Goal: Task Accomplishment & Management: Manage account settings

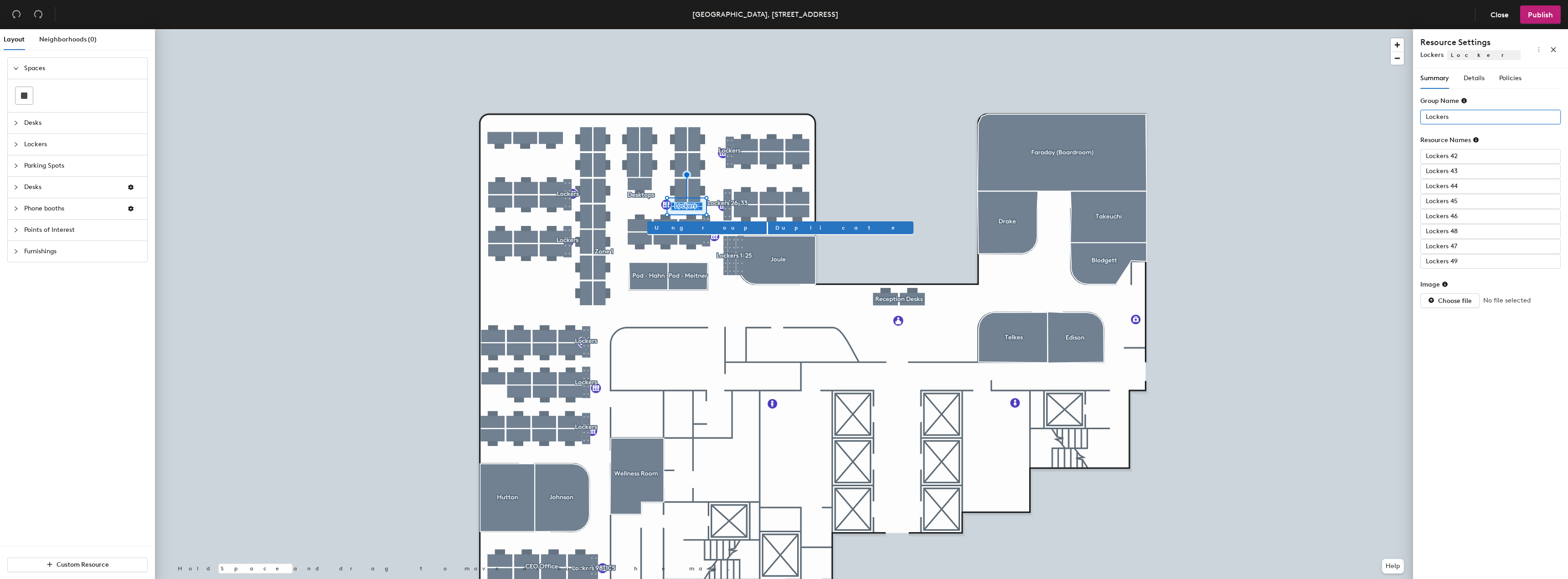
click at [1455, 113] on input "Lockers" at bounding box center [1490, 117] width 141 height 15
click at [1458, 115] on input "Lockers" at bounding box center [1490, 117] width 141 height 15
click at [1461, 115] on input "Lockers 42049" at bounding box center [1490, 117] width 141 height 15
click at [1458, 113] on input "Lockers" at bounding box center [1490, 117] width 141 height 15
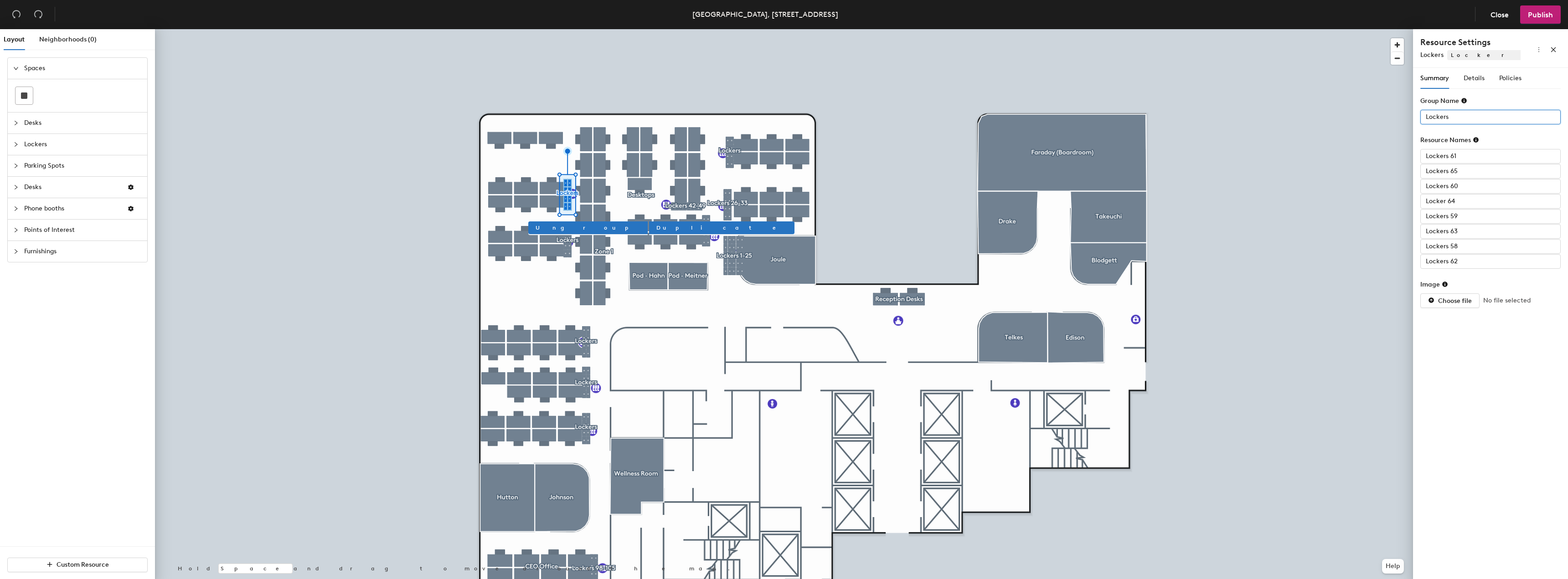
click at [1462, 120] on input "Lockers" at bounding box center [1490, 117] width 141 height 15
click at [1489, 188] on input "Lockers 60" at bounding box center [1490, 186] width 141 height 15
click at [1470, 246] on input "Lockers 58" at bounding box center [1490, 246] width 141 height 15
click at [1463, 214] on input "Lockers 59" at bounding box center [1490, 217] width 141 height 15
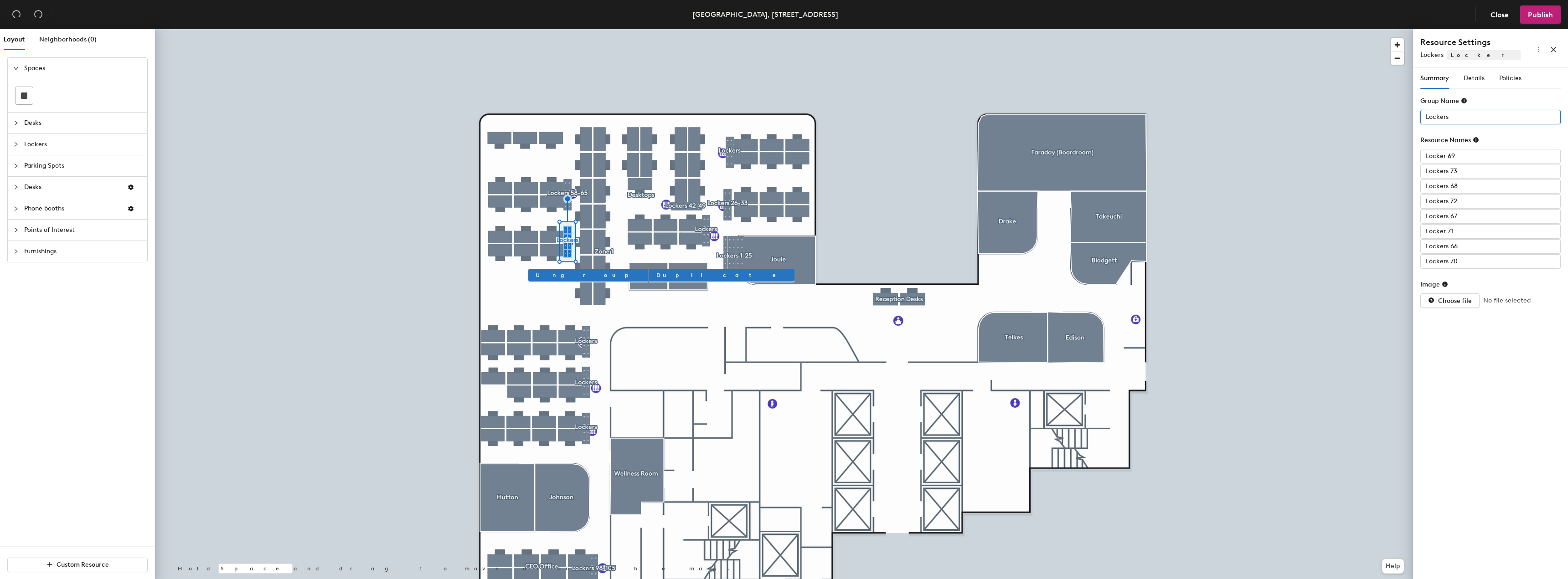
click at [1477, 115] on input "Lockers" at bounding box center [1490, 117] width 141 height 15
type input "Lockers 66-73"
click at [1469, 248] on input "Lockers 66" at bounding box center [1490, 246] width 141 height 15
click at [1443, 218] on input "Lockers 67" at bounding box center [1490, 217] width 141 height 15
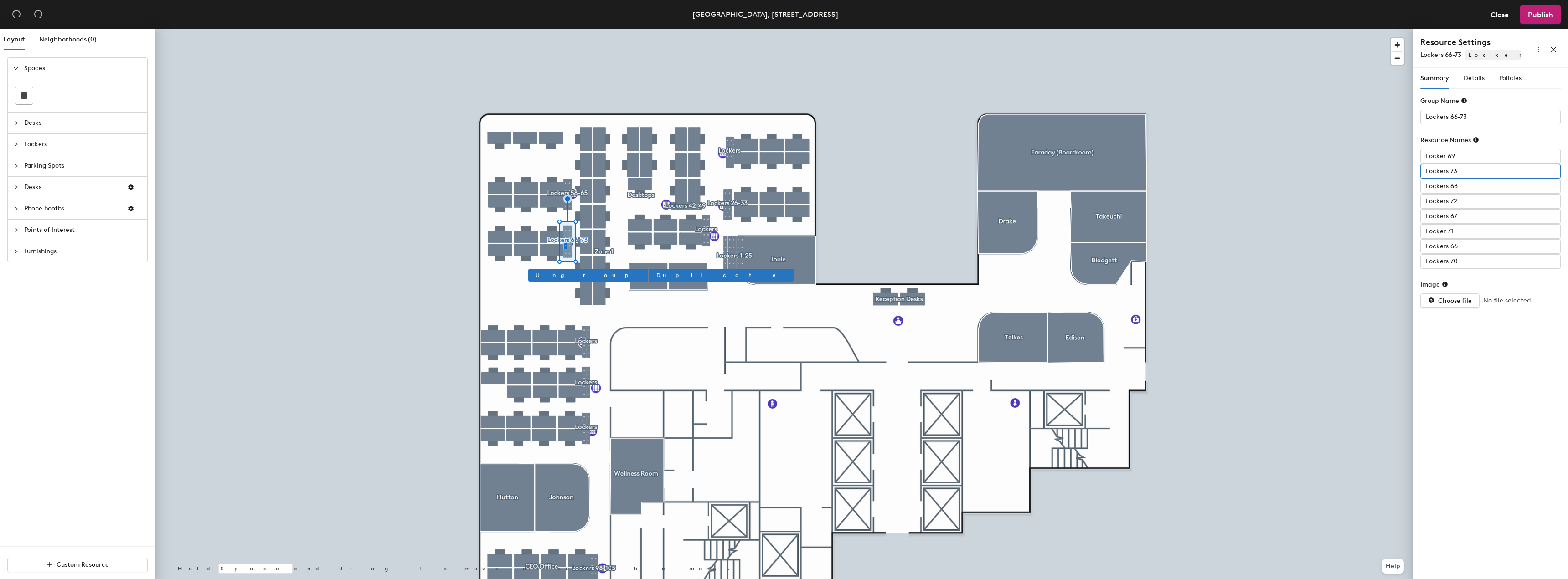
click at [1458, 173] on input "Lockers 73" at bounding box center [1490, 172] width 141 height 15
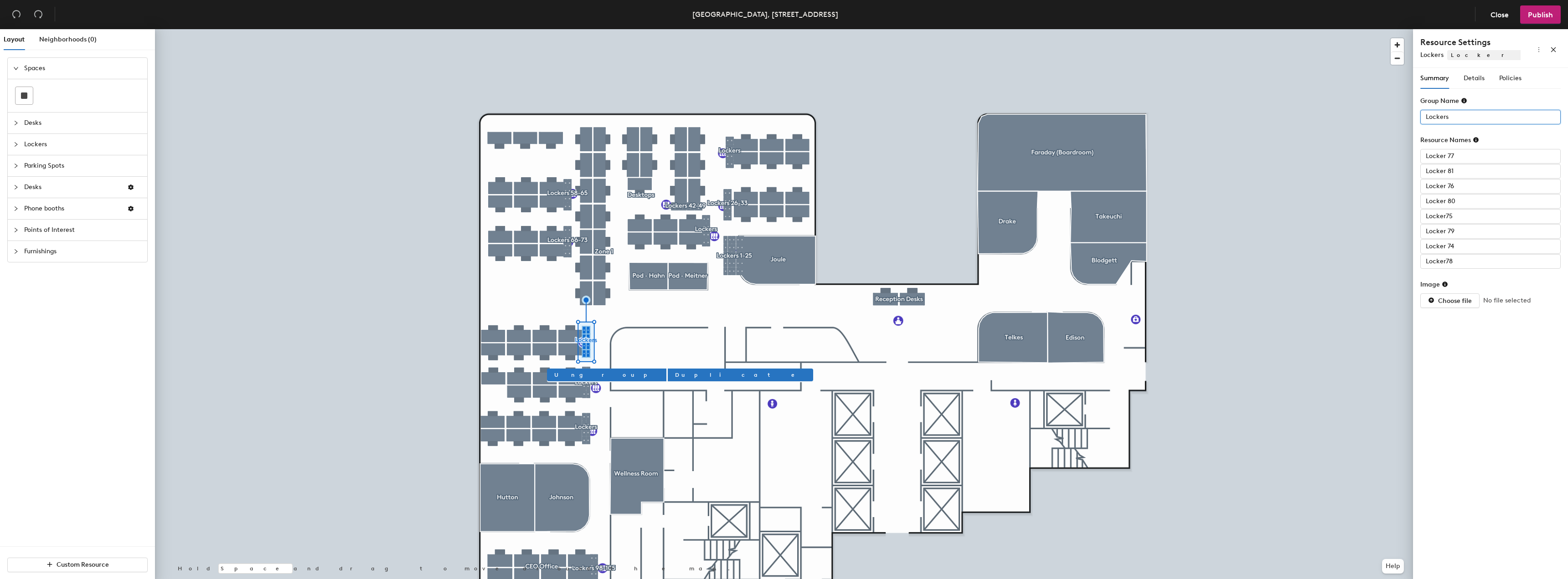
click at [1474, 118] on input "Lockers" at bounding box center [1490, 117] width 141 height 15
type input "Lockers 74-81"
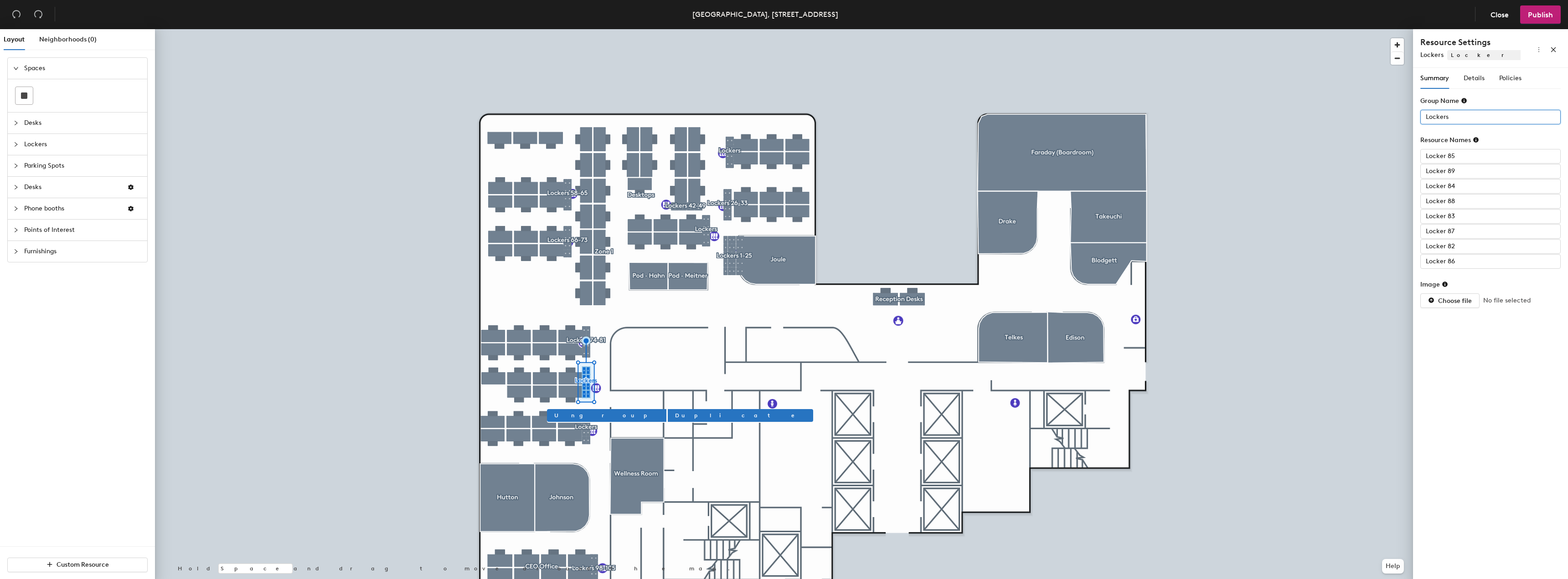
click at [1480, 122] on input "Lockers" at bounding box center [1490, 117] width 141 height 15
click at [1479, 117] on input "Lockers" at bounding box center [1490, 117] width 141 height 15
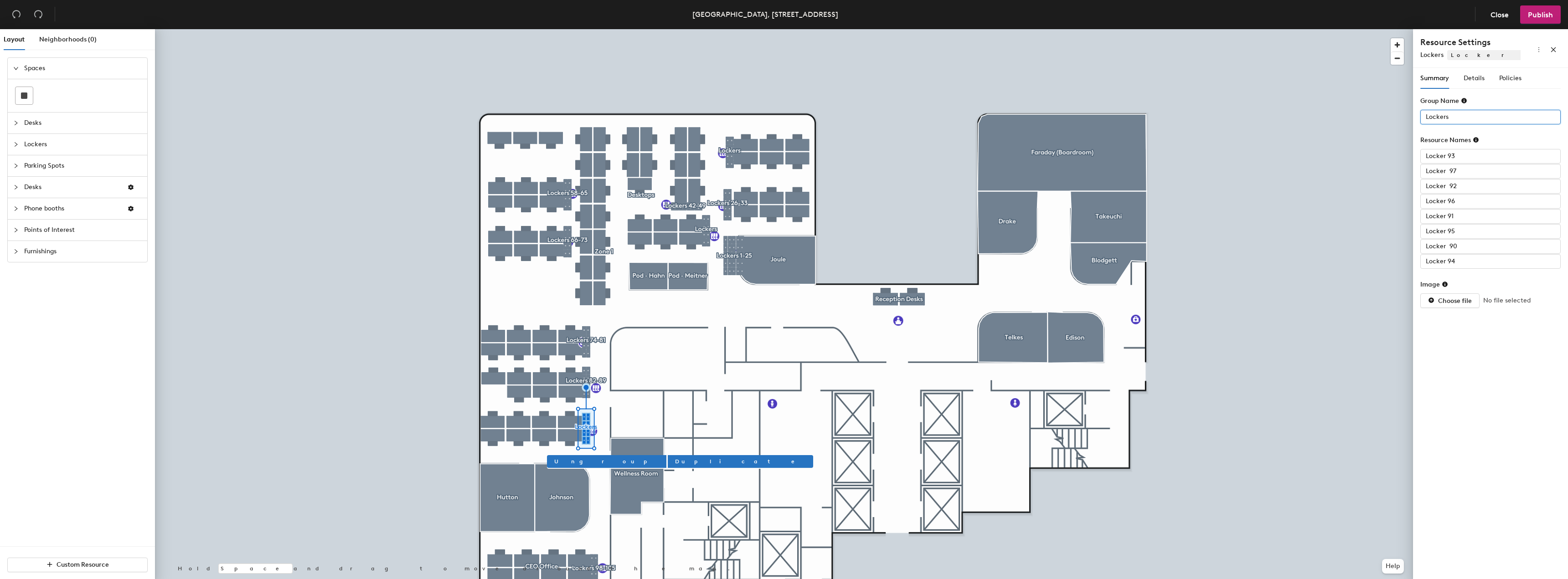
click at [1461, 115] on input "Lockers" at bounding box center [1490, 117] width 141 height 15
click at [1460, 117] on input "Lockers" at bounding box center [1490, 117] width 141 height 15
click at [1451, 119] on input "Lockers90-97" at bounding box center [1490, 117] width 141 height 15
click at [1447, 117] on input "Lockers90-97" at bounding box center [1490, 117] width 141 height 15
type input "Lockers 90-97"
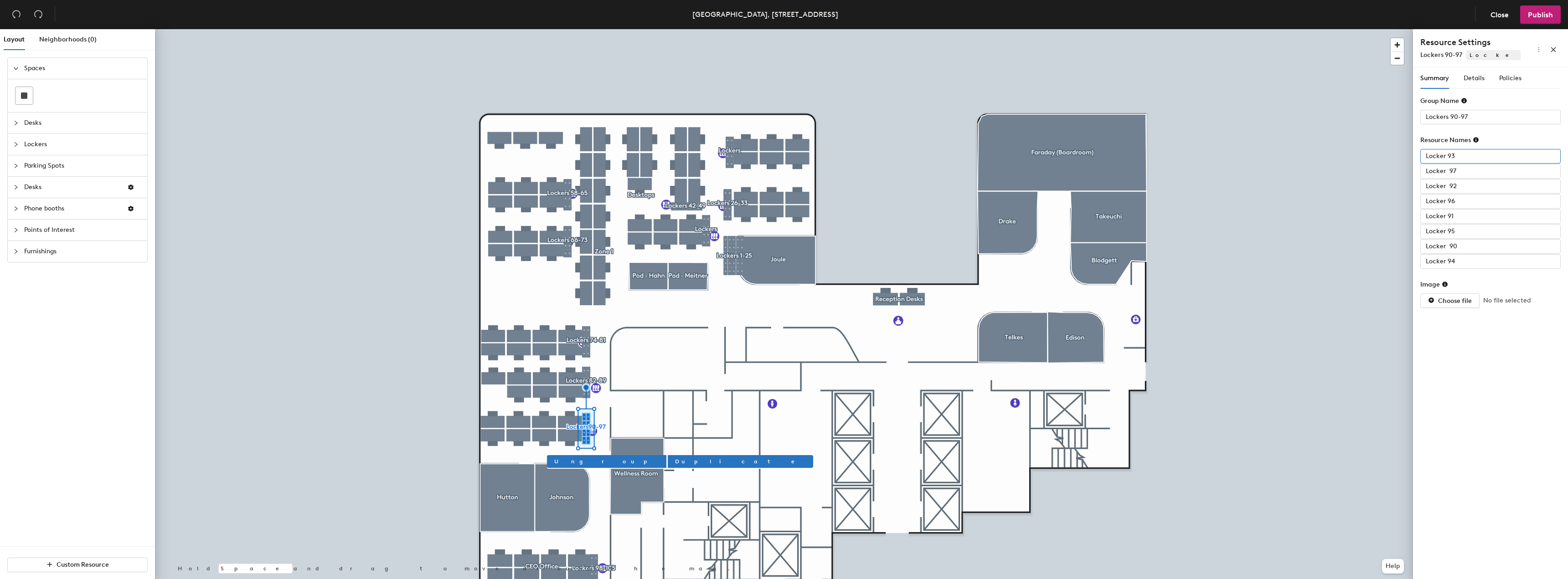
click at [1474, 154] on input "Locker 93" at bounding box center [1490, 156] width 141 height 15
click at [1474, 156] on input "Locker 93" at bounding box center [1490, 156] width 141 height 15
click at [1468, 173] on input "Locker 97" at bounding box center [1490, 172] width 141 height 15
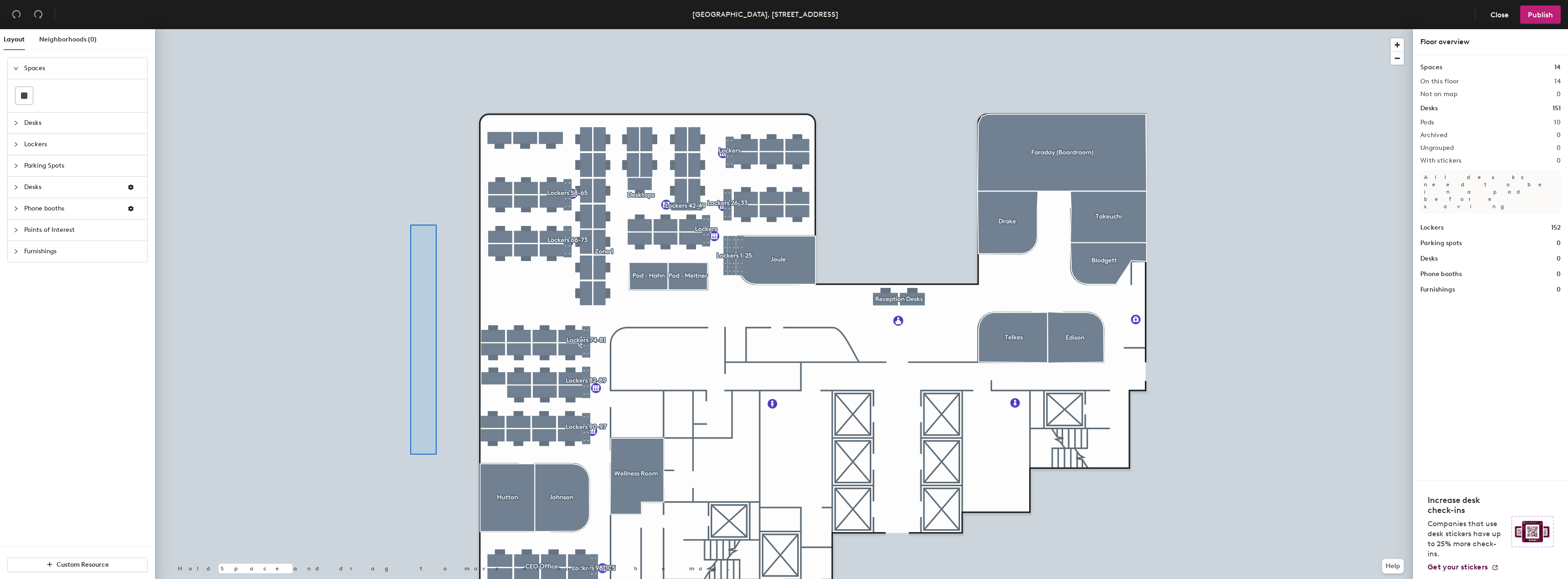
click at [410, 29] on div at bounding box center [784, 29] width 1258 height 0
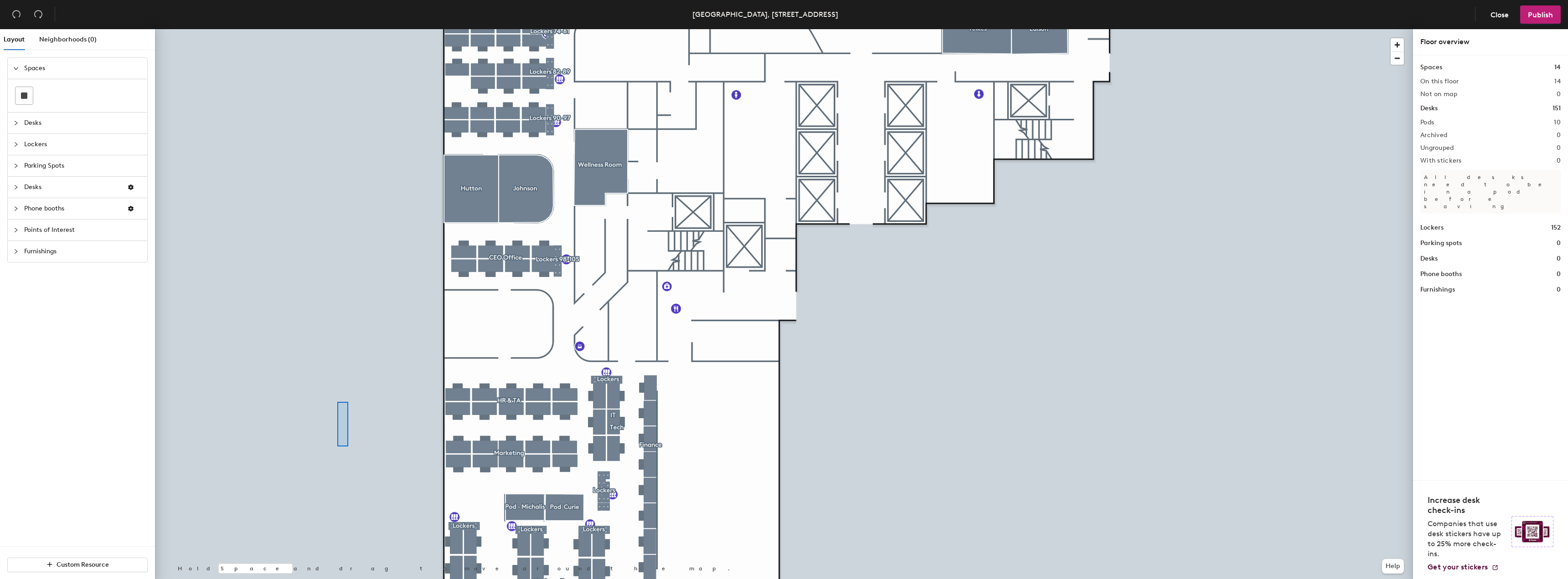
click at [337, 29] on div at bounding box center [784, 29] width 1258 height 0
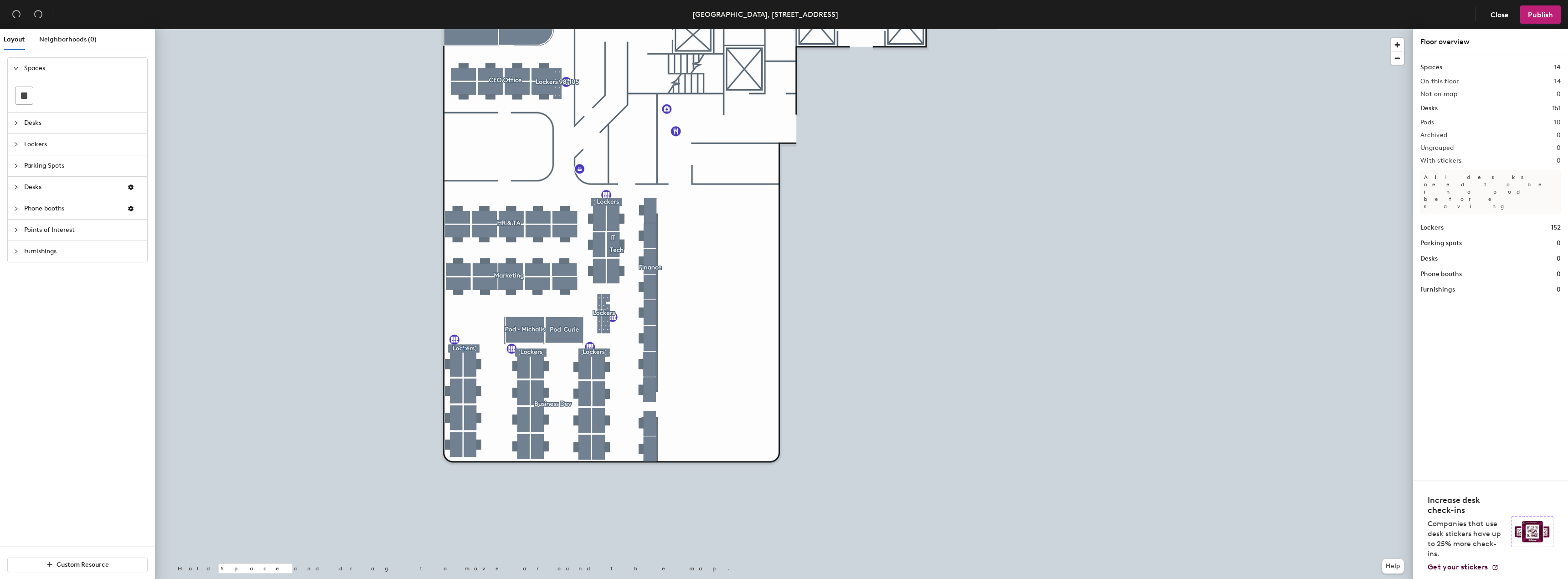
click at [463, 29] on div at bounding box center [784, 29] width 1258 height 0
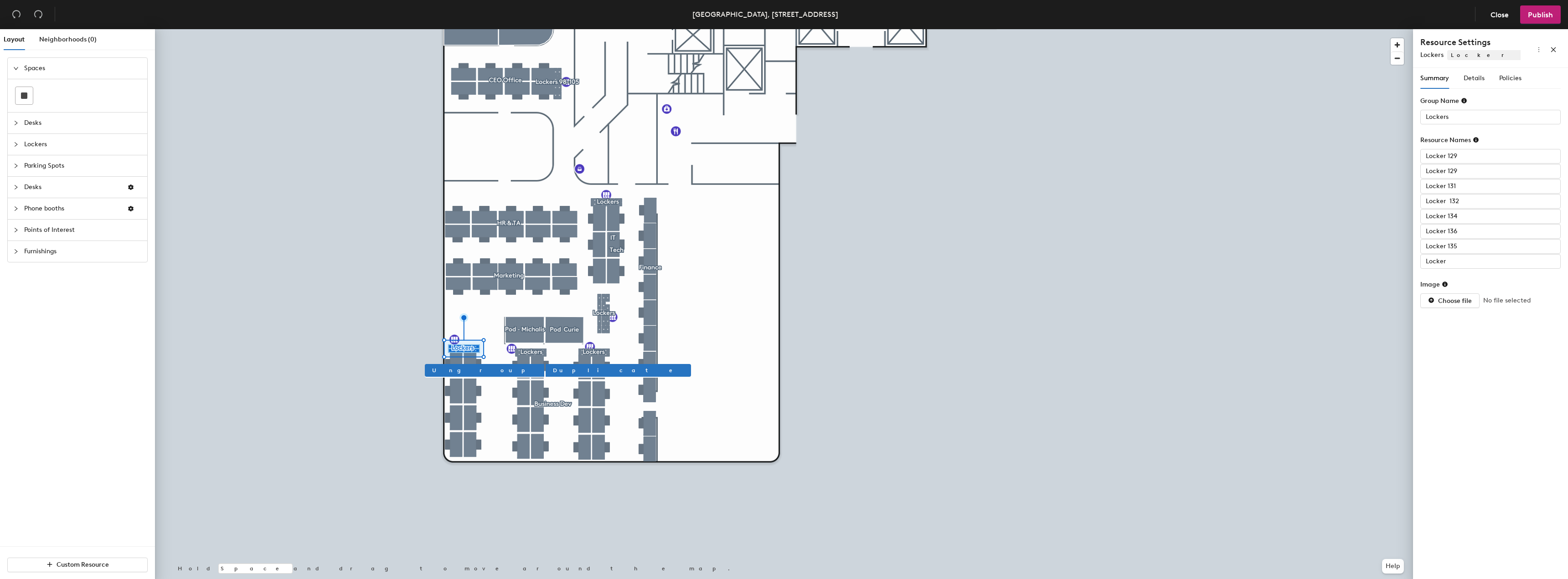
click at [1530, 108] on div "Group Name" at bounding box center [1490, 103] width 141 height 13
click at [1483, 112] on input "Lockers" at bounding box center [1490, 117] width 141 height 15
click at [1491, 114] on input "Lockers" at bounding box center [1490, 117] width 141 height 15
type input "Lockers 145-152"
click at [1465, 243] on input "Locker 135" at bounding box center [1490, 246] width 141 height 15
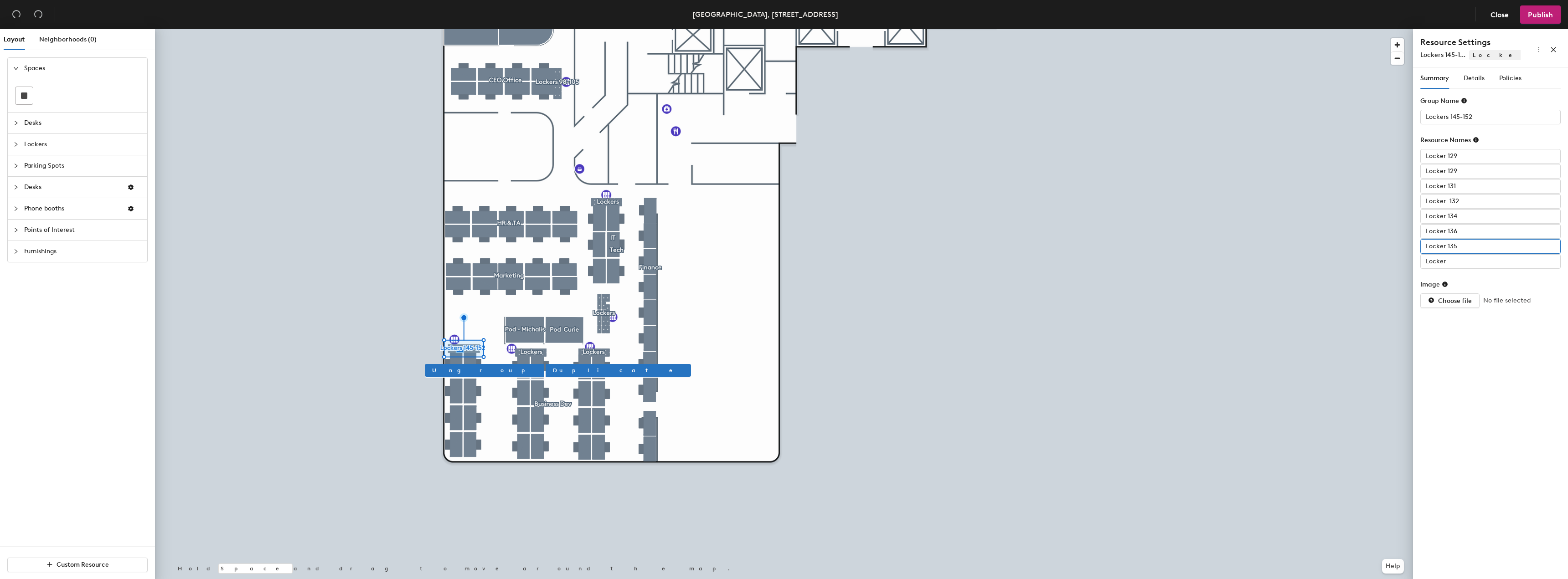
click at [1466, 246] on input "Locker 135" at bounding box center [1490, 246] width 141 height 15
type input "Locker"
click at [1460, 231] on input "Locker 136" at bounding box center [1490, 231] width 141 height 15
click at [1465, 232] on input "Locker 136" at bounding box center [1490, 231] width 141 height 15
type input "Locker"
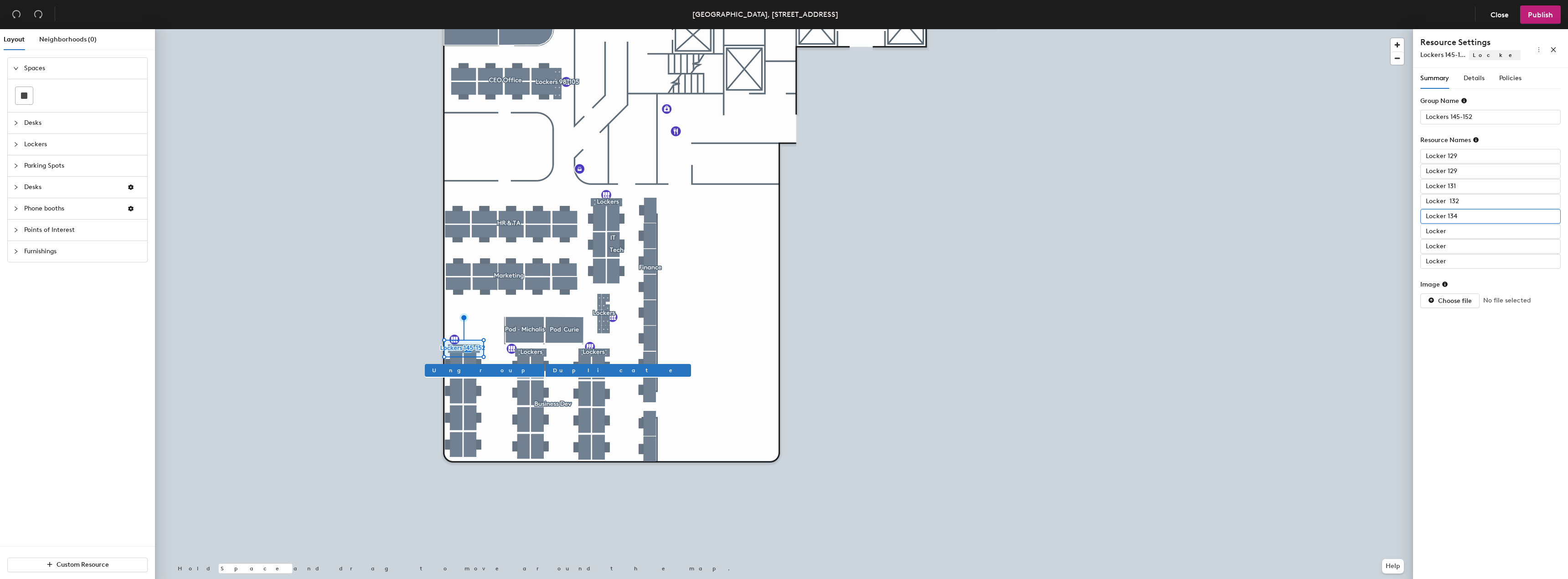
click at [1471, 218] on input "Locker 134" at bounding box center [1490, 217] width 141 height 15
click at [1466, 153] on input "Locker 129" at bounding box center [1490, 156] width 141 height 15
click at [1468, 153] on input "Locker 129" at bounding box center [1490, 156] width 141 height 15
type input "Locker"
click at [1464, 172] on input "Locker 129" at bounding box center [1490, 172] width 141 height 15
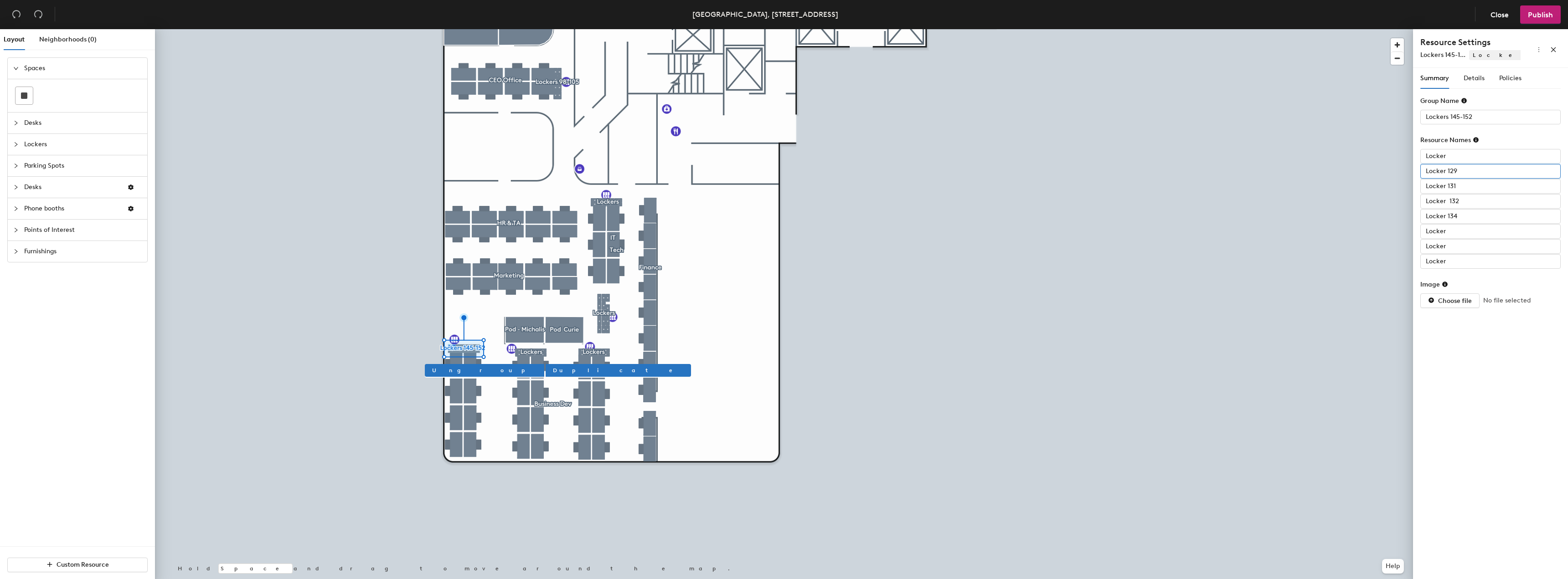
click at [1472, 171] on input "Locker 129" at bounding box center [1490, 172] width 141 height 15
type input "Locker"
click at [1478, 190] on input "Locker 131" at bounding box center [1490, 186] width 141 height 15
click at [1477, 190] on input "Locker 131" at bounding box center [1490, 186] width 141 height 15
click at [1458, 190] on input "Locker 131" at bounding box center [1490, 186] width 141 height 15
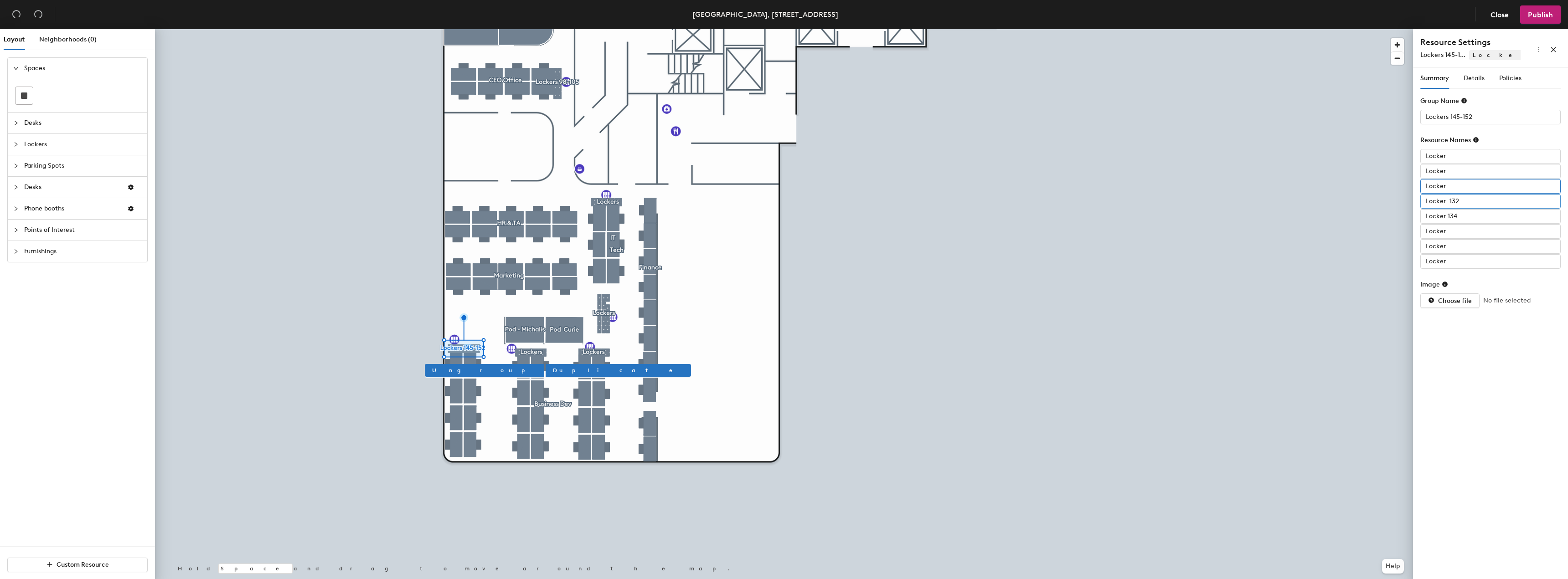
type input "Locker"
click at [1468, 200] on input "Locker 132" at bounding box center [1490, 201] width 141 height 15
click at [1466, 203] on input "Locker 132" at bounding box center [1490, 201] width 141 height 15
type input "Locker"
click at [1468, 215] on input "Locker 134" at bounding box center [1490, 217] width 141 height 15
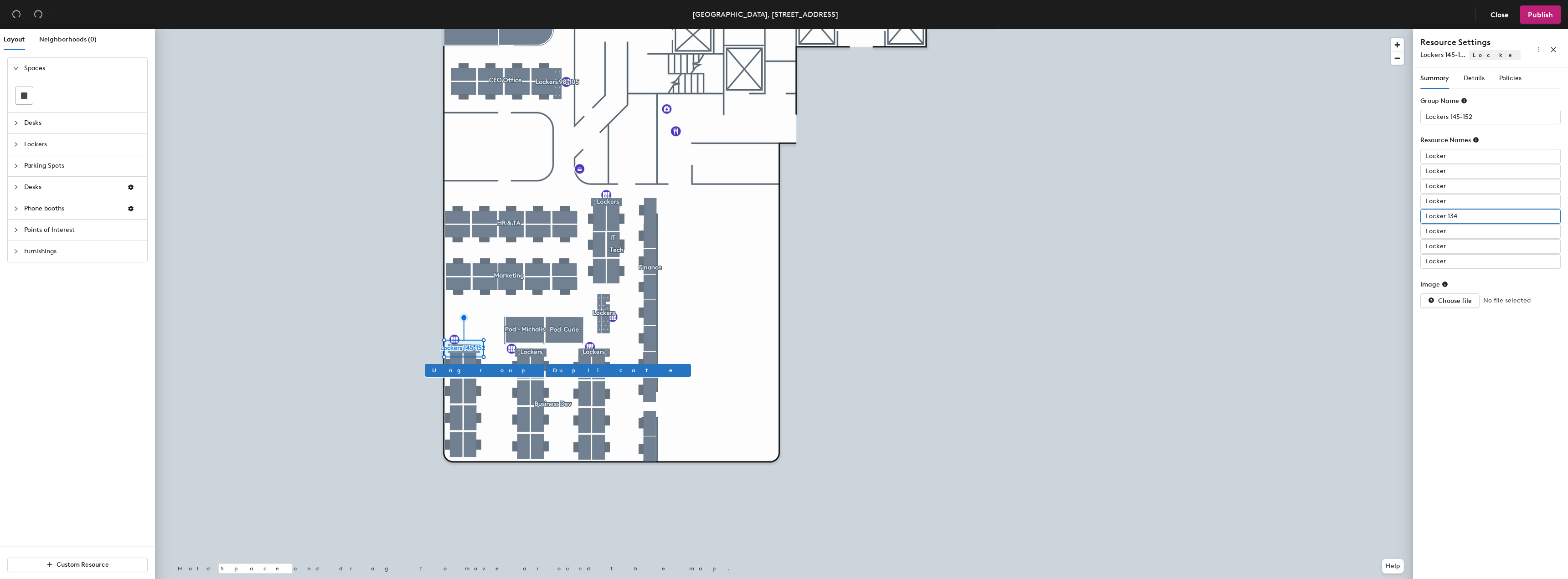
click at [1464, 220] on input "Locker 134" at bounding box center [1490, 217] width 141 height 15
type input "Locker"
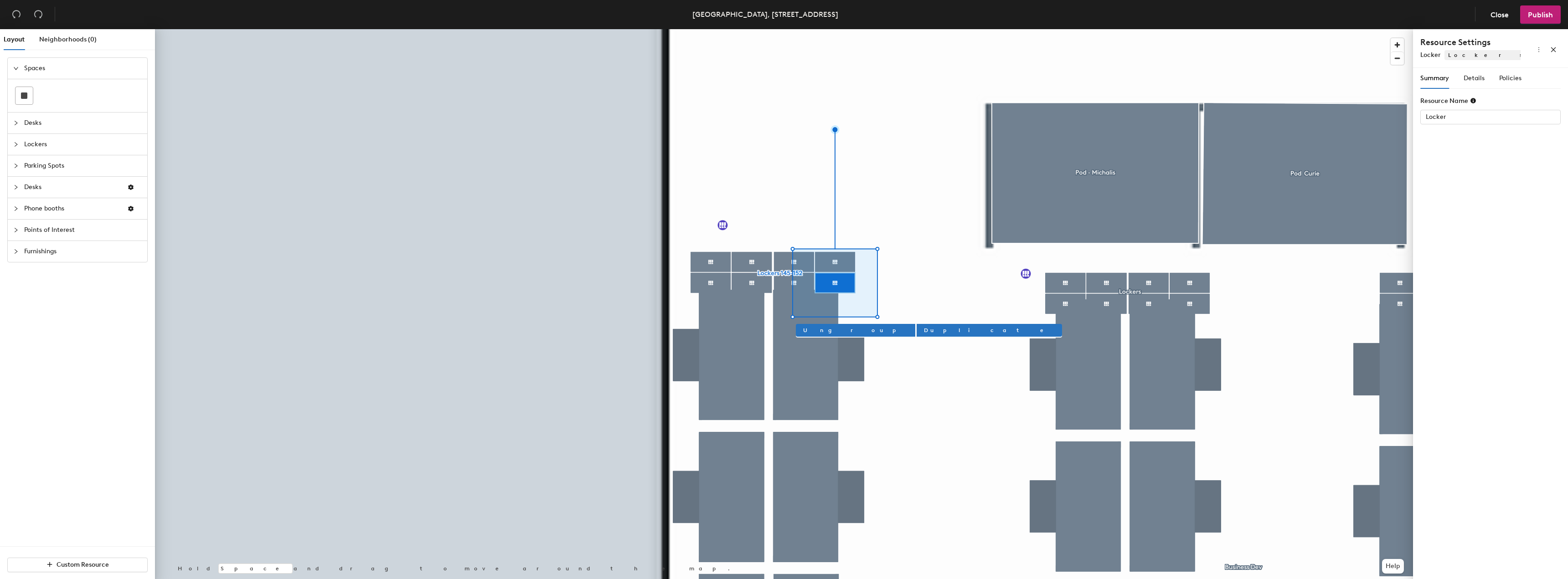
type input "Lockers 145-152"
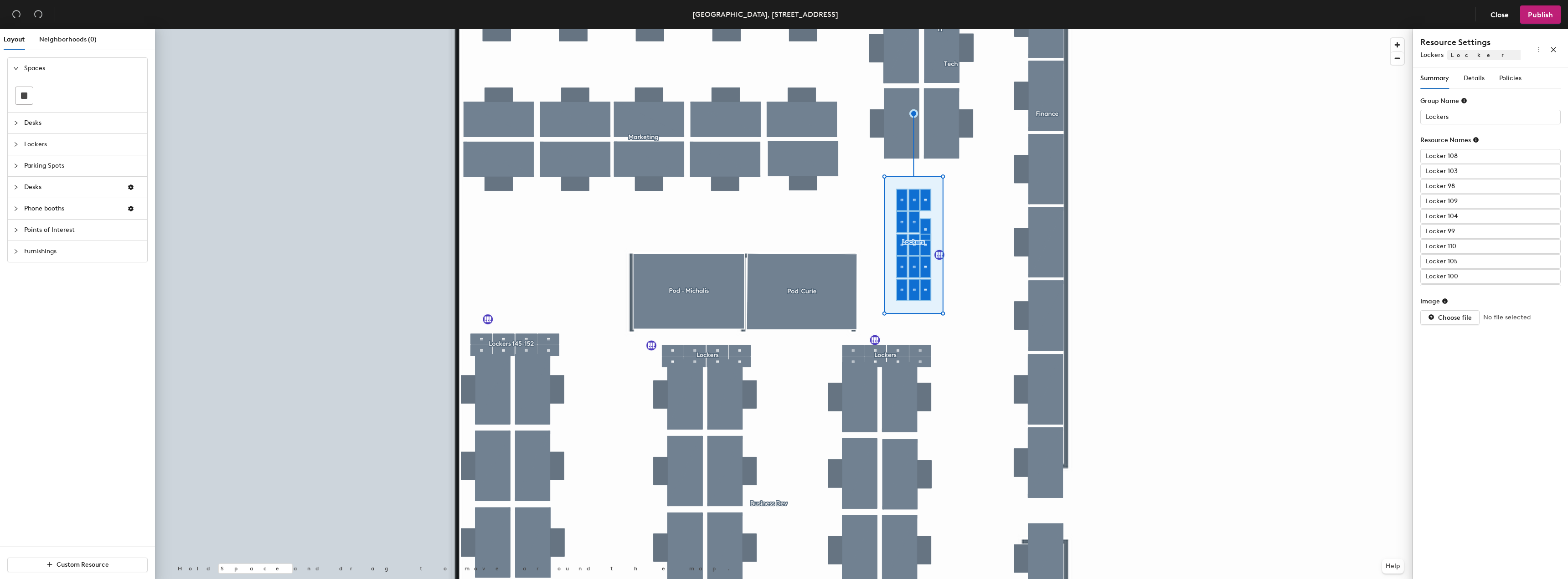
type input "Locker 99"
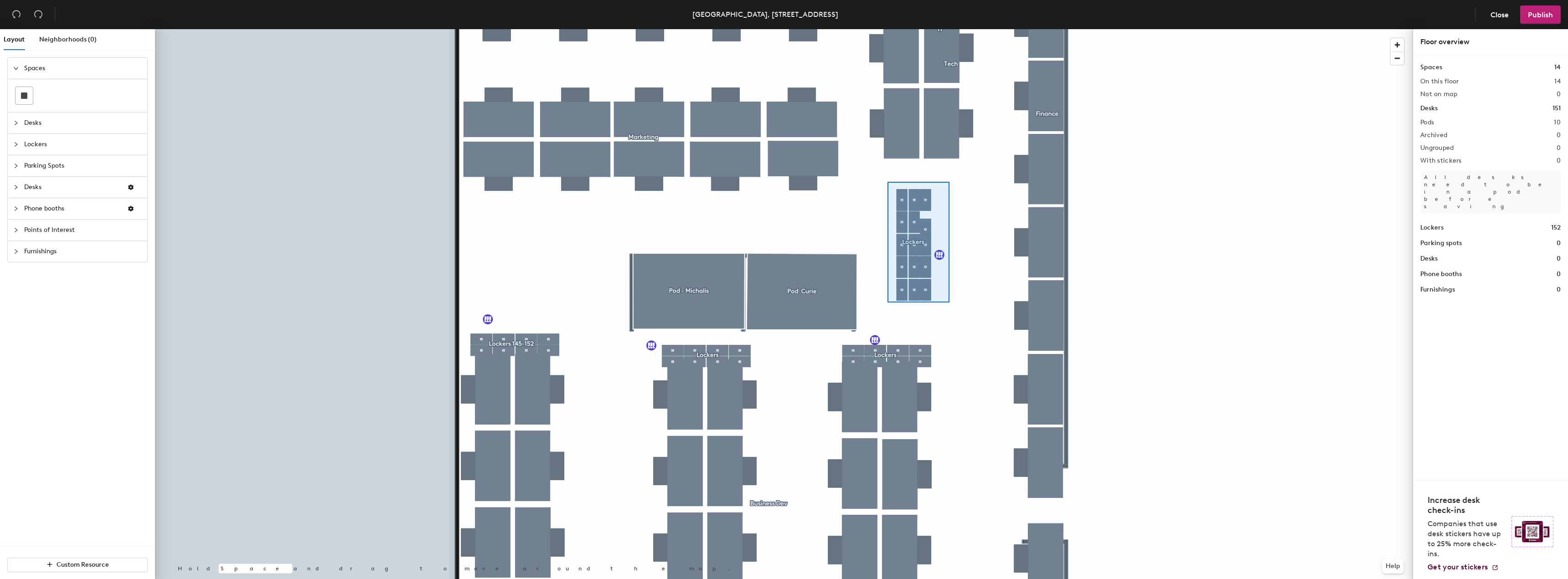
click at [886, 29] on div at bounding box center [784, 29] width 1258 height 0
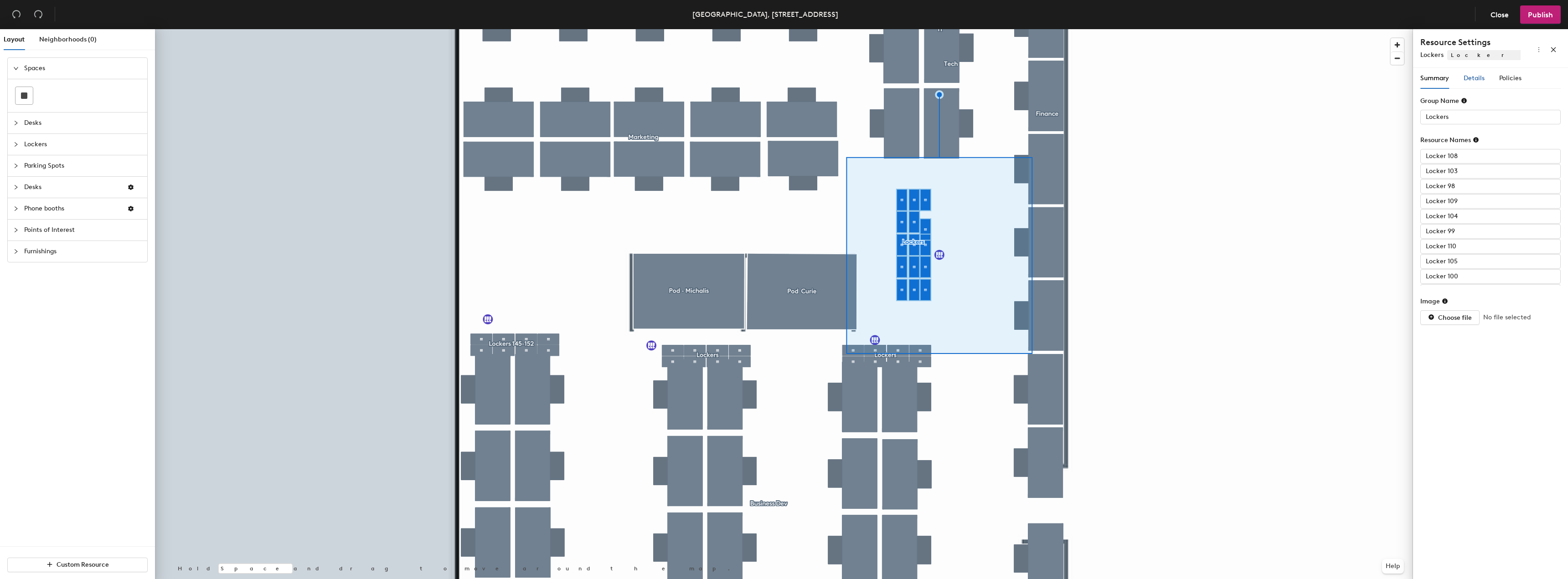
click at [1483, 81] on span "Details" at bounding box center [1474, 78] width 21 height 8
click at [1480, 287] on span "Reservable" at bounding box center [1489, 287] width 105 height 13
click at [1465, 303] on div "Reservable" at bounding box center [1489, 305] width 101 height 10
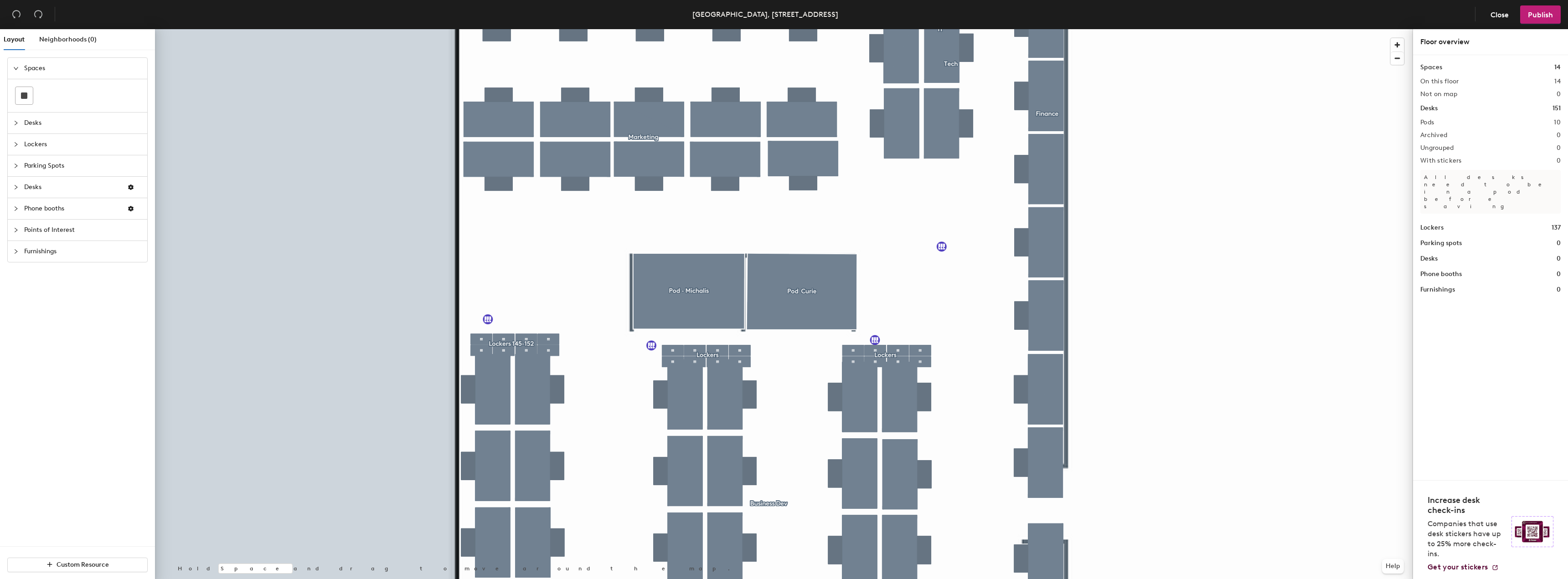
click at [51, 146] on span "Lockers" at bounding box center [83, 144] width 117 height 21
click at [101, 143] on icon at bounding box center [104, 139] width 9 height 11
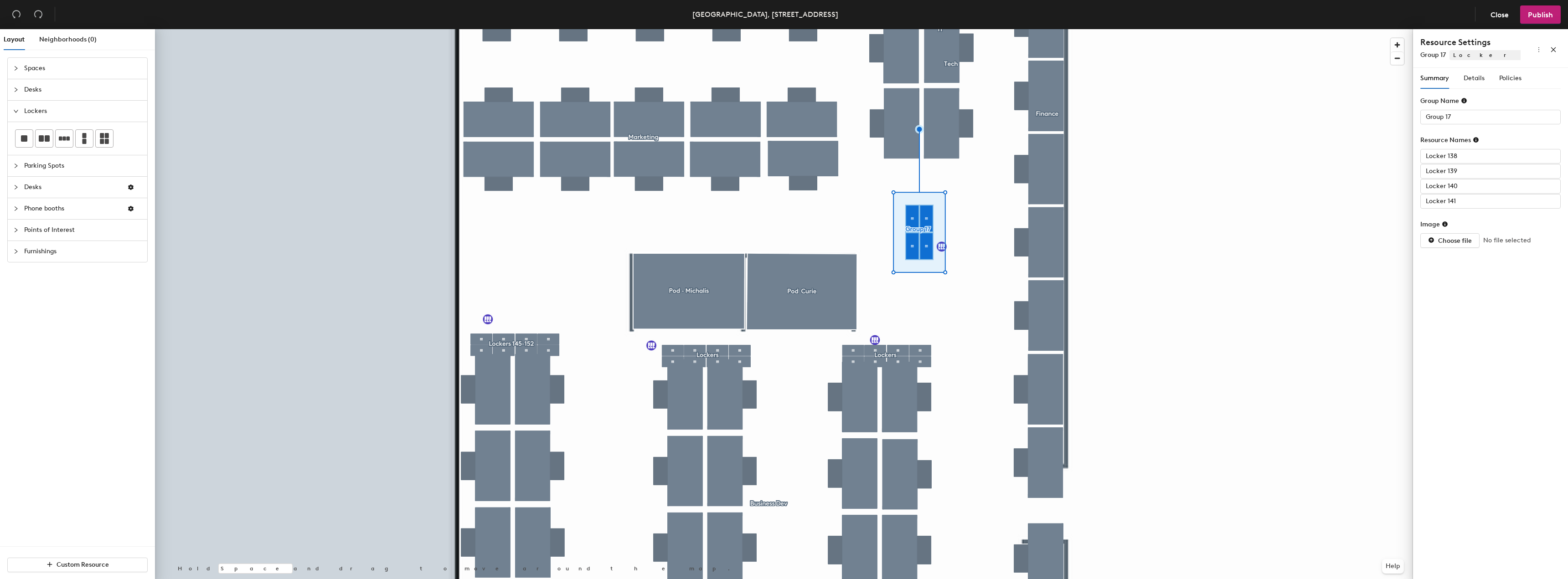
type input "Locker 141"
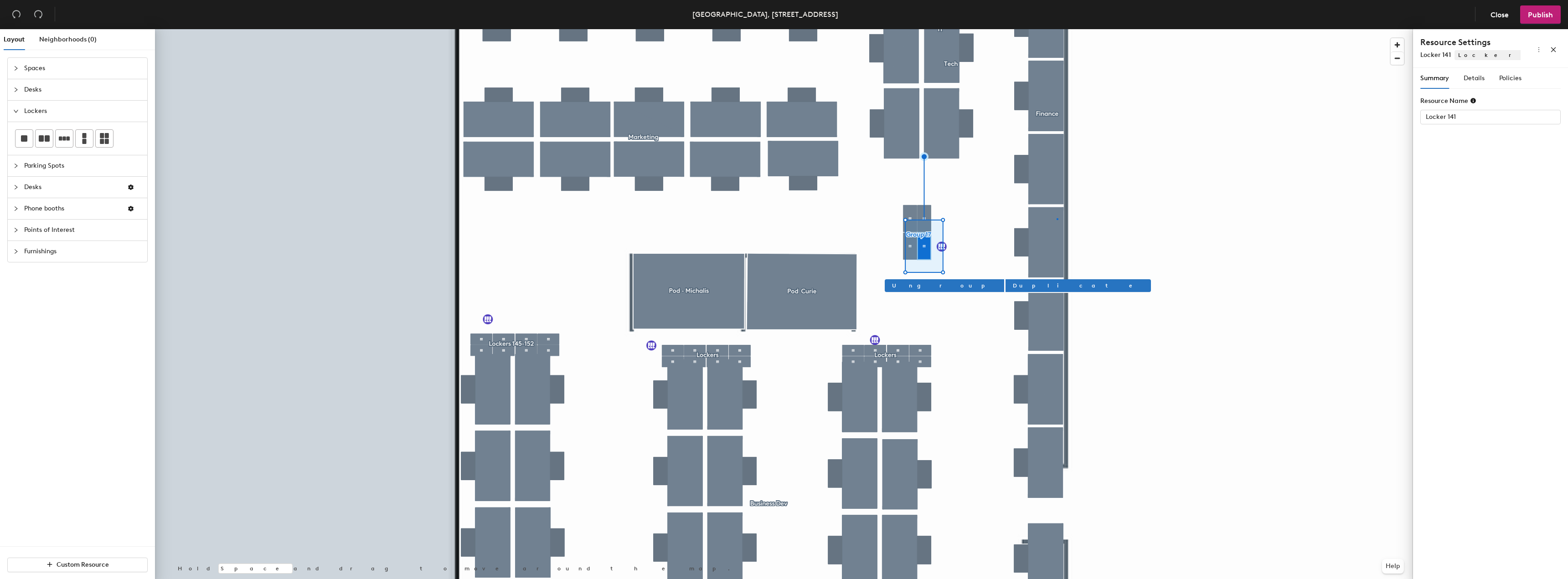
click at [1057, 29] on div at bounding box center [784, 29] width 1258 height 0
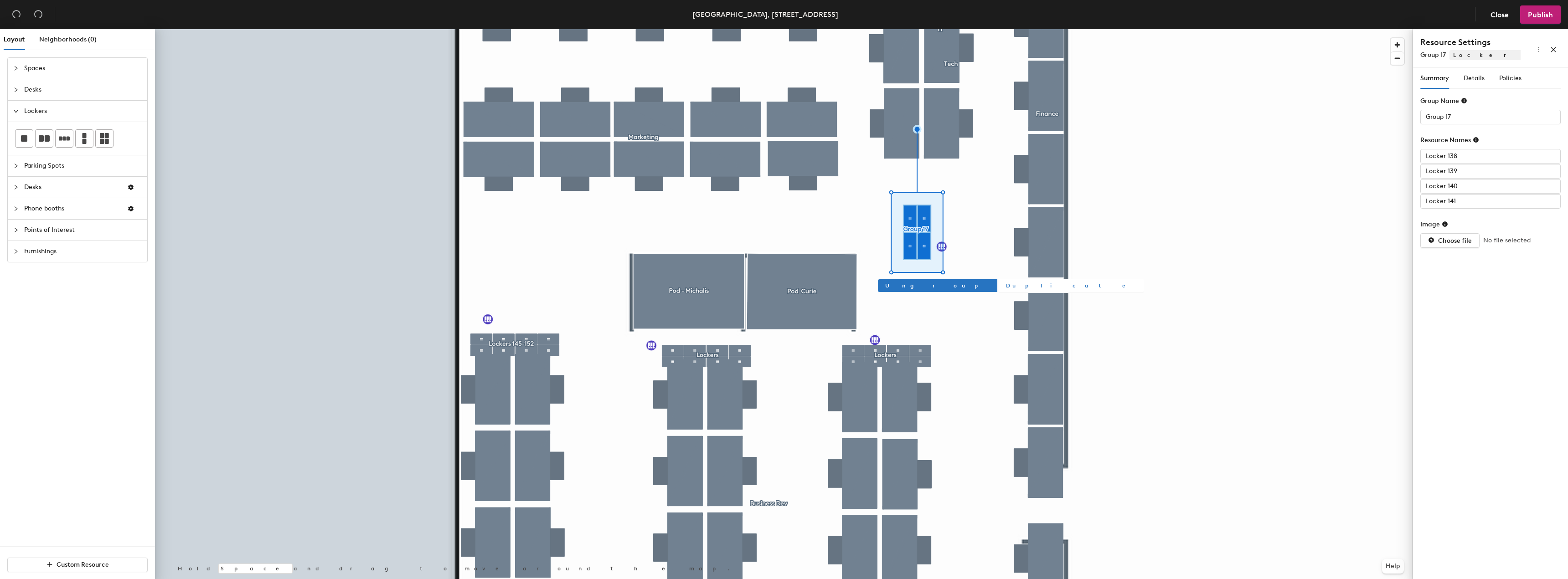
click at [1006, 282] on span "Duplicate" at bounding box center [1071, 285] width 131 height 8
click at [1006, 282] on span "Duplicate" at bounding box center [1071, 285] width 131 height 8
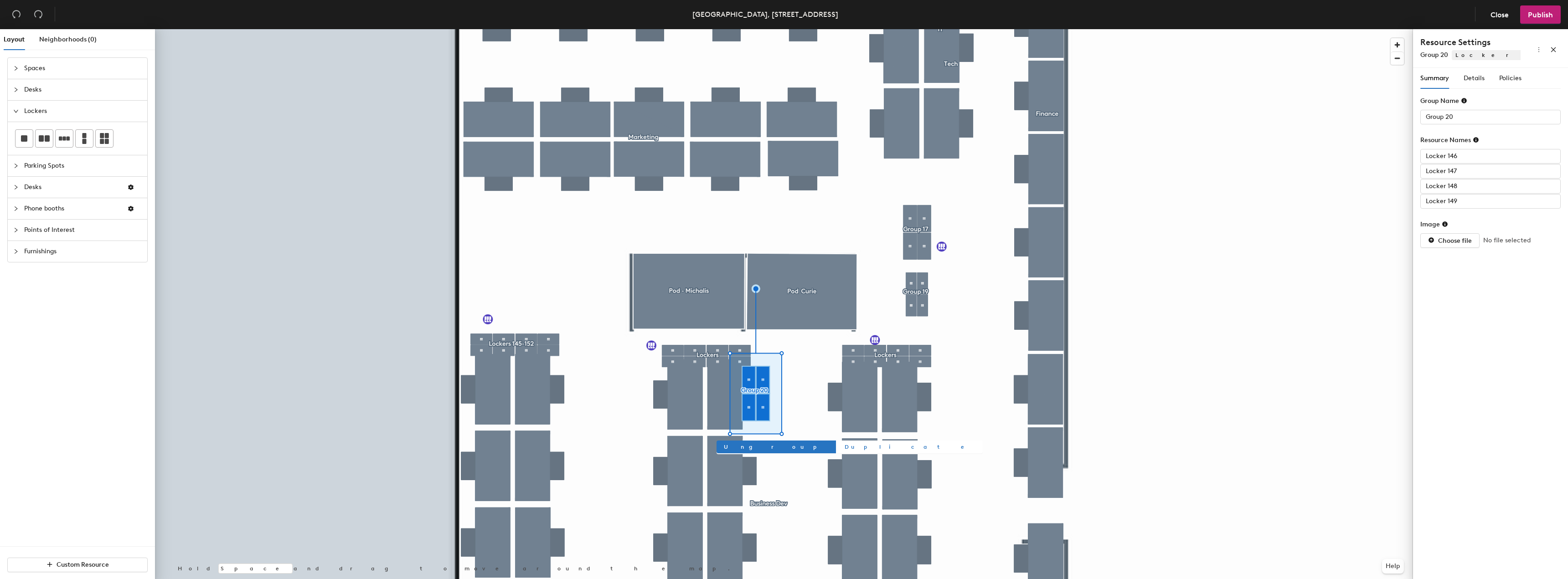
click at [845, 449] on span "Duplicate" at bounding box center [910, 446] width 131 height 8
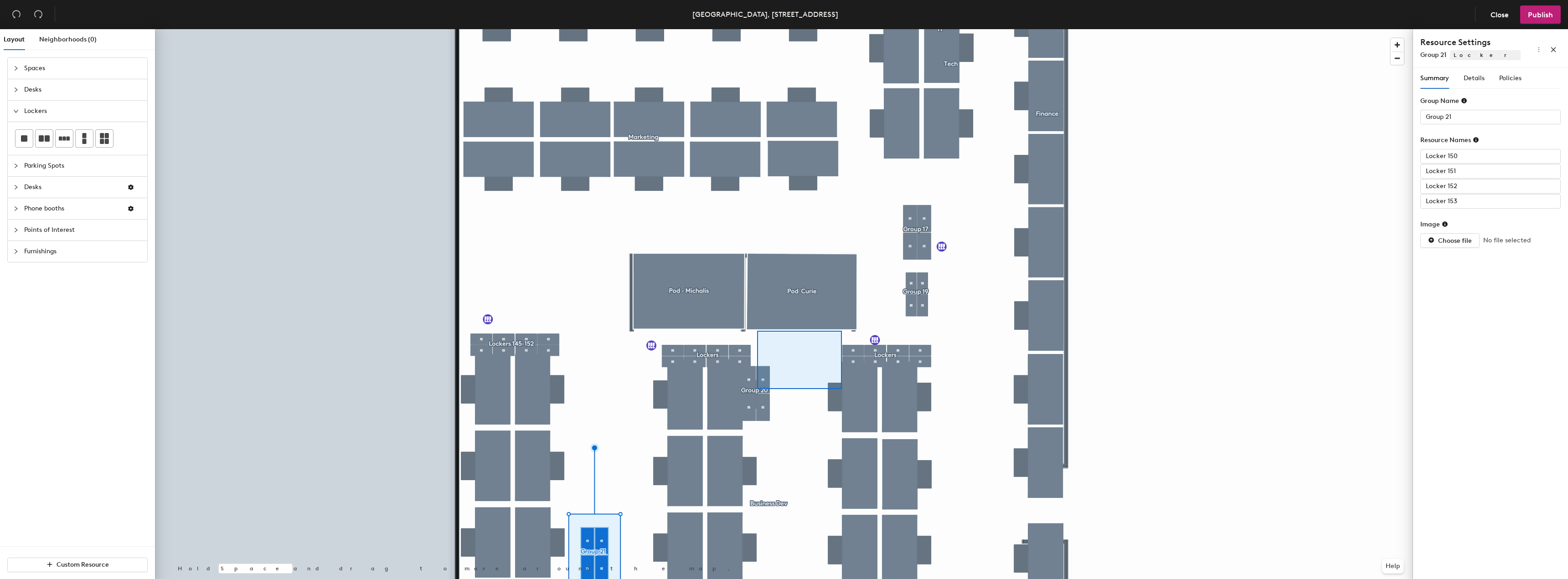
click at [825, 29] on div at bounding box center [784, 29] width 1258 height 0
type input "Group 20"
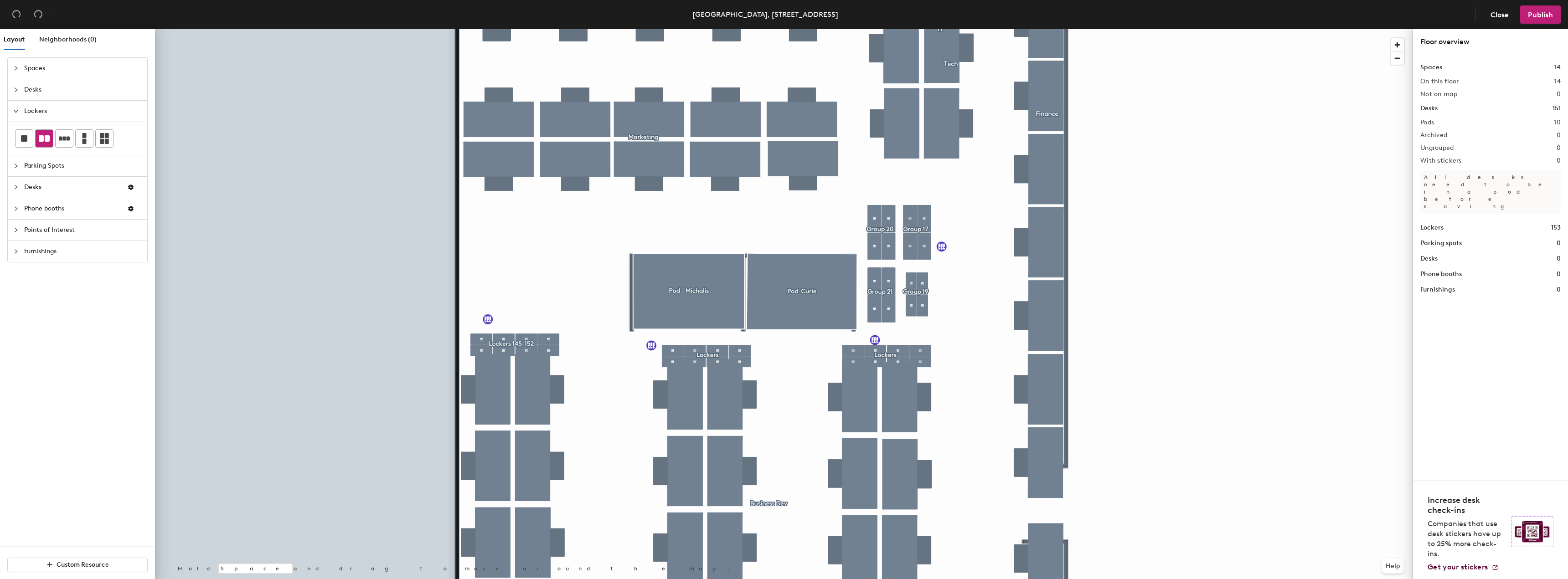
click at [40, 140] on icon at bounding box center [44, 138] width 11 height 6
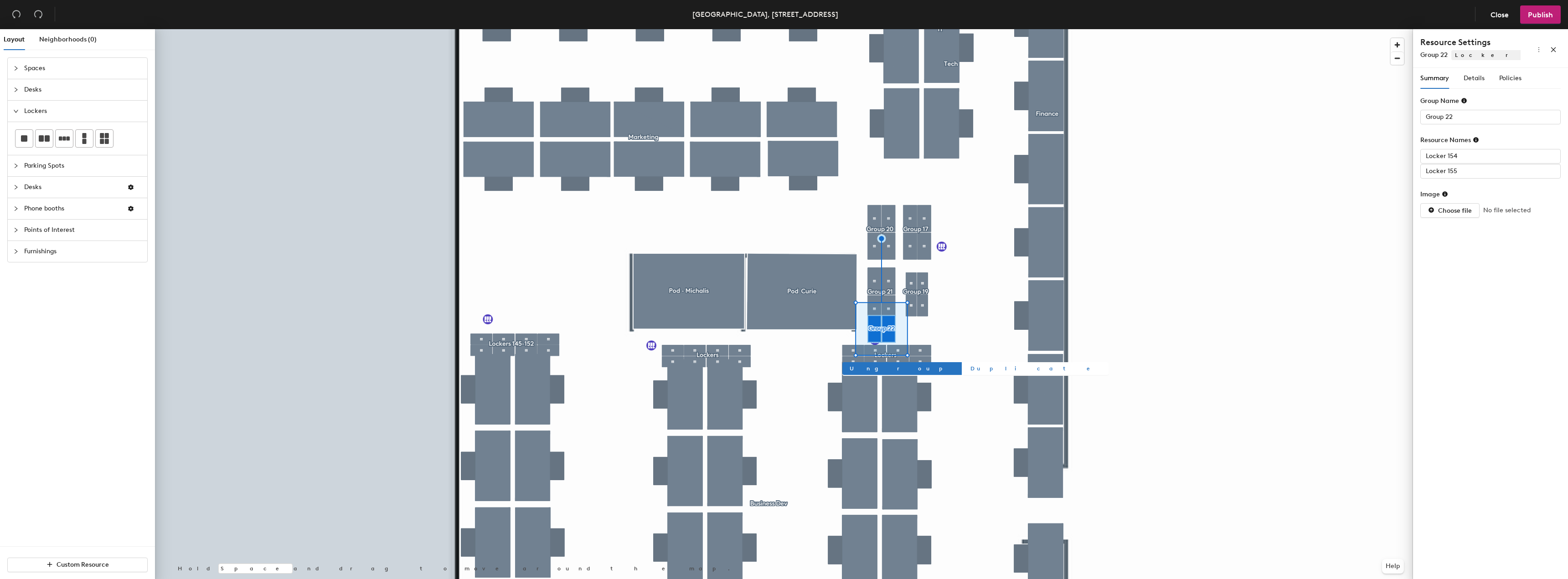
click at [970, 370] on span "Duplicate" at bounding box center [1035, 368] width 131 height 8
type input "Group 24"
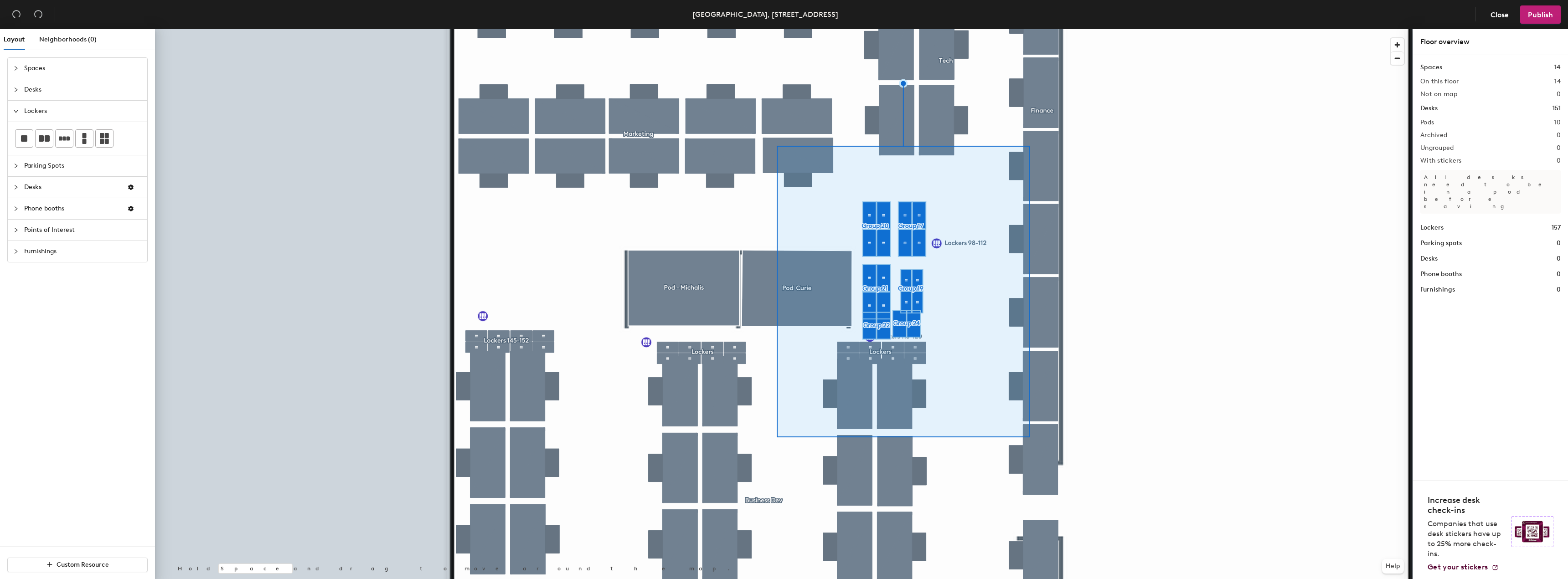
click at [1148, 29] on div at bounding box center [784, 29] width 1258 height 0
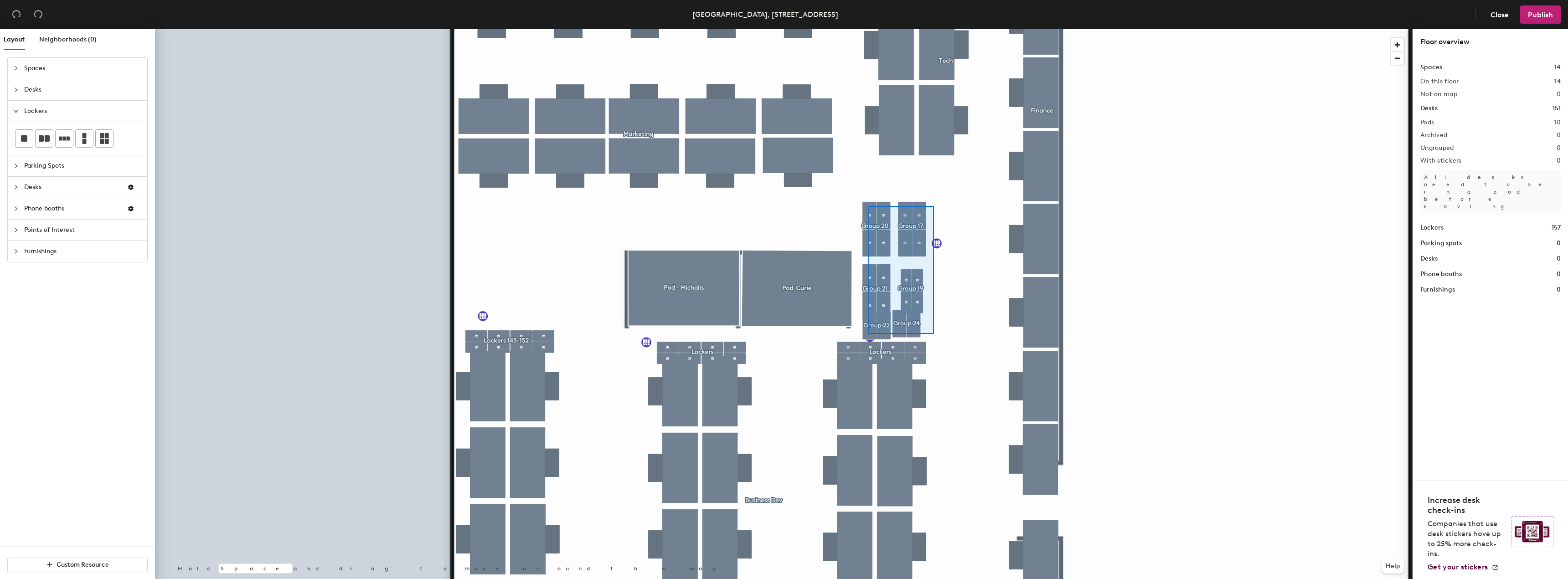
click at [867, 29] on div at bounding box center [784, 29] width 1258 height 0
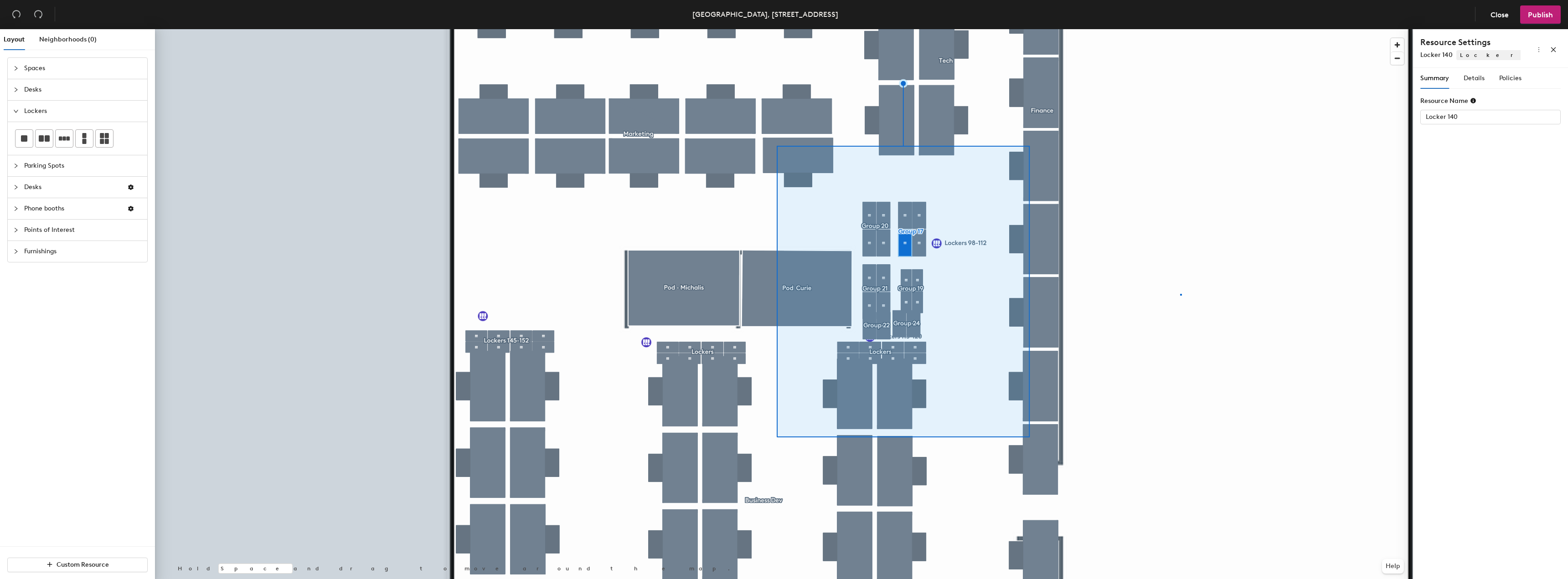
click at [1180, 29] on div at bounding box center [784, 29] width 1258 height 0
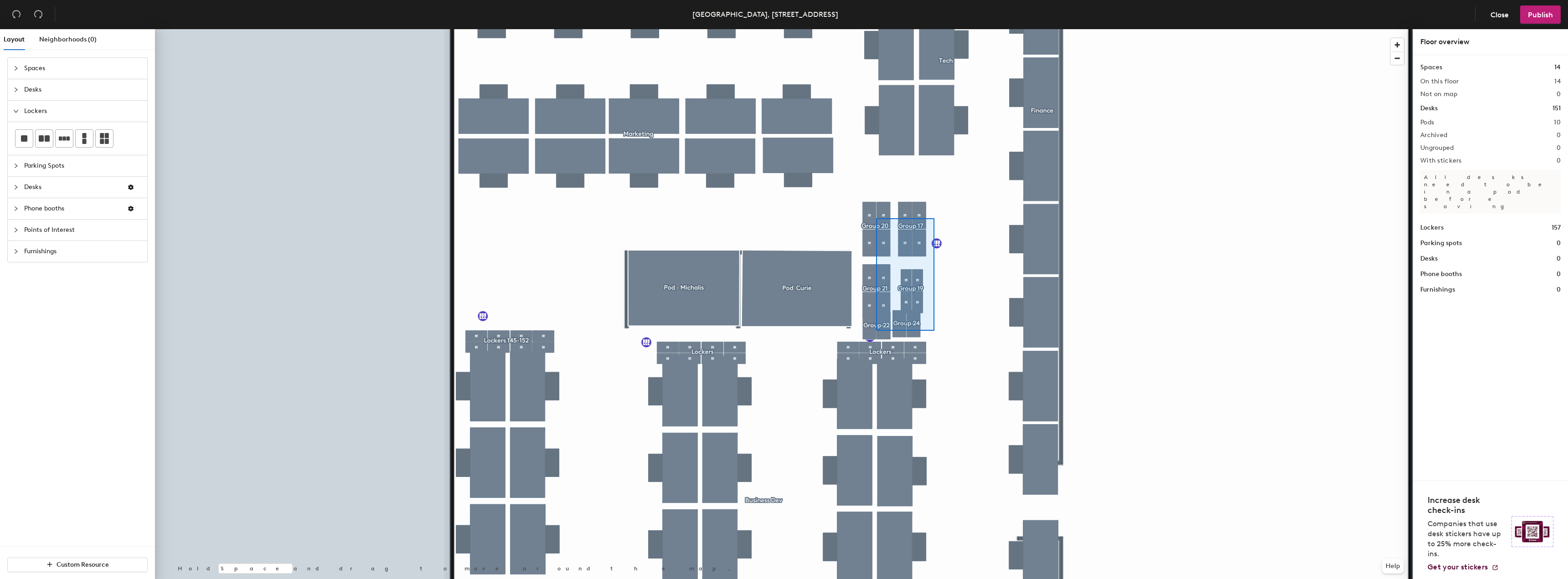
click at [875, 29] on div at bounding box center [784, 29] width 1258 height 0
click at [856, 29] on div at bounding box center [784, 29] width 1258 height 0
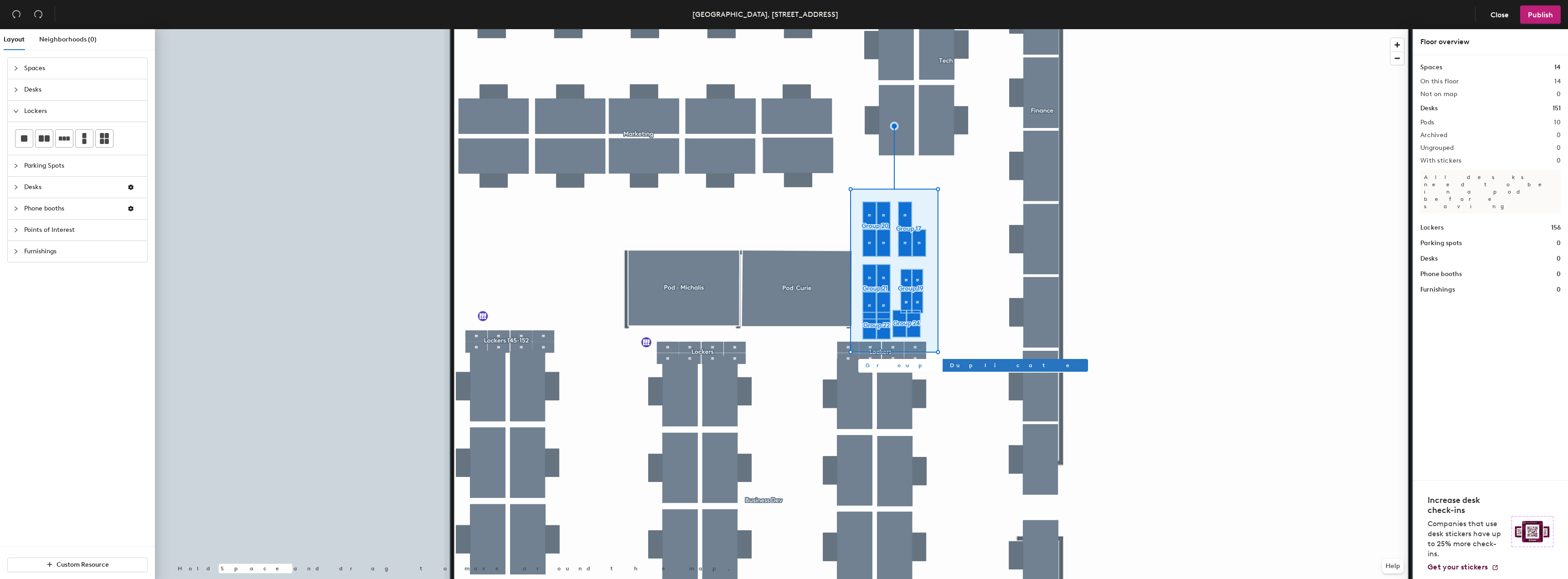
click at [870, 364] on span "Group" at bounding box center [900, 365] width 68 height 8
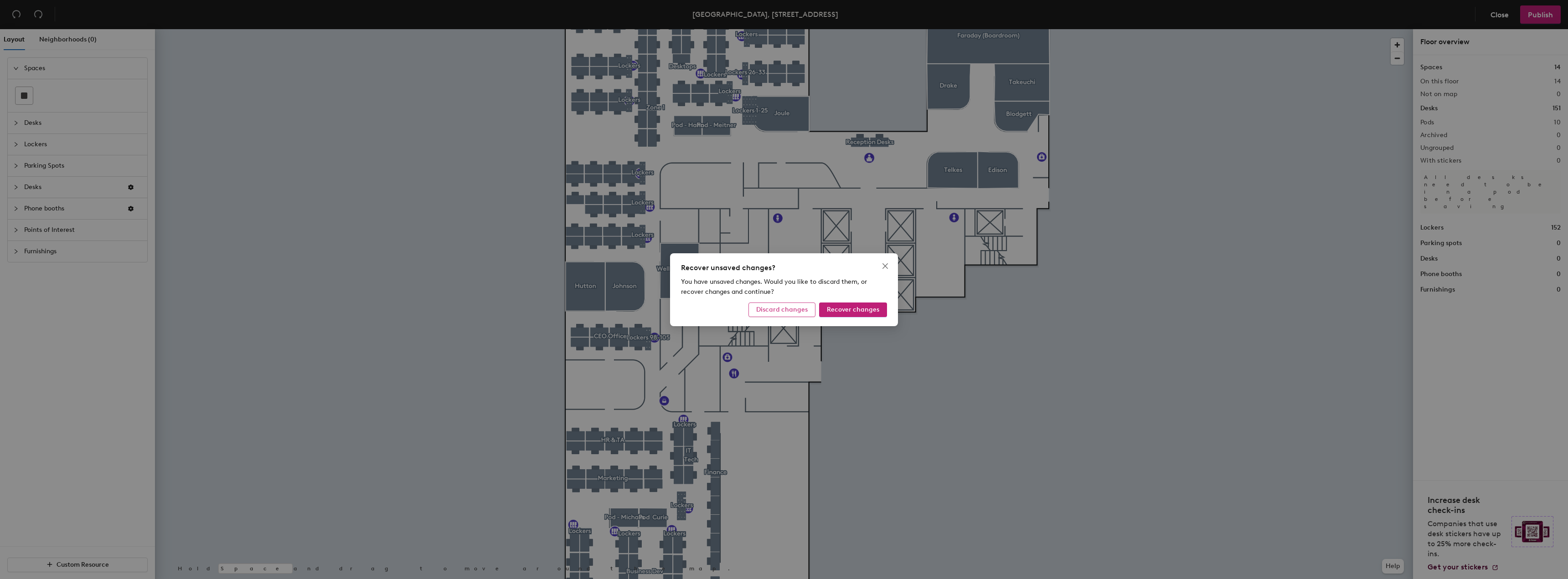
click at [775, 311] on span "Discard changes" at bounding box center [782, 309] width 52 height 8
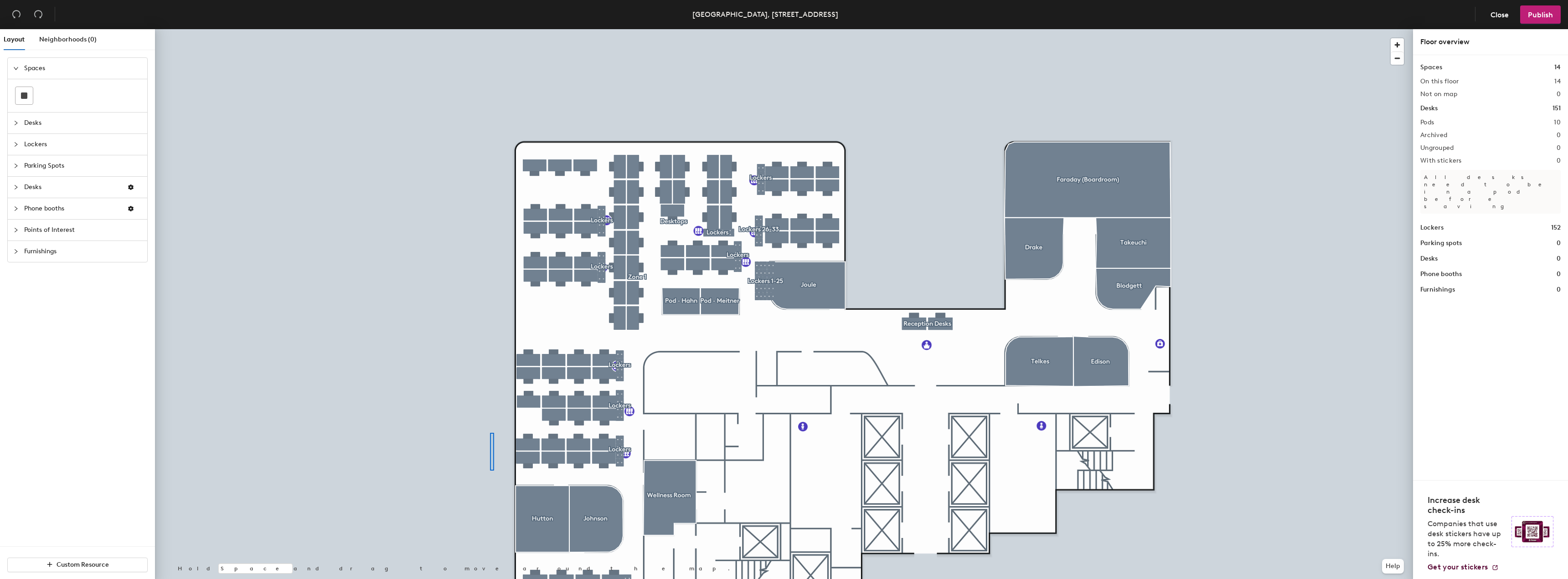
click at [489, 29] on div at bounding box center [784, 29] width 1258 height 0
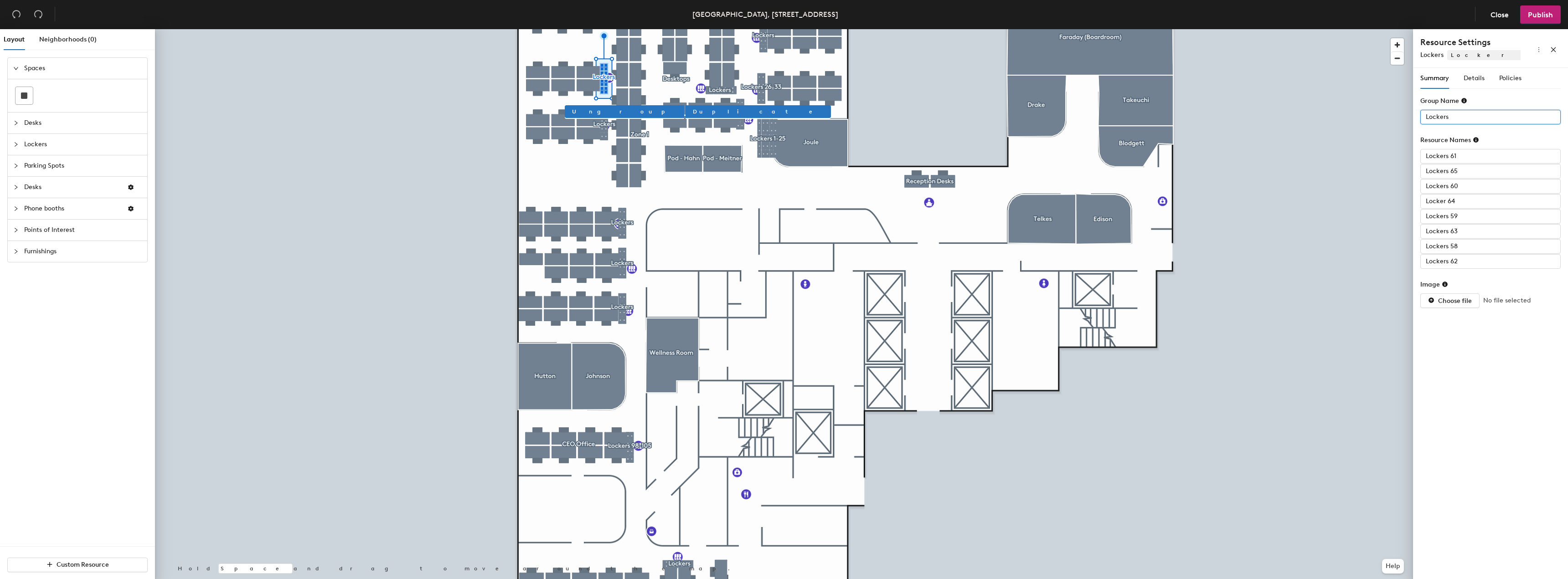
click at [1478, 117] on input "Lockers" at bounding box center [1490, 117] width 141 height 15
click at [1482, 113] on input "Lockers" at bounding box center [1490, 117] width 141 height 15
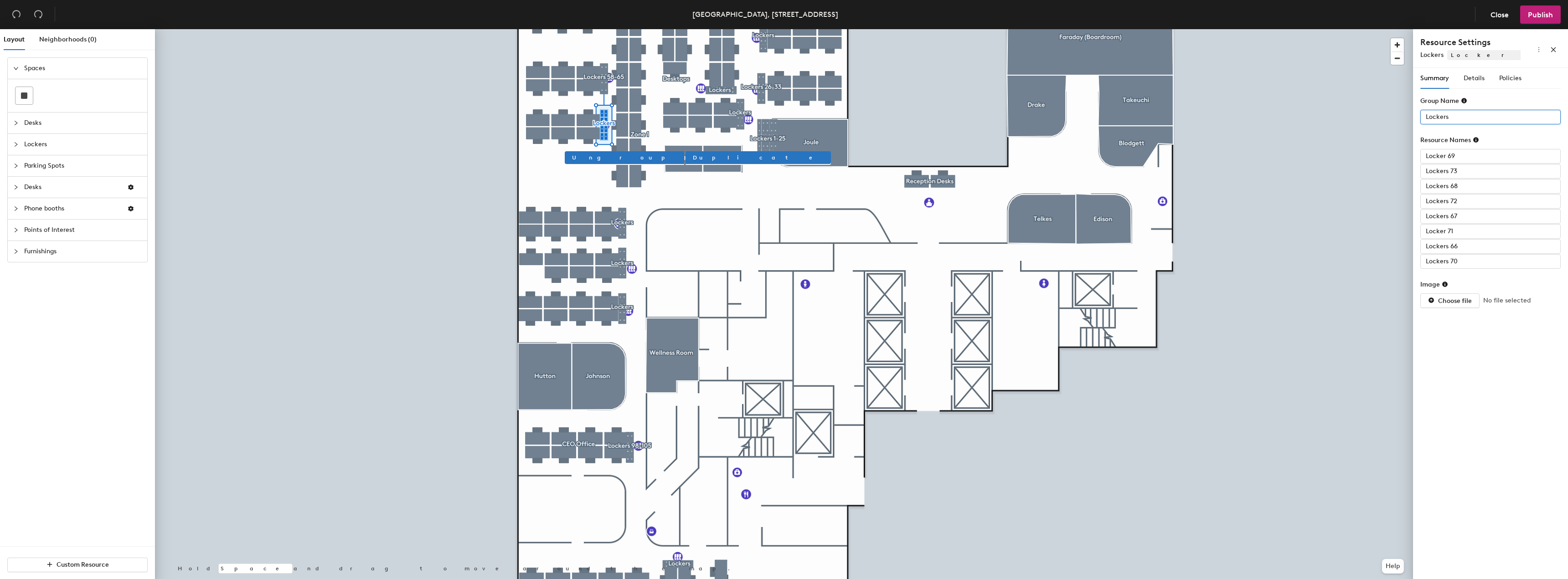
click at [1461, 114] on input "Lockers" at bounding box center [1490, 117] width 141 height 15
click at [1469, 114] on input "Lockers" at bounding box center [1490, 117] width 141 height 15
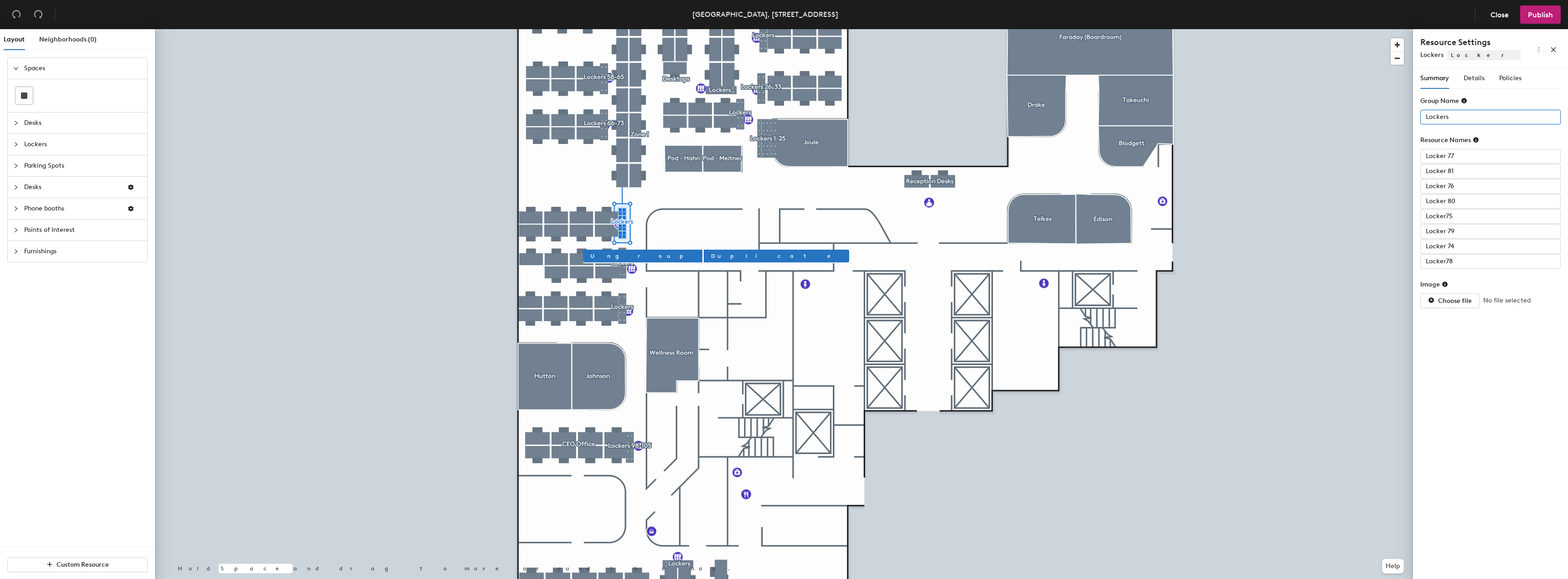
click at [1483, 119] on input "Lockers" at bounding box center [1490, 117] width 141 height 15
click at [1469, 118] on input "Lockers" at bounding box center [1490, 117] width 141 height 15
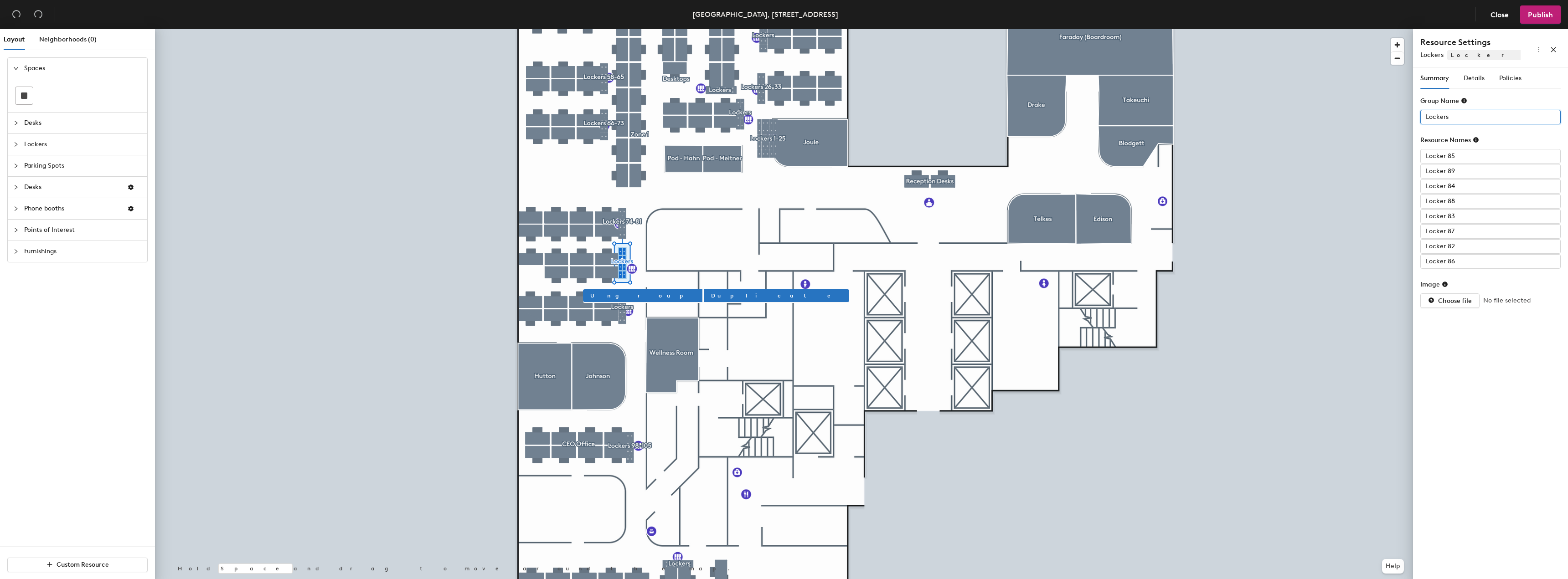
click at [1458, 114] on input "Lockers" at bounding box center [1490, 117] width 141 height 15
click at [1460, 116] on input "Lockers" at bounding box center [1490, 117] width 141 height 15
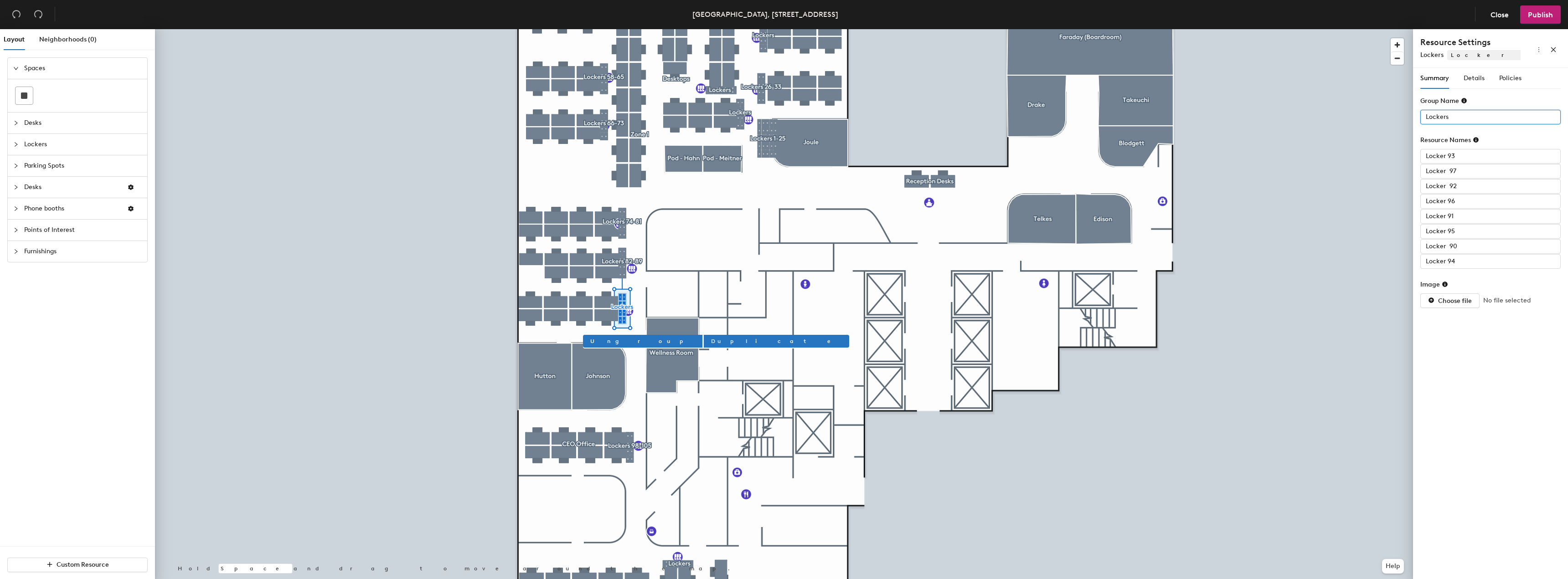
click at [1461, 115] on input "Lockers" at bounding box center [1490, 117] width 141 height 15
click at [1469, 118] on input "Lockers" at bounding box center [1490, 117] width 141 height 15
type input "Lockers 98-105"
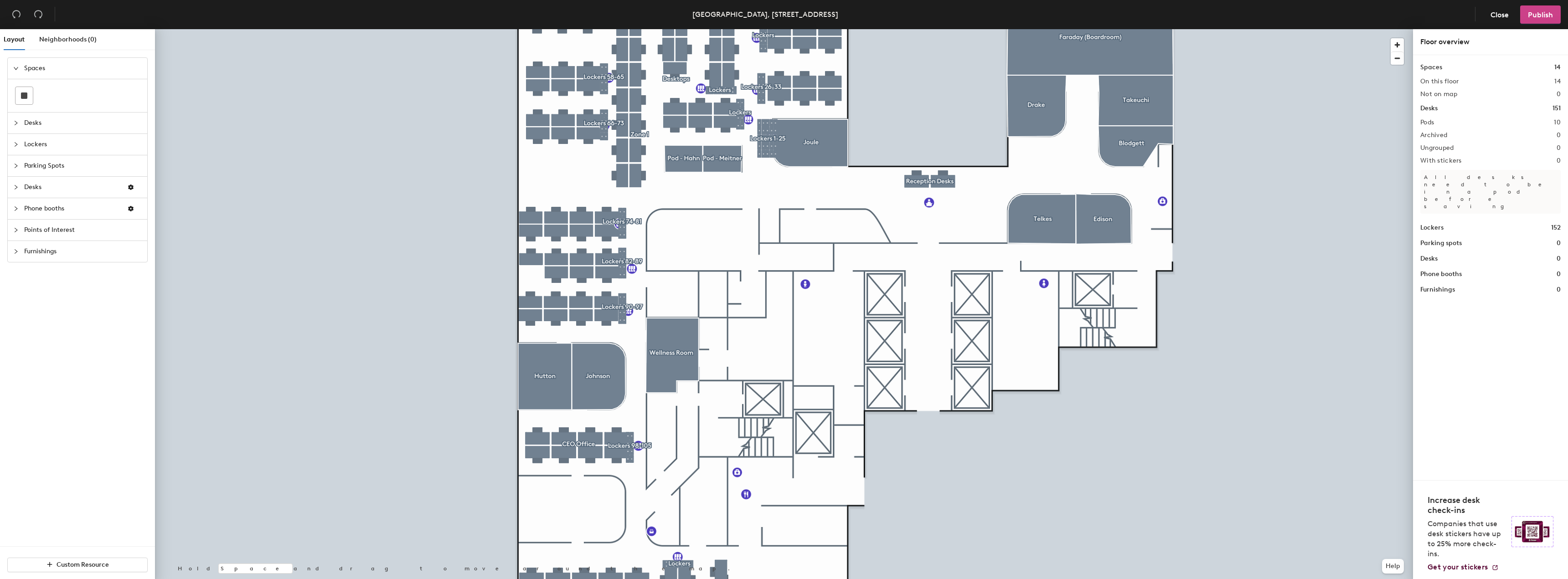
click at [1541, 12] on span "Publish" at bounding box center [1540, 15] width 25 height 9
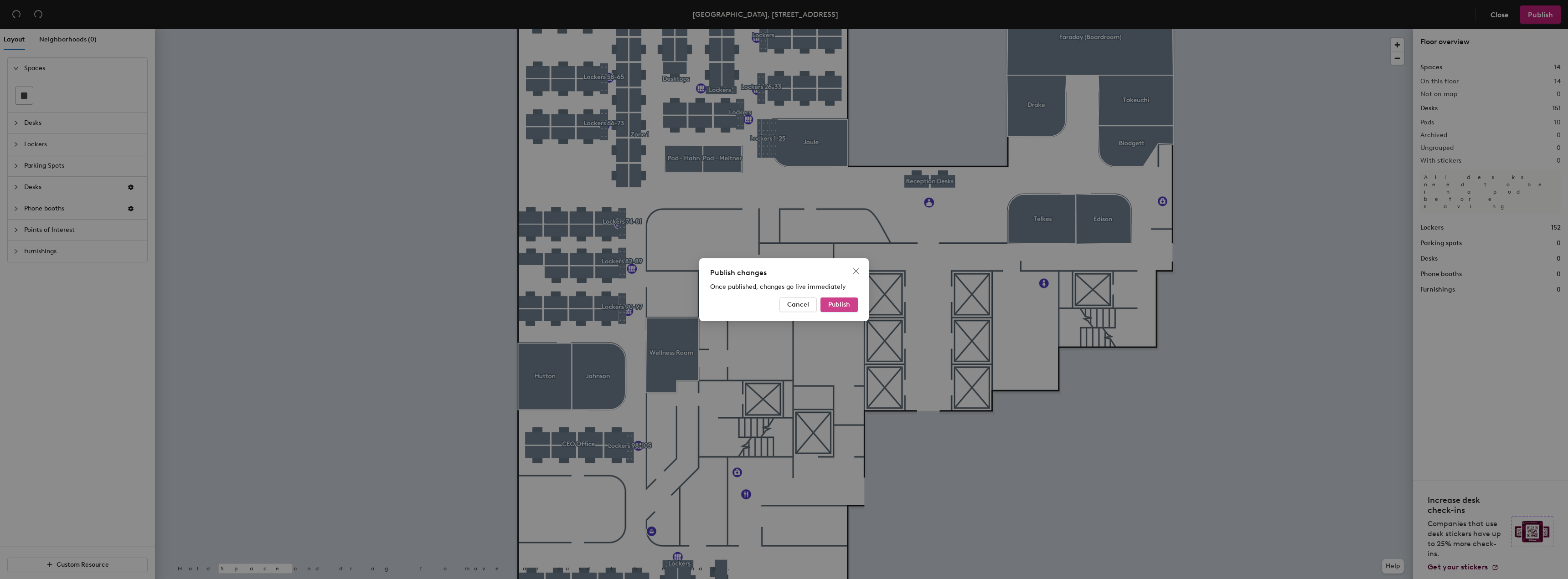
click at [845, 302] on span "Publish" at bounding box center [839, 304] width 22 height 8
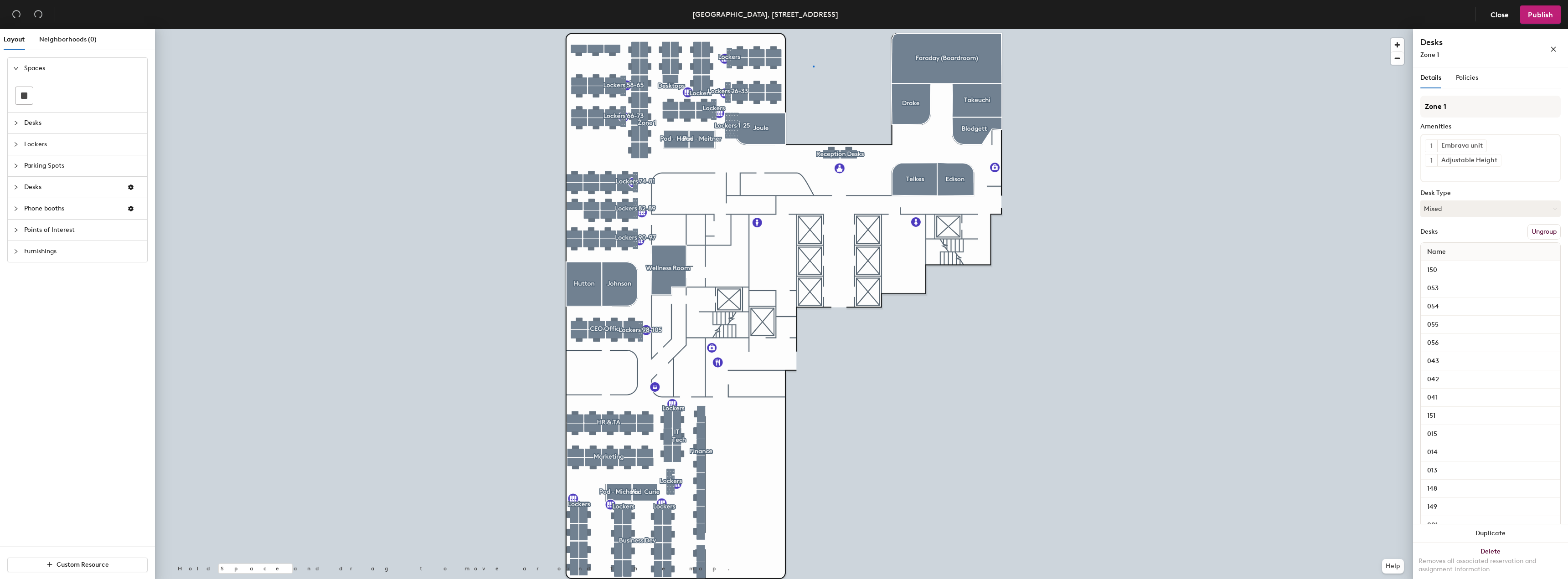
click at [813, 29] on div at bounding box center [784, 29] width 1258 height 0
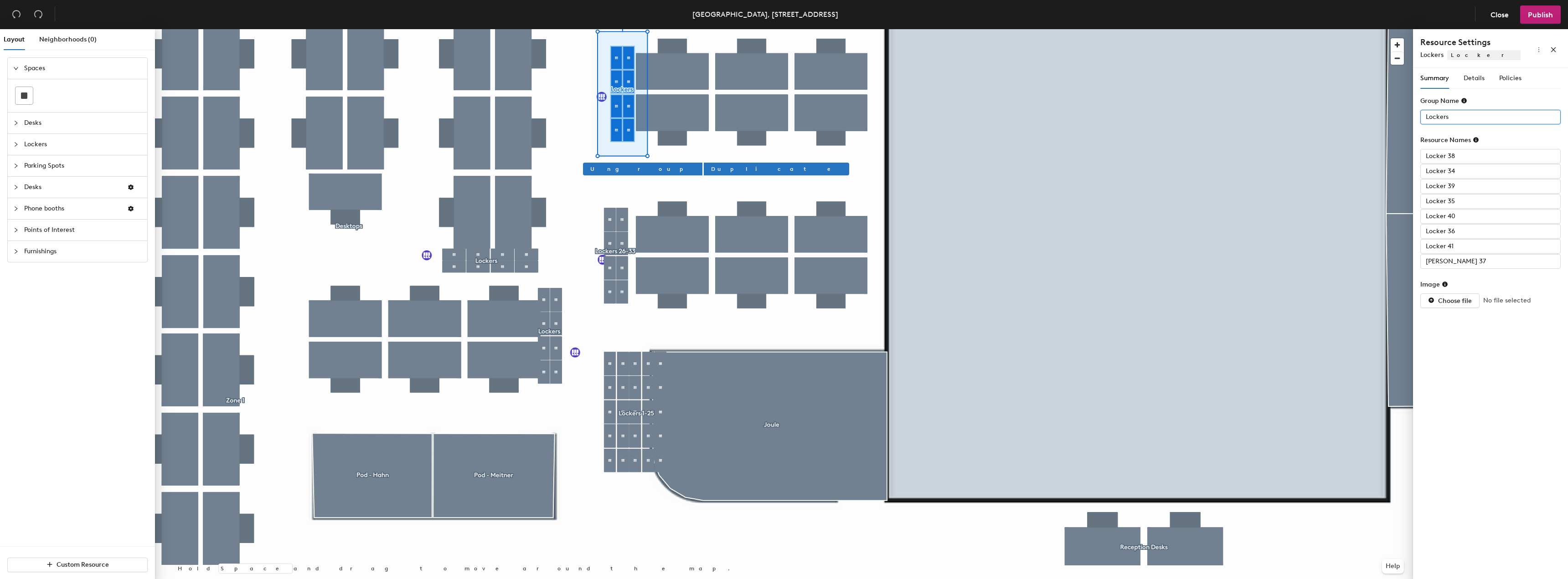
click at [1485, 122] on input "Lockers" at bounding box center [1490, 117] width 141 height 15
click at [1482, 117] on input "Lockers" at bounding box center [1490, 117] width 141 height 15
type input "Lockers 34-41"
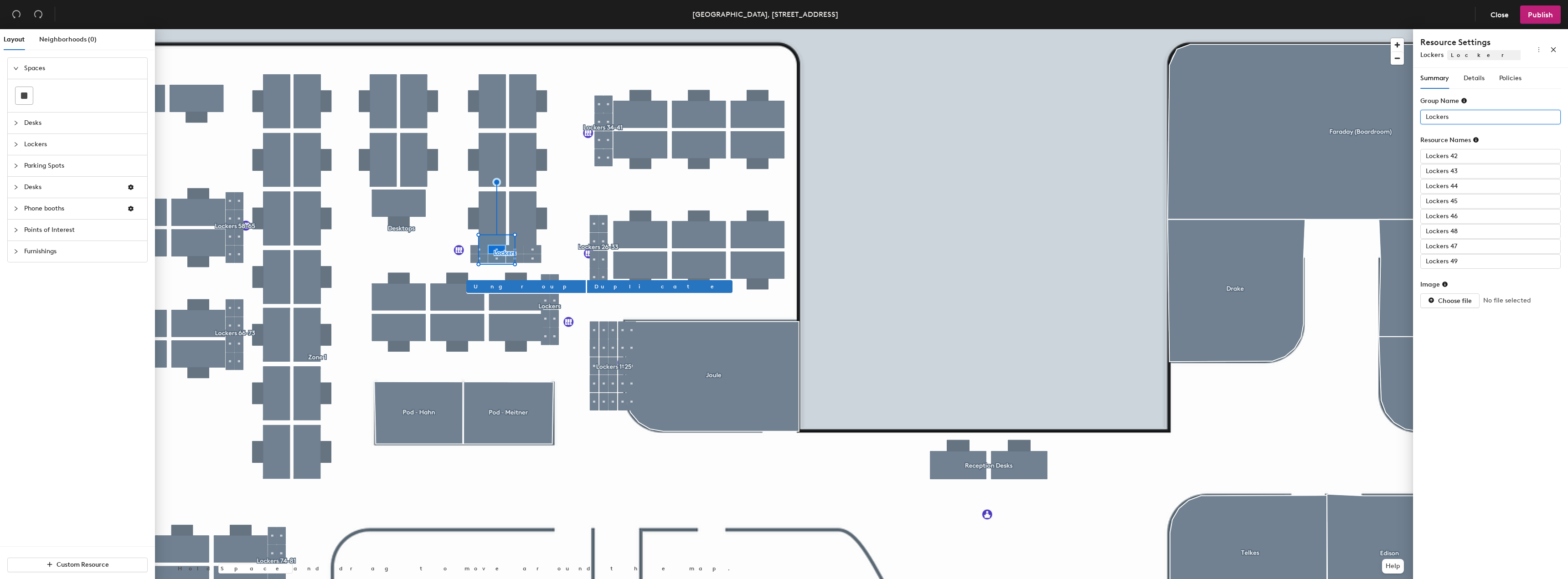
drag, startPoint x: 1455, startPoint y: 109, endPoint x: 1457, endPoint y: 115, distance: 6.3
click at [1455, 110] on input "Lockers" at bounding box center [1490, 117] width 141 height 15
click at [1458, 117] on input "Lockers" at bounding box center [1490, 117] width 141 height 15
type input "Lockers 42-49"
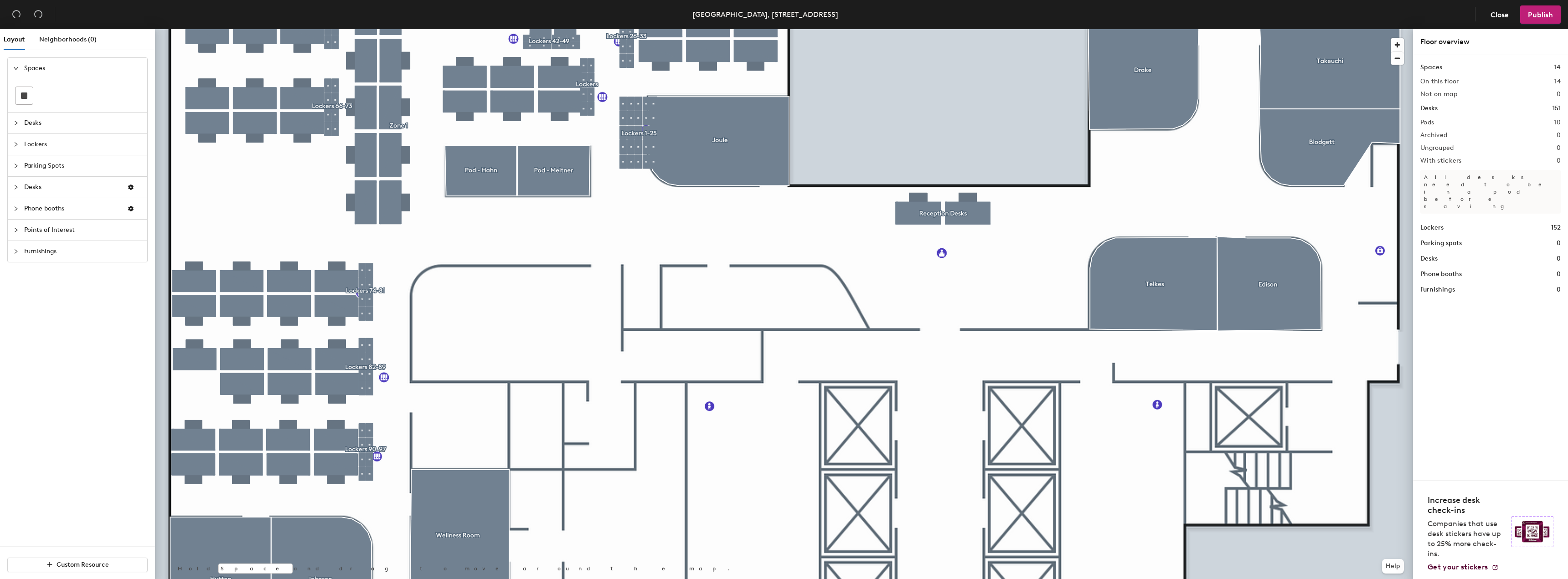
click at [1046, 0] on html "Skip navigation Schedule Office People Analytics Visits Deliveries Services Man…" at bounding box center [784, 290] width 1568 height 579
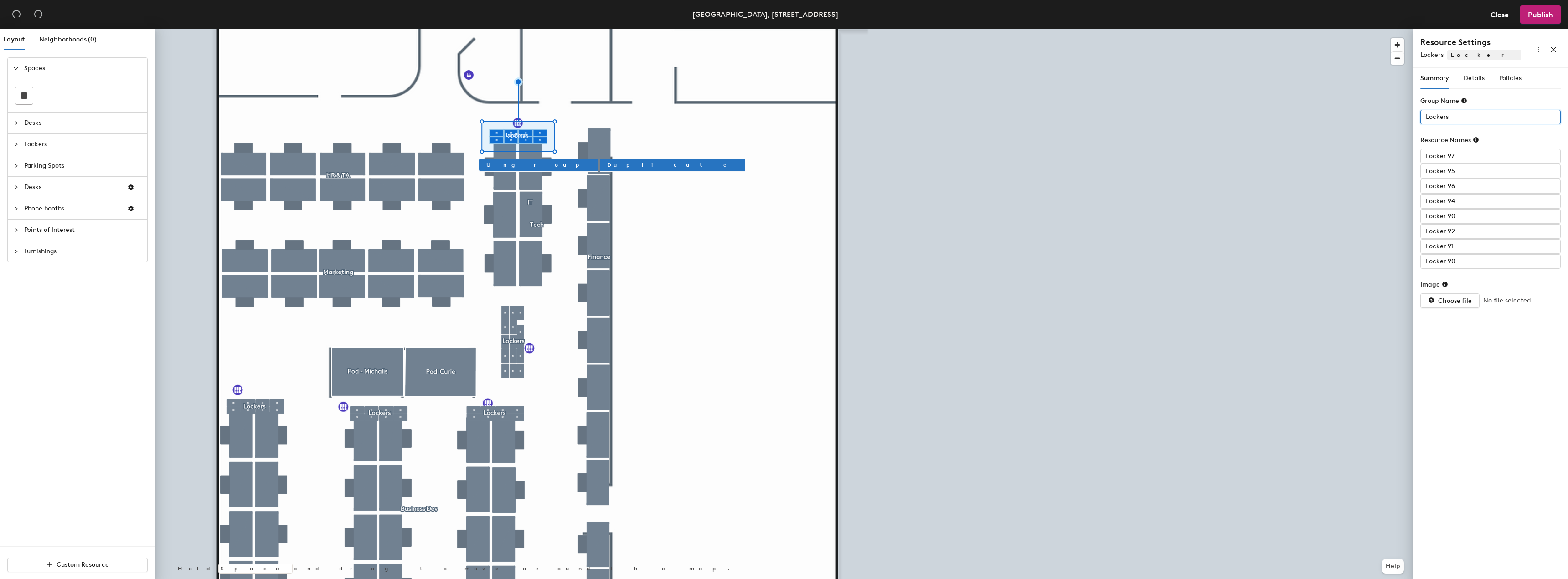
click at [1480, 111] on input "Lockers" at bounding box center [1490, 117] width 141 height 15
click at [1477, 118] on input "Lockers" at bounding box center [1490, 117] width 141 height 15
type input "Lockers 106-103"
click at [1469, 151] on input "Locker 97" at bounding box center [1490, 156] width 141 height 15
click at [1463, 157] on input "Locker 97" at bounding box center [1490, 156] width 141 height 15
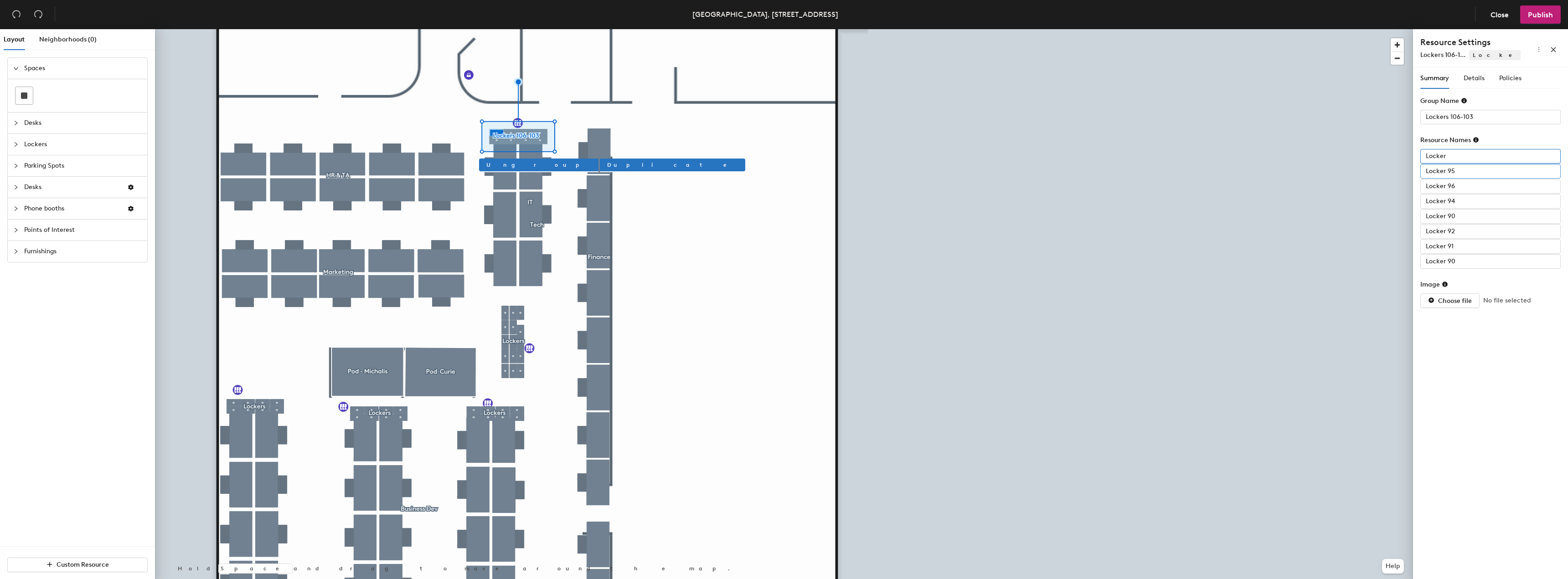
type input "Locker"
click at [1462, 173] on input "Locker 95" at bounding box center [1490, 172] width 141 height 15
click at [1463, 172] on input "Locker 95" at bounding box center [1490, 172] width 141 height 15
click at [1472, 170] on input "Locker 95" at bounding box center [1490, 172] width 141 height 15
click at [1474, 171] on input "Locker 95" at bounding box center [1490, 172] width 141 height 15
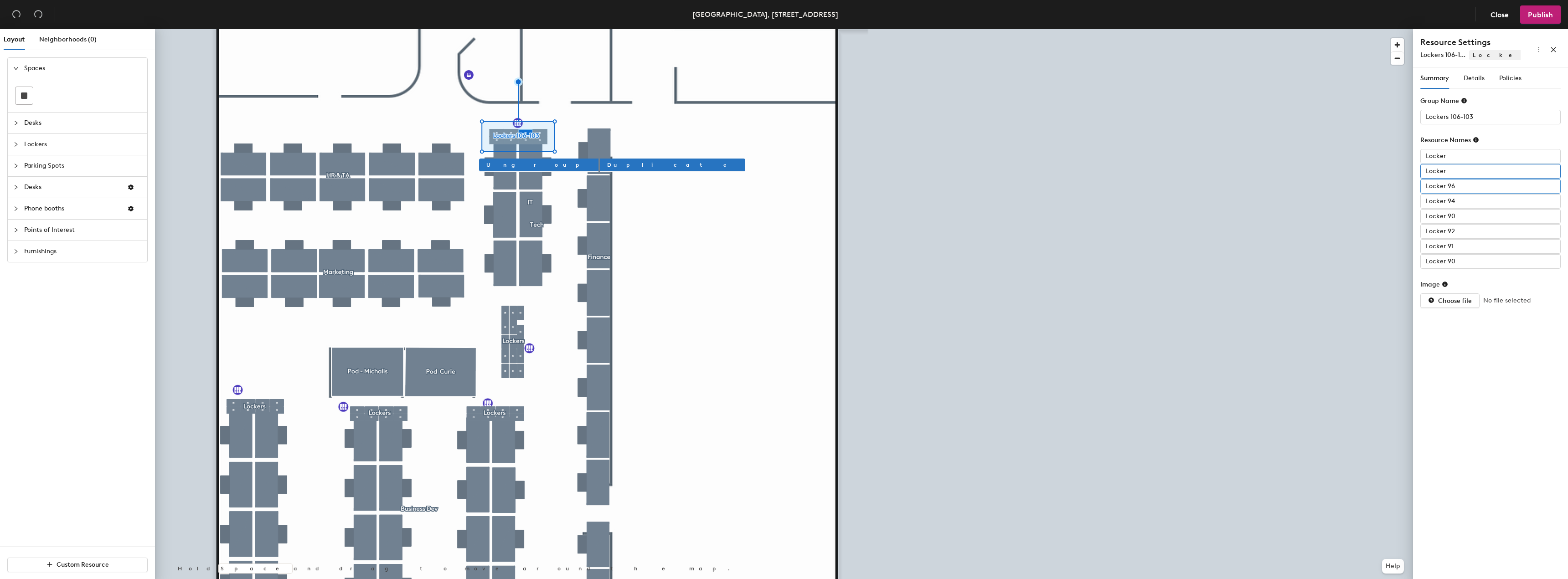
type input "Locker"
click at [1459, 190] on input "Locker 96" at bounding box center [1490, 186] width 141 height 15
click at [1455, 187] on input "Locker 96" at bounding box center [1490, 186] width 141 height 15
type input "Locker"
click at [1459, 204] on input "Locker 94" at bounding box center [1490, 201] width 141 height 15
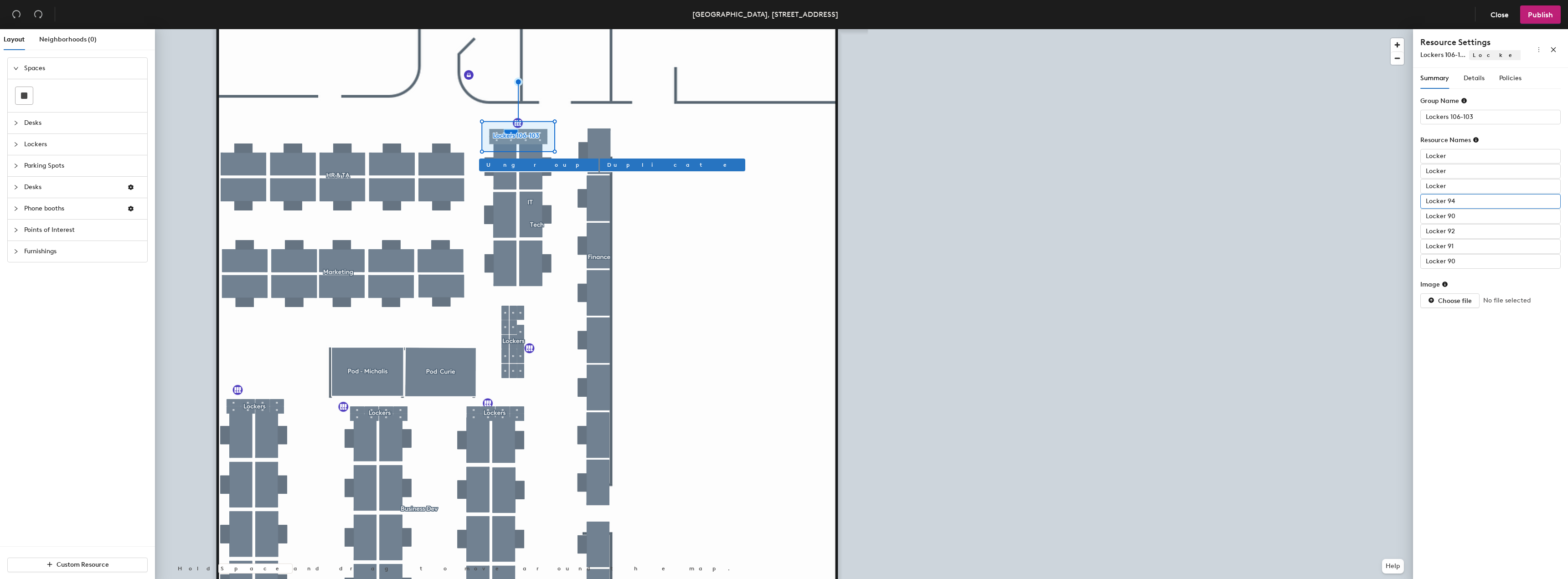
click at [1457, 200] on input "Locker 94" at bounding box center [1490, 201] width 141 height 15
type input "Locker"
click at [1462, 221] on input "Locker 90" at bounding box center [1490, 217] width 141 height 15
click at [1460, 217] on input "Locker 90" at bounding box center [1490, 217] width 141 height 15
type input "Locker"
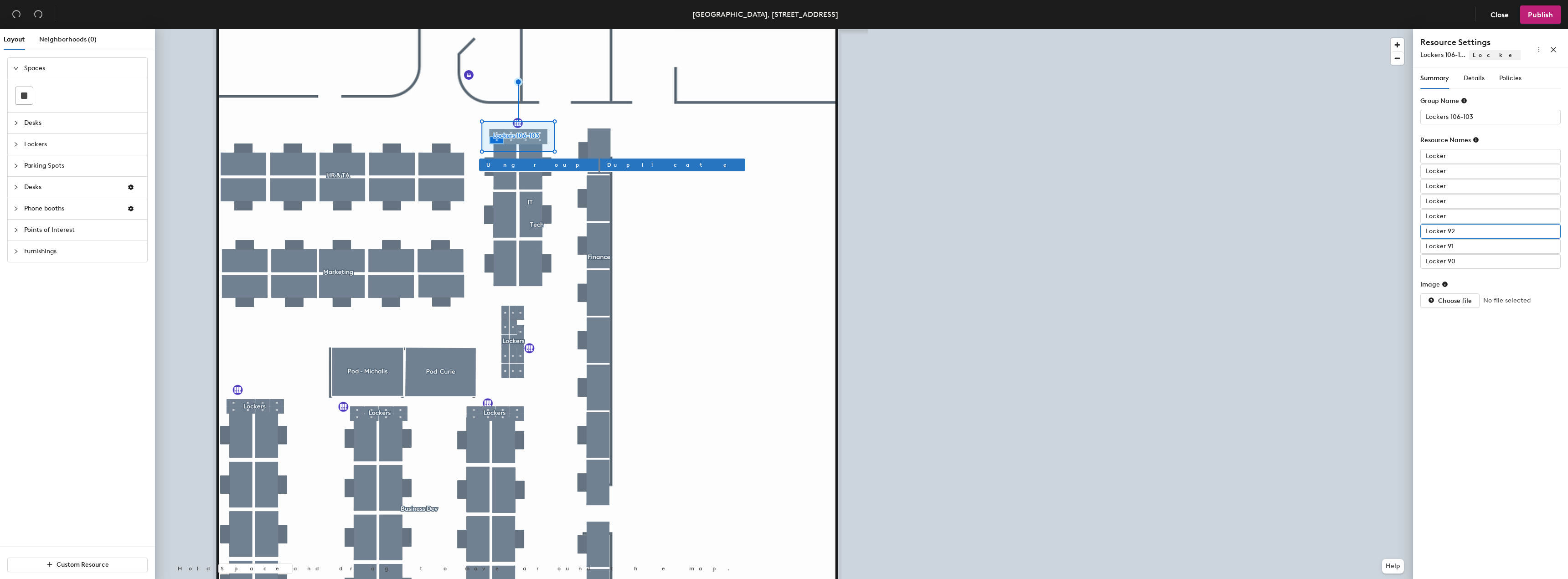
click at [1468, 233] on input "Locker 92" at bounding box center [1490, 231] width 141 height 15
click at [1466, 233] on input "Locker 92" at bounding box center [1490, 231] width 141 height 15
click at [1459, 231] on input "Locker 92" at bounding box center [1490, 231] width 141 height 15
type input "Locker"
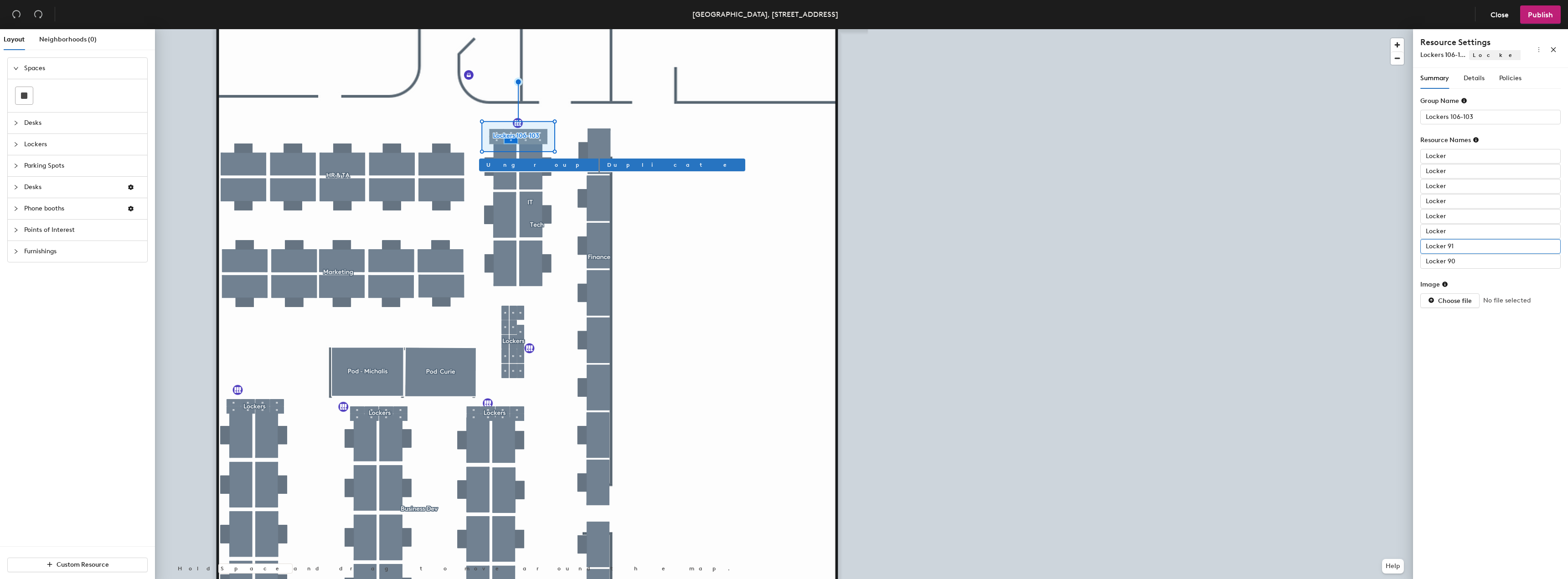
click at [1458, 244] on input "Locker 91" at bounding box center [1490, 246] width 141 height 15
click at [1455, 246] on input "Locker 91" at bounding box center [1490, 246] width 141 height 15
type input "Locker"
click at [1468, 264] on input "Locker 90" at bounding box center [1490, 262] width 141 height 15
click at [1455, 262] on input "Locker 90" at bounding box center [1490, 262] width 141 height 15
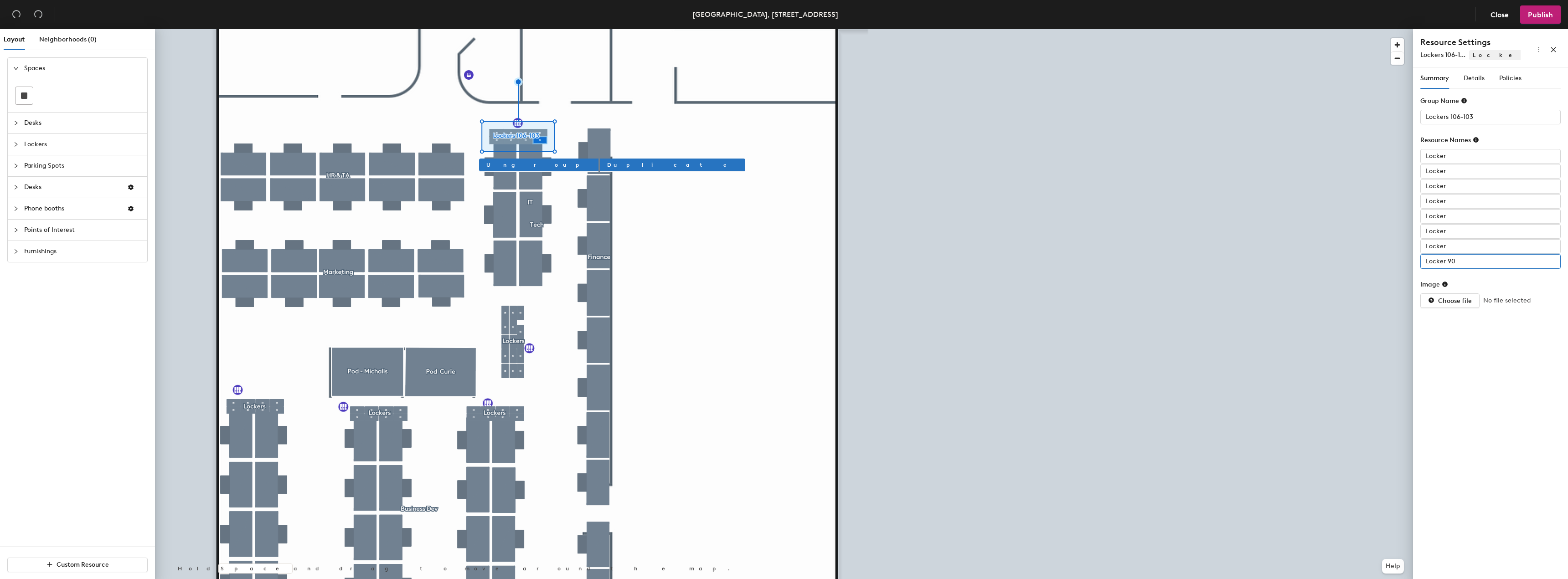
click at [1455, 262] on input "Locker 90" at bounding box center [1490, 262] width 141 height 15
click at [1460, 260] on input "Locker 90" at bounding box center [1490, 262] width 141 height 15
type input "Locker"
click at [1471, 115] on input "Lockers 106-103" at bounding box center [1490, 117] width 141 height 15
click at [1468, 115] on input "Lockers 106-103" at bounding box center [1490, 117] width 141 height 15
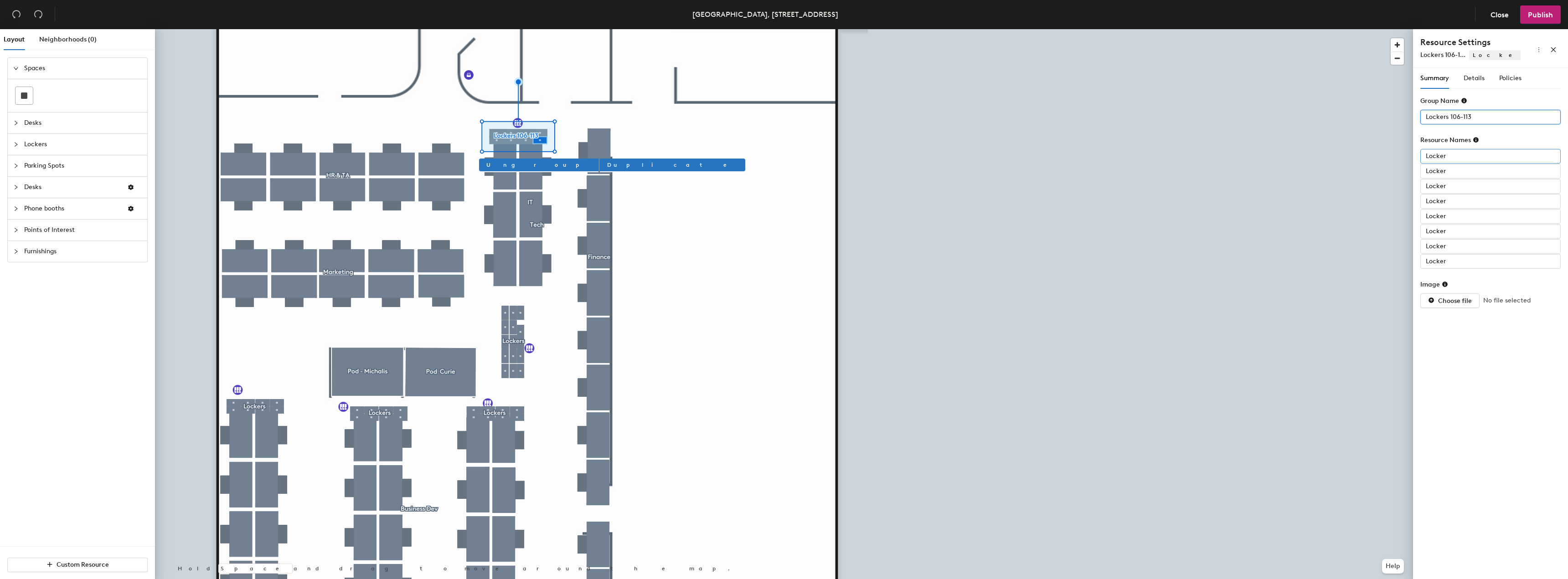
type input "Lockers 106-113"
click at [1450, 153] on input "Locker" at bounding box center [1490, 156] width 141 height 15
click at [1454, 158] on input "Locker" at bounding box center [1490, 156] width 141 height 15
click at [1455, 175] on input "Locker" at bounding box center [1490, 172] width 141 height 15
click at [1455, 188] on input "Locker" at bounding box center [1490, 186] width 141 height 15
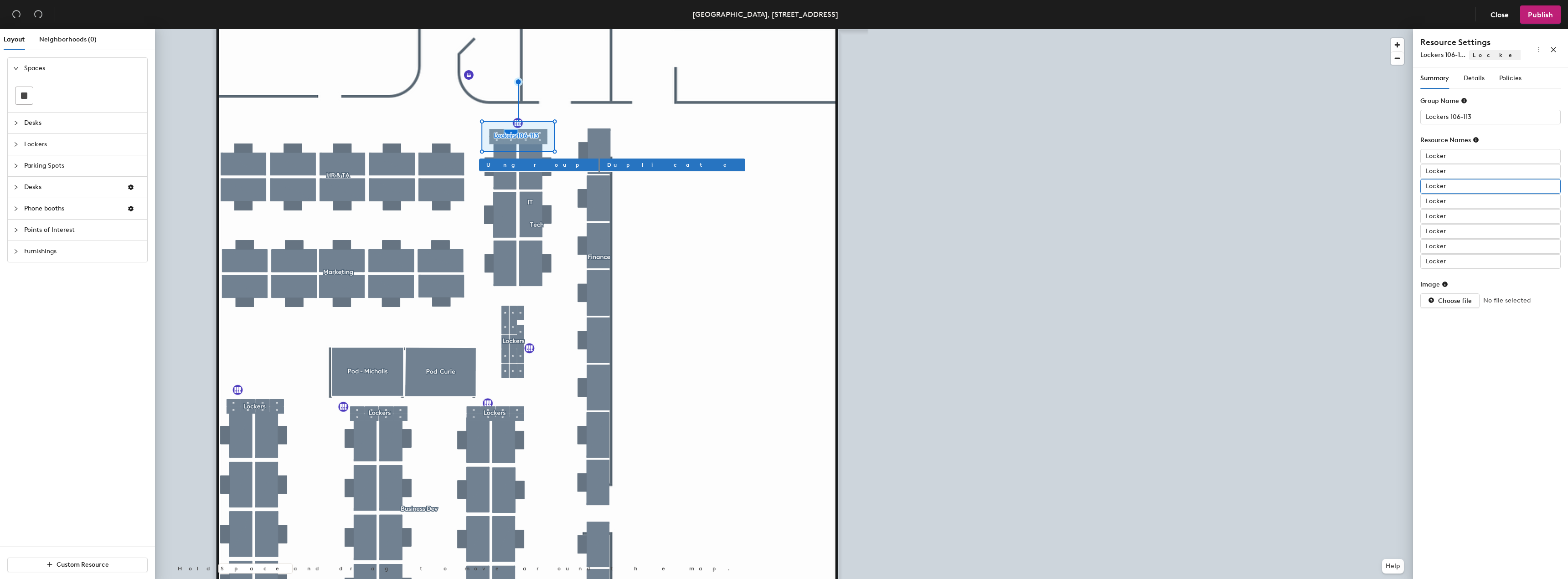
click at [1460, 182] on input "Locker" at bounding box center [1490, 186] width 141 height 15
click at [1457, 260] on input "Locker" at bounding box center [1490, 262] width 141 height 15
click at [1464, 261] on input "Locker" at bounding box center [1490, 262] width 141 height 15
type input "Locker 106"
click at [1475, 244] on input "Locker" at bounding box center [1490, 246] width 141 height 15
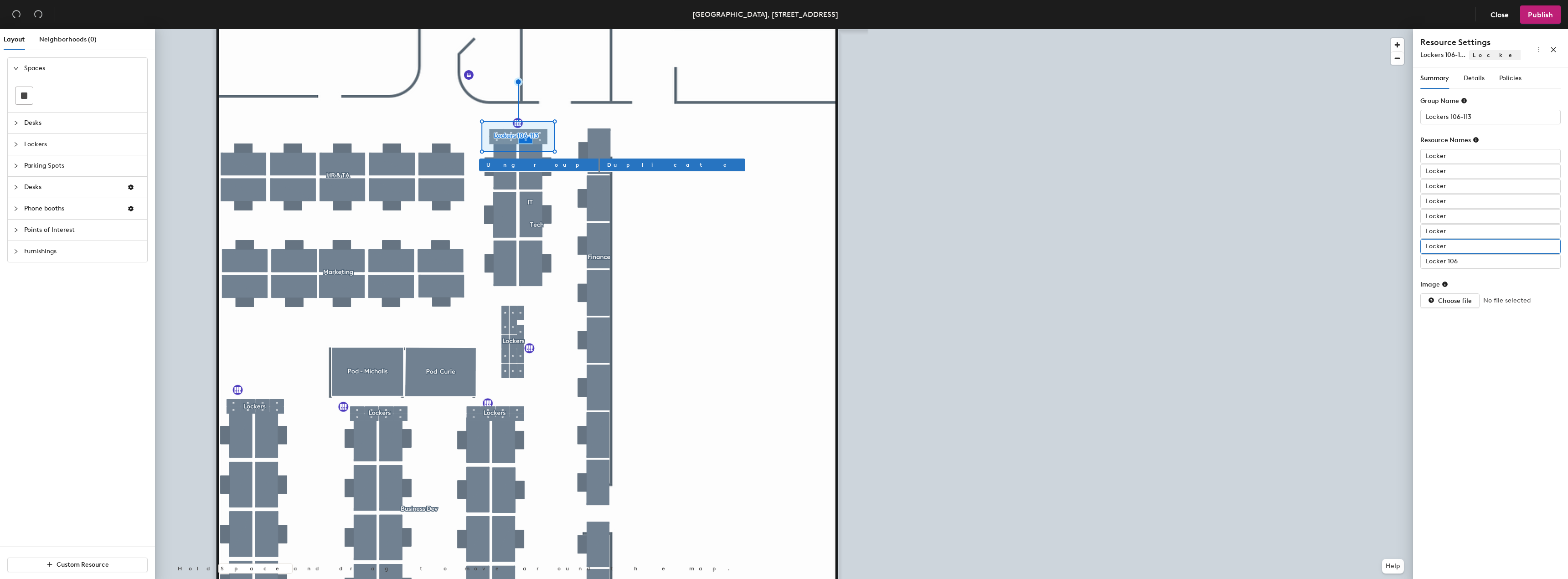
click at [1475, 249] on input "Locker" at bounding box center [1490, 246] width 141 height 15
type input "Locker 107"
click at [1466, 232] on input "Locker" at bounding box center [1490, 231] width 141 height 15
click at [1479, 232] on input "Locker" at bounding box center [1490, 231] width 141 height 15
type input "Locker 108"
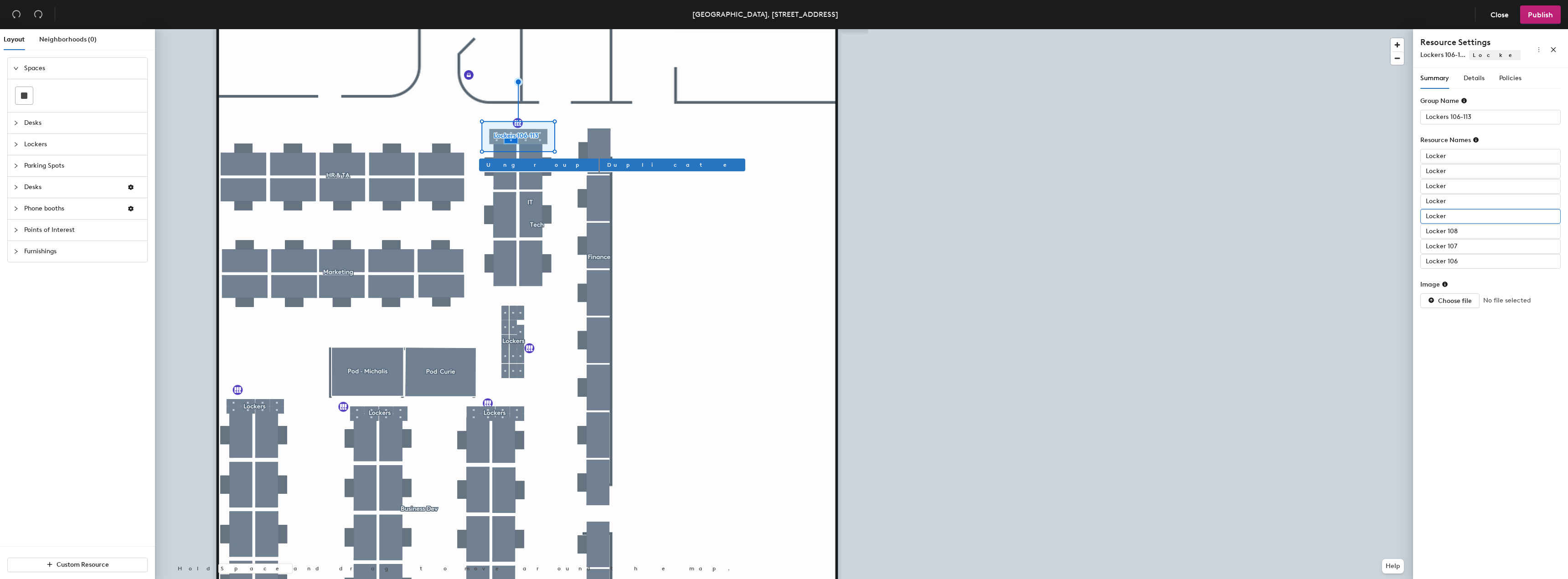
click at [1474, 220] on input "Locker" at bounding box center [1490, 217] width 141 height 15
type input "Locker 109"
click at [1453, 196] on input "Locker" at bounding box center [1490, 201] width 141 height 15
click at [1464, 199] on input "Locker" at bounding box center [1490, 201] width 141 height 15
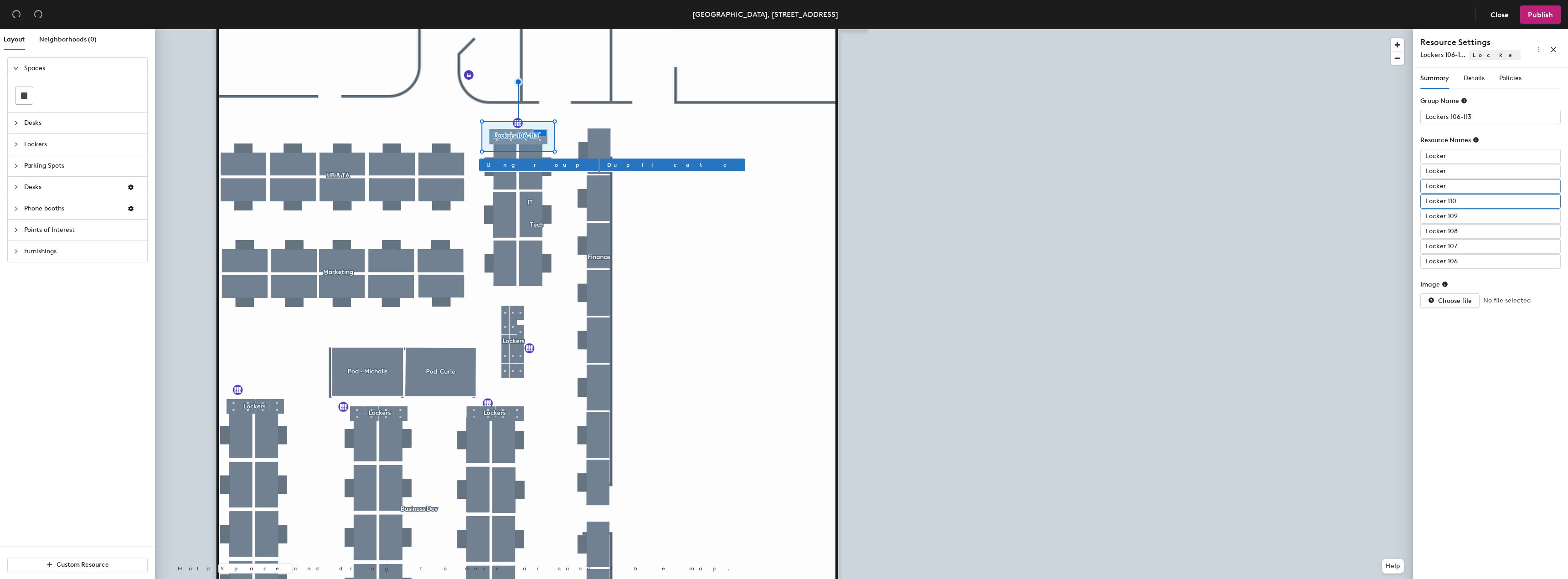
type input "Locker 110"
click at [1457, 191] on input "Locker" at bounding box center [1490, 186] width 141 height 15
click at [1466, 186] on input "Locker" at bounding box center [1490, 186] width 141 height 15
type input "Locker 112"
click at [1462, 168] on input "Locker" at bounding box center [1490, 172] width 141 height 15
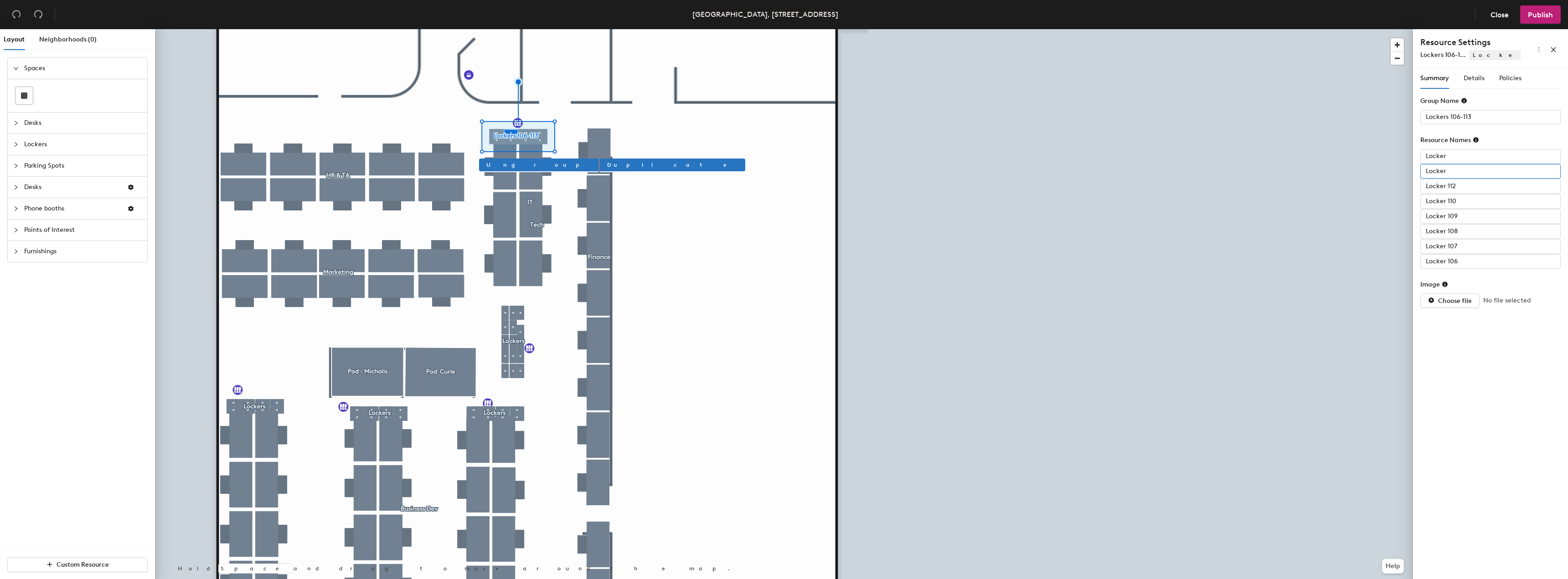
click at [1463, 173] on input "Locker" at bounding box center [1490, 172] width 141 height 15
type input "Locker 111"
click at [1453, 162] on input "Locker" at bounding box center [1490, 156] width 141 height 15
click at [1457, 154] on input "Locker" at bounding box center [1490, 156] width 141 height 15
type input "Locker 113"
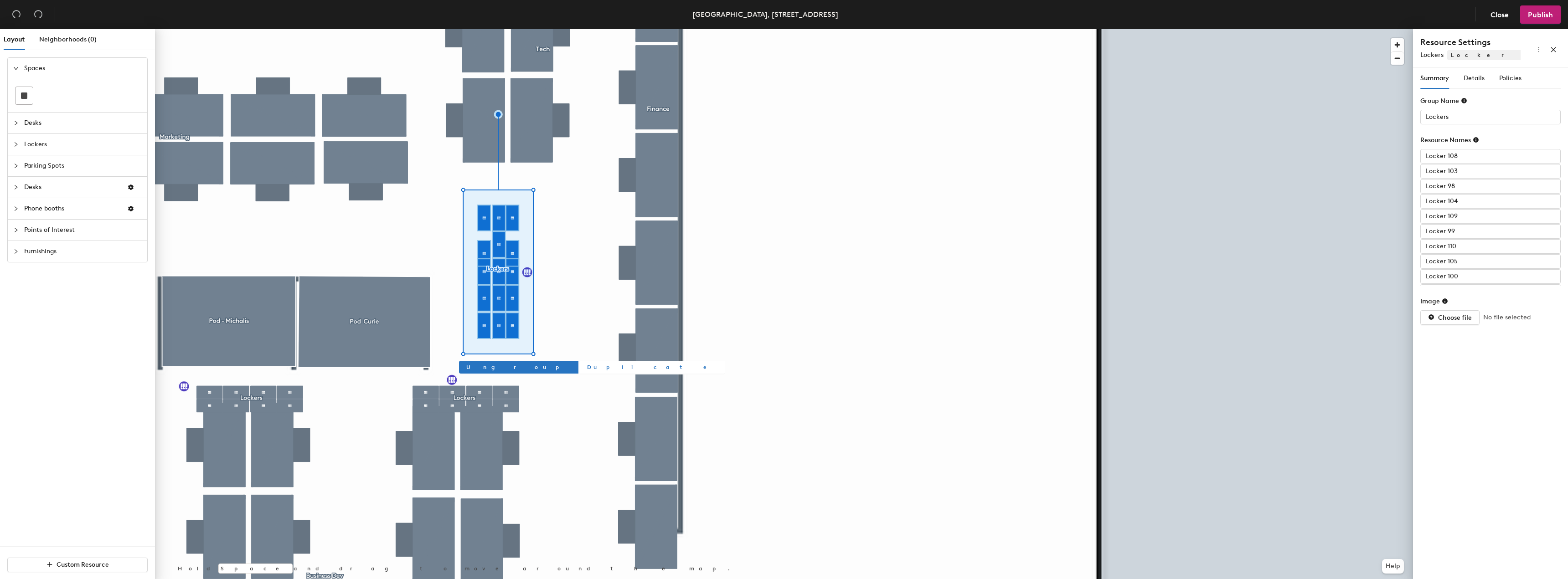
click at [587, 364] on span "Duplicate" at bounding box center [653, 367] width 131 height 8
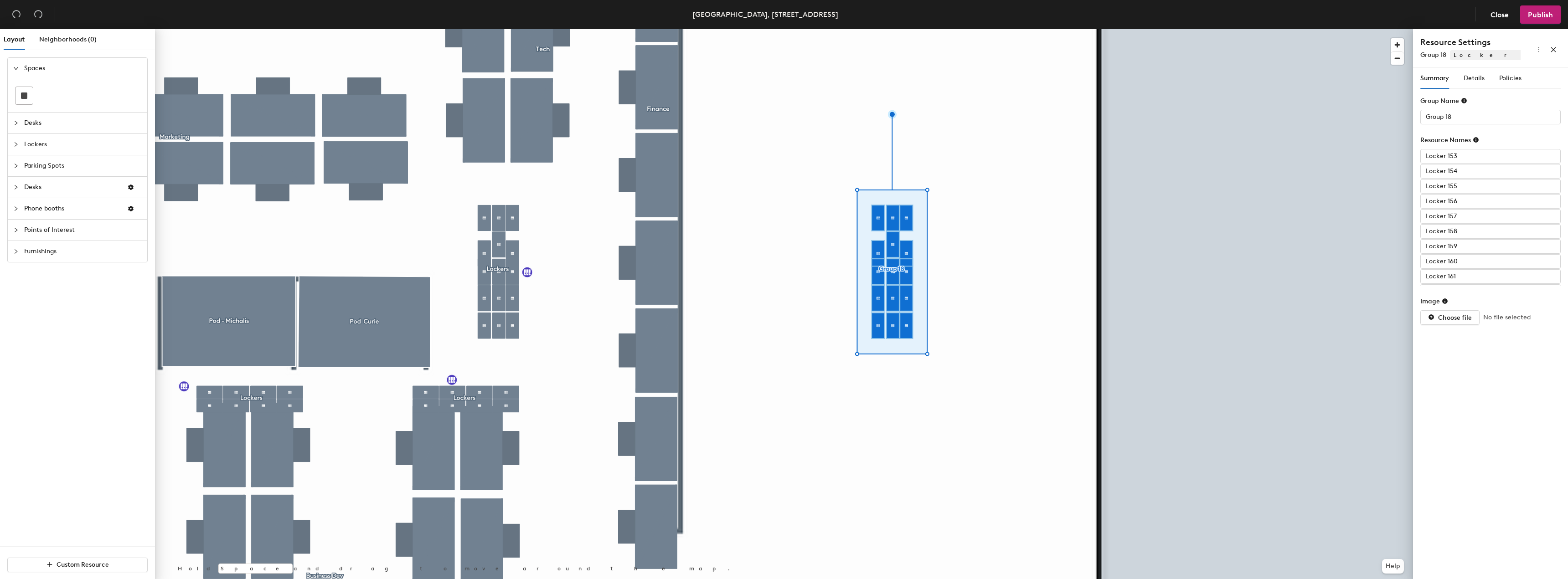
type input "Locker 156"
type input "Locker 157"
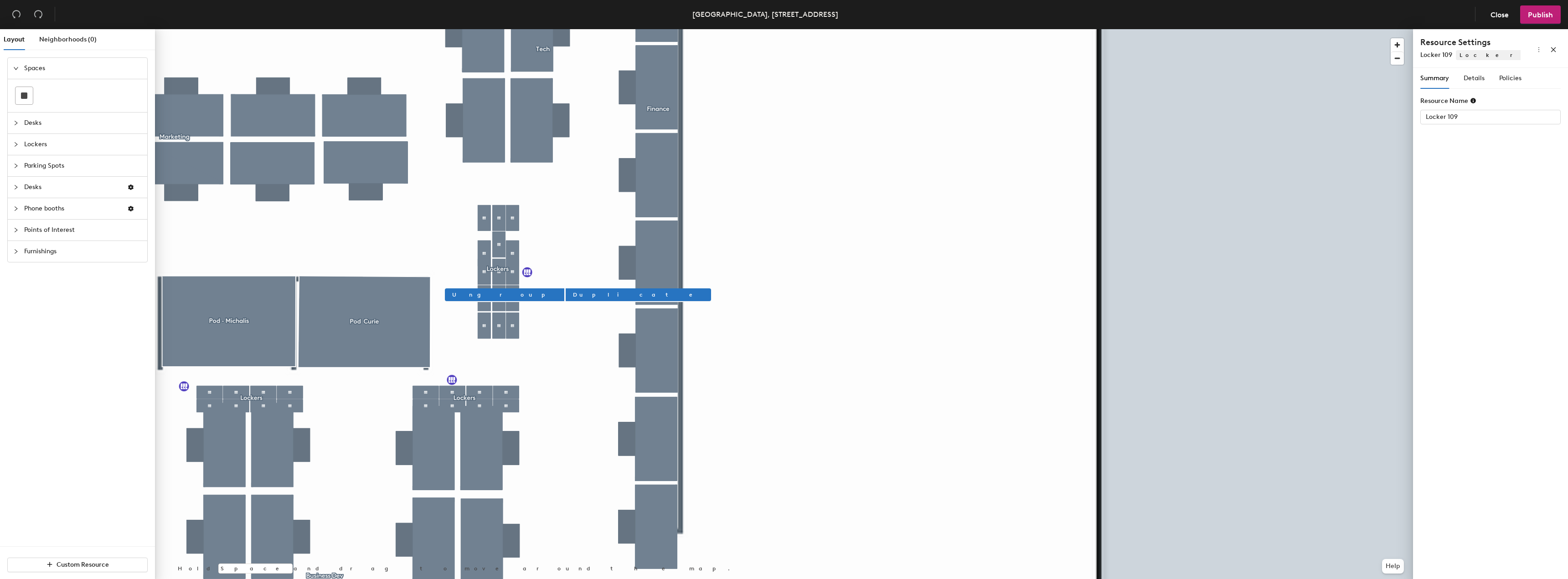
type input "Locker 109"
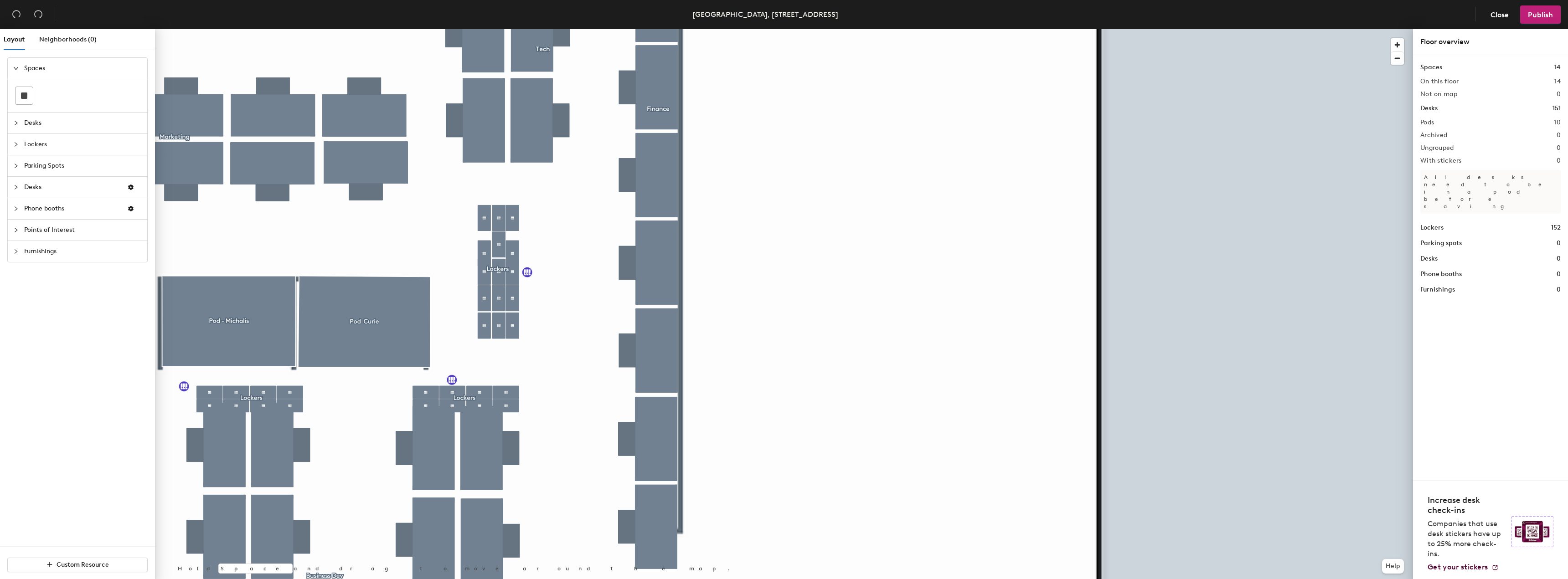
click at [30, 146] on span "Lockers" at bounding box center [83, 144] width 117 height 21
click at [65, 140] on icon at bounding box center [65, 138] width 11 height 4
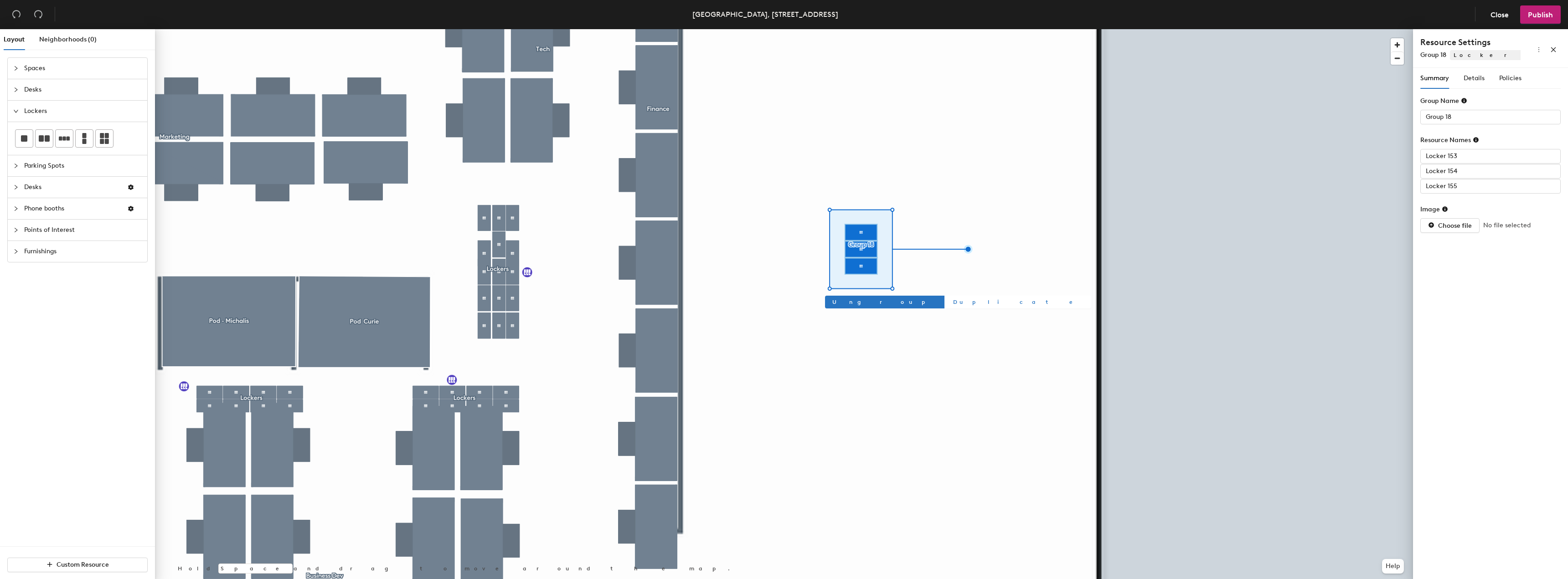
click at [953, 302] on span "Duplicate" at bounding box center [1018, 302] width 131 height 8
type input "Group 20"
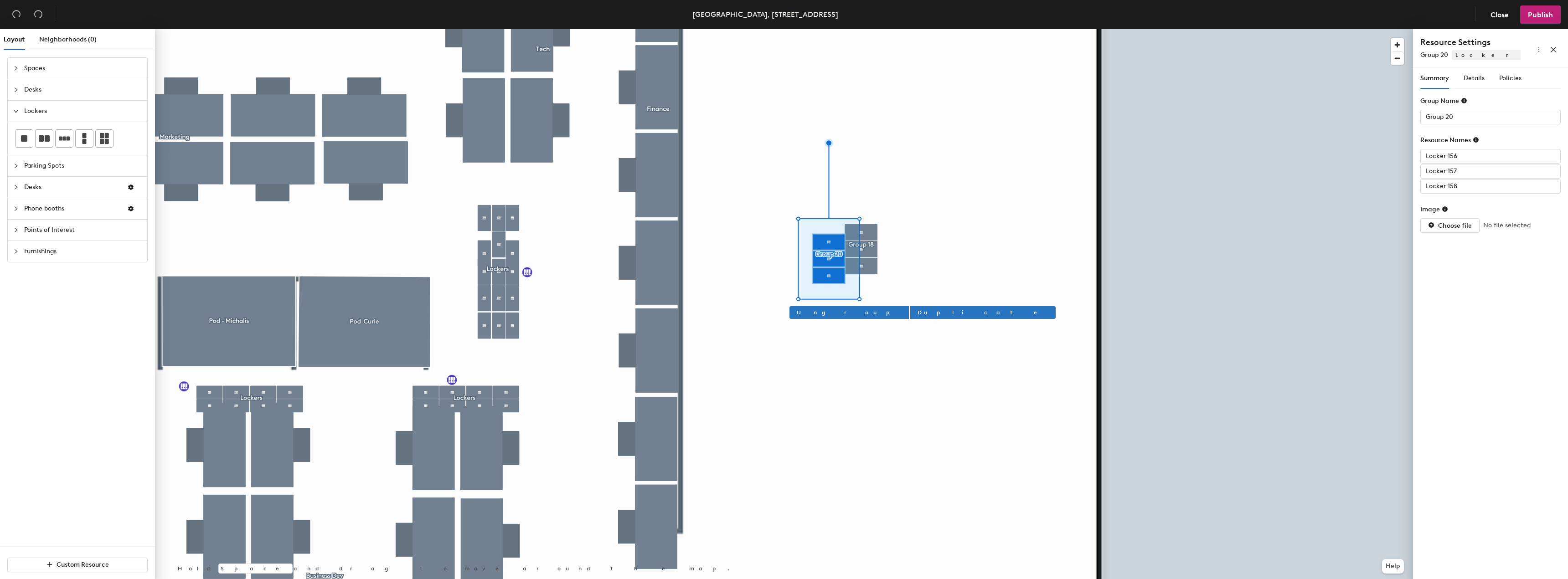
click at [880, 29] on div at bounding box center [784, 29] width 1258 height 0
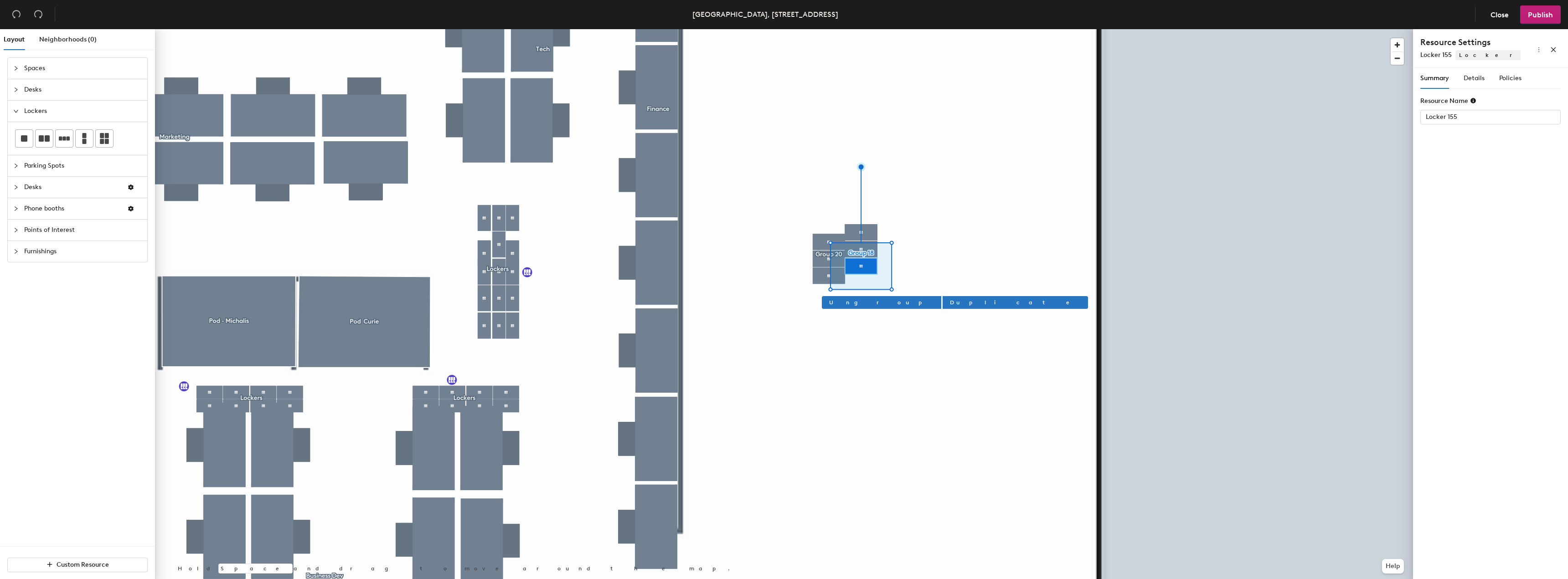
type input "Group 18"
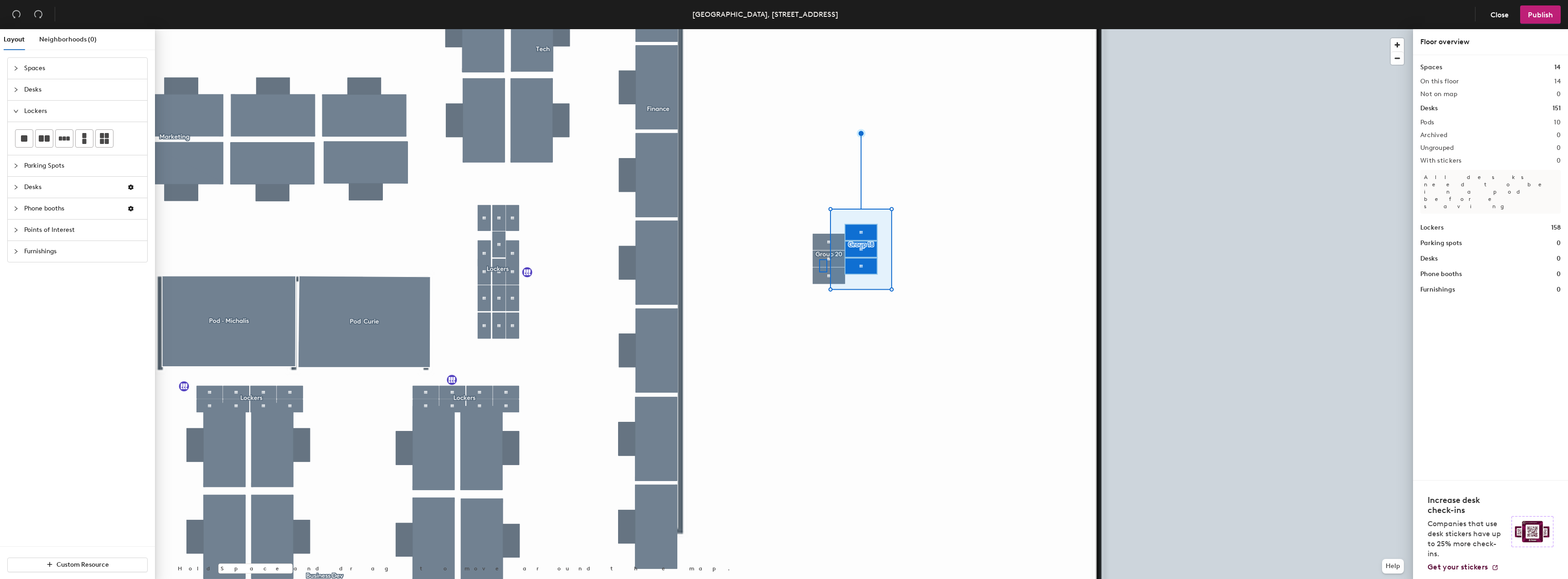
click at [819, 29] on div at bounding box center [784, 29] width 1258 height 0
click at [822, 29] on div at bounding box center [784, 29] width 1258 height 0
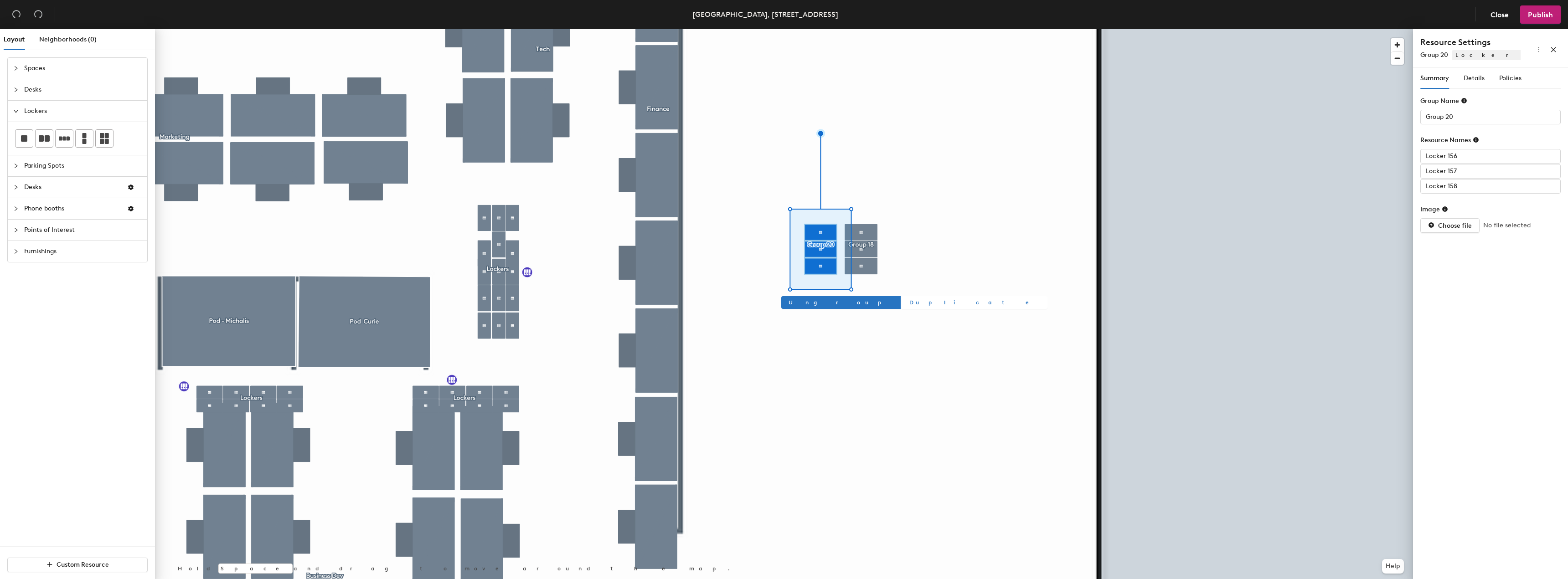
click at [909, 302] on span "Duplicate" at bounding box center [975, 302] width 131 height 8
type input "Group 21"
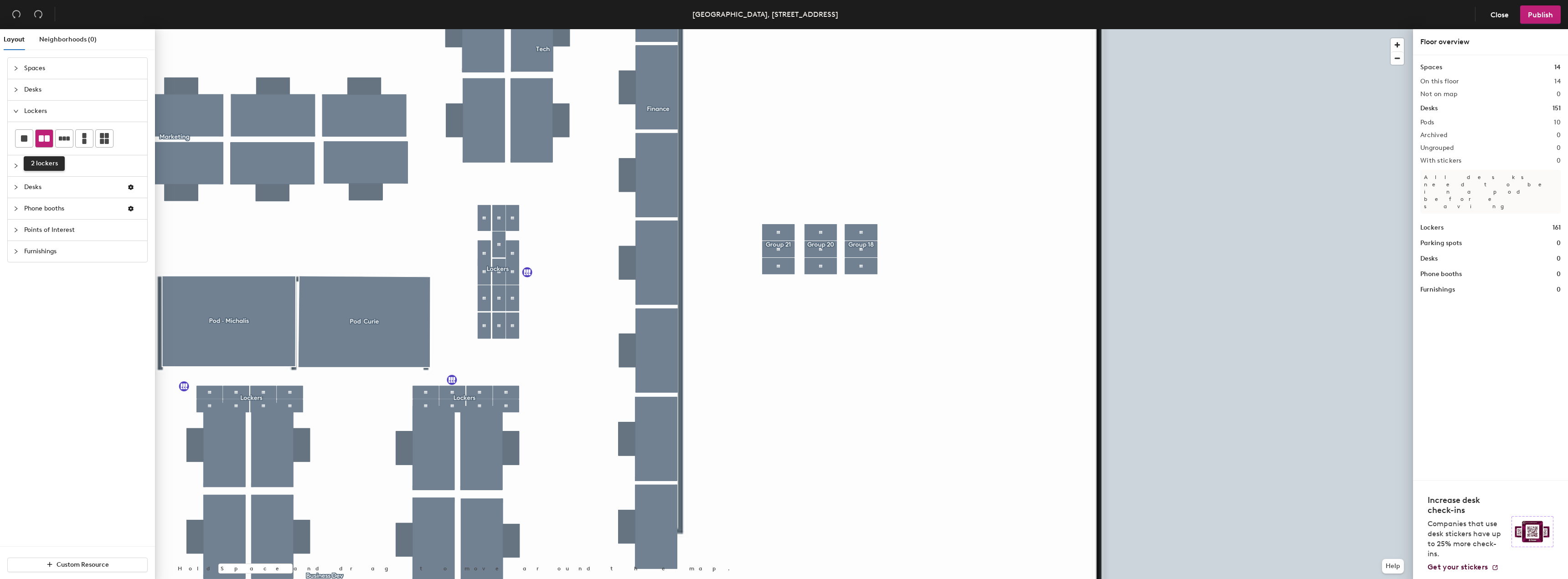
click at [49, 138] on icon at bounding box center [44, 138] width 11 height 6
click at [48, 142] on icon at bounding box center [44, 139] width 11 height 11
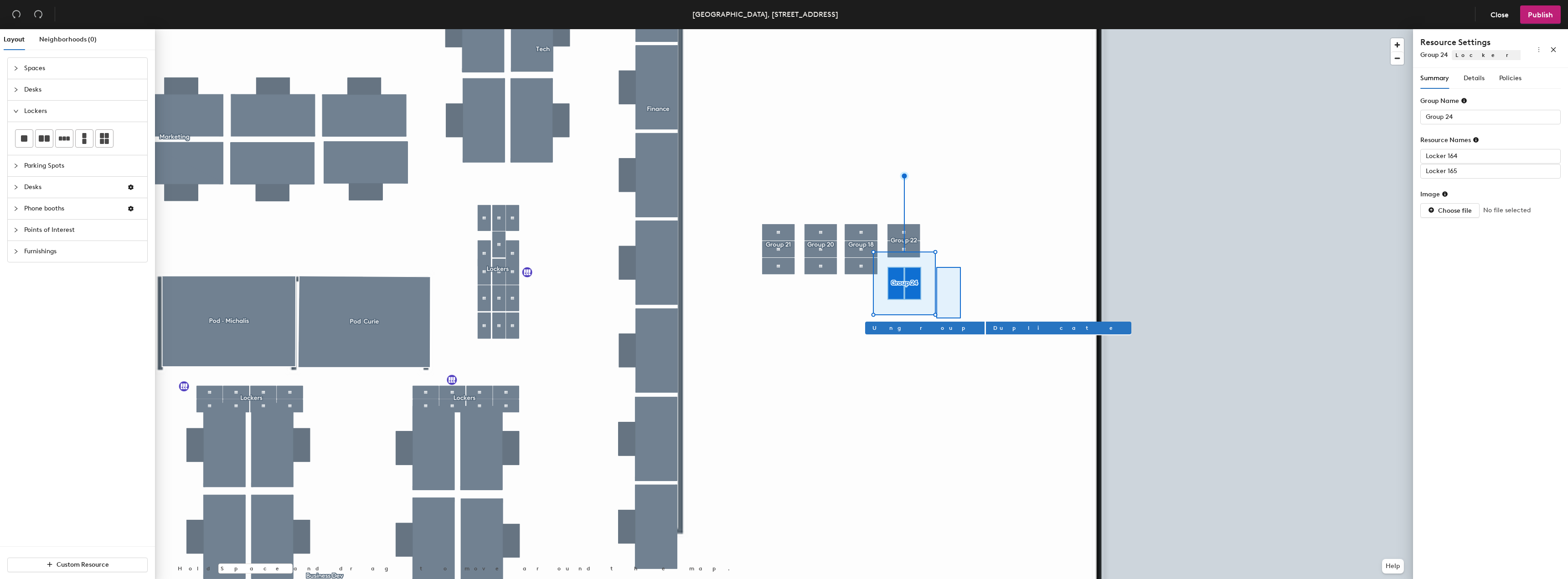
click at [959, 29] on div at bounding box center [784, 29] width 1258 height 0
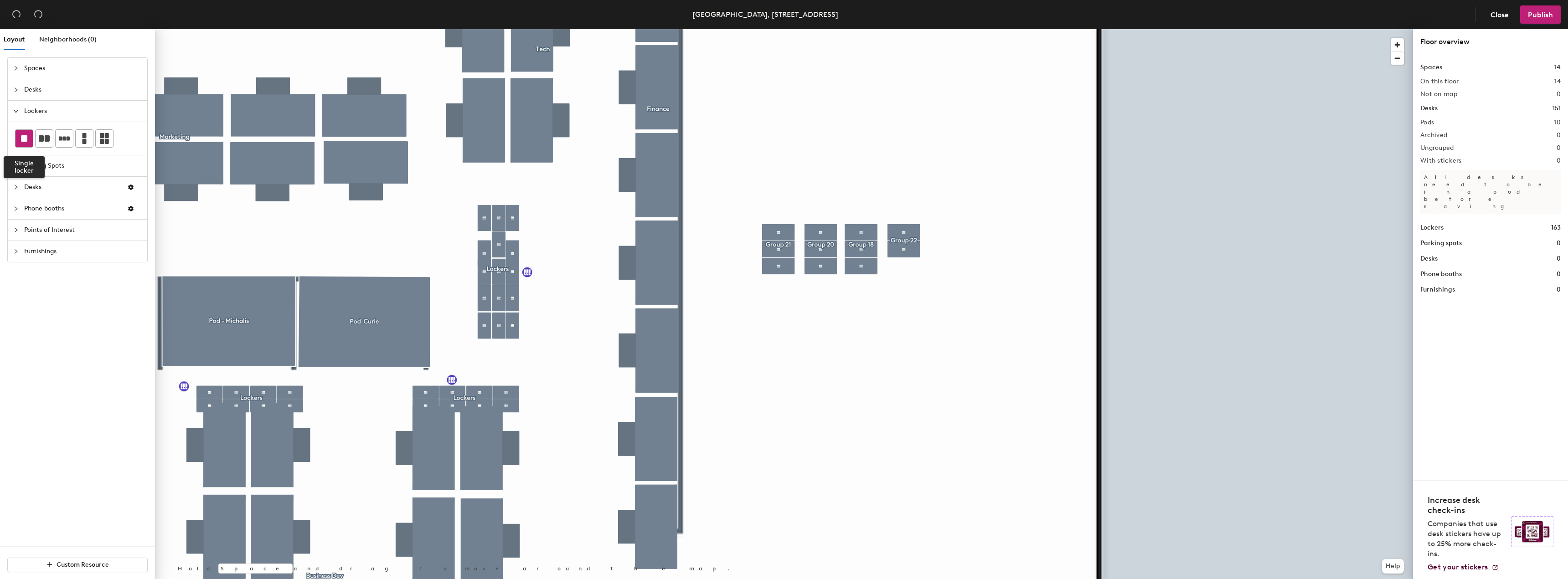
click at [28, 140] on div at bounding box center [24, 138] width 17 height 17
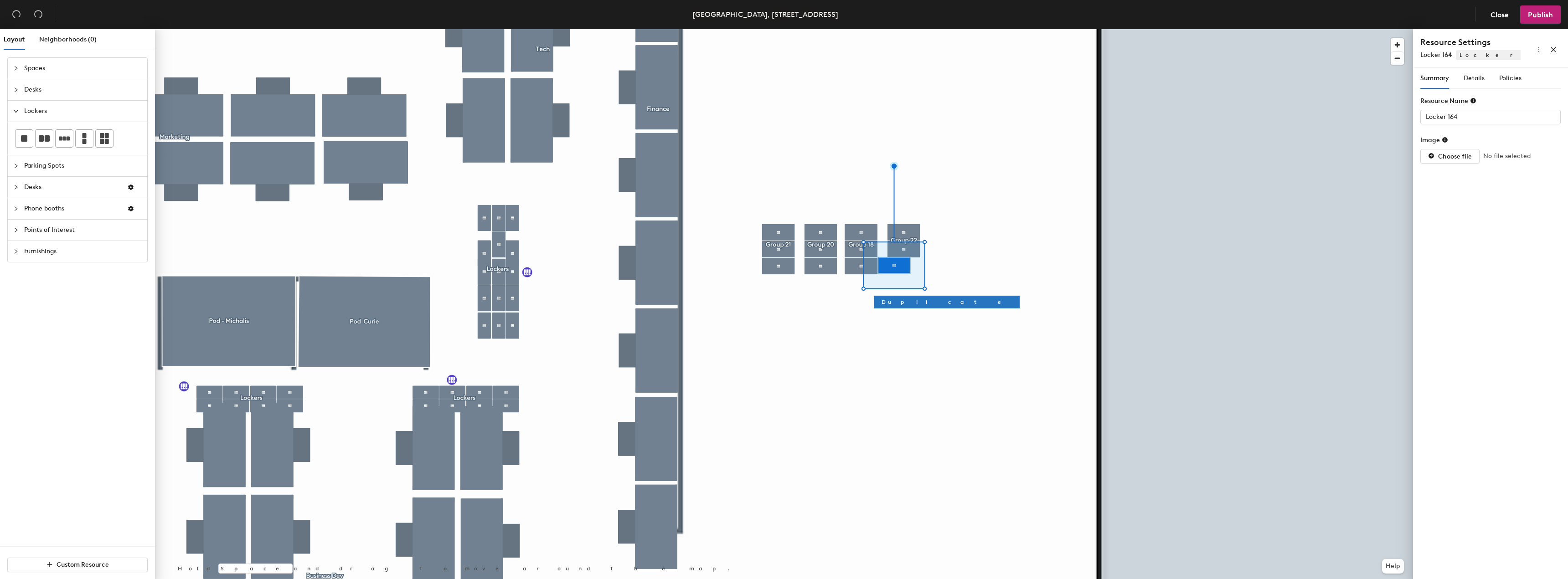
click at [909, 29] on div at bounding box center [784, 29] width 1258 height 0
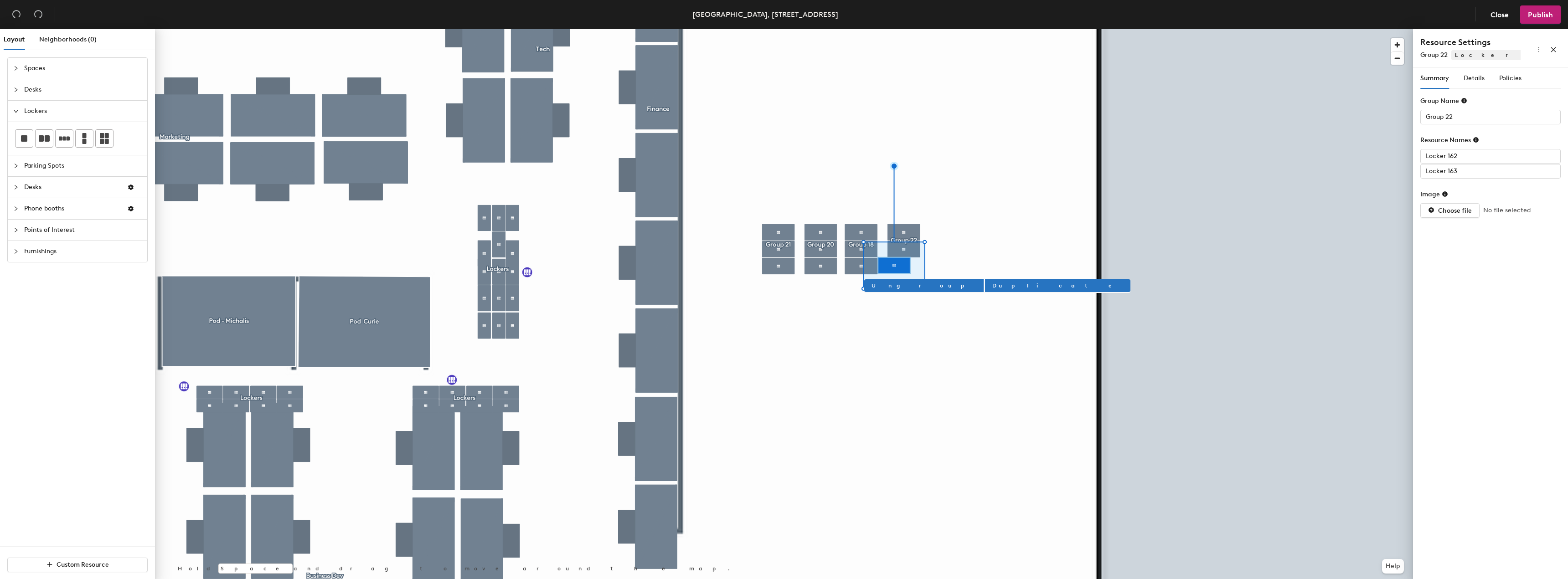
type input "Group 22"
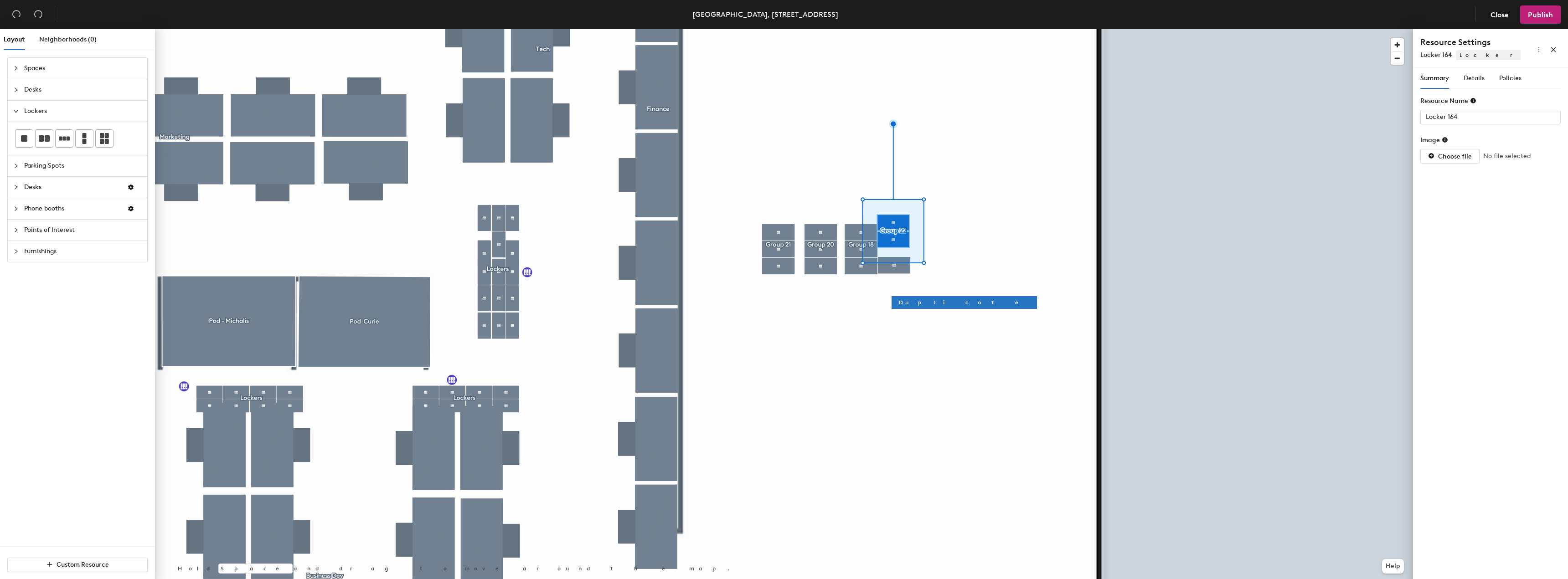
type input "Group 22"
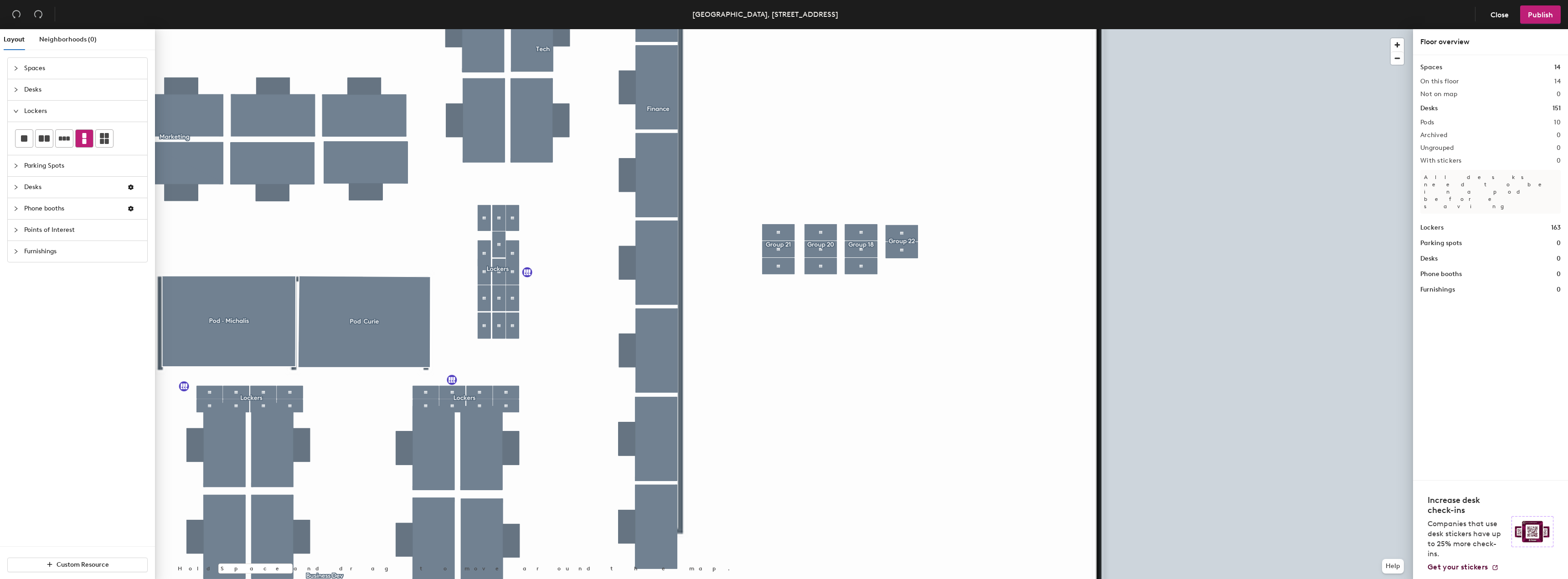
click at [86, 139] on icon at bounding box center [85, 139] width 11 height 11
click at [82, 139] on icon at bounding box center [85, 139] width 11 height 11
click at [21, 137] on rect at bounding box center [24, 138] width 6 height 6
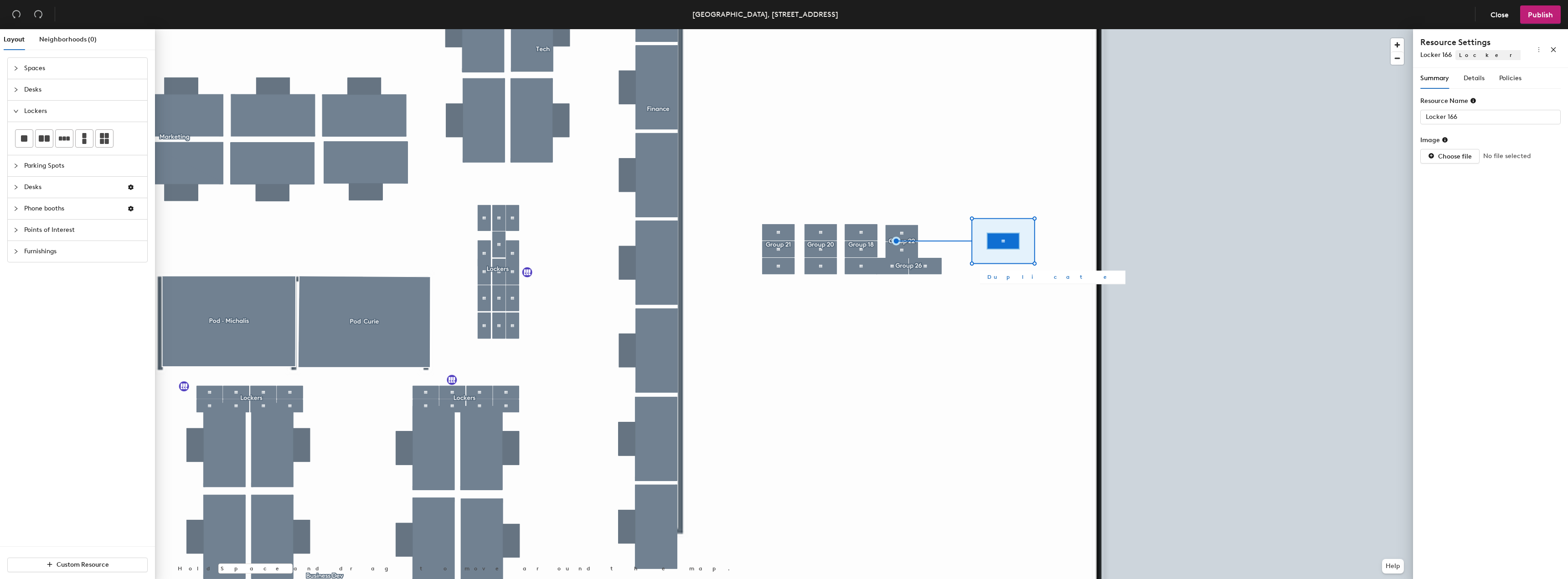
click at [989, 275] on span "Duplicate" at bounding box center [1052, 277] width 131 height 8
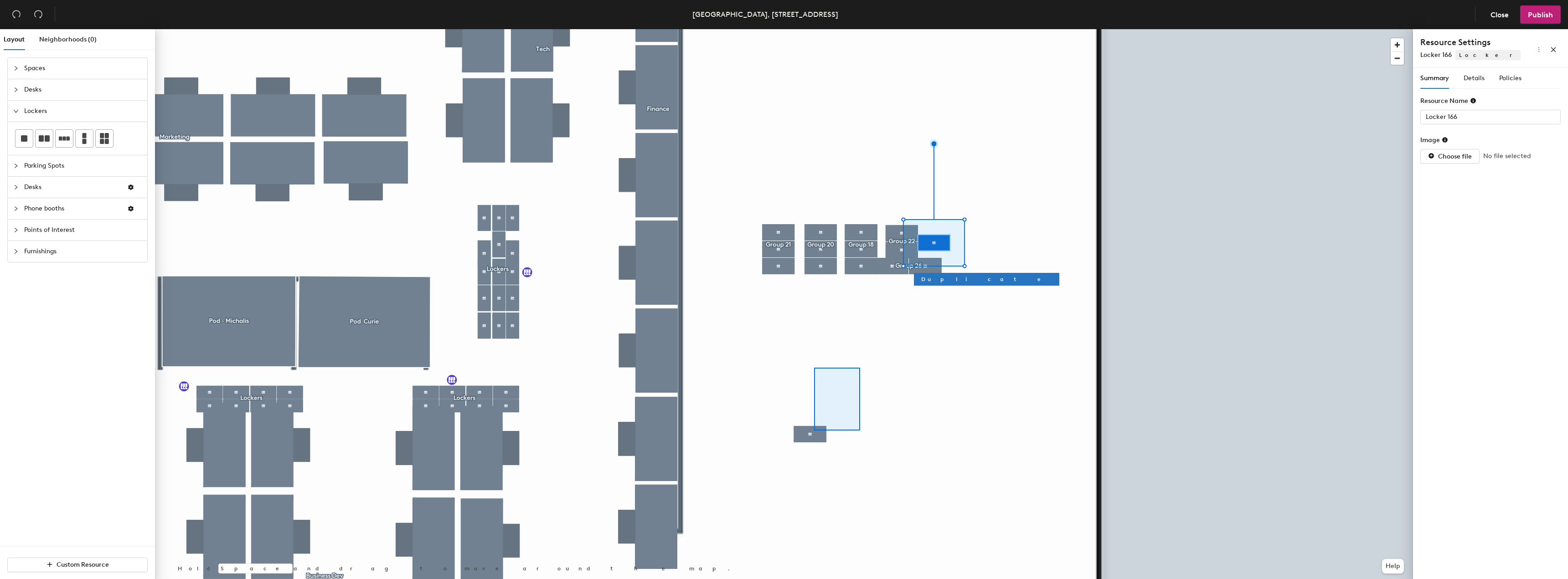
click at [859, 29] on div at bounding box center [784, 29] width 1258 height 0
type input "Locker 167"
click at [951, 29] on div at bounding box center [784, 29] width 1258 height 0
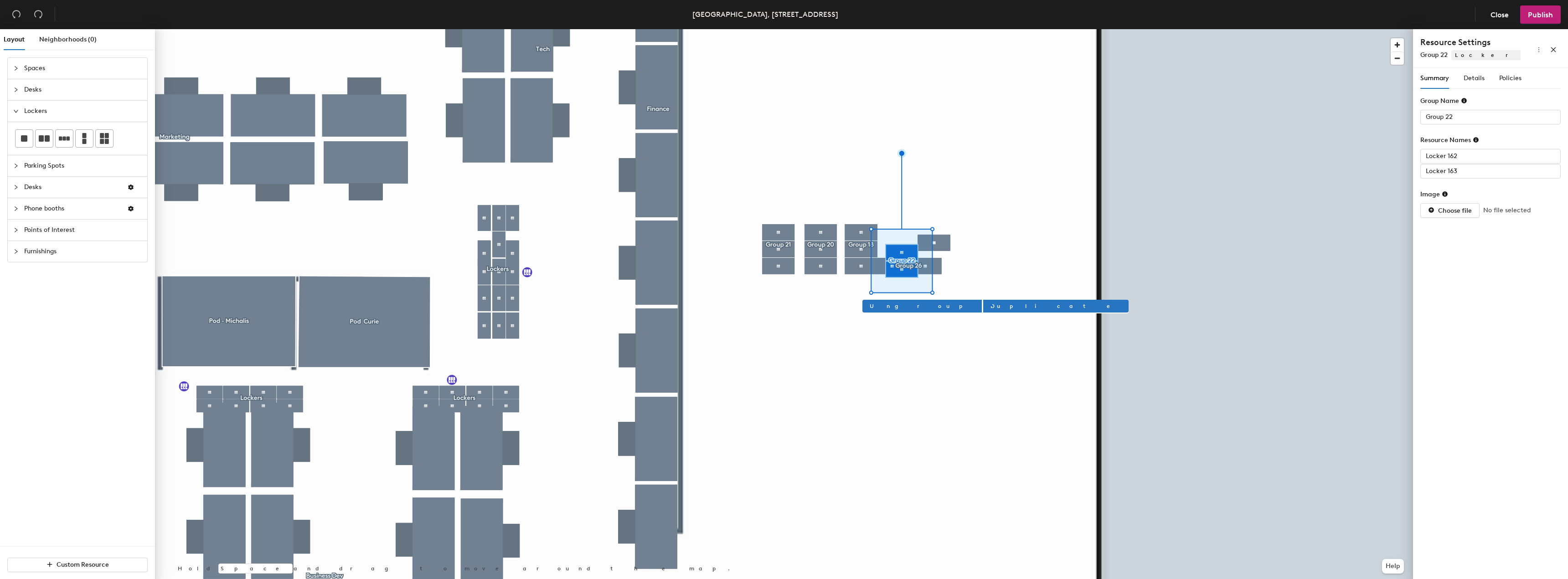
click at [990, 29] on div at bounding box center [784, 29] width 1258 height 0
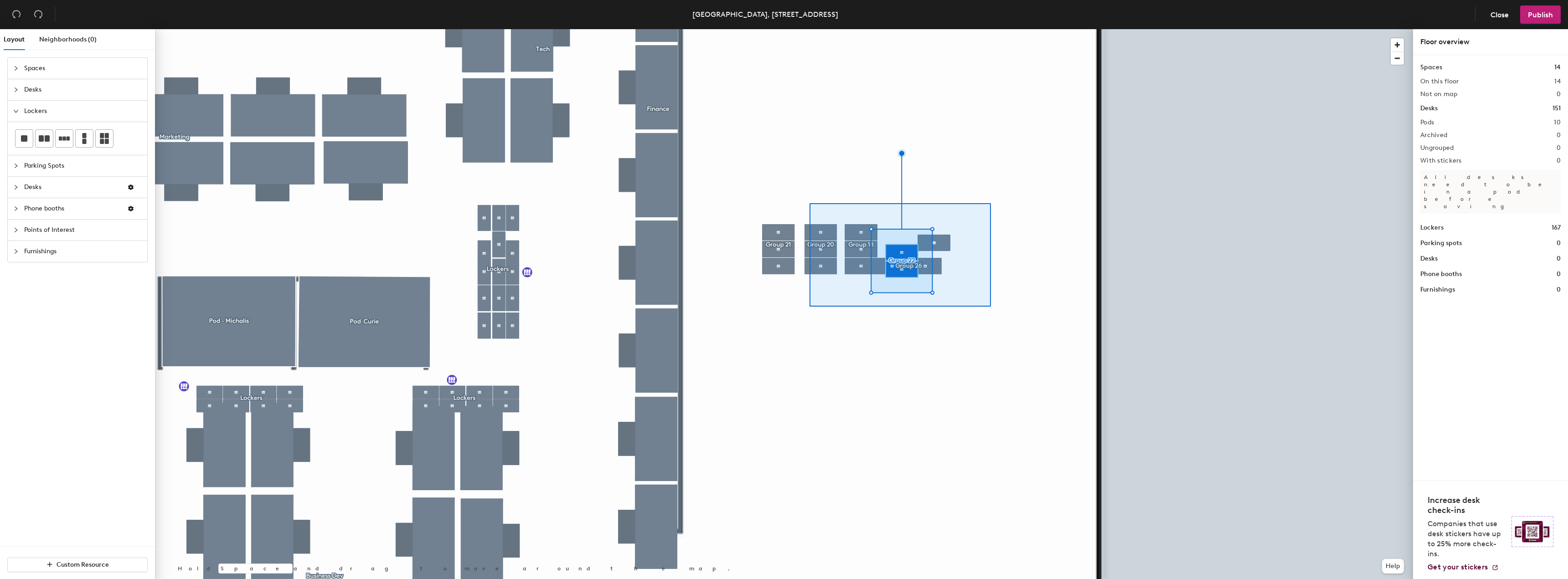
click at [805, 29] on div at bounding box center [784, 29] width 1258 height 0
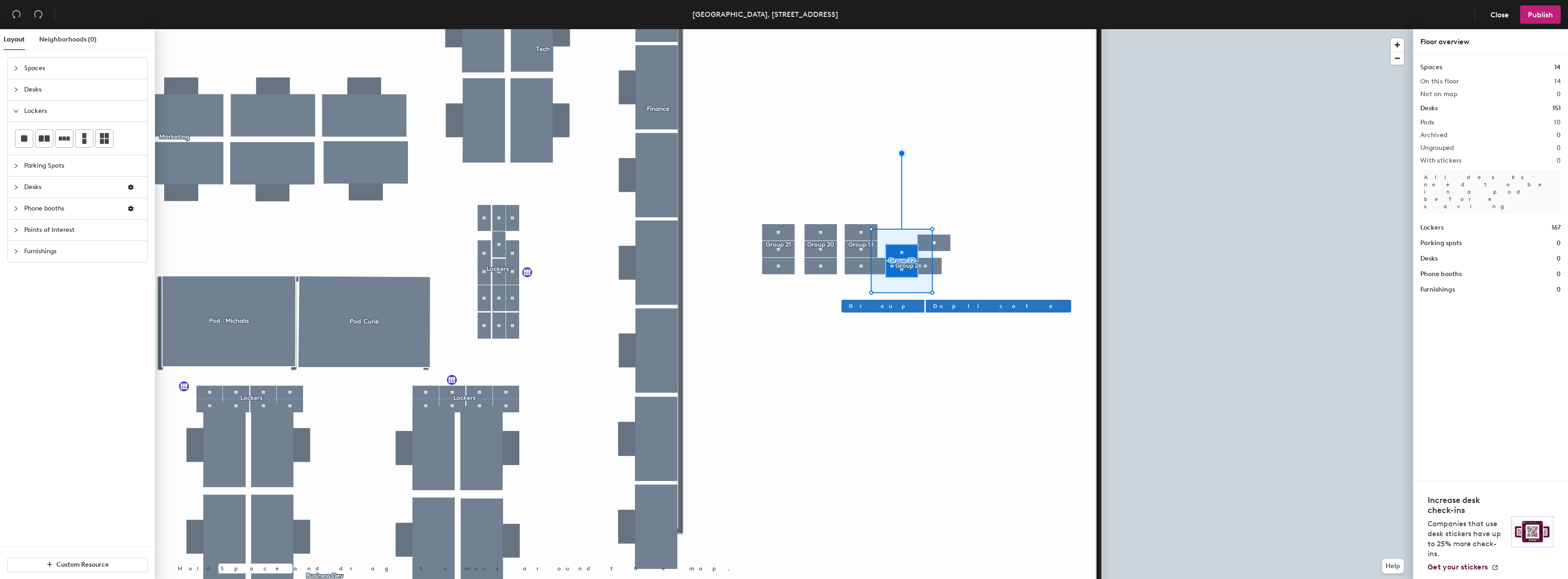
click at [796, 29] on div at bounding box center [784, 29] width 1258 height 0
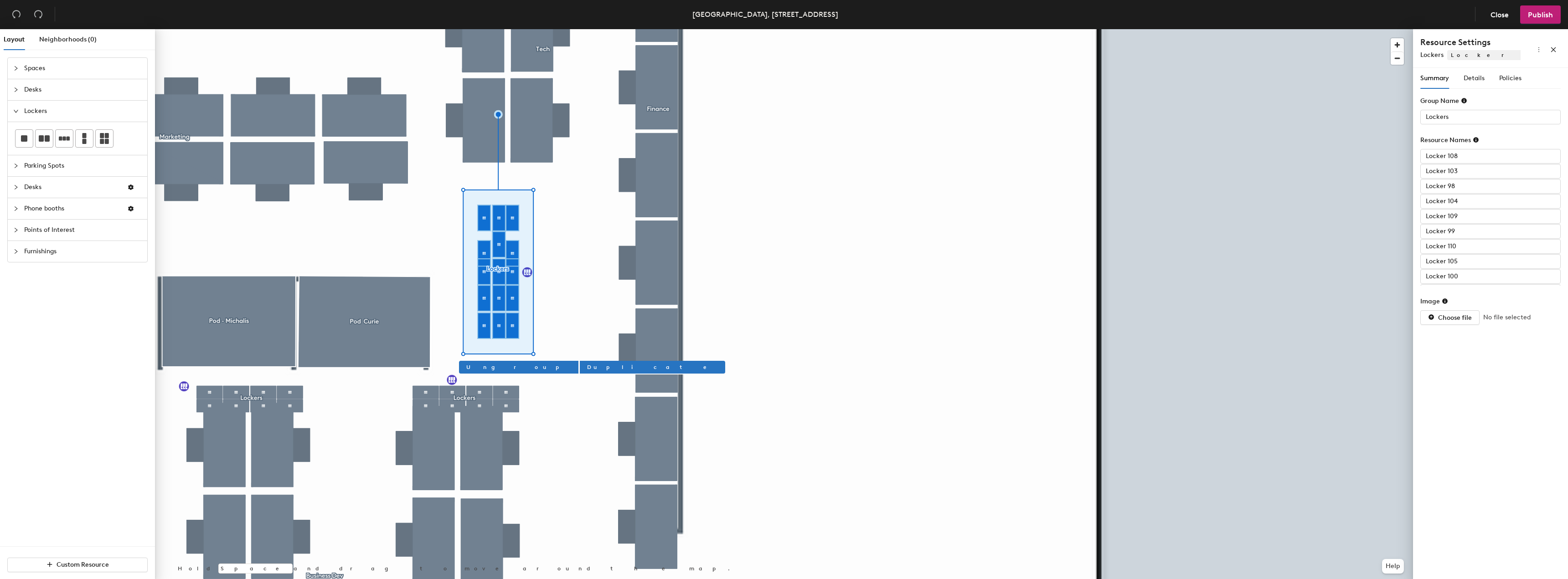
type input "Locker 109"
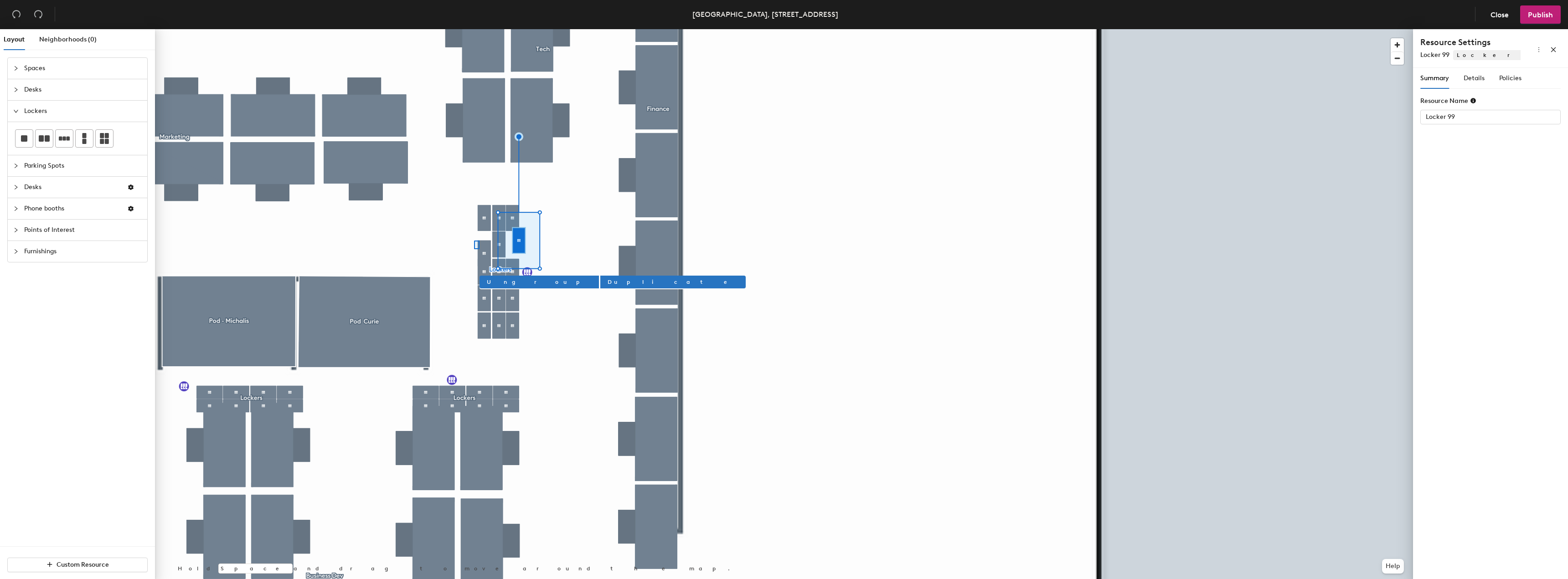
click at [476, 29] on div at bounding box center [784, 29] width 1258 height 0
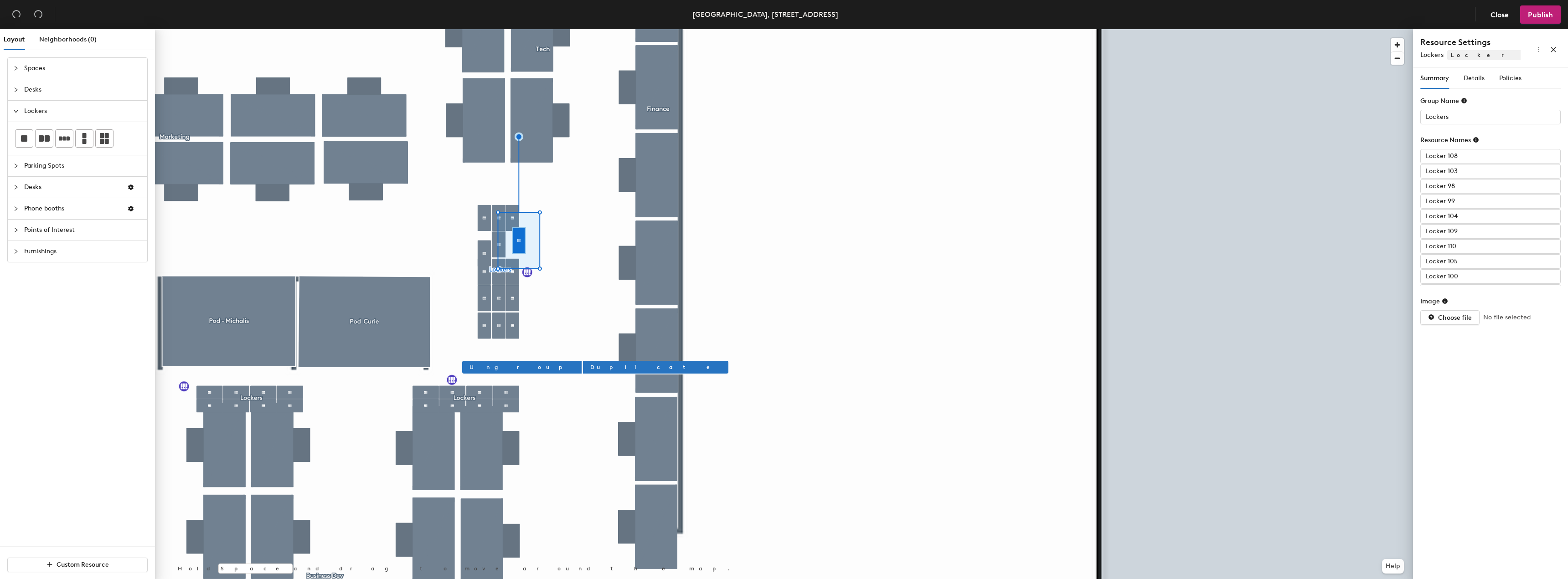
type input "Locker 109"
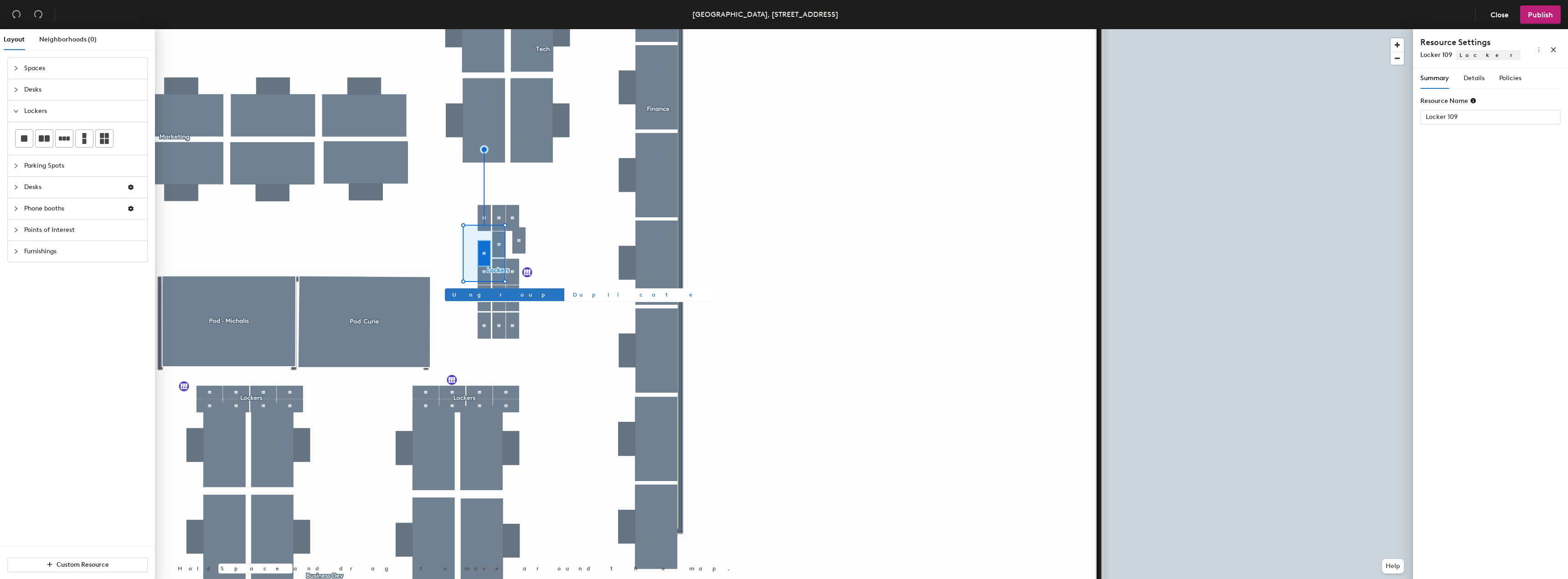
click at [779, 29] on div at bounding box center [784, 29] width 1258 height 0
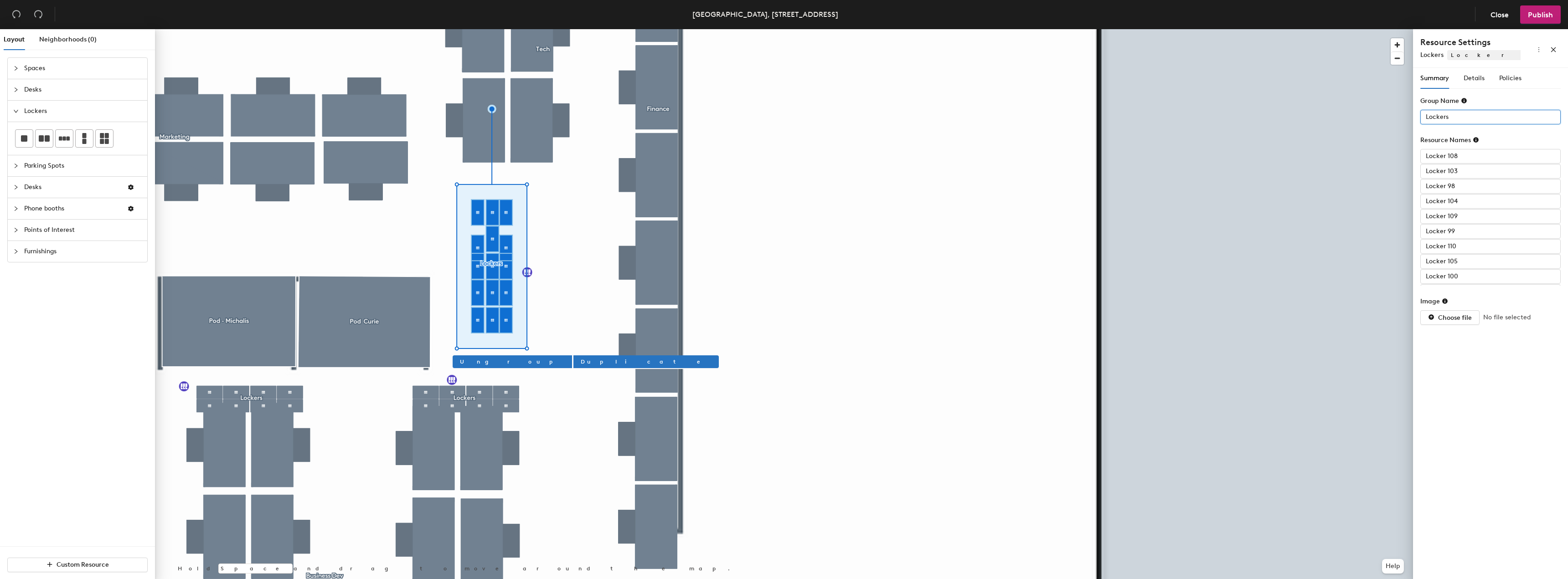
click at [1492, 116] on input "Lockers" at bounding box center [1490, 117] width 141 height 15
click at [1491, 116] on input "Lockers" at bounding box center [1490, 117] width 141 height 15
type input "Lockers 114-128"
click at [1466, 153] on input "Locker 108" at bounding box center [1490, 156] width 141 height 15
click at [1471, 155] on input "Locker 108" at bounding box center [1490, 156] width 141 height 15
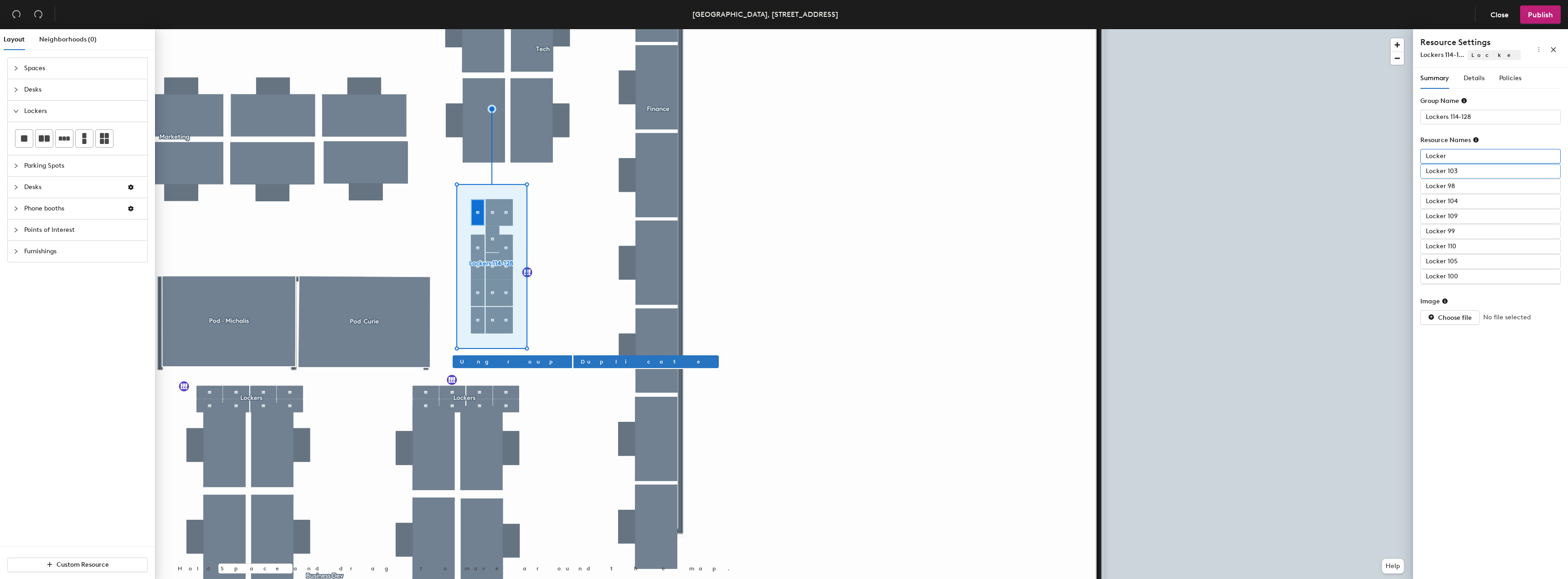
type input "Locker"
click at [1466, 170] on input "Locker 103" at bounding box center [1490, 172] width 141 height 15
click at [1457, 171] on input "Locker 103" at bounding box center [1490, 172] width 141 height 15
click at [1468, 173] on input "text" at bounding box center [1490, 172] width 141 height 15
type input "Locker"
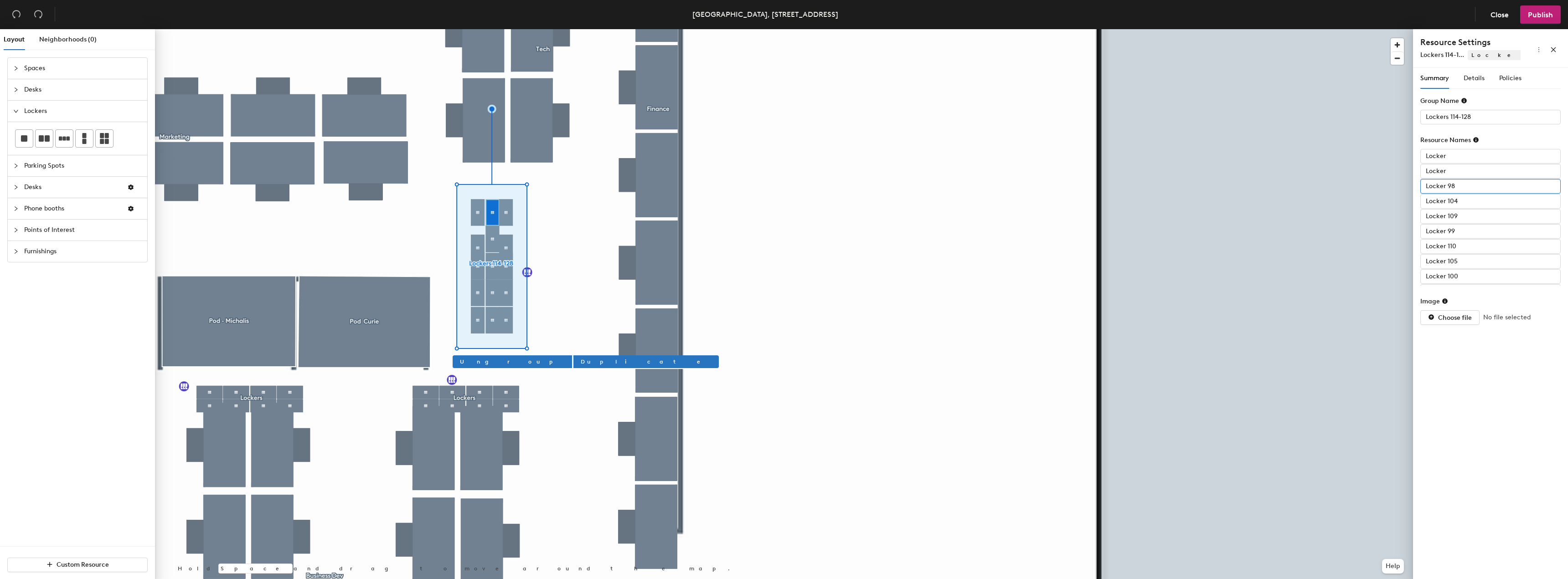
click at [1479, 192] on input "Locker 98" at bounding box center [1490, 186] width 141 height 15
click at [1474, 196] on input "Locker 104" at bounding box center [1490, 201] width 141 height 15
click at [1472, 187] on input "Locker 98" at bounding box center [1490, 186] width 141 height 15
click at [1472, 186] on input "Locker 98" at bounding box center [1490, 186] width 141 height 15
click at [1467, 186] on input "Locker 98" at bounding box center [1490, 186] width 141 height 15
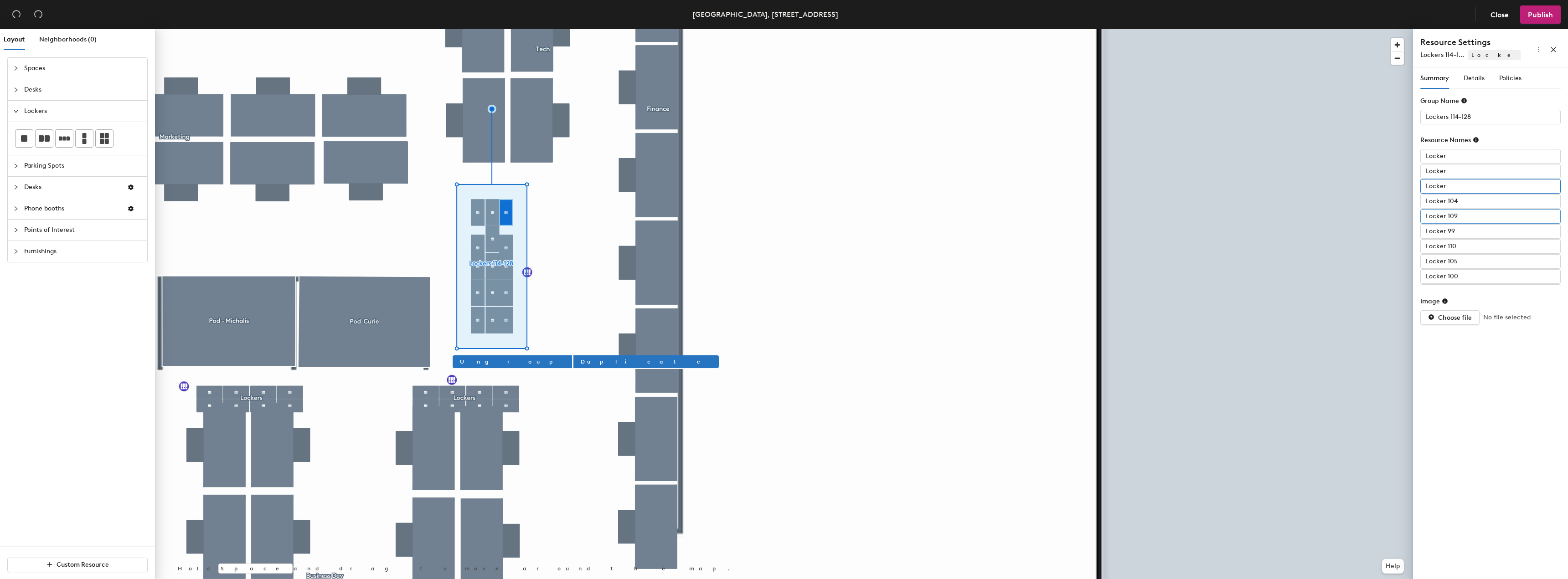
type input "Locker"
click at [1461, 215] on input "Locker 109" at bounding box center [1490, 217] width 141 height 15
click at [1478, 202] on input "Locker 104" at bounding box center [1490, 201] width 141 height 15
click at [1466, 201] on input "Locker 104" at bounding box center [1490, 201] width 141 height 15
click at [1464, 201] on input "Locker 104" at bounding box center [1490, 201] width 141 height 15
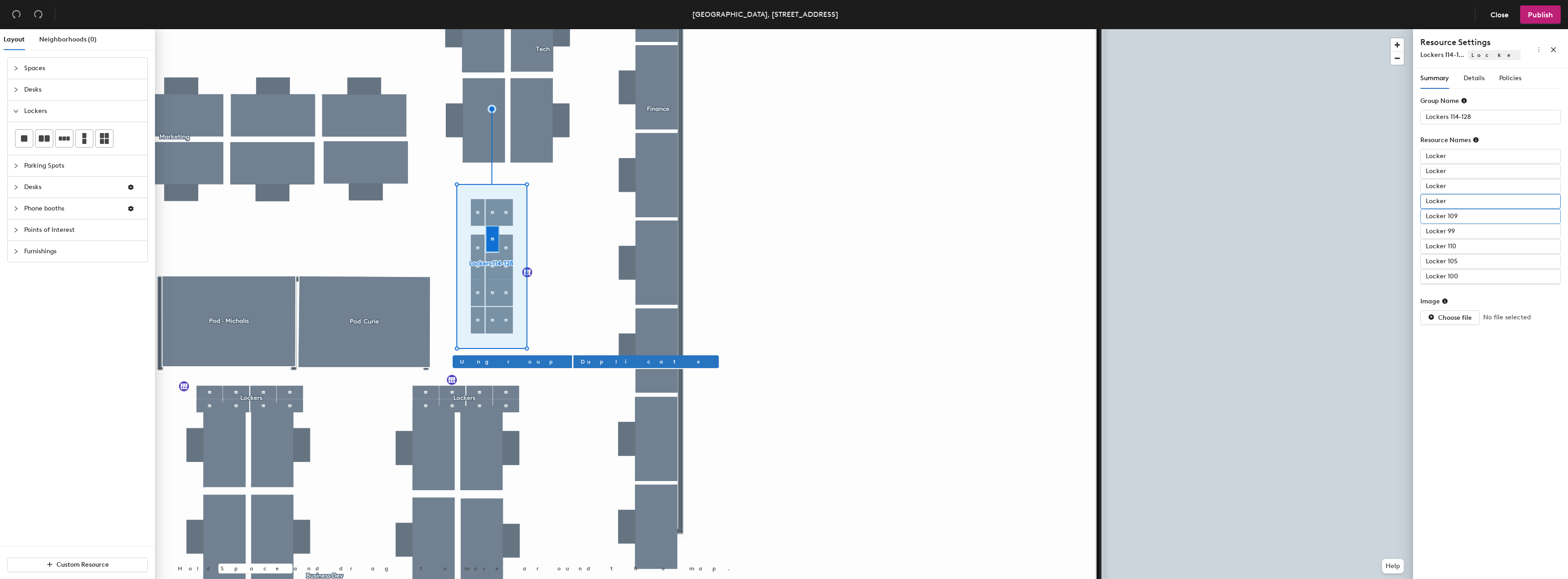
type input "Locker"
click at [1464, 213] on input "Locker 109" at bounding box center [1490, 217] width 141 height 15
click at [1460, 213] on input "Locker 109" at bounding box center [1490, 217] width 141 height 15
click at [1466, 216] on input "Locker 109" at bounding box center [1490, 217] width 141 height 15
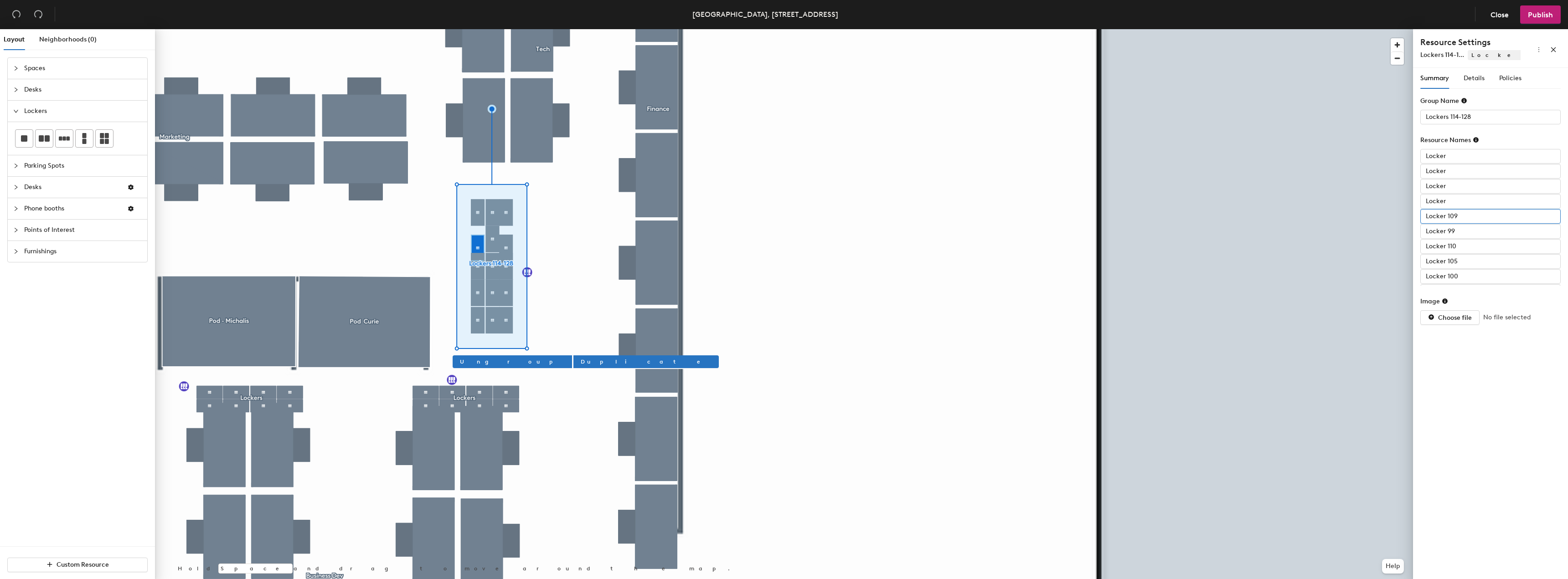
click at [1483, 216] on input "Locker 109" at bounding box center [1490, 217] width 141 height 15
type input "Locker"
click at [1468, 232] on input "Locker 99" at bounding box center [1490, 231] width 141 height 15
click at [1461, 231] on input "Locker 99" at bounding box center [1490, 231] width 141 height 15
type input "Locker"
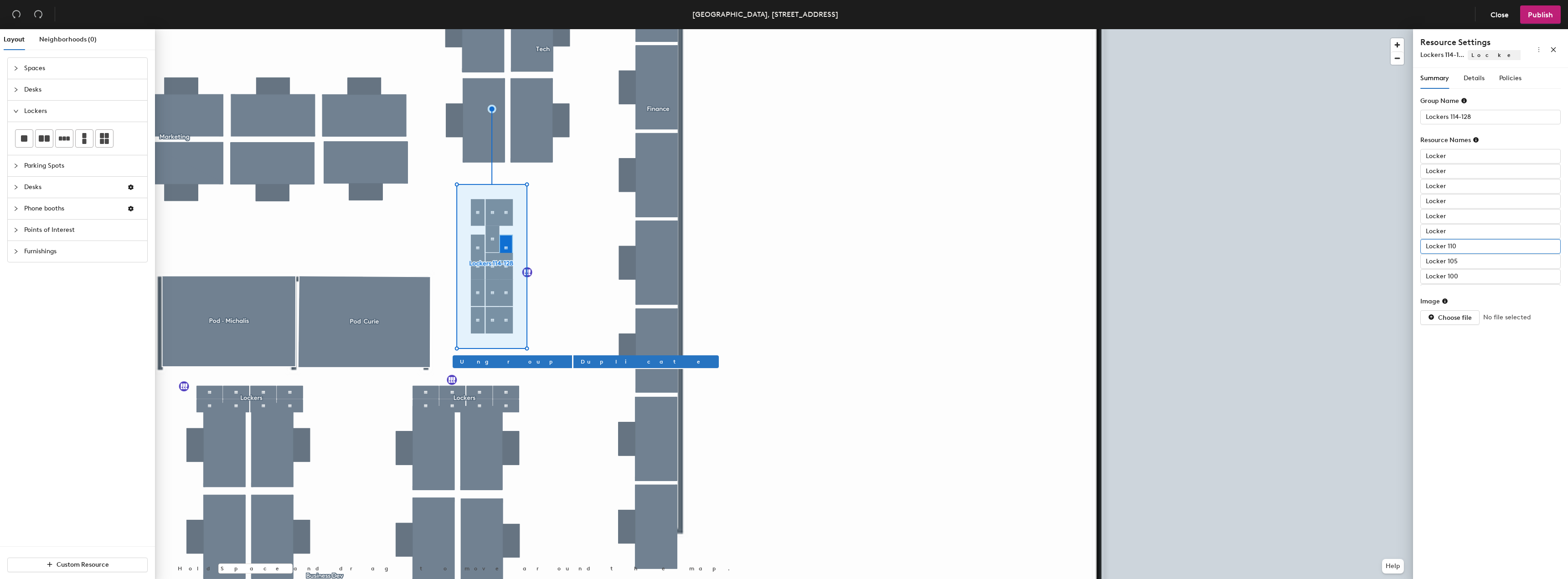
click at [1460, 241] on input "Locker 110" at bounding box center [1490, 246] width 141 height 15
click at [1461, 248] on input "Locker 110" at bounding box center [1490, 246] width 141 height 15
type input "Locker"
click at [1464, 262] on input "Locker 105" at bounding box center [1490, 262] width 141 height 15
click at [1469, 264] on input "Locker 105" at bounding box center [1490, 262] width 141 height 15
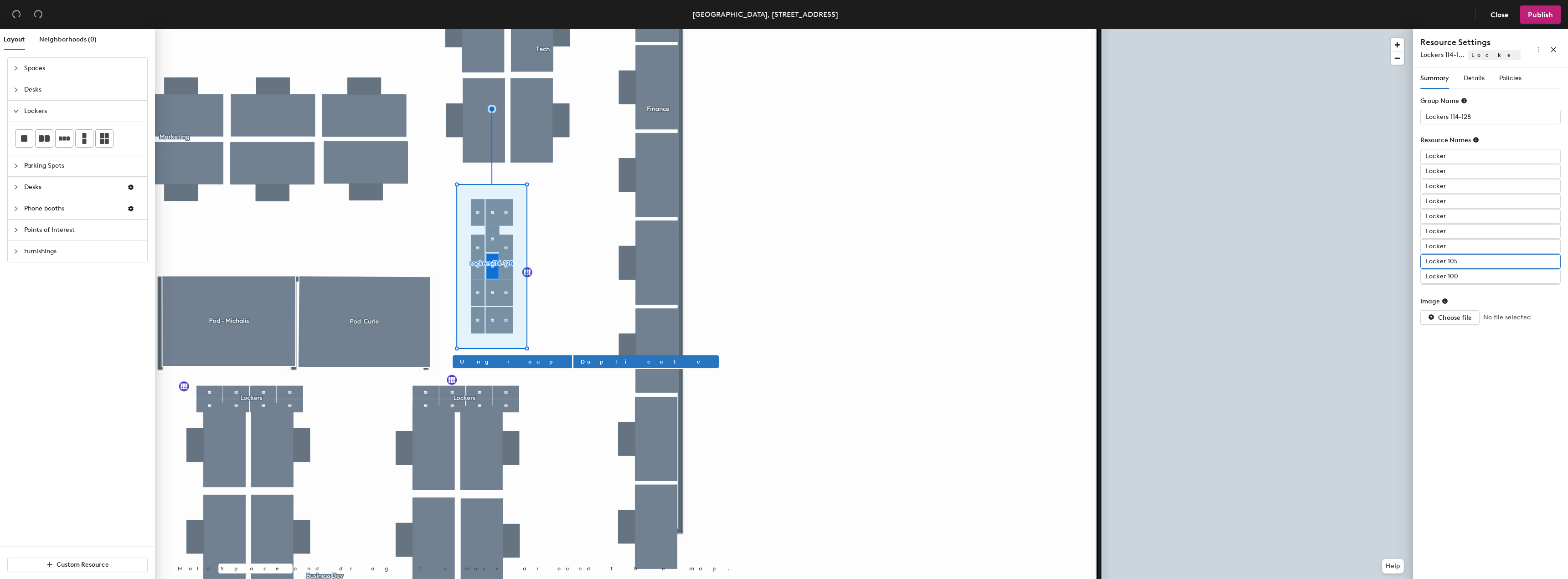
click at [1469, 263] on input "Locker 105" at bounding box center [1490, 262] width 141 height 15
click at [1476, 263] on input "Locker 105" at bounding box center [1490, 262] width 141 height 15
type input "Locker"
click at [1465, 274] on input "Locker 100" at bounding box center [1490, 277] width 141 height 15
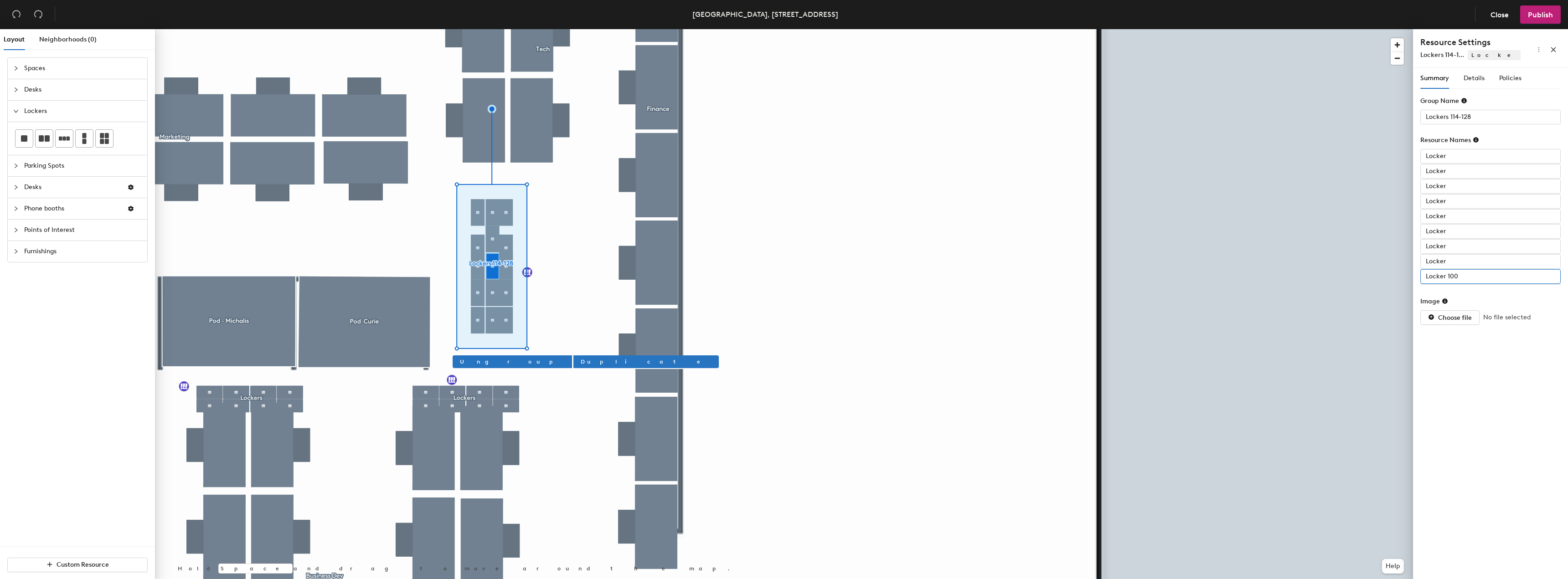
click at [1465, 274] on input "Locker 100" at bounding box center [1490, 277] width 141 height 15
click at [1465, 277] on input "Locker 100" at bounding box center [1490, 277] width 141 height 15
type input "Locker"
click at [1464, 162] on input "Locker" at bounding box center [1490, 156] width 141 height 15
click at [1479, 153] on input "Locker" at bounding box center [1490, 156] width 141 height 15
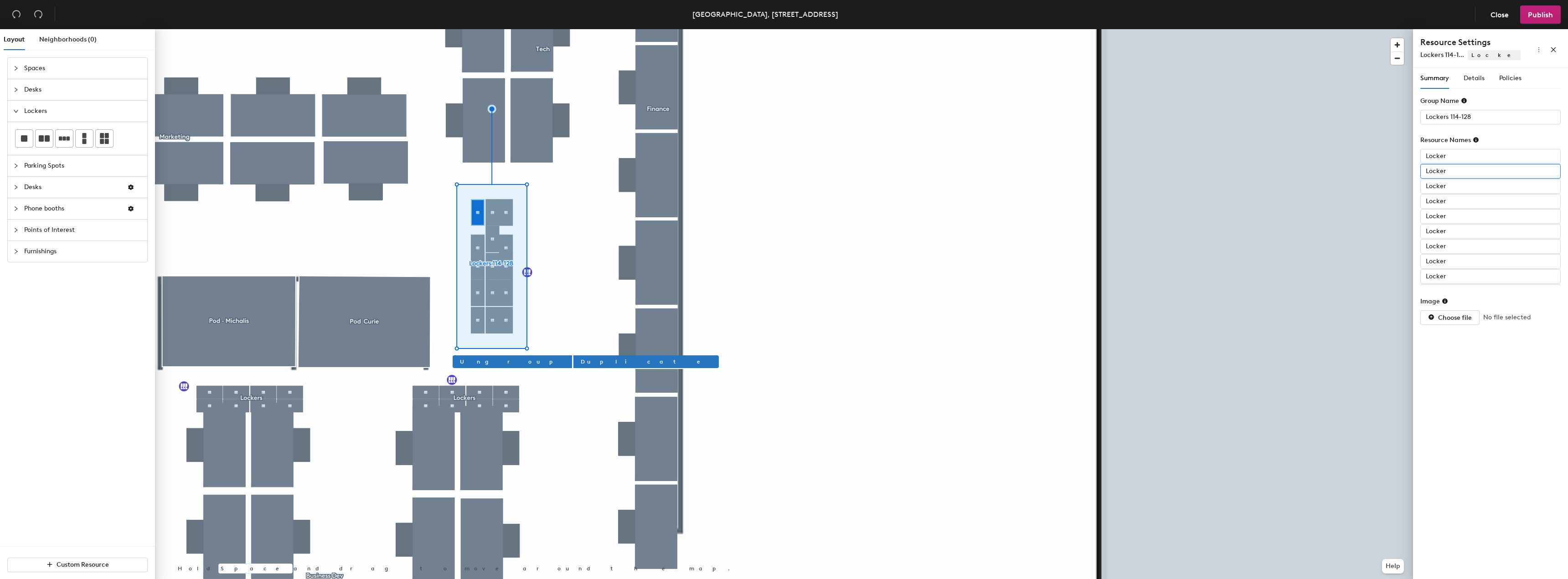
click at [1466, 177] on input "Locker" at bounding box center [1490, 172] width 141 height 15
click at [1446, 192] on input "Locker" at bounding box center [1490, 186] width 141 height 15
click at [1452, 190] on input "Locker" at bounding box center [1490, 186] width 141 height 15
type input "Locker 114"
click at [1451, 206] on input "Locker" at bounding box center [1490, 201] width 141 height 15
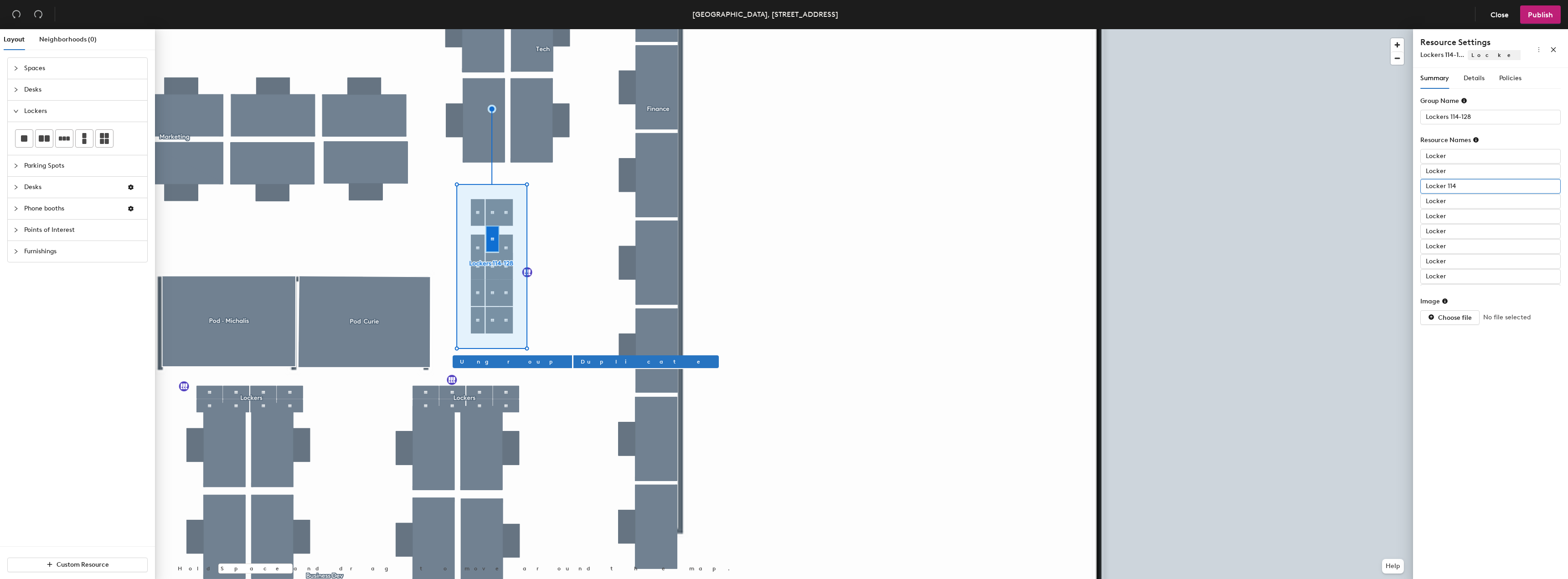
click at [1460, 183] on input "Locker 114" at bounding box center [1490, 186] width 141 height 15
click at [1457, 201] on input "Locker" at bounding box center [1490, 201] width 141 height 15
click at [1455, 213] on input "Locker" at bounding box center [1490, 217] width 141 height 15
click at [1453, 231] on input "Locker" at bounding box center [1490, 231] width 141 height 15
click at [1449, 250] on input "Locker" at bounding box center [1490, 246] width 141 height 15
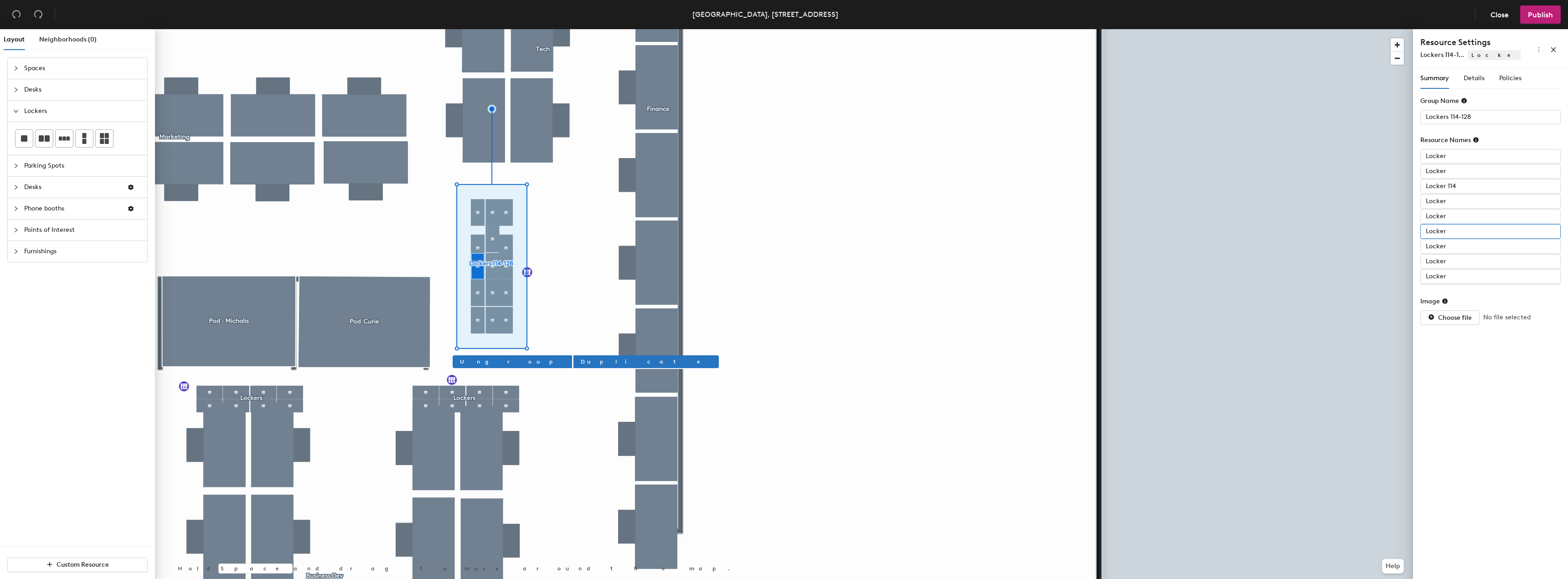
click at [1453, 236] on input "Locker" at bounding box center [1490, 231] width 141 height 15
click at [1464, 227] on input "Locker" at bounding box center [1490, 231] width 141 height 15
type input "Locker 115"
click at [1463, 245] on input "Locker" at bounding box center [1490, 246] width 141 height 15
click at [1461, 244] on input "Locker" at bounding box center [1490, 246] width 141 height 15
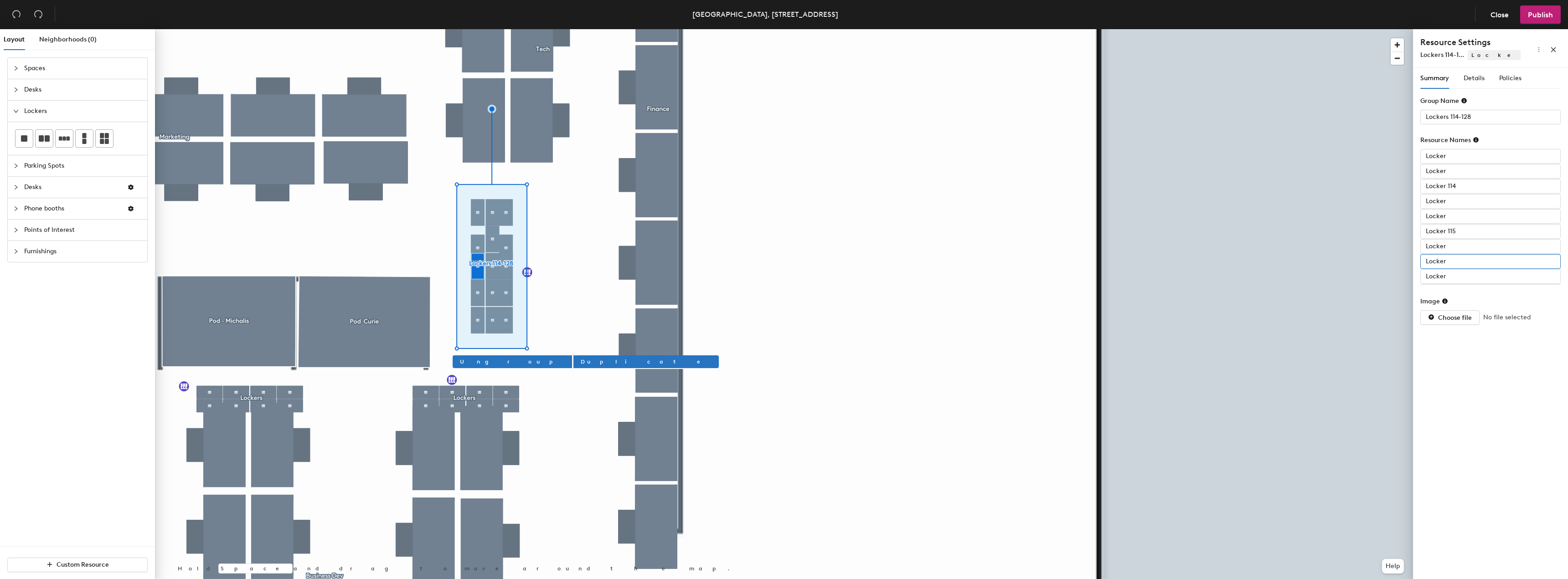
click at [1458, 260] on input "Locker" at bounding box center [1490, 262] width 141 height 15
click at [1457, 279] on input "Locker" at bounding box center [1490, 277] width 141 height 15
click at [1459, 280] on input "Locker" at bounding box center [1490, 277] width 141 height 15
type input "Locker 116"
click at [1464, 158] on input "Locker" at bounding box center [1490, 156] width 141 height 15
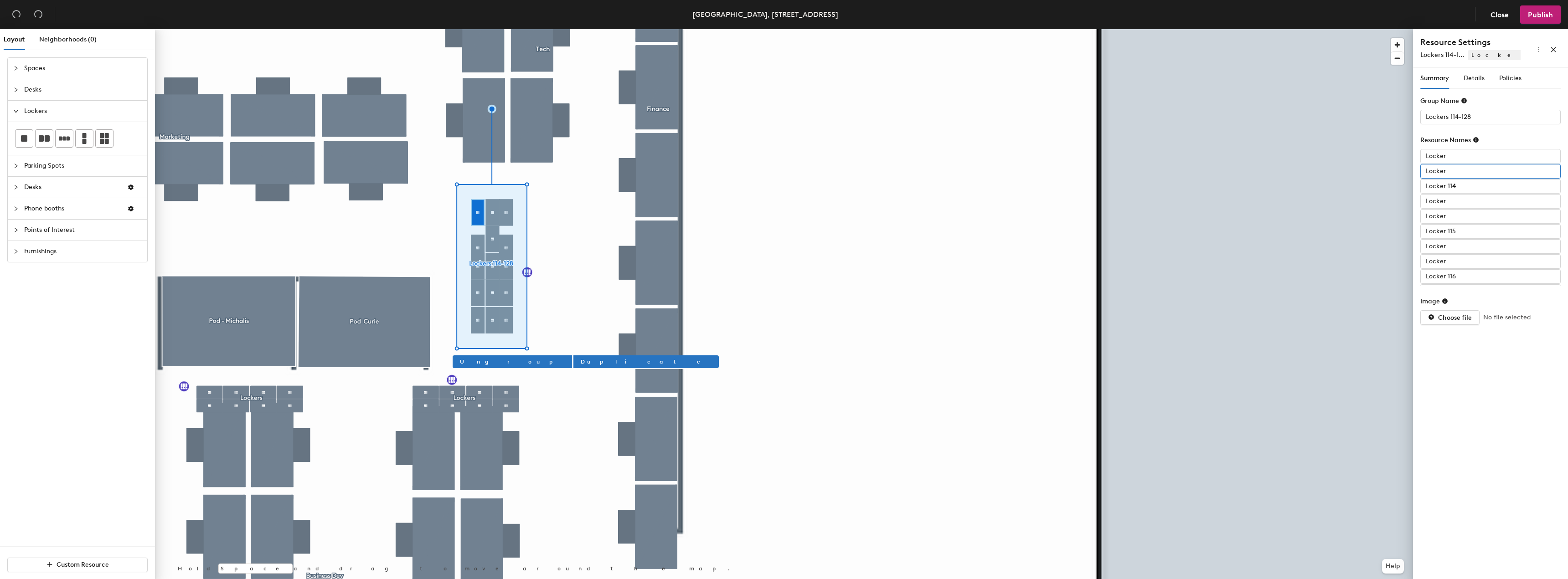
click at [1460, 176] on input "Locker" at bounding box center [1490, 172] width 141 height 15
click at [1460, 172] on input "Locker" at bounding box center [1490, 172] width 141 height 15
type input "Locker 117"
drag, startPoint x: 1460, startPoint y: 183, endPoint x: 1458, endPoint y: 189, distance: 6.3
click at [1458, 186] on input "Locker 114" at bounding box center [1490, 186] width 141 height 15
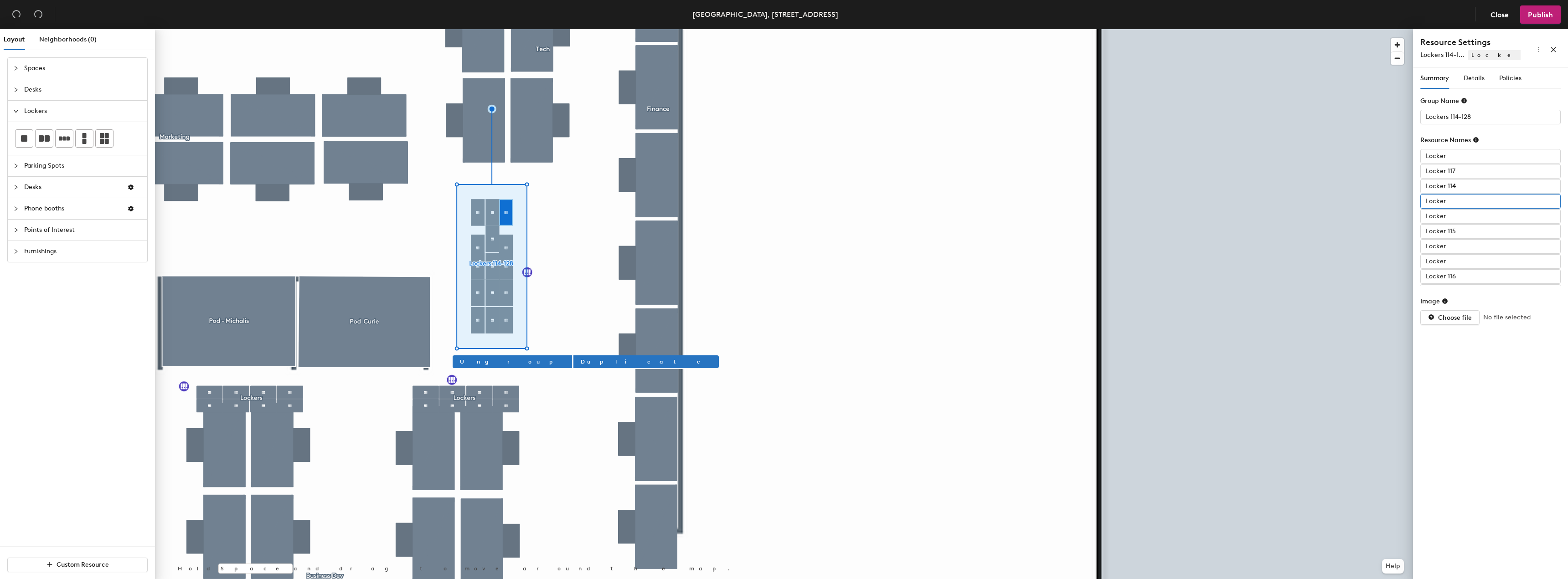
click at [1455, 201] on input "Locker" at bounding box center [1490, 201] width 141 height 15
click at [1457, 202] on input "Locker" at bounding box center [1490, 201] width 141 height 15
type input "Locker 118"
click at [1452, 222] on input "Locker" at bounding box center [1490, 217] width 141 height 15
click at [1455, 220] on input "Locker" at bounding box center [1490, 217] width 141 height 15
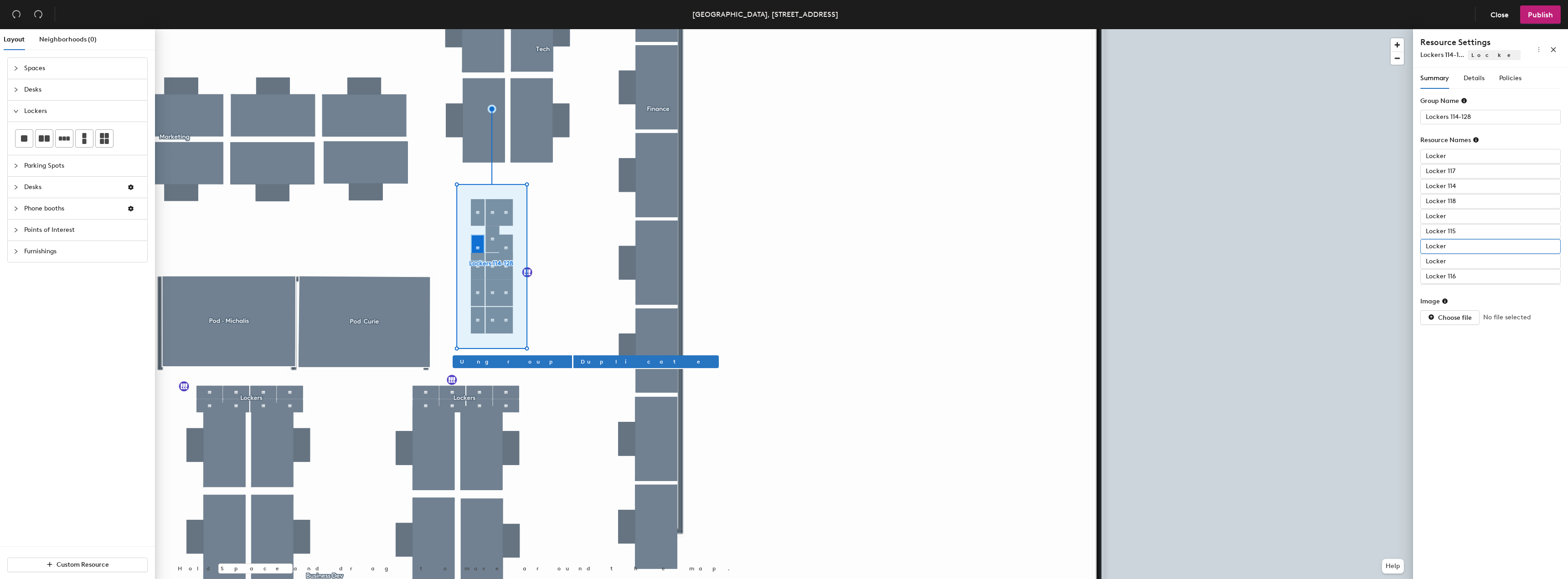
click at [1455, 241] on input "Locker" at bounding box center [1490, 246] width 141 height 15
click at [1466, 259] on input "Locker" at bounding box center [1490, 262] width 141 height 15
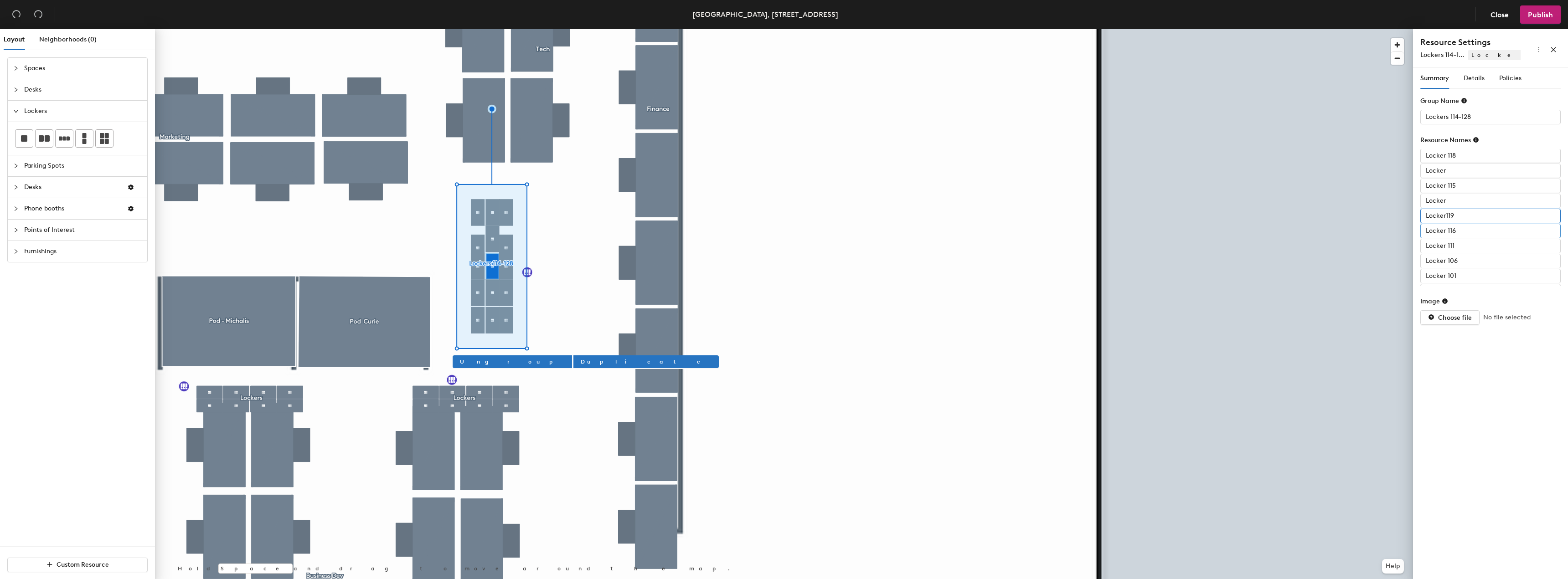
type input "Locker119"
click at [1467, 233] on input "Locker 116" at bounding box center [1490, 231] width 141 height 15
click at [1470, 231] on input "Locker 116" at bounding box center [1490, 231] width 141 height 15
click at [1468, 279] on input "Lockers 102" at bounding box center [1490, 279] width 141 height 15
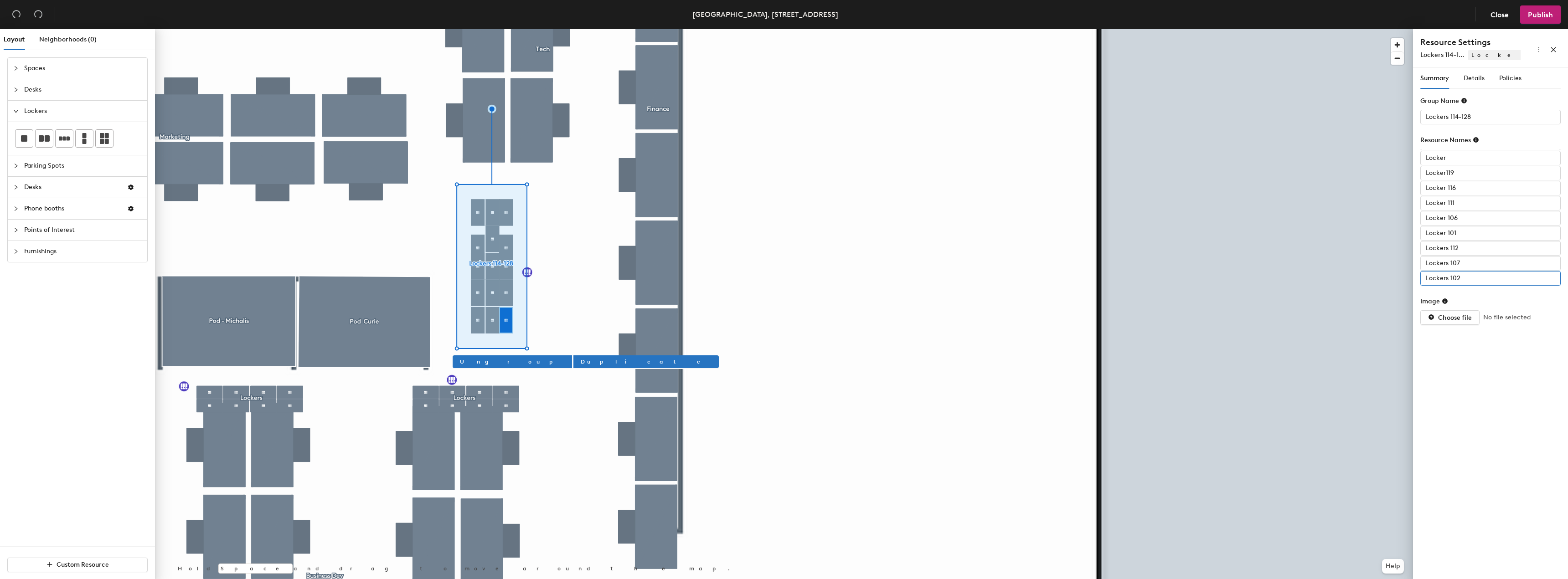
click at [1474, 279] on input "Lockers 102" at bounding box center [1490, 279] width 141 height 15
type input "Lockers 1"
click at [1465, 260] on input "Lockers 107" at bounding box center [1490, 263] width 141 height 15
click at [1477, 261] on input "Locker119" at bounding box center [1490, 262] width 141 height 15
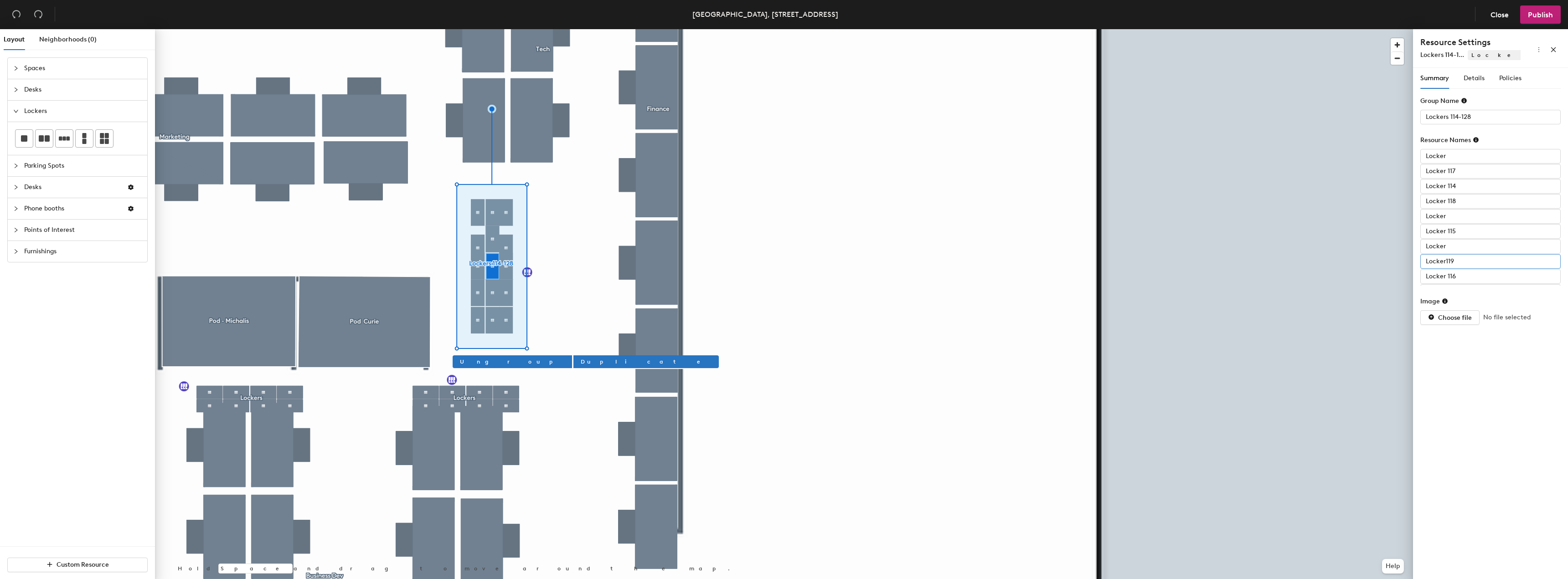
click at [1454, 261] on input "Locker119" at bounding box center [1490, 262] width 141 height 15
type input "Locker"
click at [1457, 277] on input "Locker 116" at bounding box center [1490, 277] width 141 height 15
click at [1465, 277] on input "Locker 116" at bounding box center [1490, 277] width 141 height 15
click at [1465, 277] on input "Locker 116" at bounding box center [1490, 277] width 141 height 15
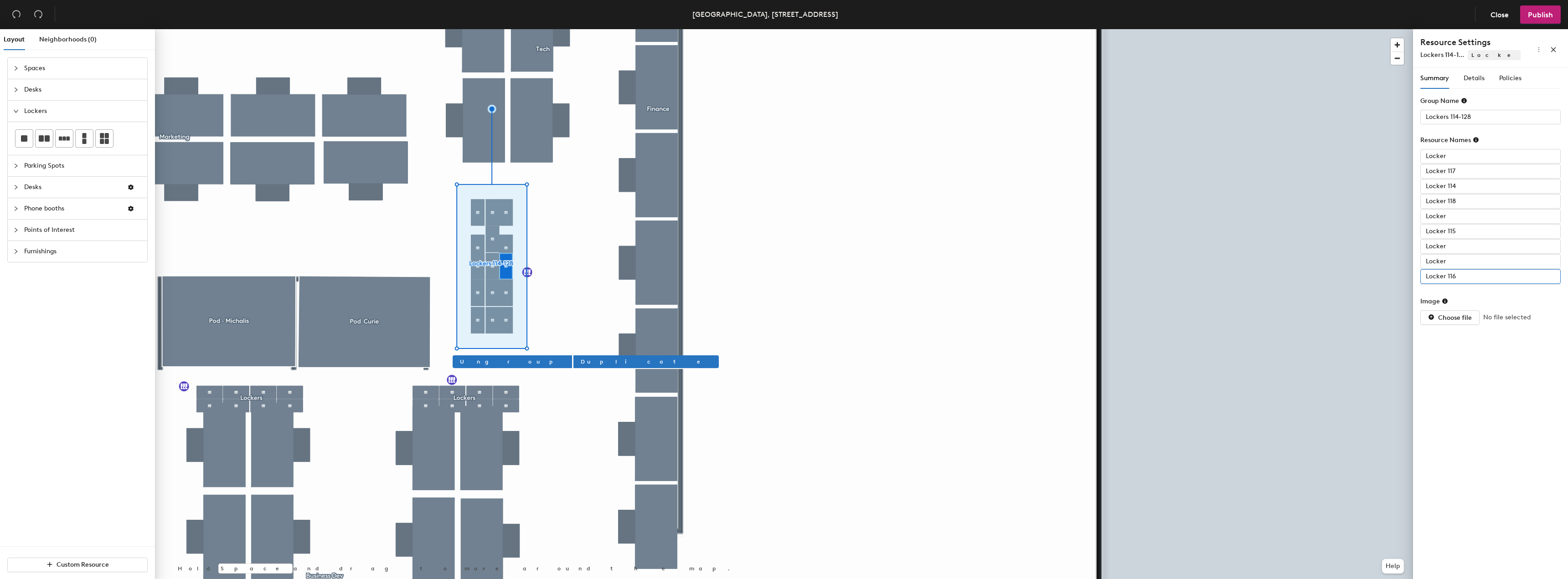
click at [1466, 277] on input "Locker 116" at bounding box center [1490, 277] width 141 height 15
type input "Locker"
click at [1464, 251] on input "Lockers 112" at bounding box center [1490, 248] width 141 height 15
click at [1464, 233] on input "Locker 101" at bounding box center [1490, 233] width 141 height 15
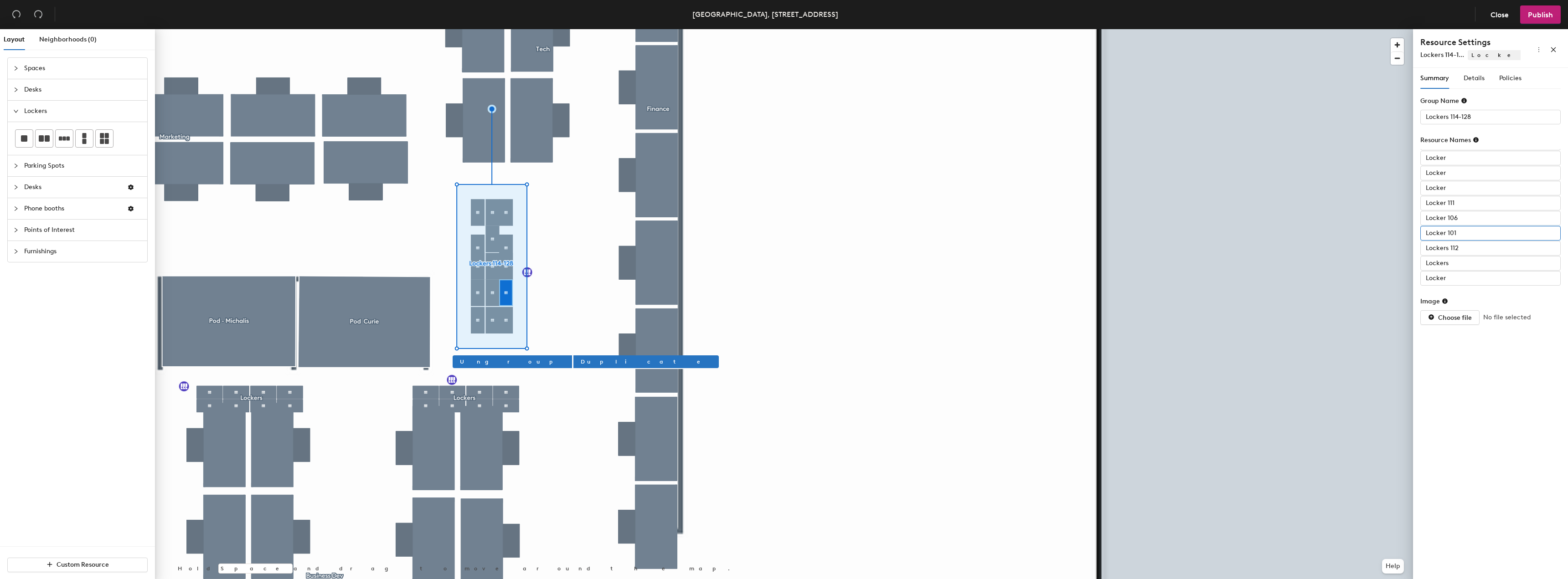
click at [1468, 233] on input "Locker 101" at bounding box center [1490, 233] width 141 height 15
type input "Locker"
click at [1460, 252] on input "Lockers 112" at bounding box center [1490, 248] width 141 height 15
click at [1466, 246] on input "Lockers 112" at bounding box center [1490, 248] width 141 height 15
click at [1472, 249] on input "Lockers 112" at bounding box center [1490, 248] width 141 height 15
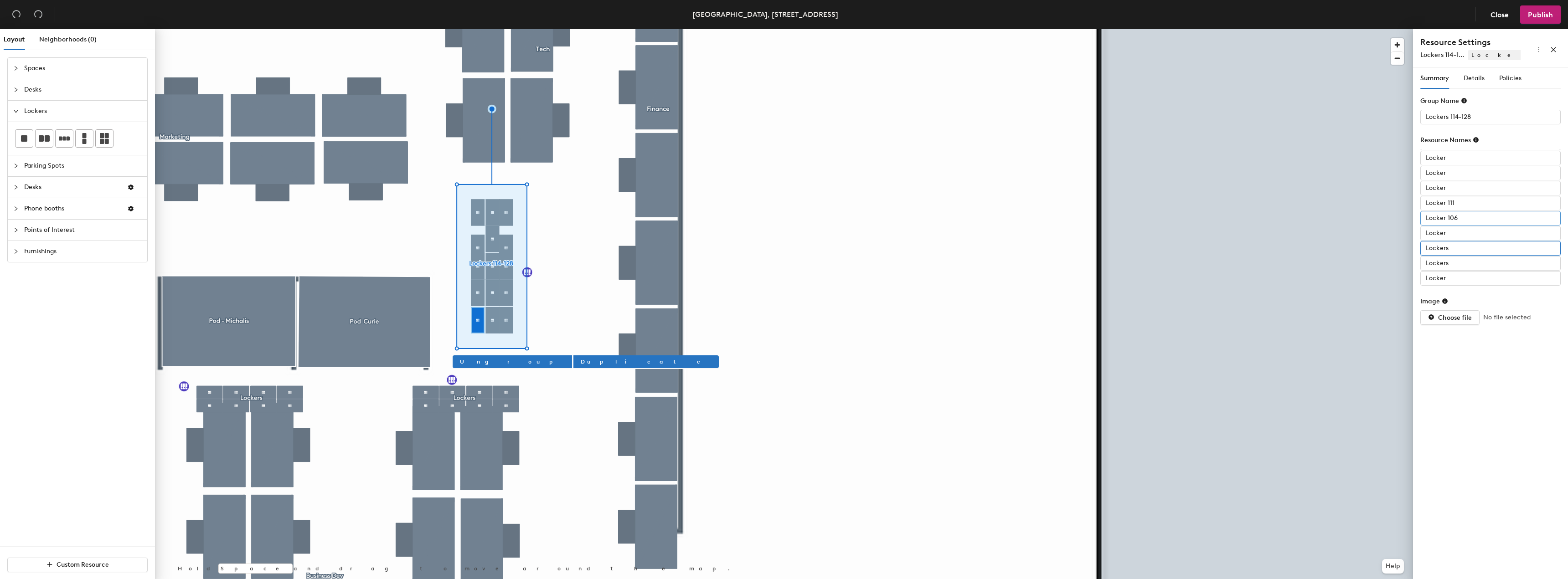
type input "Lockers"
click at [1477, 217] on input "Locker 106" at bounding box center [1490, 218] width 141 height 15
click at [1477, 218] on input "Locker 106" at bounding box center [1490, 218] width 141 height 15
click at [1476, 220] on input "Locker 106" at bounding box center [1490, 218] width 141 height 15
type input "Locker"
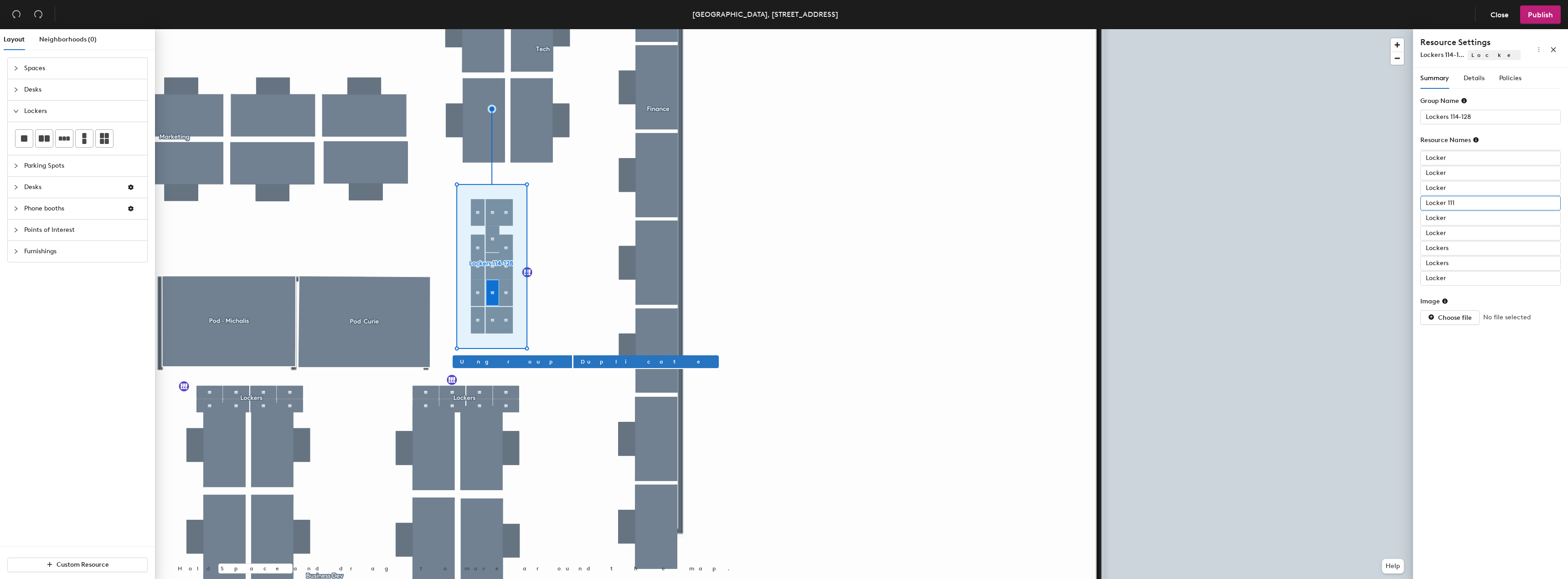
click at [1461, 205] on input "Locker 111" at bounding box center [1490, 203] width 141 height 15
type input "Locker"
click at [1460, 218] on input "Locker" at bounding box center [1490, 217] width 141 height 15
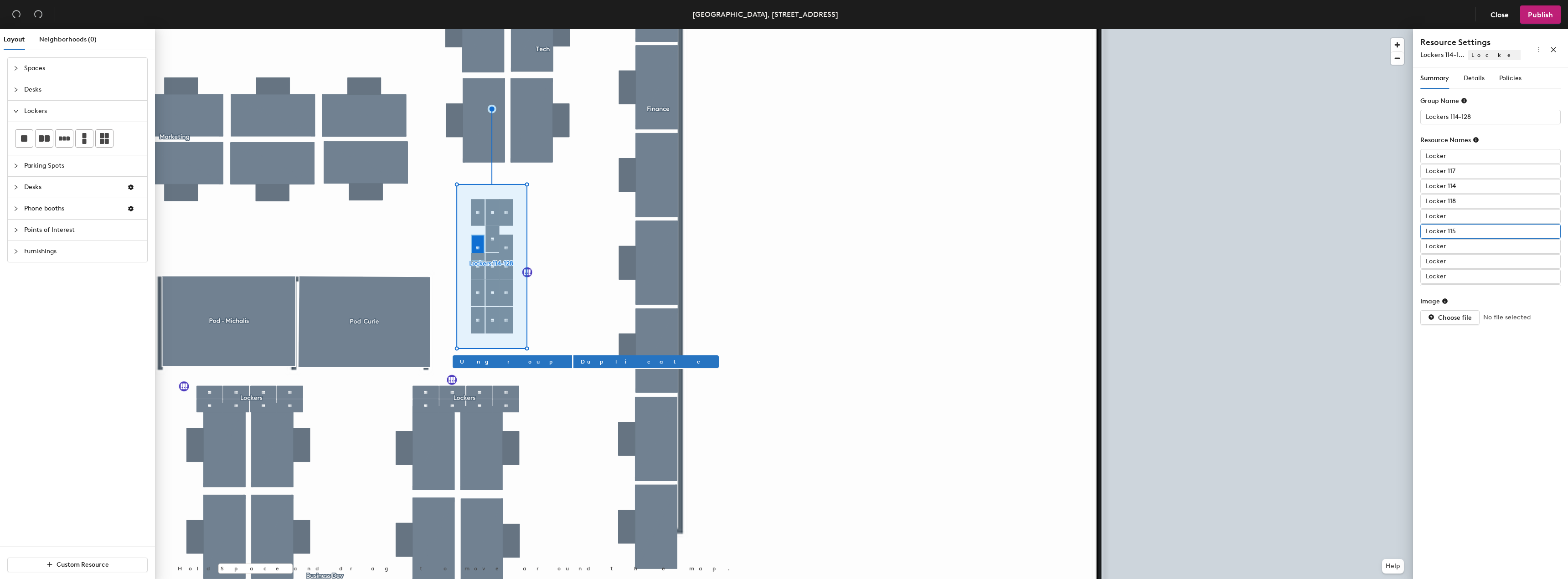
click at [1464, 234] on input "Locker 115" at bounding box center [1490, 231] width 141 height 15
click at [1460, 170] on input "Locker 117" at bounding box center [1490, 172] width 141 height 15
click at [1459, 184] on input "Locker 114" at bounding box center [1490, 186] width 141 height 15
click at [1457, 231] on input "Locker 115" at bounding box center [1490, 231] width 141 height 15
click at [1451, 246] on input "Locker" at bounding box center [1490, 246] width 141 height 15
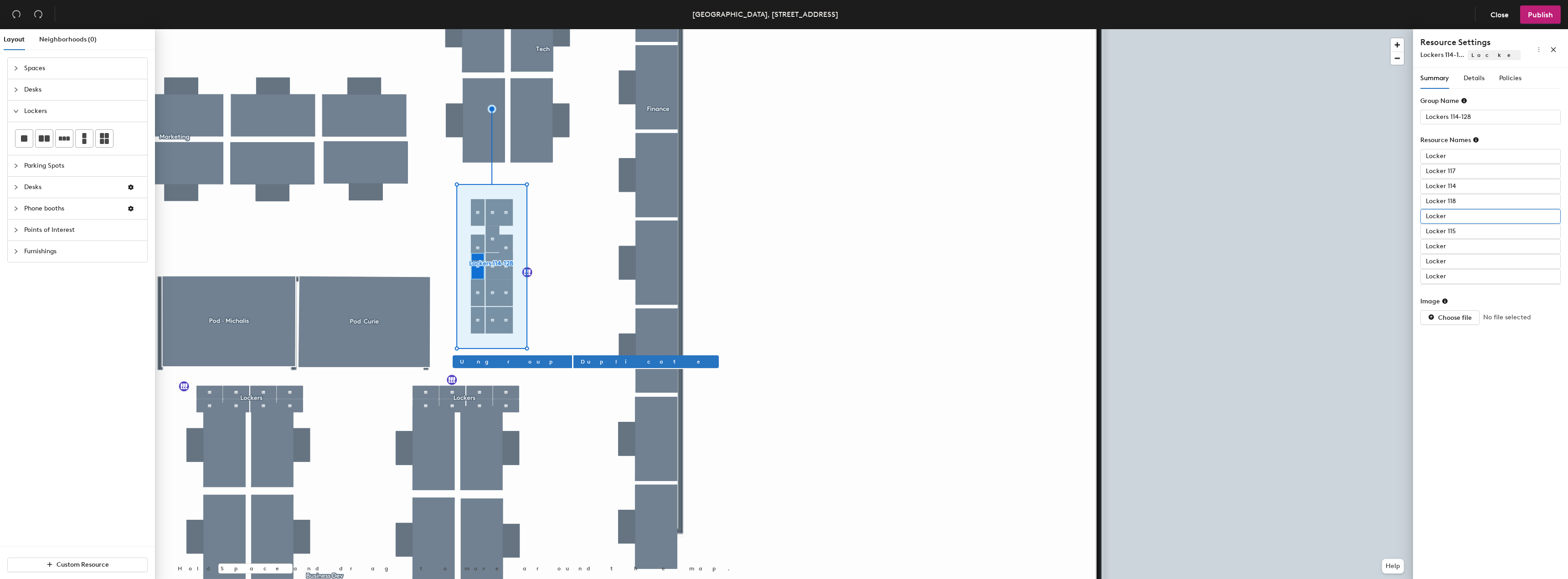
click at [1460, 216] on input "Locker" at bounding box center [1490, 217] width 141 height 15
click at [1460, 253] on input "Locker" at bounding box center [1490, 246] width 141 height 15
click at [1459, 271] on input "Locker" at bounding box center [1490, 276] width 141 height 15
click at [1485, 116] on input "Lockers 114-128" at bounding box center [1490, 117] width 141 height 15
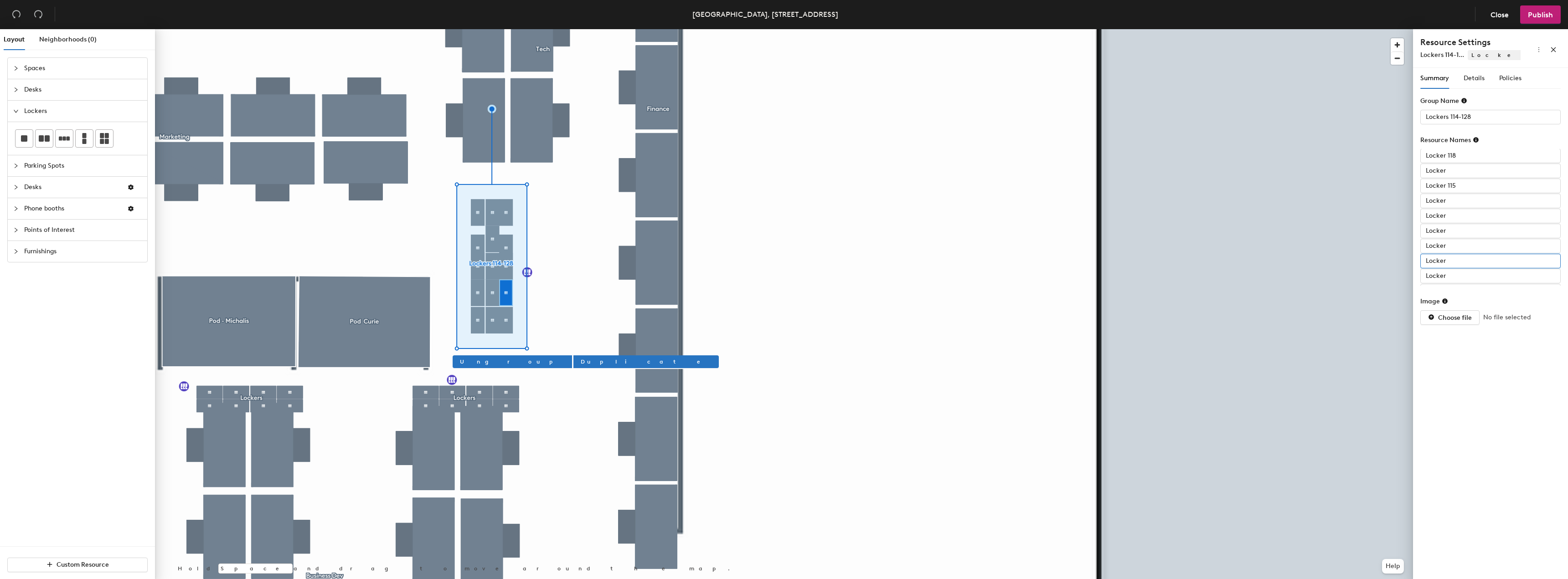
click at [1473, 268] on input "Locker" at bounding box center [1490, 261] width 141 height 15
click at [1474, 277] on input "Locker" at bounding box center [1490, 276] width 141 height 15
click at [1474, 279] on input "Locker" at bounding box center [1490, 276] width 141 height 15
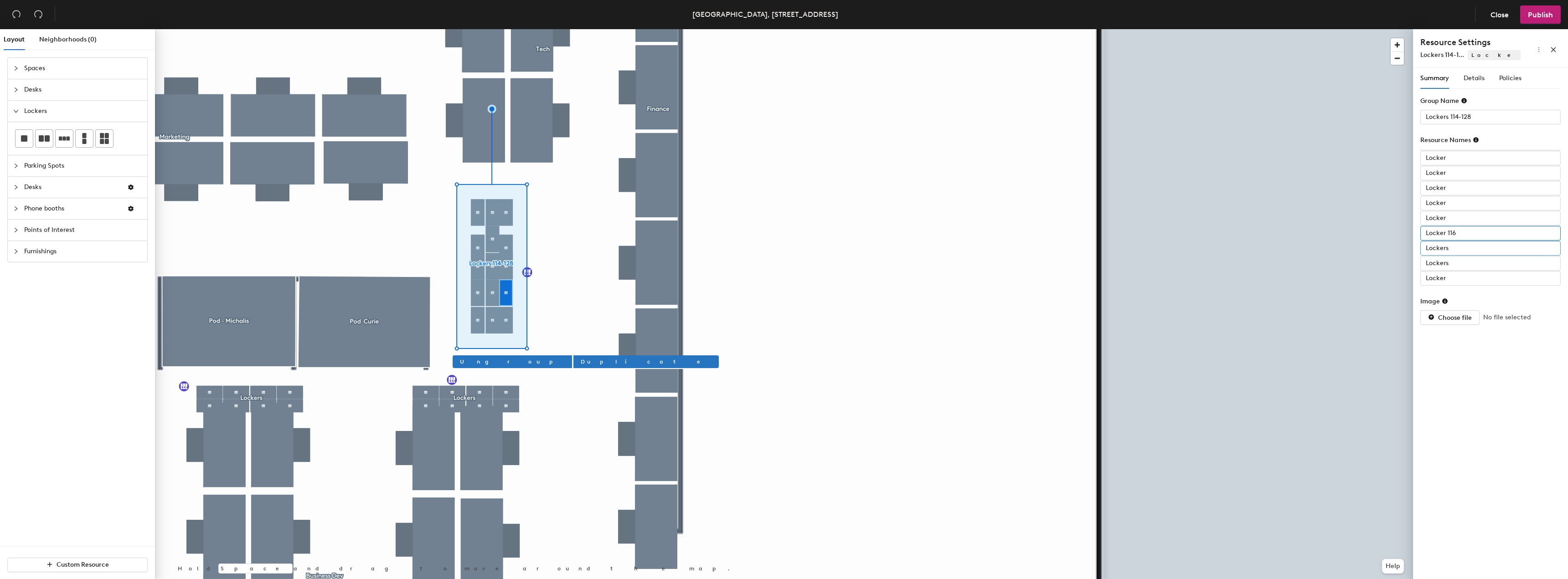
type input "Locker 116"
click at [1463, 249] on input "Lockers" at bounding box center [1490, 248] width 141 height 15
click at [1461, 258] on input "Lockers" at bounding box center [1490, 263] width 141 height 15
click at [1452, 284] on input "Locker" at bounding box center [1490, 279] width 141 height 15
click at [1457, 280] on input "Locker" at bounding box center [1490, 279] width 141 height 15
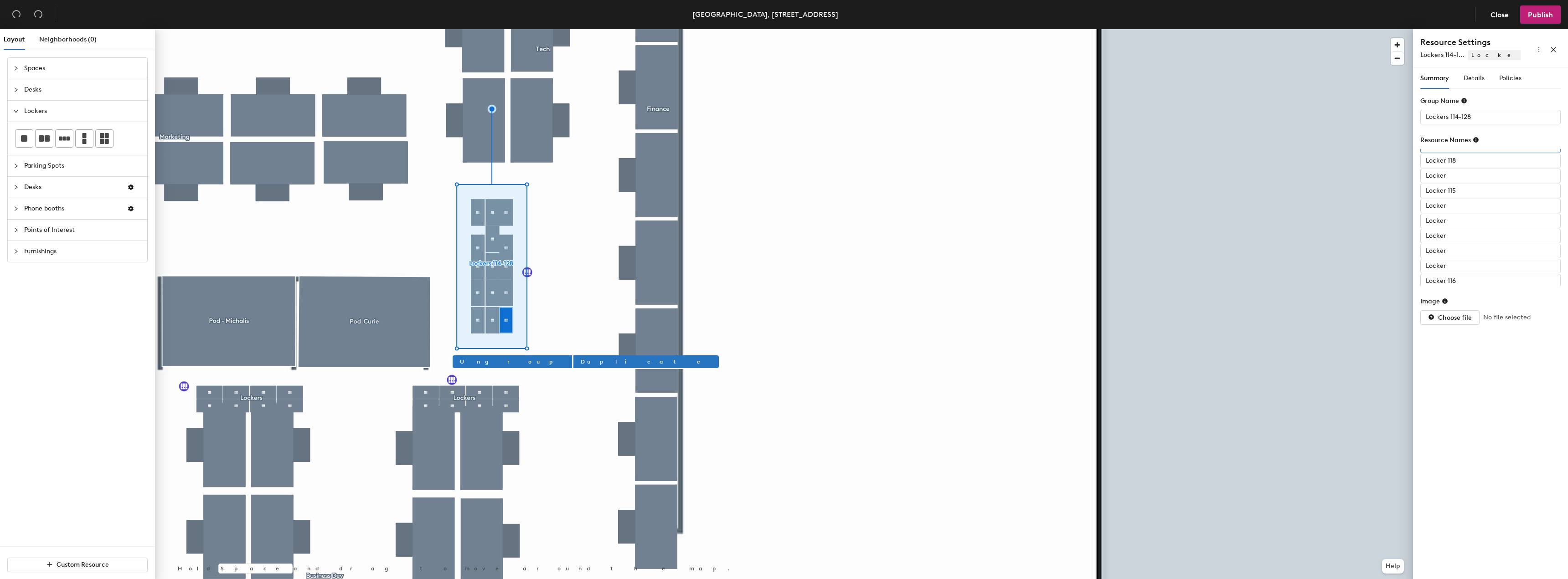
scroll to position [0, 0]
type input "Locker 117"
click at [1450, 203] on input "Locker 118" at bounding box center [1490, 201] width 141 height 15
click at [1482, 209] on div "Locker Locker 117 Locker 114 Locker 118 Locker Locker 115 Locker Locker Locker …" at bounding box center [1490, 217] width 141 height 137
click at [1481, 201] on input "Locker 118" at bounding box center [1490, 201] width 141 height 15
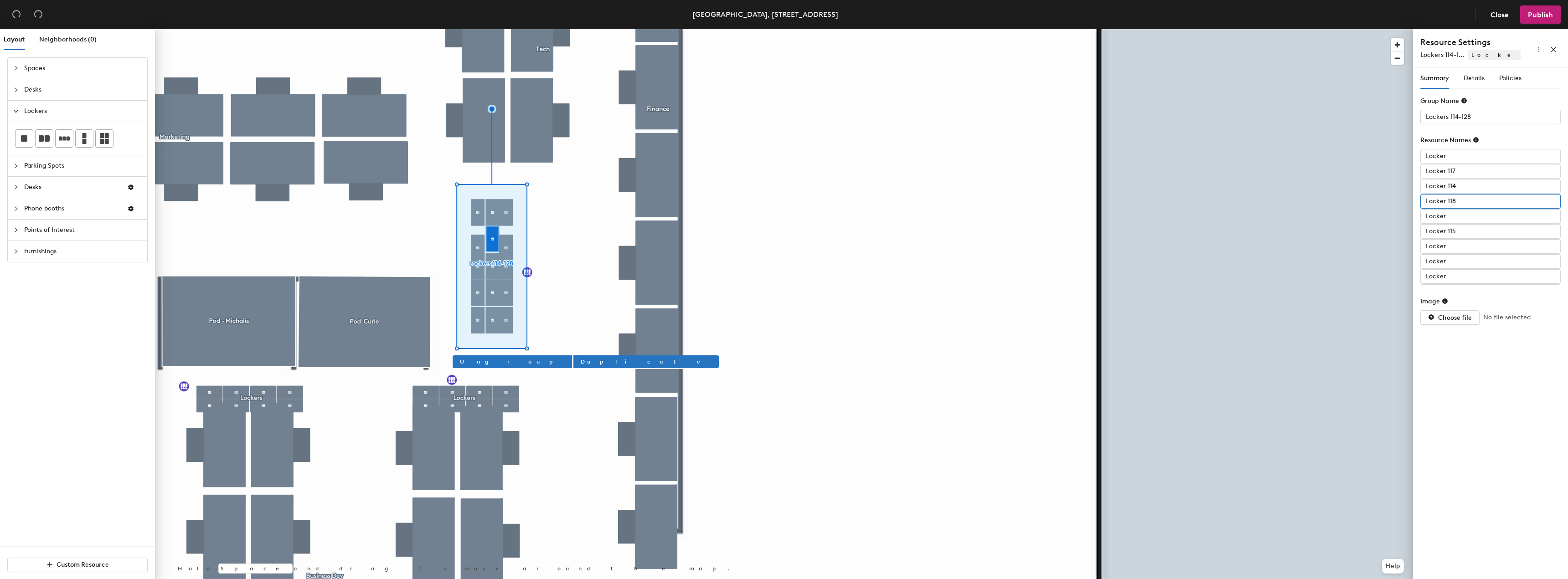
click at [1476, 198] on input "Locker 118" at bounding box center [1490, 201] width 141 height 15
click at [1458, 157] on input "Locker" at bounding box center [1490, 156] width 141 height 15
click at [1453, 173] on input "Locker 117" at bounding box center [1490, 172] width 141 height 15
click at [1454, 187] on input "Locker 114" at bounding box center [1490, 186] width 141 height 15
click at [1449, 234] on input "Locker 115" at bounding box center [1490, 231] width 141 height 15
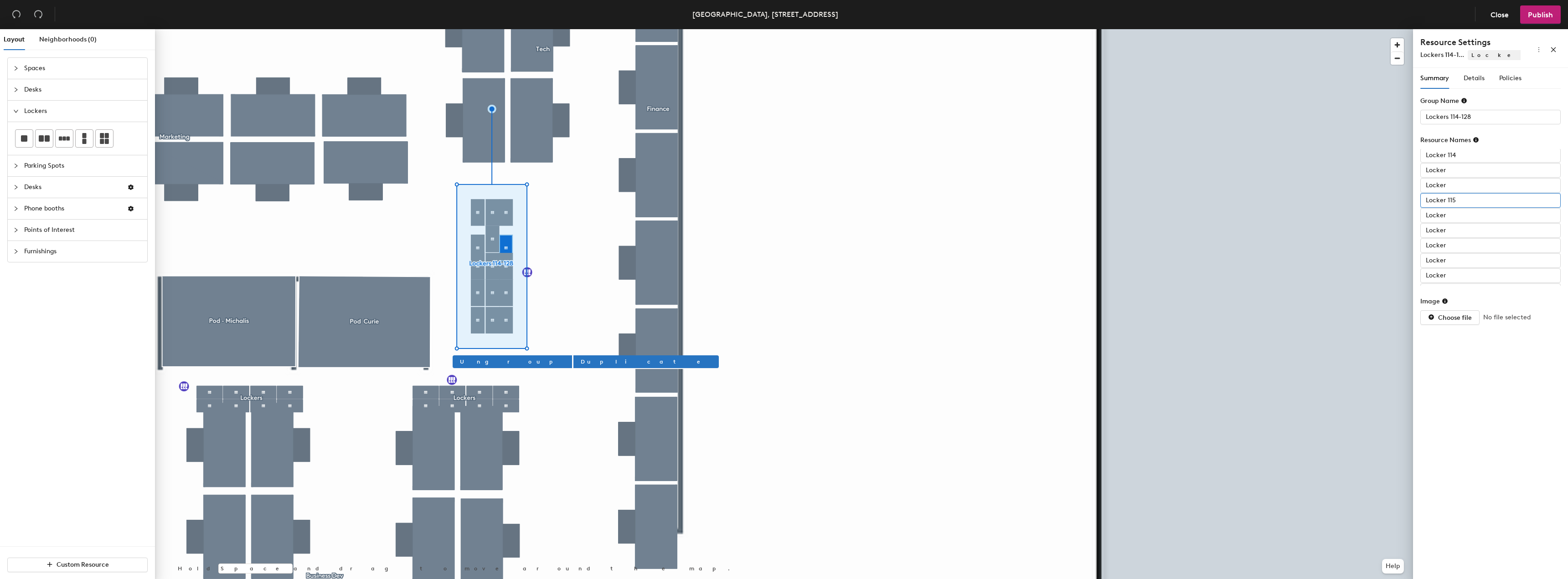
scroll to position [46, 0]
click at [1454, 273] on input "Locker 116" at bounding box center [1490, 276] width 141 height 15
click at [1455, 275] on input "Locker 117" at bounding box center [1490, 279] width 141 height 15
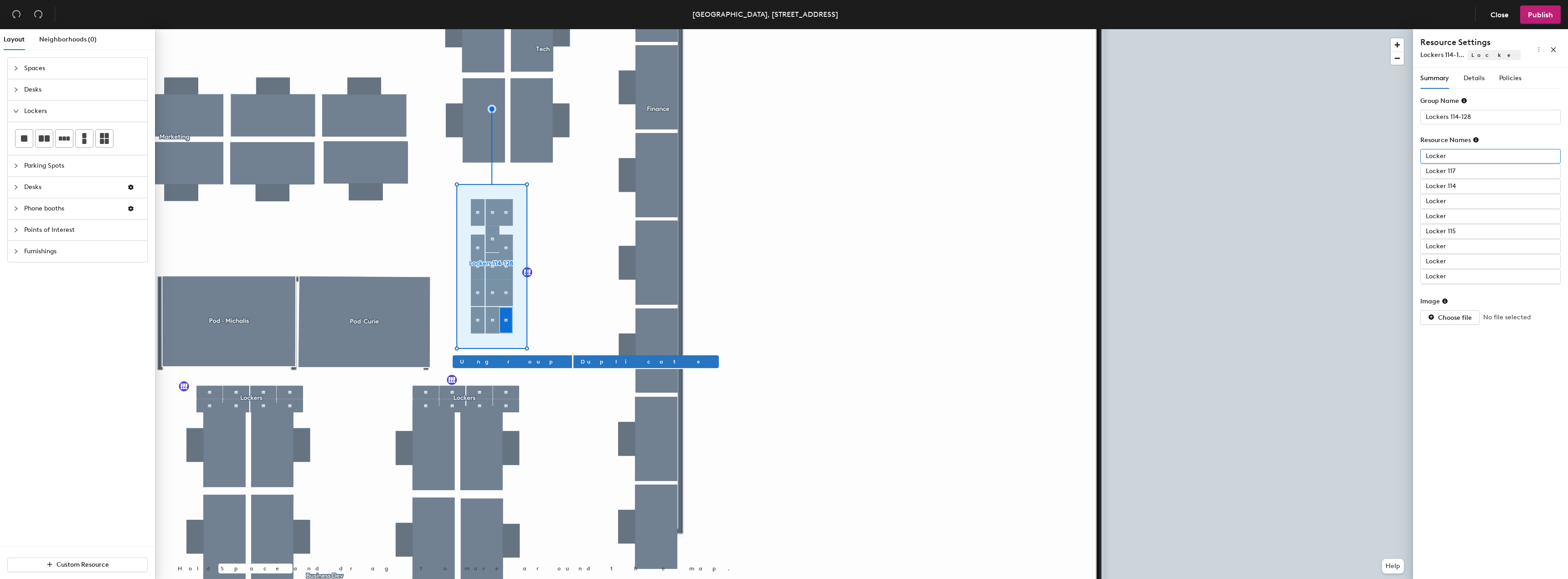
click at [1455, 156] on input "Locker" at bounding box center [1490, 156] width 141 height 15
click at [1454, 196] on input "Locker" at bounding box center [1490, 201] width 141 height 15
click at [1449, 203] on input "Locker" at bounding box center [1490, 201] width 141 height 15
type input "Locker 119"
click at [1485, 245] on input "Locker" at bounding box center [1490, 246] width 141 height 15
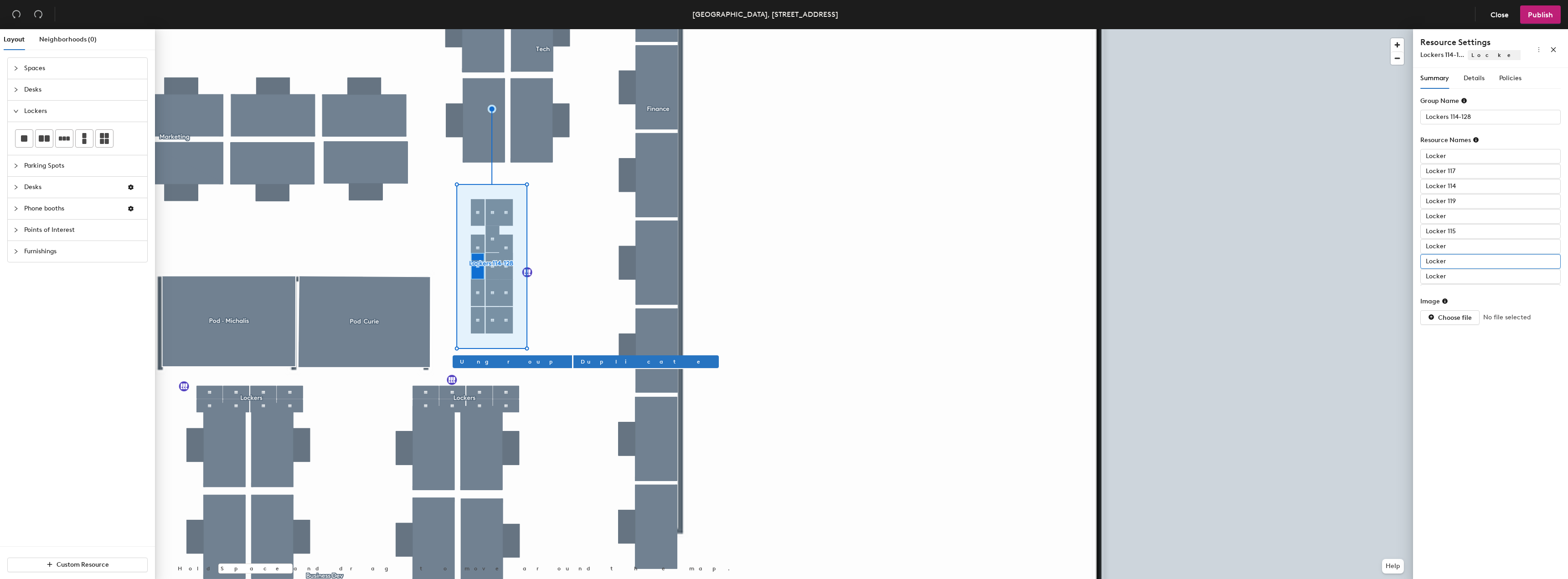
click at [1477, 259] on input "Locker" at bounding box center [1490, 262] width 141 height 15
click at [1466, 268] on input "Lockers" at bounding box center [1490, 263] width 141 height 15
click at [1467, 268] on input "Lockers" at bounding box center [1490, 263] width 141 height 15
click at [1471, 244] on input "Lockers" at bounding box center [1490, 248] width 141 height 15
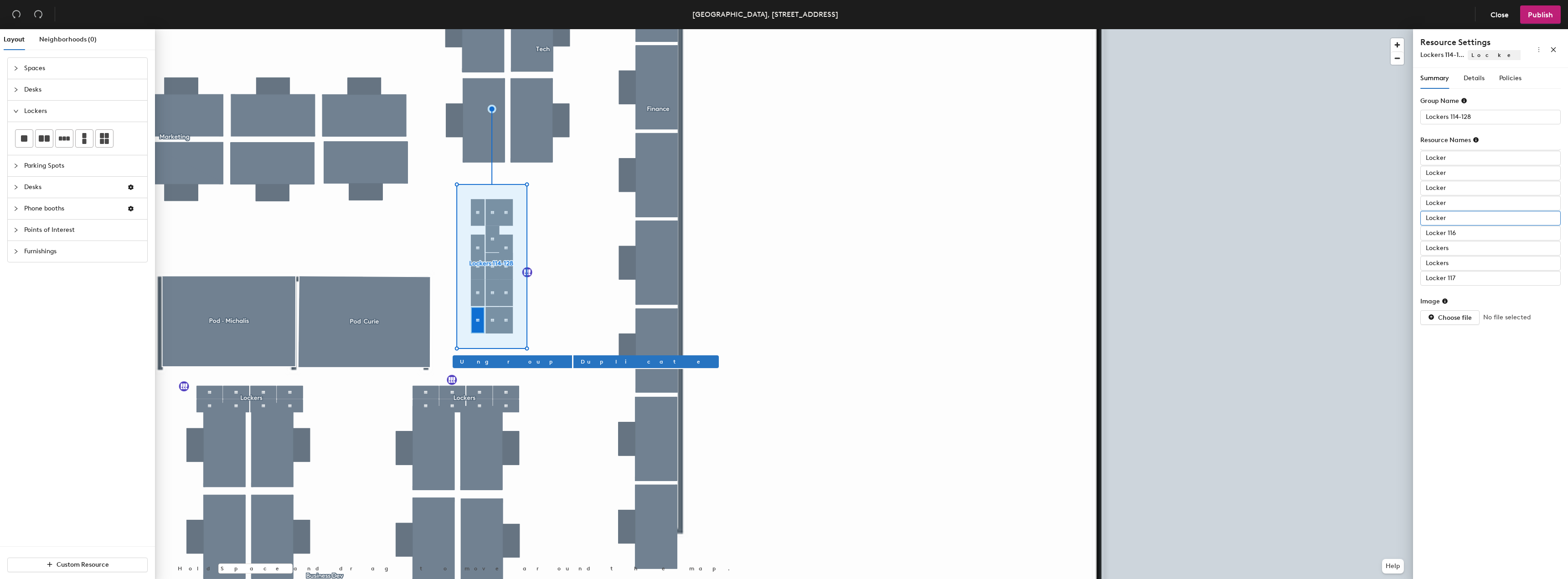
click at [1465, 212] on input "Locker" at bounding box center [1490, 218] width 141 height 15
click at [1464, 203] on input "Locker" at bounding box center [1490, 203] width 141 height 15
click at [1465, 190] on input "Locker" at bounding box center [1490, 188] width 141 height 15
click at [1460, 171] on input "Locker" at bounding box center [1490, 173] width 141 height 15
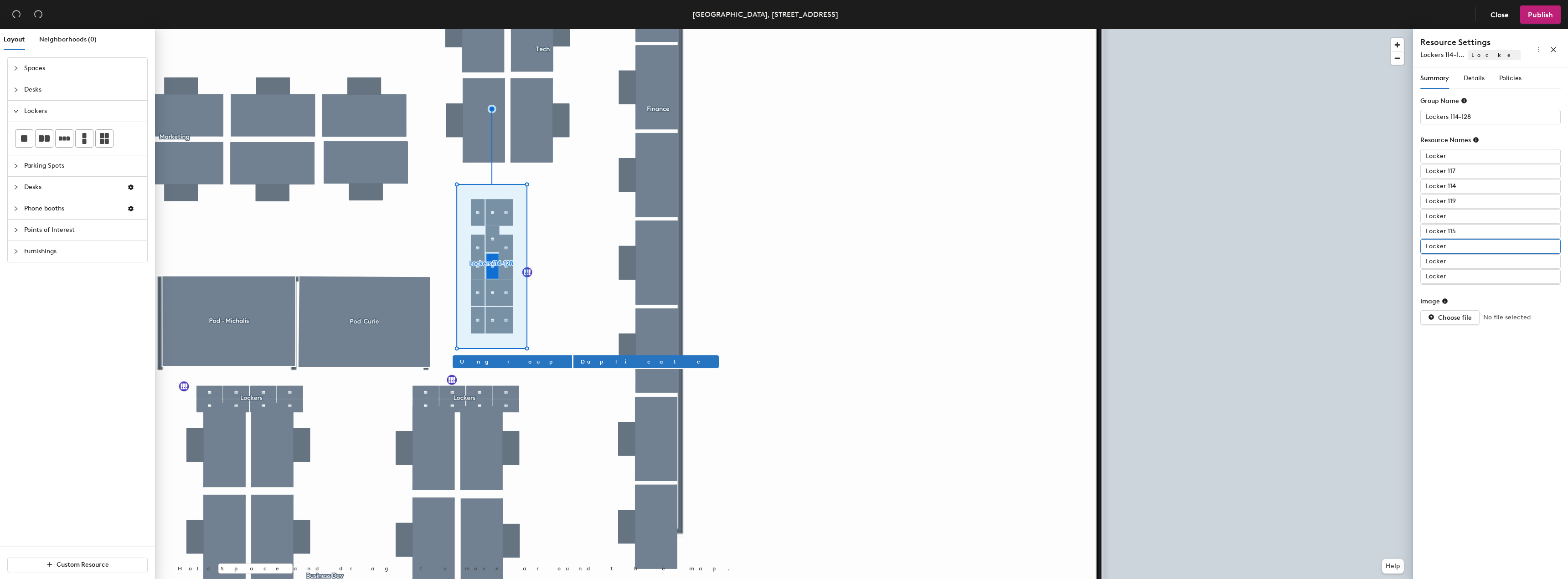
click at [1453, 252] on input "Locker" at bounding box center [1490, 246] width 141 height 15
click at [1462, 220] on input "Locker" at bounding box center [1490, 217] width 141 height 15
click at [1449, 153] on input "Locker" at bounding box center [1490, 156] width 141 height 15
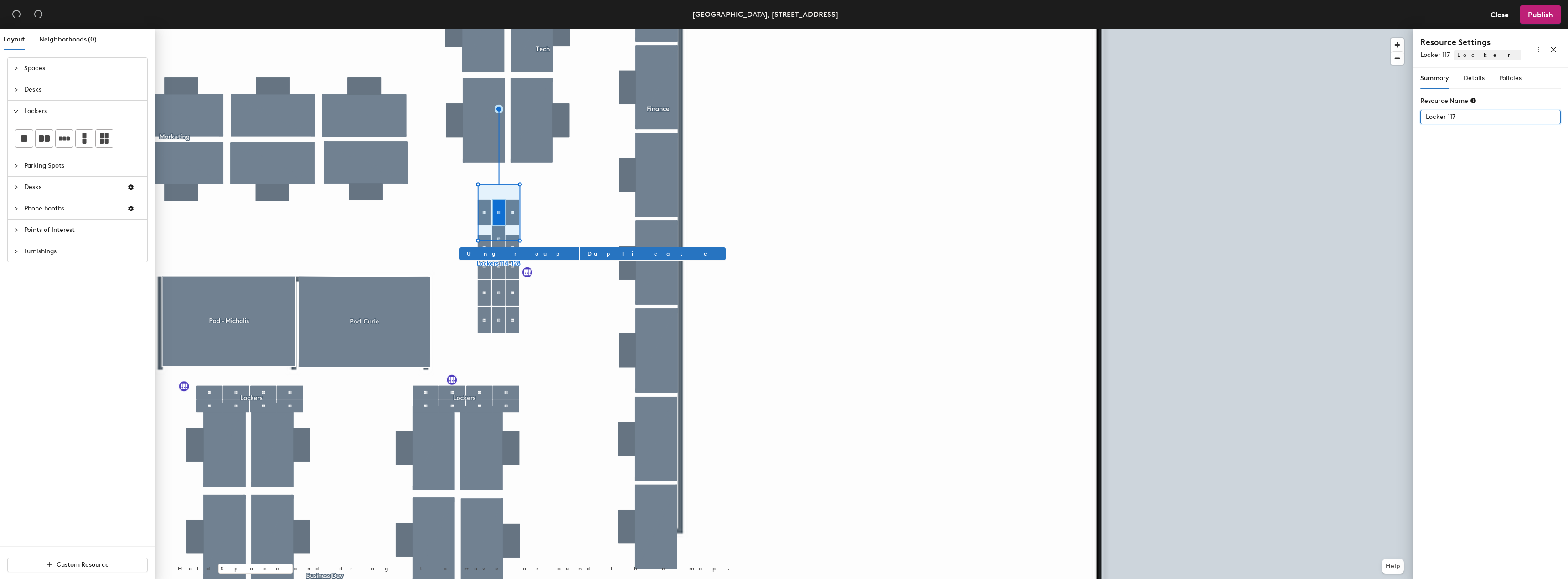
click at [1491, 118] on input "Locker 117" at bounding box center [1490, 117] width 141 height 15
click at [1492, 118] on input "Locker 117" at bounding box center [1490, 117] width 141 height 15
type input "Lockers 114-128"
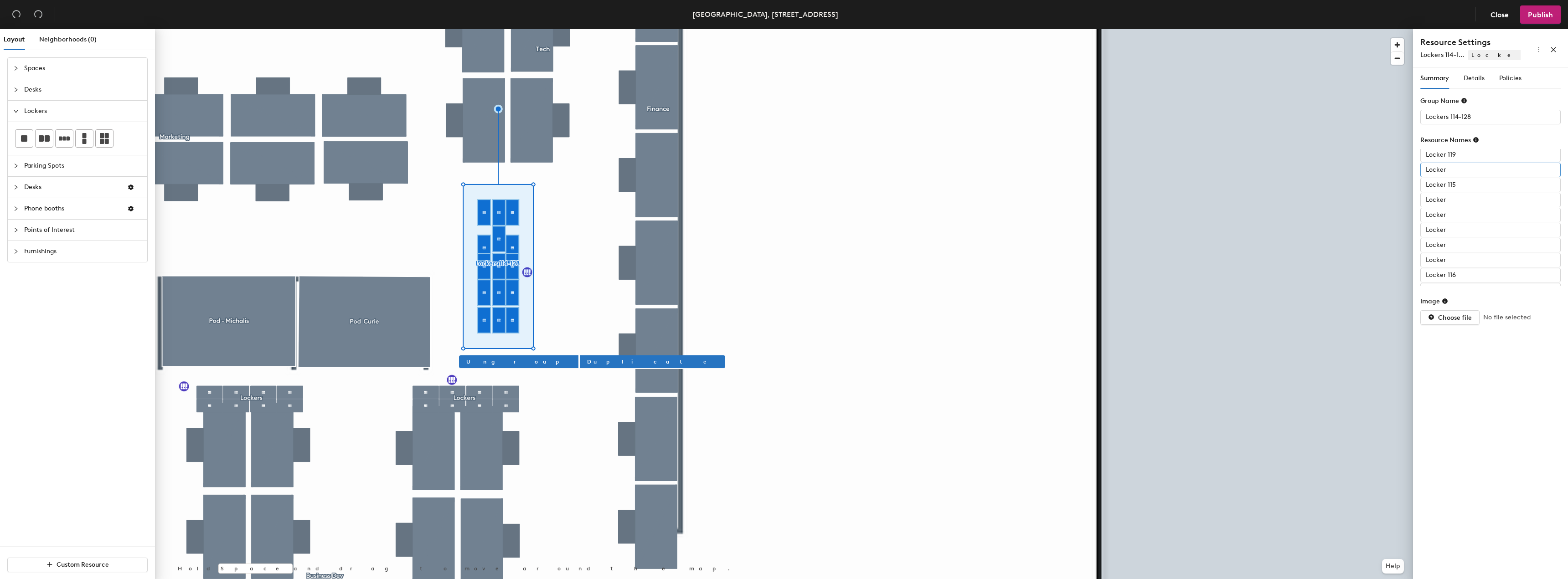
scroll to position [88, 0]
click at [1458, 278] on input "Locker 117" at bounding box center [1490, 279] width 141 height 15
click at [1460, 167] on input "Locker 117" at bounding box center [1490, 172] width 141 height 15
click at [1457, 168] on input "Locker 117" at bounding box center [1490, 172] width 141 height 15
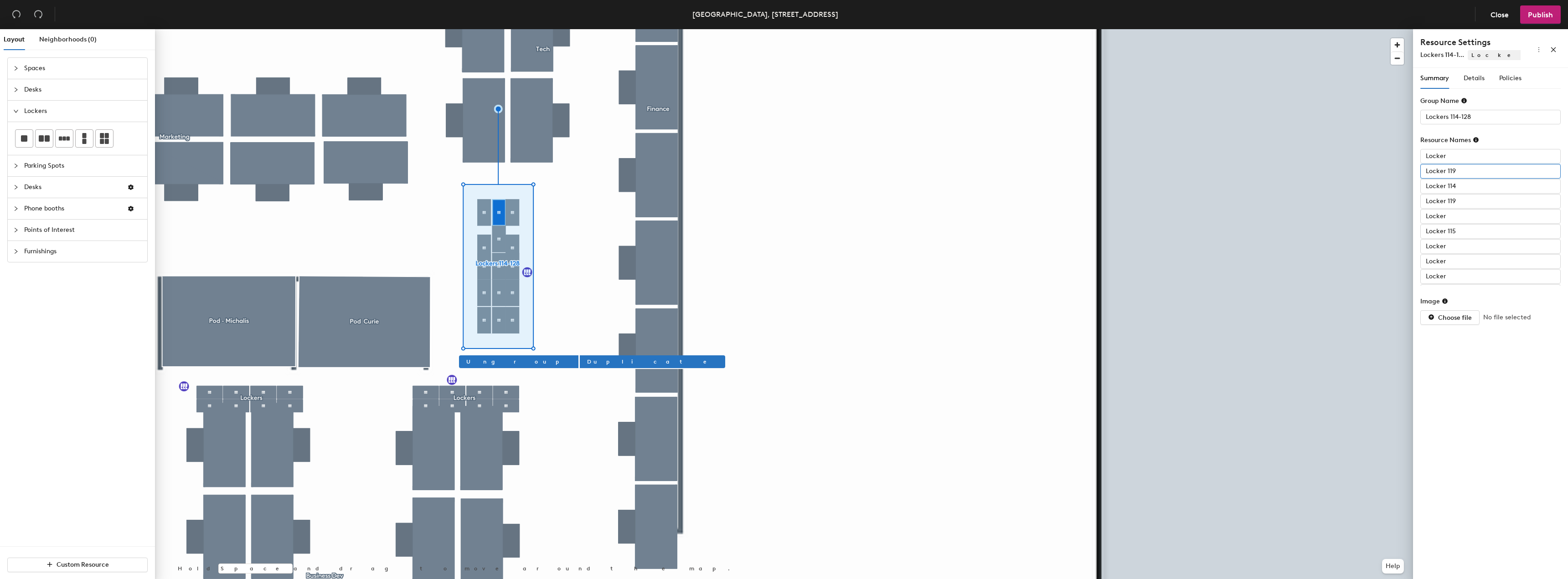
type input "Locker 119"
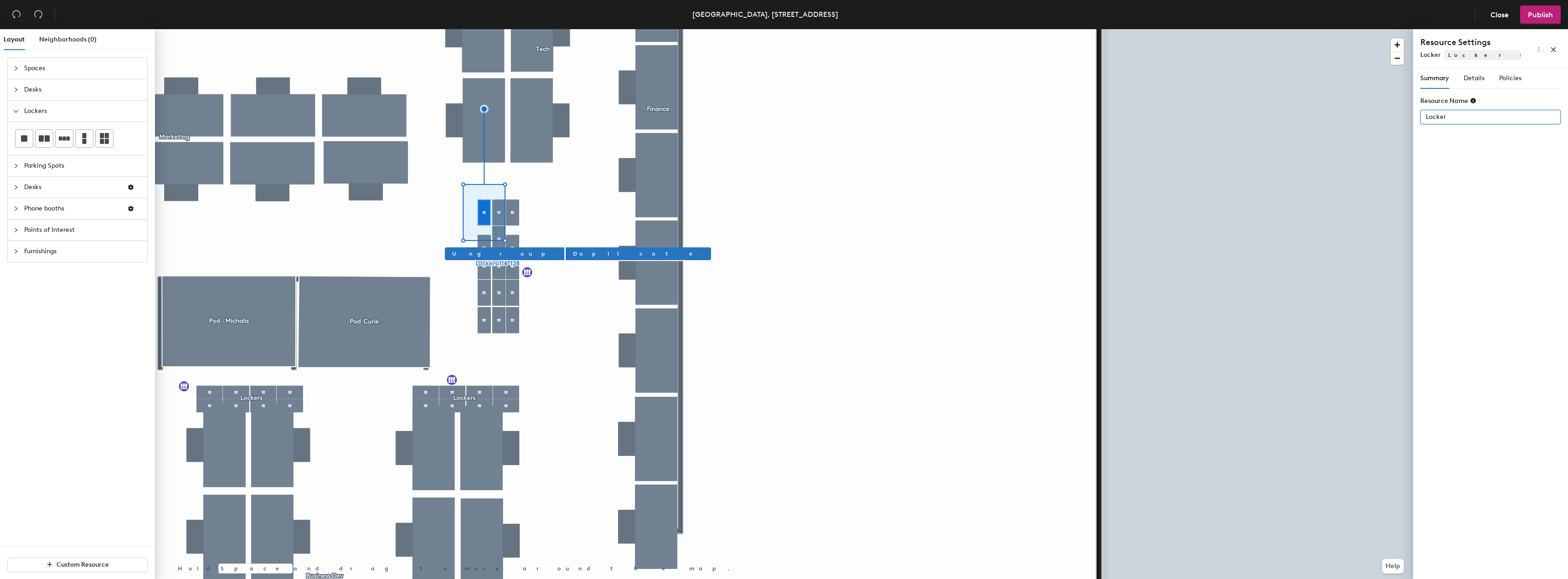
click at [1483, 110] on input "Locker" at bounding box center [1490, 117] width 141 height 15
click at [1465, 112] on input "Locker" at bounding box center [1490, 117] width 141 height 15
click at [1451, 118] on input "Locker" at bounding box center [1490, 117] width 141 height 15
click at [1455, 119] on input "Locker" at bounding box center [1490, 117] width 141 height 15
type input "Locker 2"
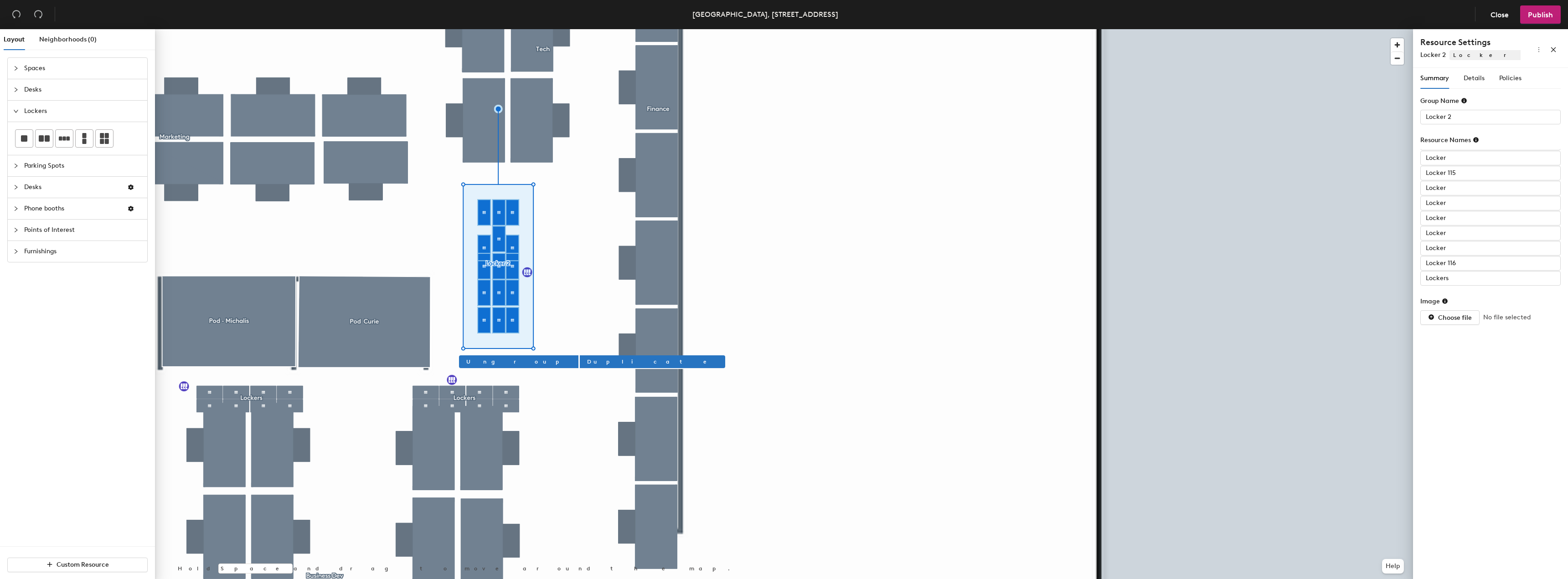
scroll to position [88, 0]
click at [1466, 258] on input "Lockers" at bounding box center [1490, 263] width 141 height 15
click at [1457, 262] on input "Lockers" at bounding box center [1490, 263] width 141 height 15
type input "Lockers 124"
click at [1468, 245] on input "Lockers" at bounding box center [1490, 248] width 141 height 15
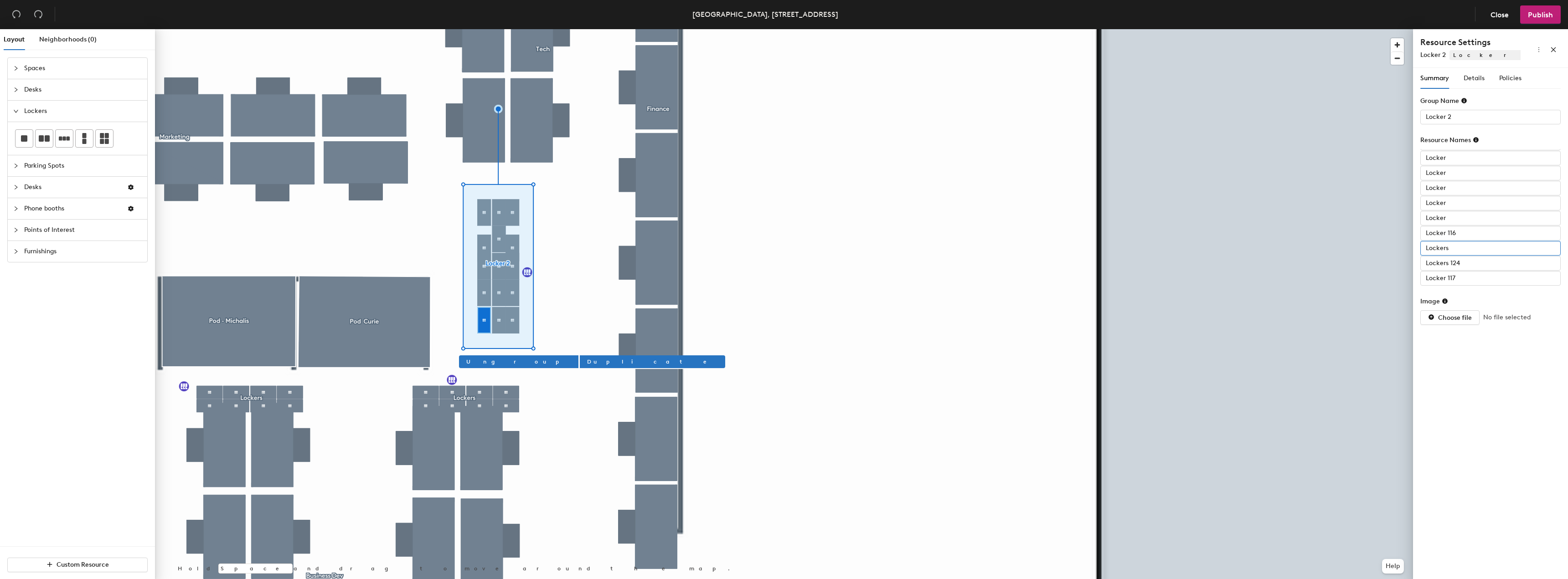
click at [1468, 247] on input "Lockers" at bounding box center [1490, 248] width 141 height 15
type input "Lockers 128"
click at [1464, 231] on input "Locker 116" at bounding box center [1490, 233] width 141 height 15
click at [1468, 235] on input "Locker 116" at bounding box center [1490, 233] width 141 height 15
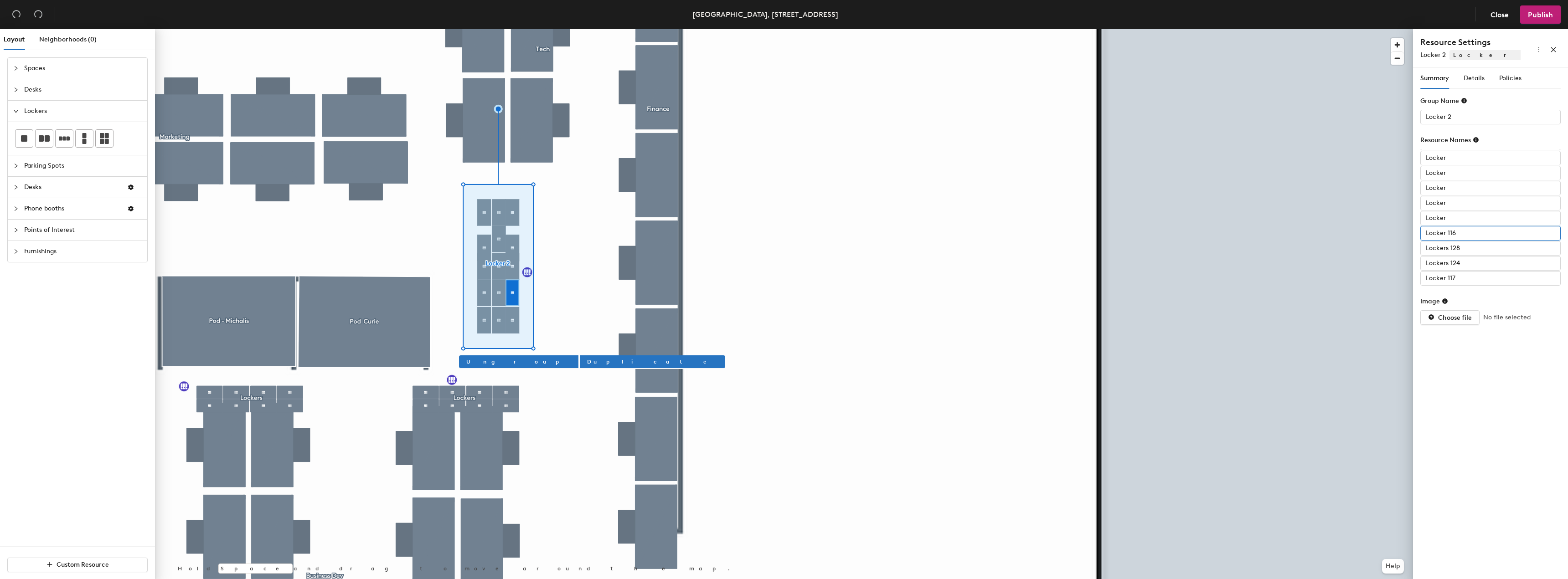
click at [1468, 235] on input "Locker 116" at bounding box center [1490, 233] width 141 height 15
type input "Locker 117"
click at [1464, 217] on input "Locker" at bounding box center [1490, 218] width 141 height 15
click at [1469, 215] on input "Locker" at bounding box center [1490, 218] width 141 height 15
type input "Locker 222"
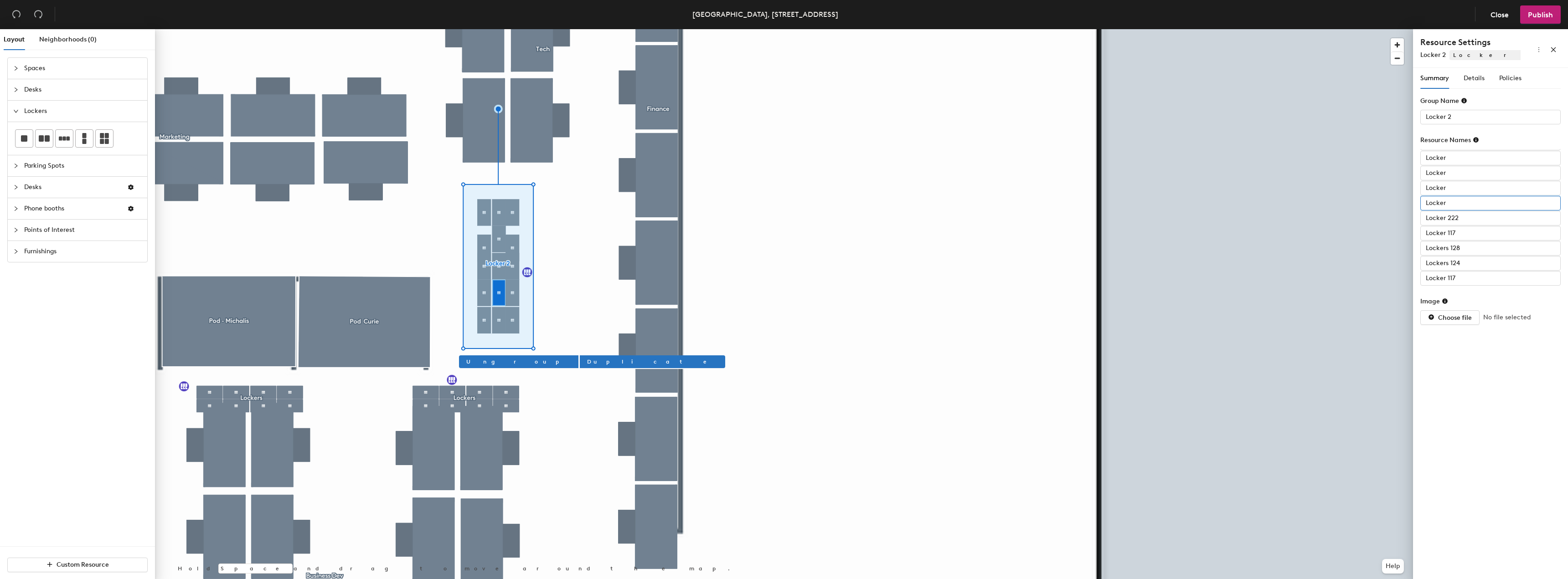
drag, startPoint x: 1460, startPoint y: 196, endPoint x: 1462, endPoint y: 203, distance: 7.3
click at [1460, 196] on input "Locker" at bounding box center [1490, 203] width 141 height 15
click at [1462, 203] on input "Locker" at bounding box center [1490, 203] width 141 height 15
drag, startPoint x: 1449, startPoint y: 190, endPoint x: 1453, endPoint y: 191, distance: 4.1
click at [1451, 190] on input "Locker" at bounding box center [1490, 188] width 141 height 15
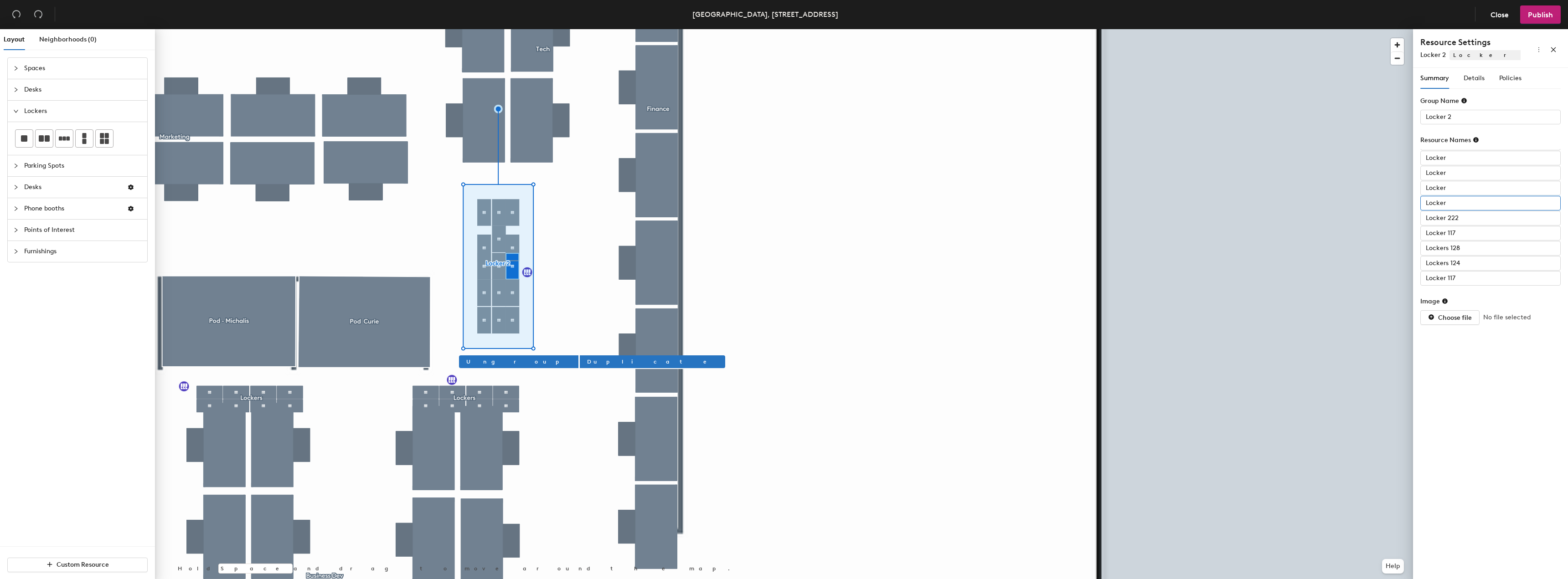
click at [1455, 205] on input "Locker" at bounding box center [1490, 203] width 141 height 15
click at [1426, 204] on input "127" at bounding box center [1490, 203] width 141 height 15
type input "Locker 127"
click at [1459, 185] on input "Locker" at bounding box center [1490, 188] width 141 height 15
click at [1464, 186] on input "Locker" at bounding box center [1490, 188] width 141 height 15
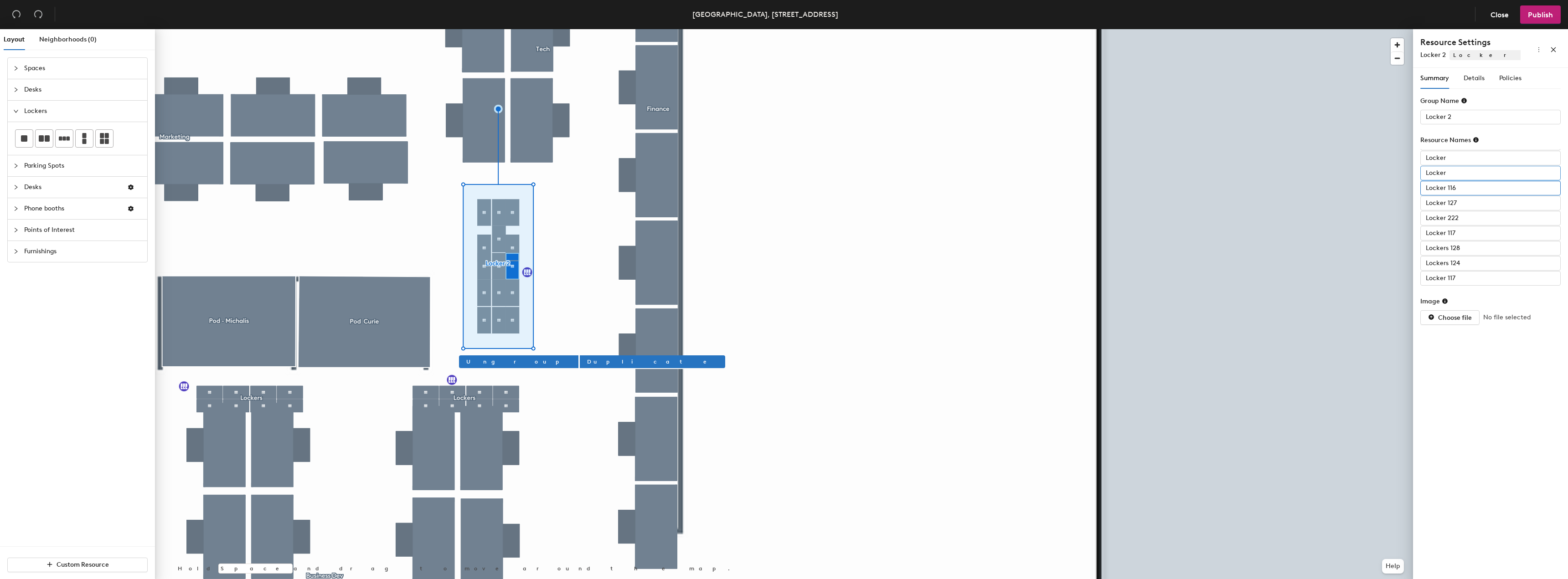
type input "Locker 116"
click at [1468, 176] on input "Locker" at bounding box center [1490, 173] width 141 height 15
click at [1468, 175] on input "Locker" at bounding box center [1490, 173] width 141 height 15
type input "Locker 121"
click at [1468, 162] on input "Locker" at bounding box center [1490, 158] width 141 height 15
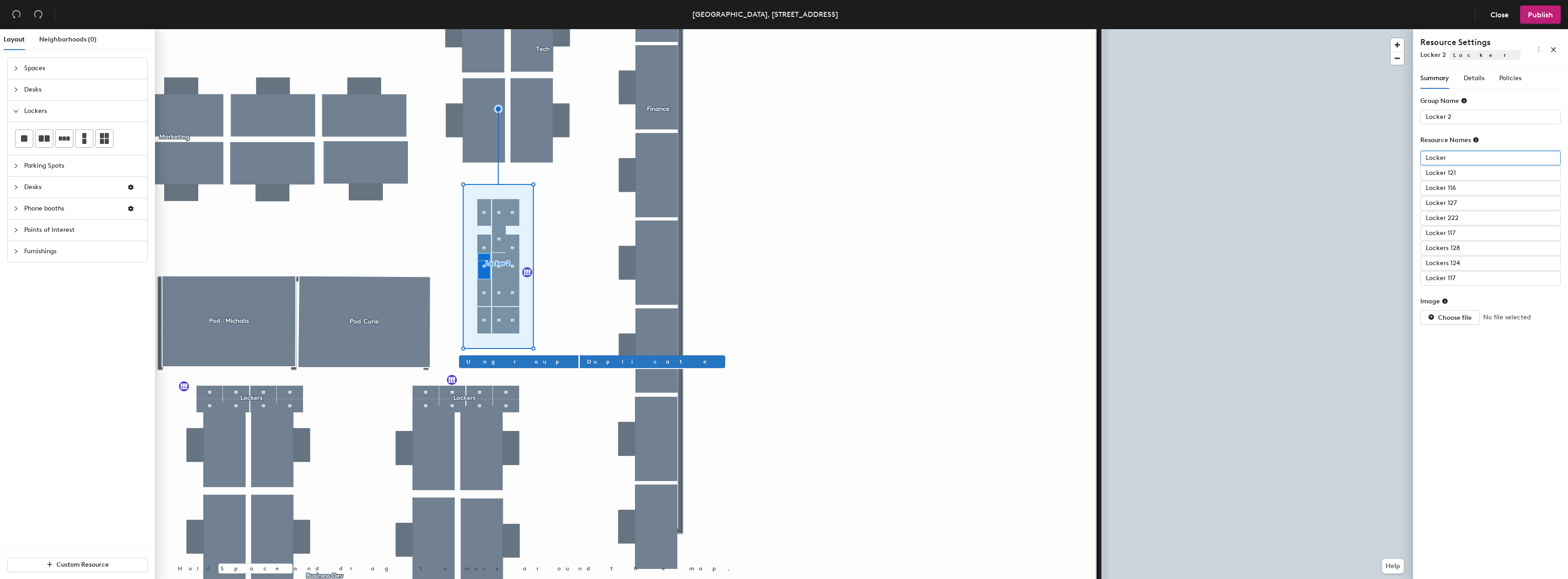
click at [1468, 162] on input "Locker" at bounding box center [1490, 158] width 141 height 15
type input "Locker 126"
click at [1469, 215] on input "Locker" at bounding box center [1490, 217] width 141 height 15
click at [1477, 215] on input "Locker" at bounding box center [1490, 217] width 141 height 15
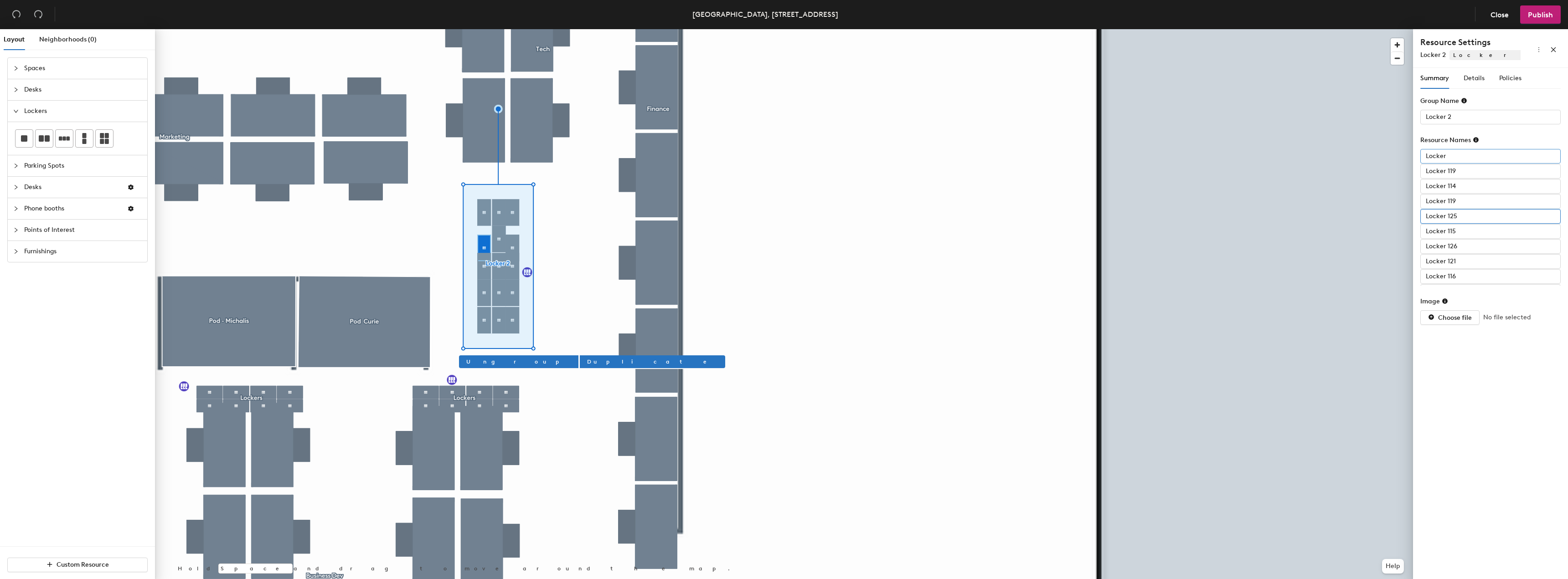
type input "Locker 125"
click at [1453, 162] on input "Locker" at bounding box center [1490, 156] width 141 height 15
click at [1454, 162] on input "Locker" at bounding box center [1490, 156] width 141 height 15
type input "Locker 124"
click at [1475, 220] on input "Locker 125" at bounding box center [1490, 217] width 141 height 15
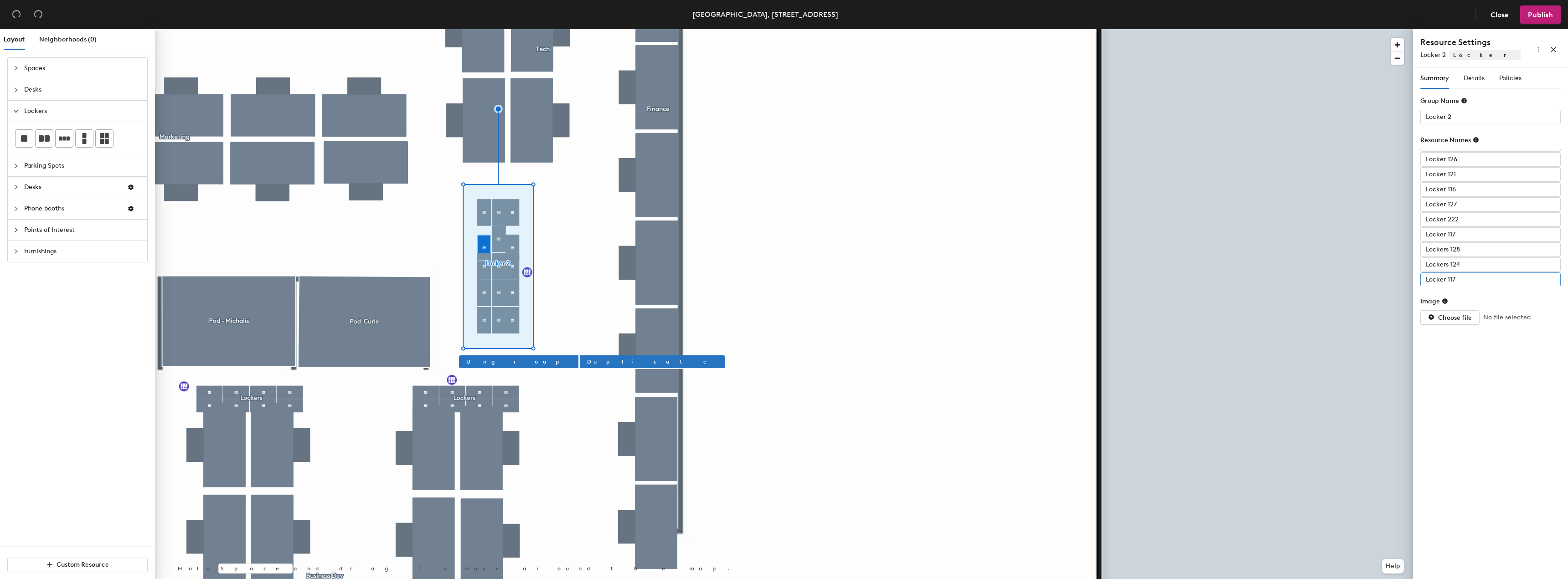
scroll to position [88, 0]
click at [1481, 269] on input "Lockers 124" at bounding box center [1490, 263] width 141 height 15
click at [1480, 265] on input "Lockers 124" at bounding box center [1490, 263] width 141 height 15
type input "Lockers 123"
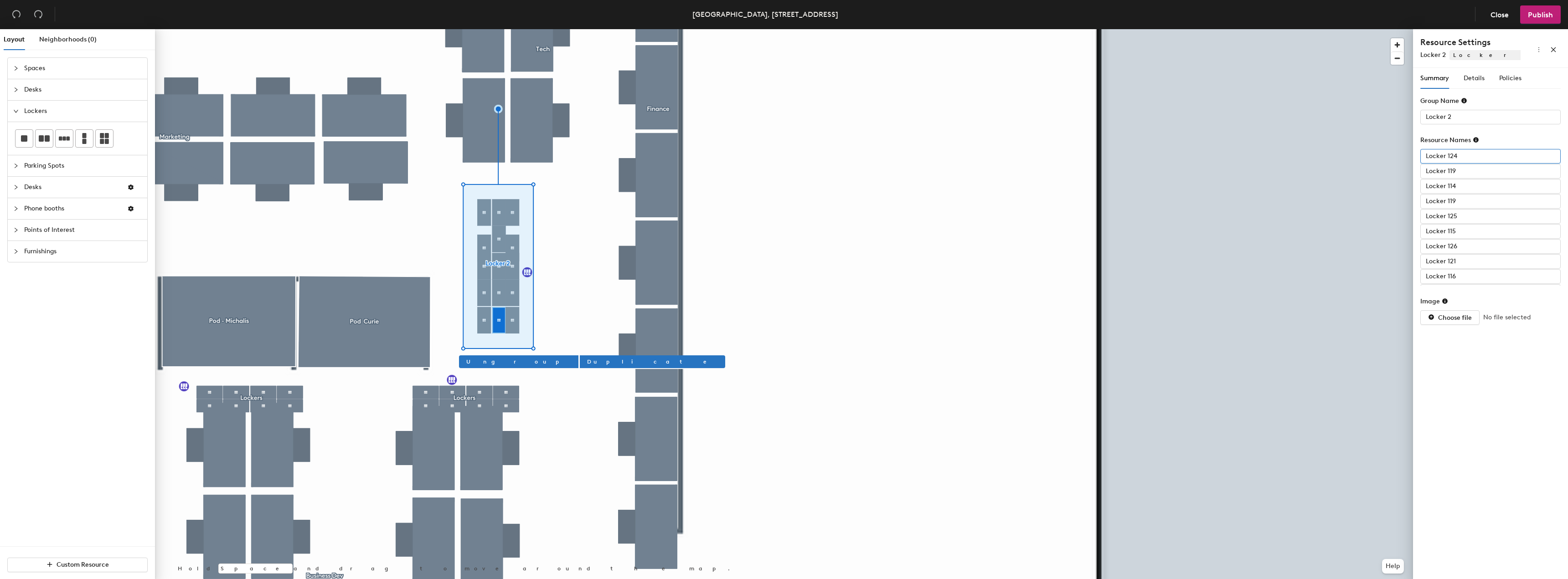
click at [1464, 157] on input "Locker 124" at bounding box center [1490, 156] width 141 height 15
click at [1460, 170] on input "Locker 119" at bounding box center [1490, 172] width 141 height 15
click at [1460, 232] on input "Locker 115" at bounding box center [1490, 231] width 141 height 15
click at [1459, 277] on input "Locker 117" at bounding box center [1490, 279] width 141 height 15
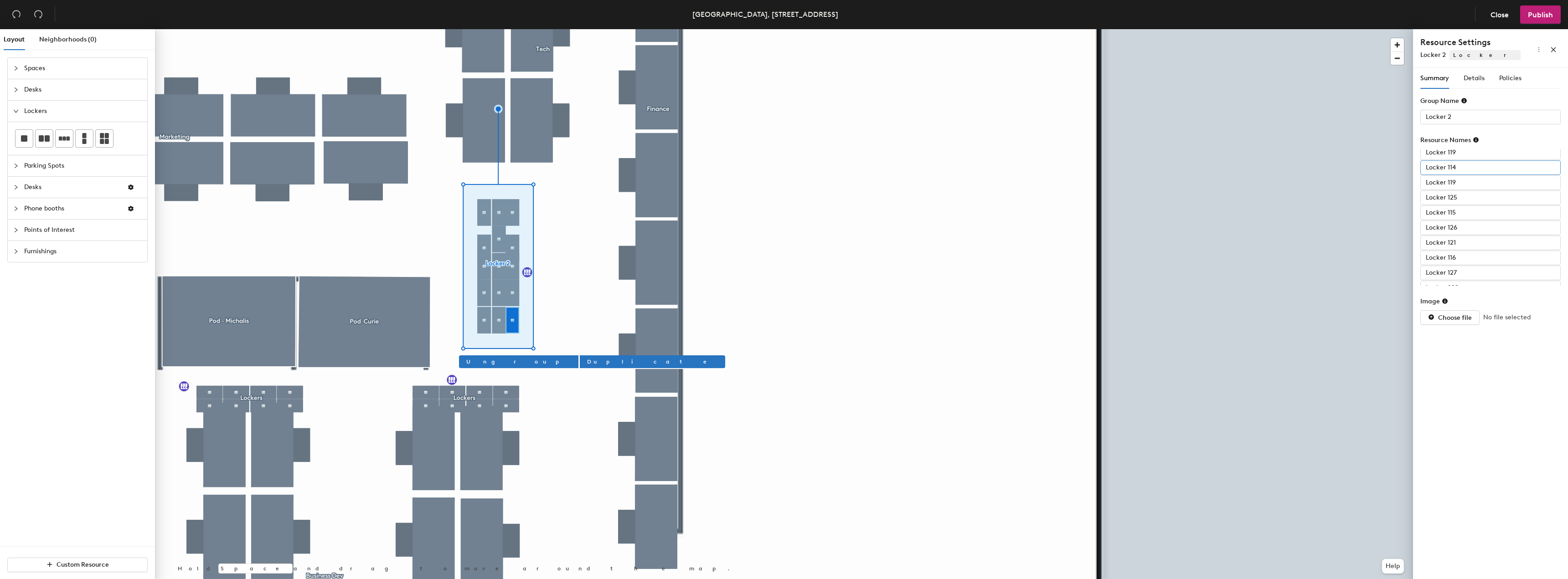
scroll to position [0, 0]
click at [1460, 272] on input "Locker 116" at bounding box center [1490, 277] width 141 height 15
click at [1458, 277] on input "Locker 116" at bounding box center [1490, 277] width 141 height 15
type input "Locker 115"
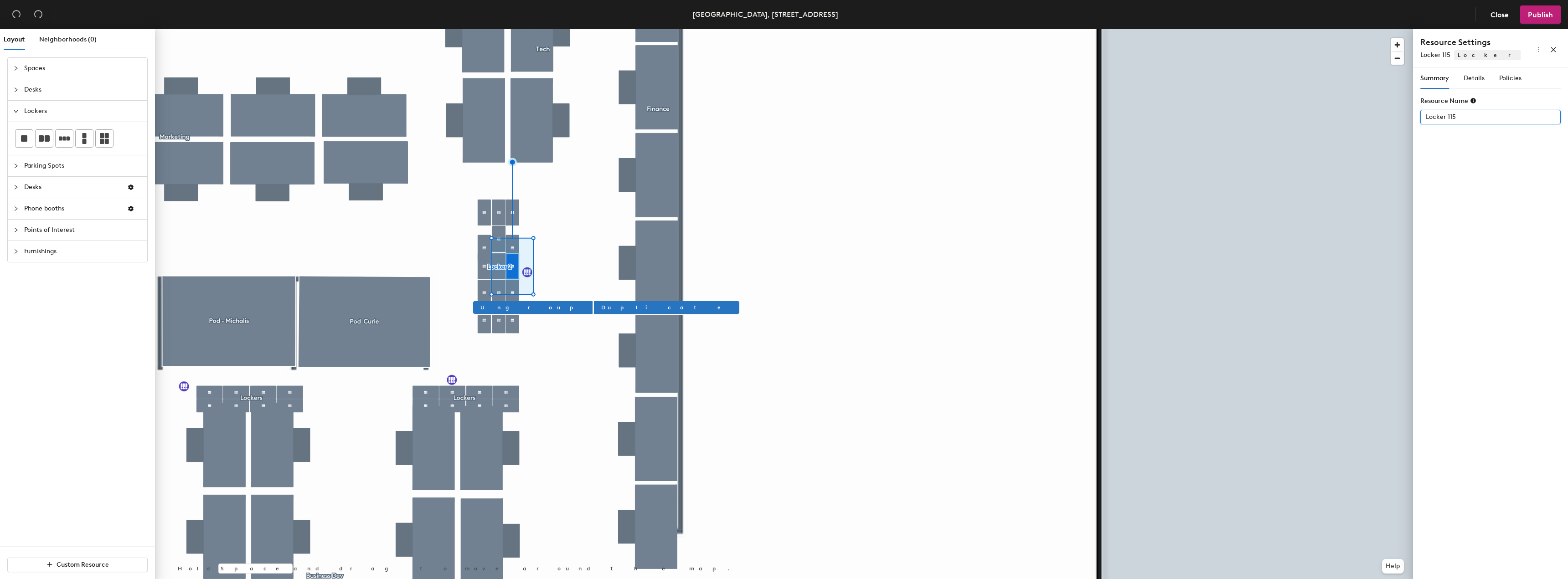
click at [1497, 115] on input "Locker 115" at bounding box center [1490, 117] width 141 height 15
type input "Locker 2"
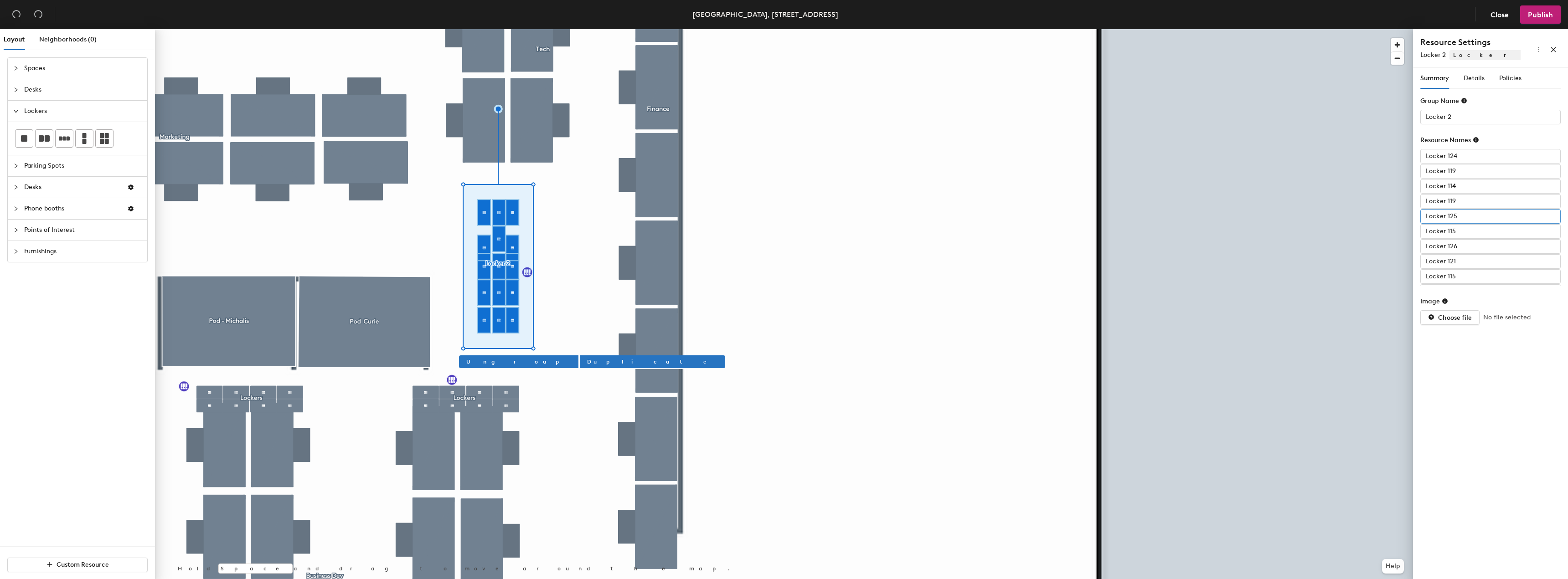
scroll to position [46, 0]
click at [1465, 235] on input "Locker 115" at bounding box center [1490, 231] width 141 height 15
click at [1466, 231] on input "Locker 115" at bounding box center [1490, 231] width 141 height 15
type input "Locker 116"
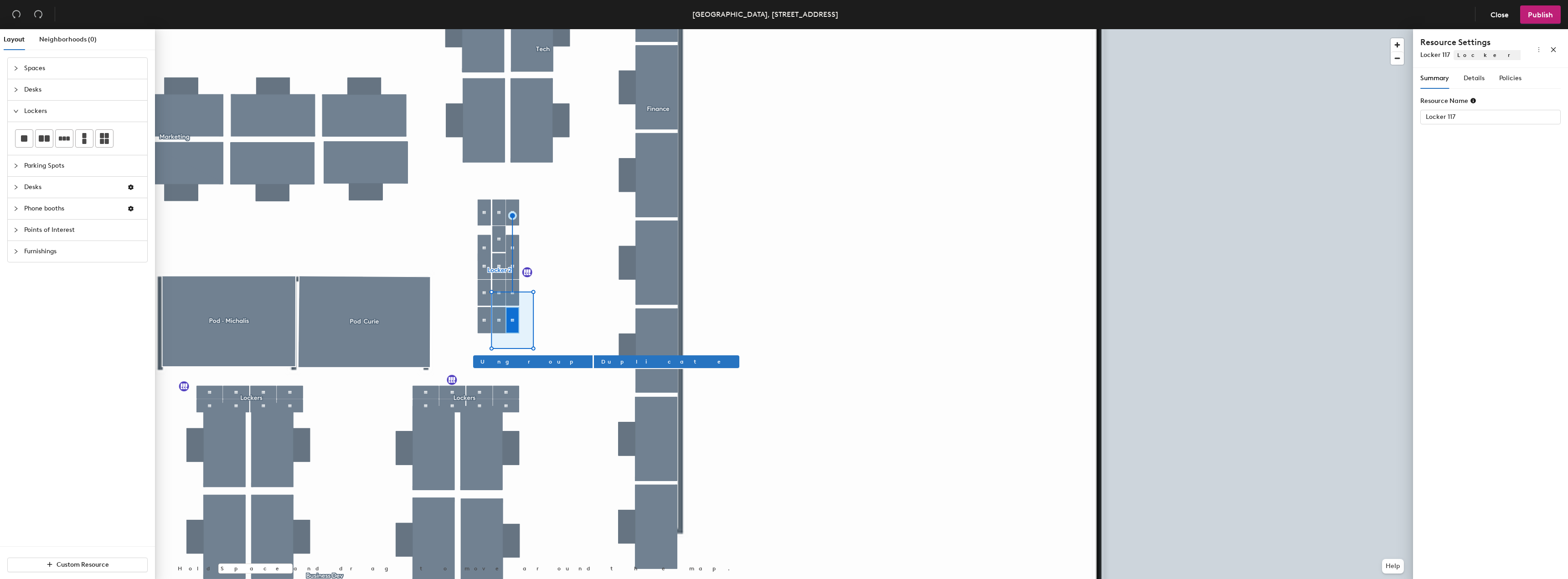
type input "Locker 2"
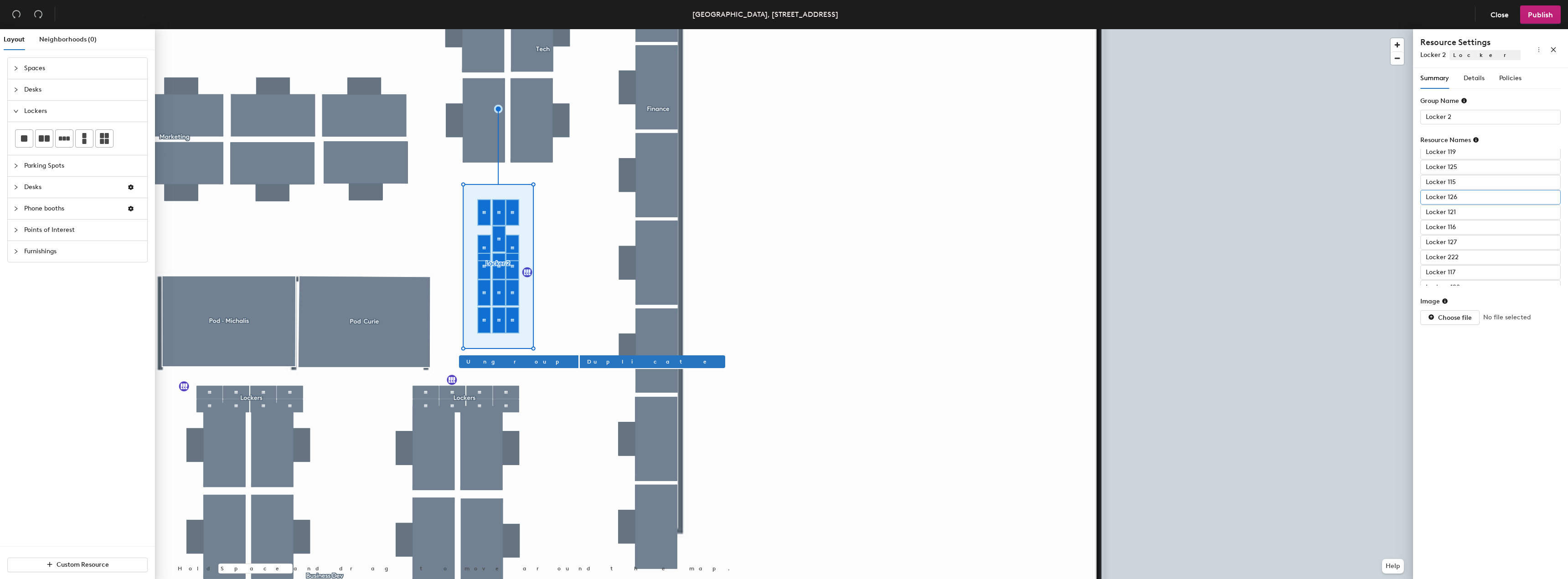
scroll to position [88, 0]
click at [1471, 275] on input "Locker 117" at bounding box center [1490, 279] width 141 height 15
click at [1469, 271] on input "Locker 117" at bounding box center [1490, 279] width 141 height 15
type input "Locker 118"
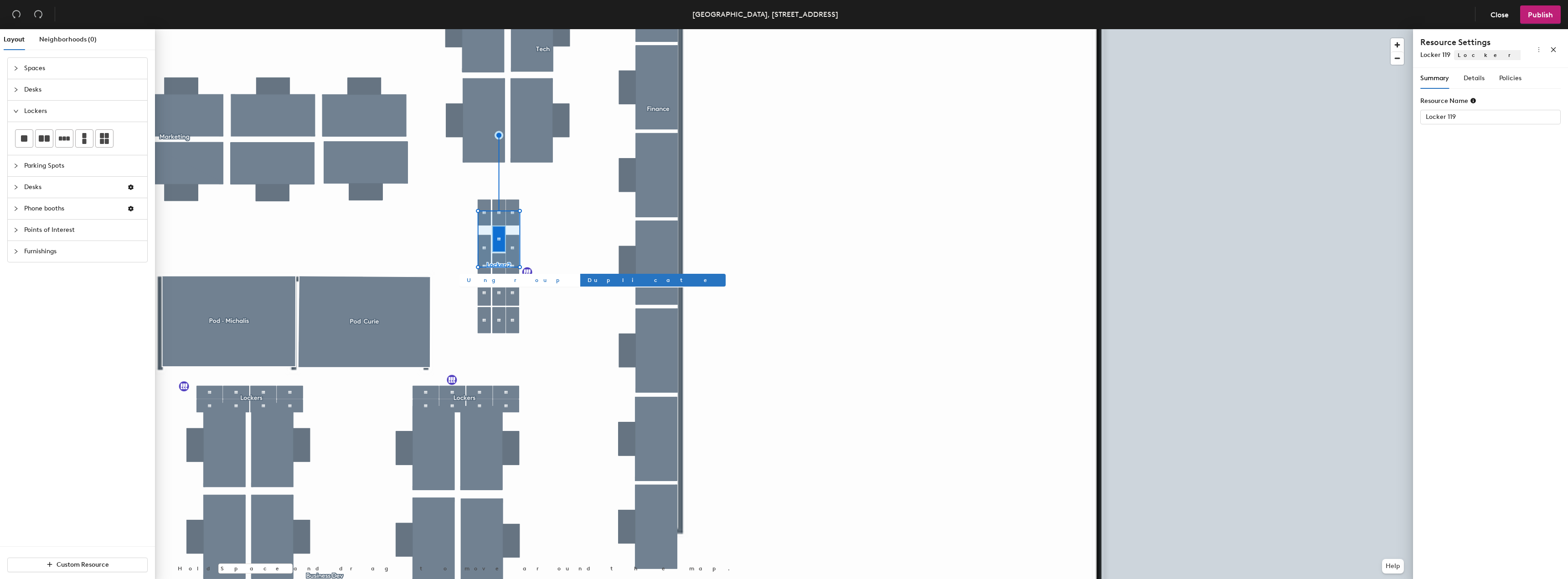
type input "Locker 2"
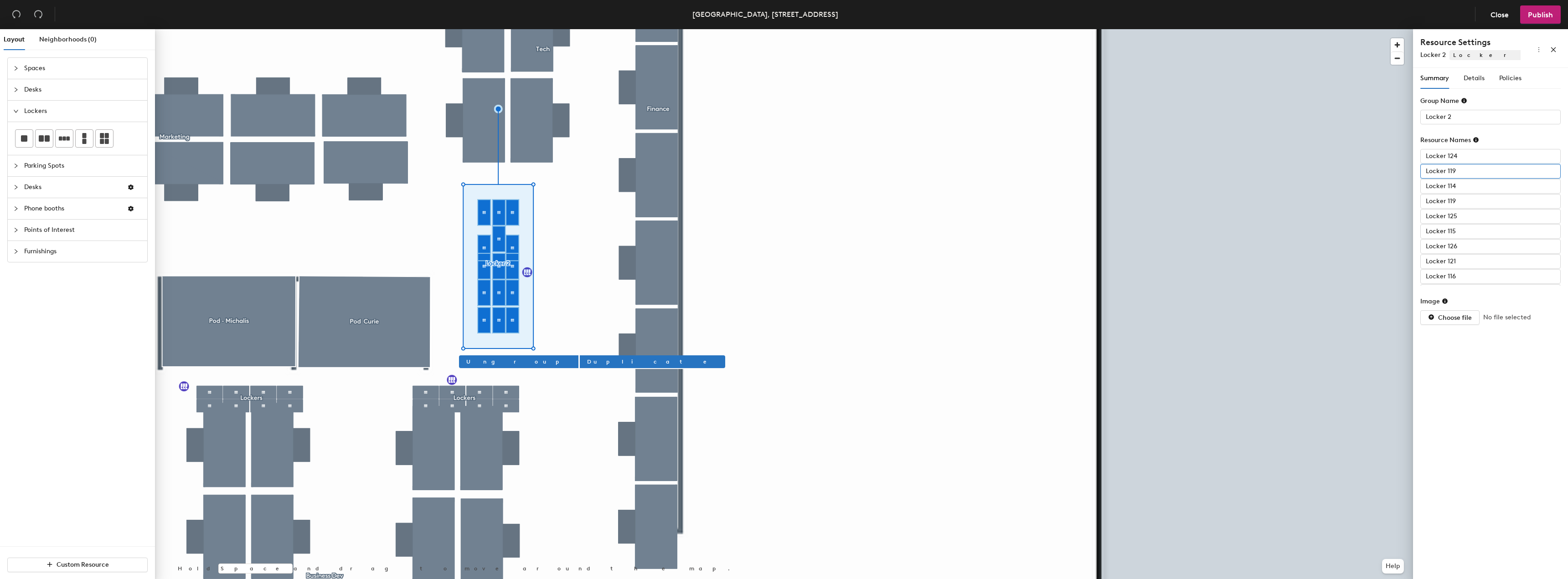
click at [1461, 168] on input "Locker 119" at bounding box center [1490, 172] width 141 height 15
click at [1473, 201] on input "Locker 119" at bounding box center [1490, 201] width 141 height 15
type input "Locker 120"
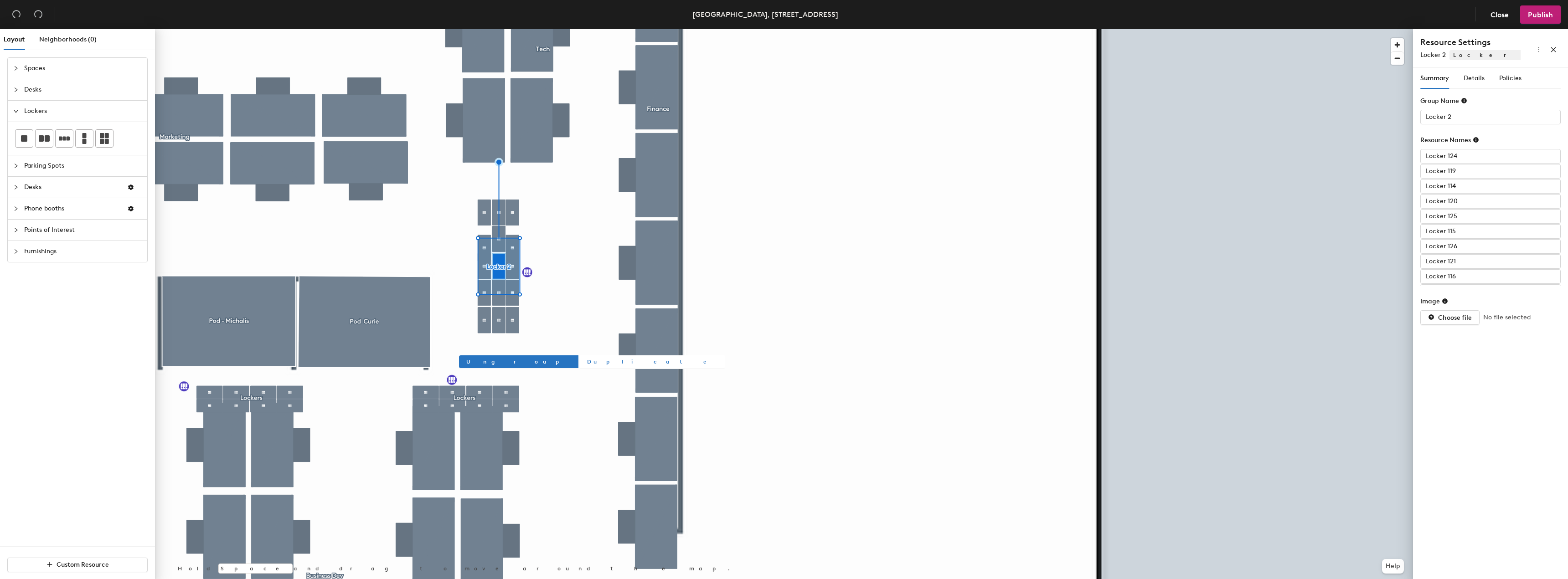
type input "Locker 222"
type input "Lockers 123"
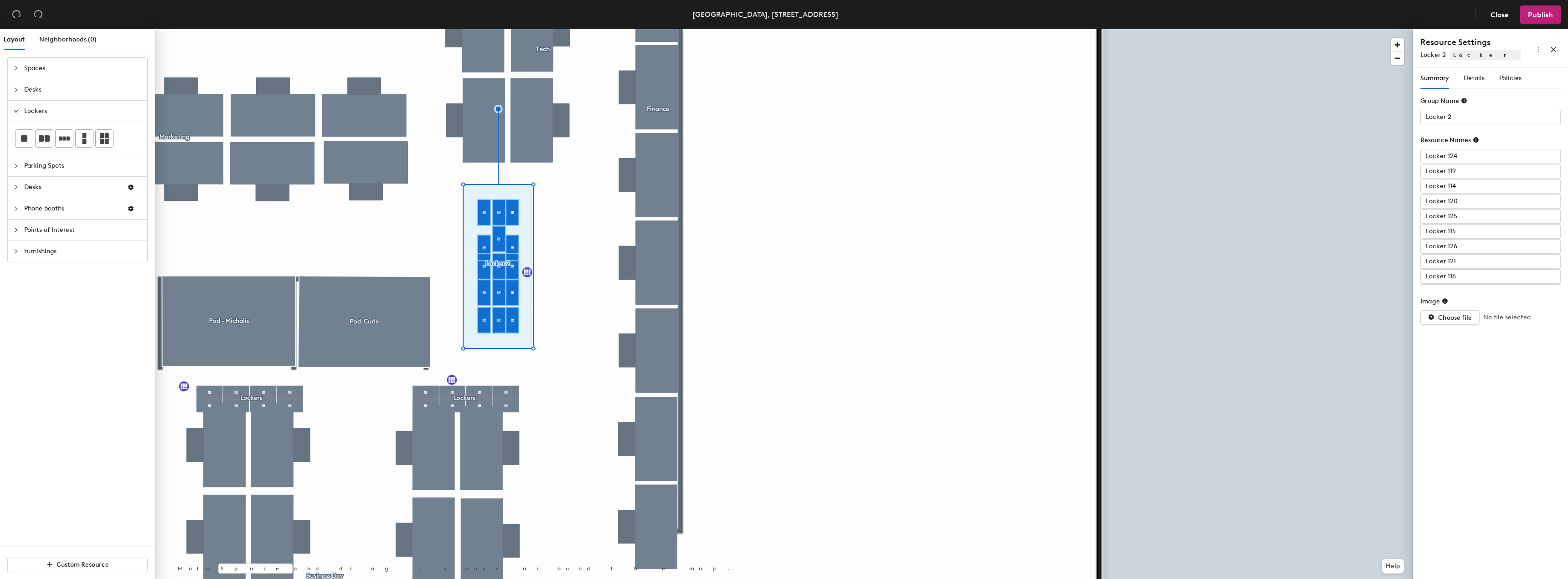
type input "Locker 125"
click at [1448, 186] on input "Locker 114" at bounding box center [1490, 186] width 141 height 15
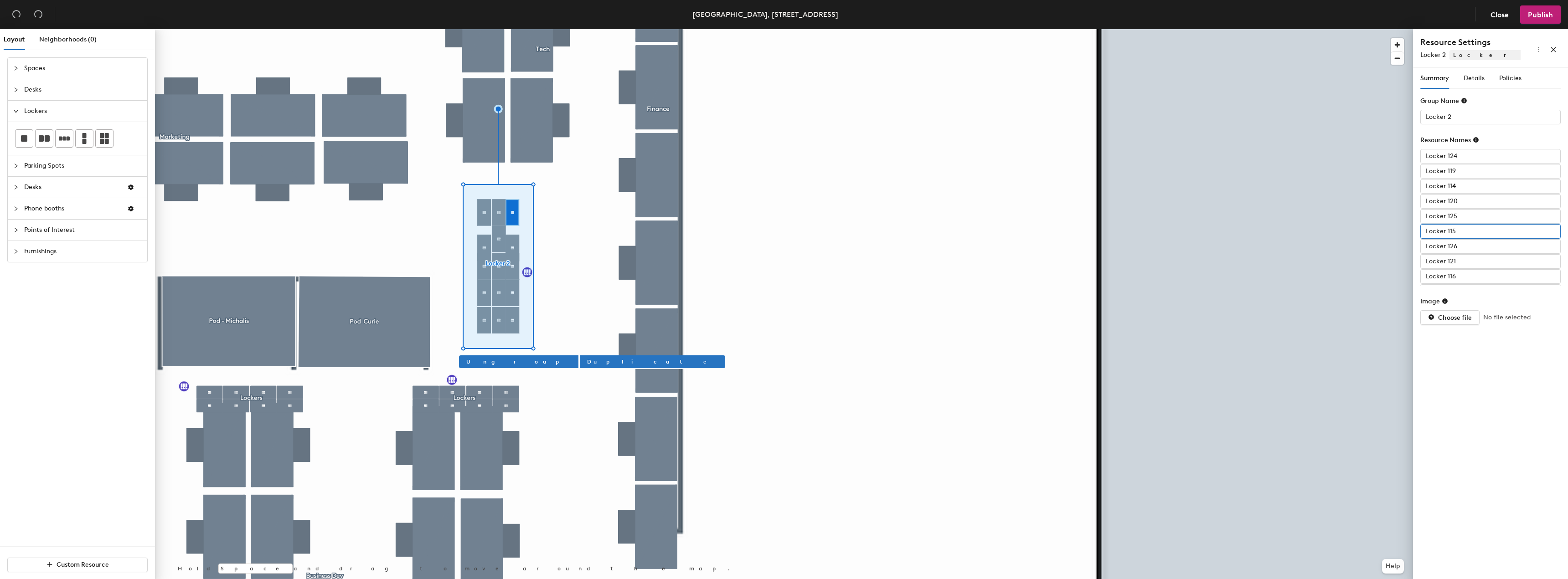
click at [1453, 230] on input "Locker 115" at bounding box center [1490, 231] width 141 height 15
click at [1449, 272] on input "Locker 116" at bounding box center [1490, 277] width 141 height 15
click at [1441, 229] on input "Locker 117" at bounding box center [1490, 233] width 141 height 15
click at [1461, 277] on input "Locker 118" at bounding box center [1490, 279] width 141 height 15
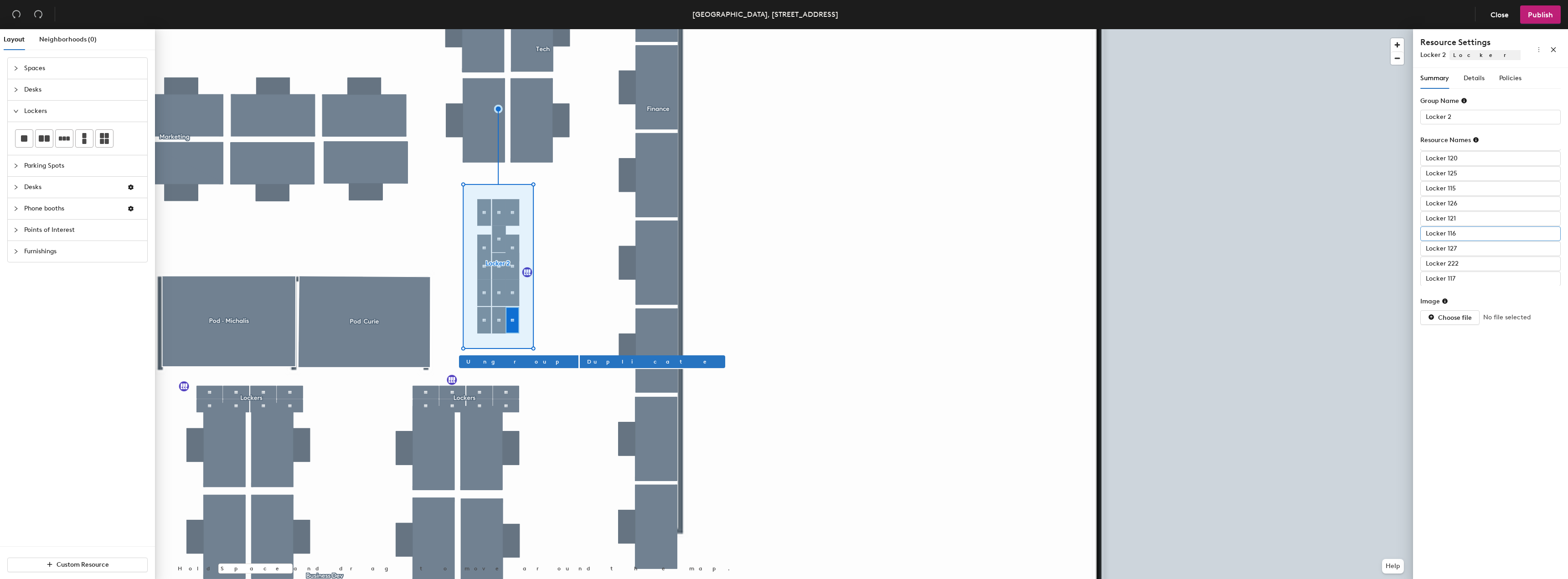
scroll to position [0, 0]
click at [1461, 173] on input "Locker 119" at bounding box center [1490, 172] width 141 height 15
click at [1456, 202] on input "Locker 120" at bounding box center [1490, 201] width 141 height 15
click at [1453, 262] on input "Locker 121" at bounding box center [1490, 262] width 141 height 15
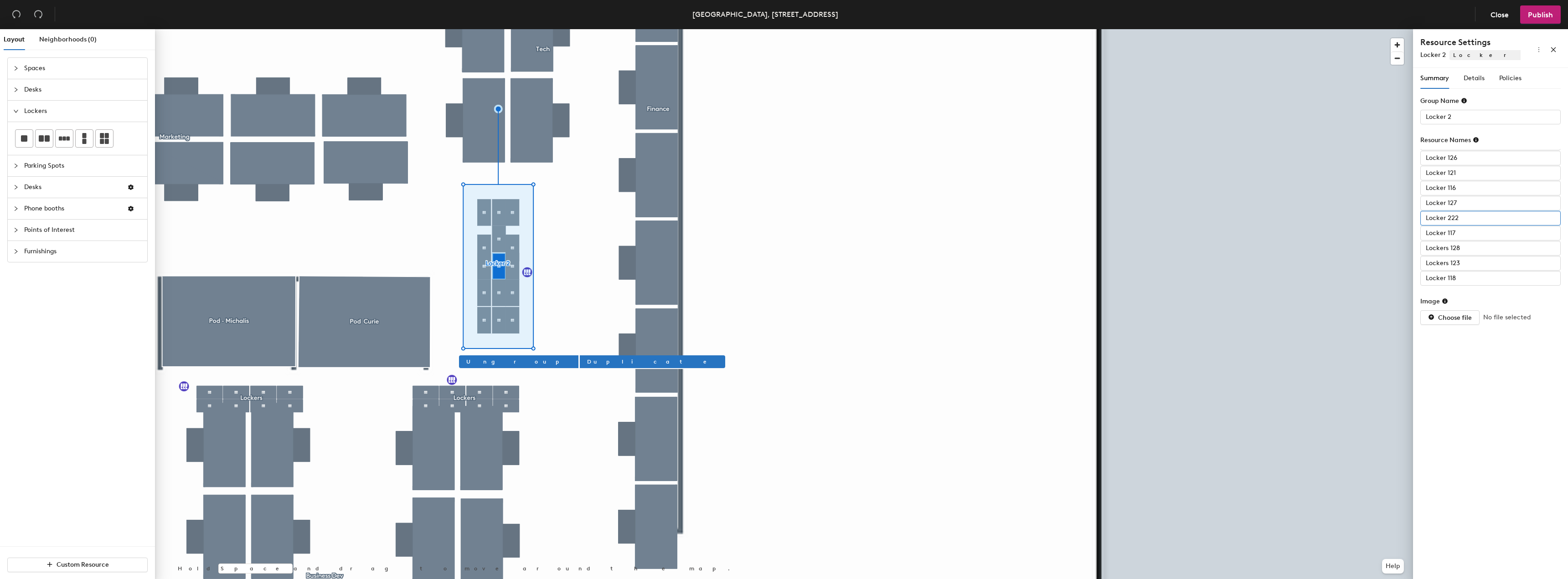
click at [1450, 218] on input "Locker 222" at bounding box center [1490, 218] width 141 height 15
type input "Locker 122"
click at [1454, 260] on input "Lockers 123" at bounding box center [1490, 263] width 141 height 15
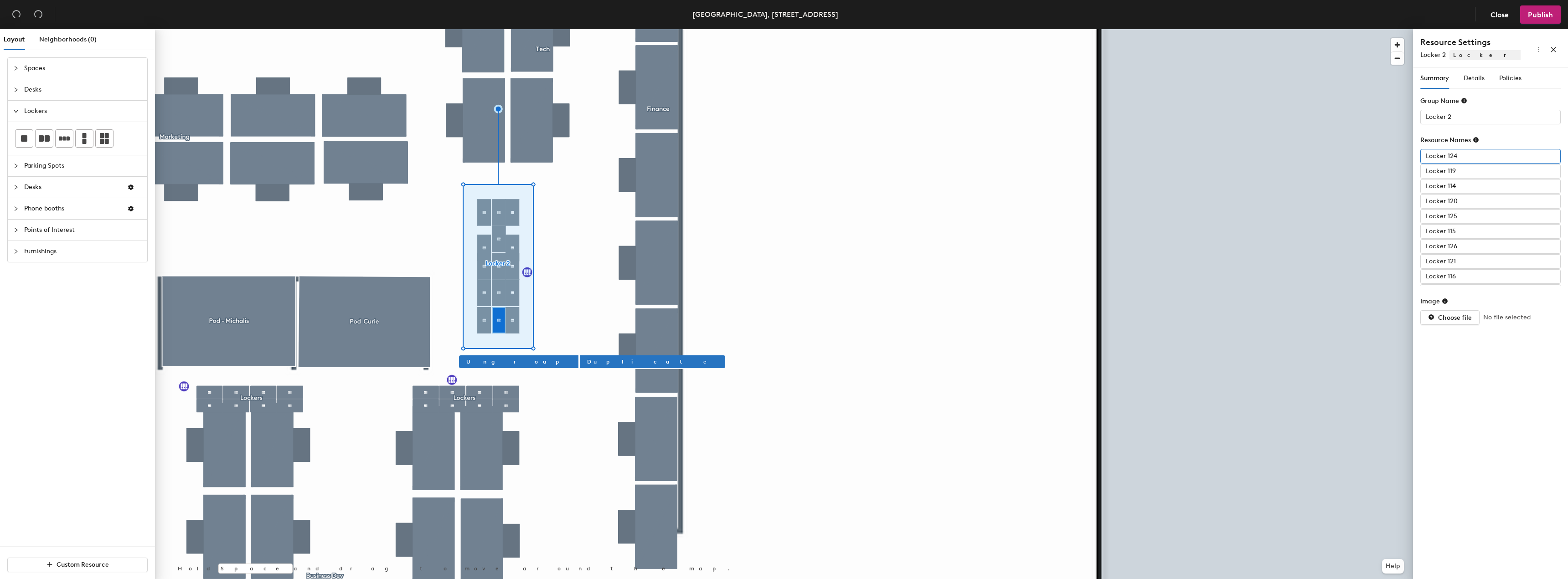
click at [1463, 156] on input "Locker 124" at bounding box center [1490, 156] width 141 height 15
click at [1491, 218] on input "Locker 125" at bounding box center [1490, 217] width 141 height 15
click at [1485, 251] on input "Locker 126" at bounding box center [1490, 246] width 141 height 15
click at [1473, 199] on input "Locker 127" at bounding box center [1490, 203] width 141 height 15
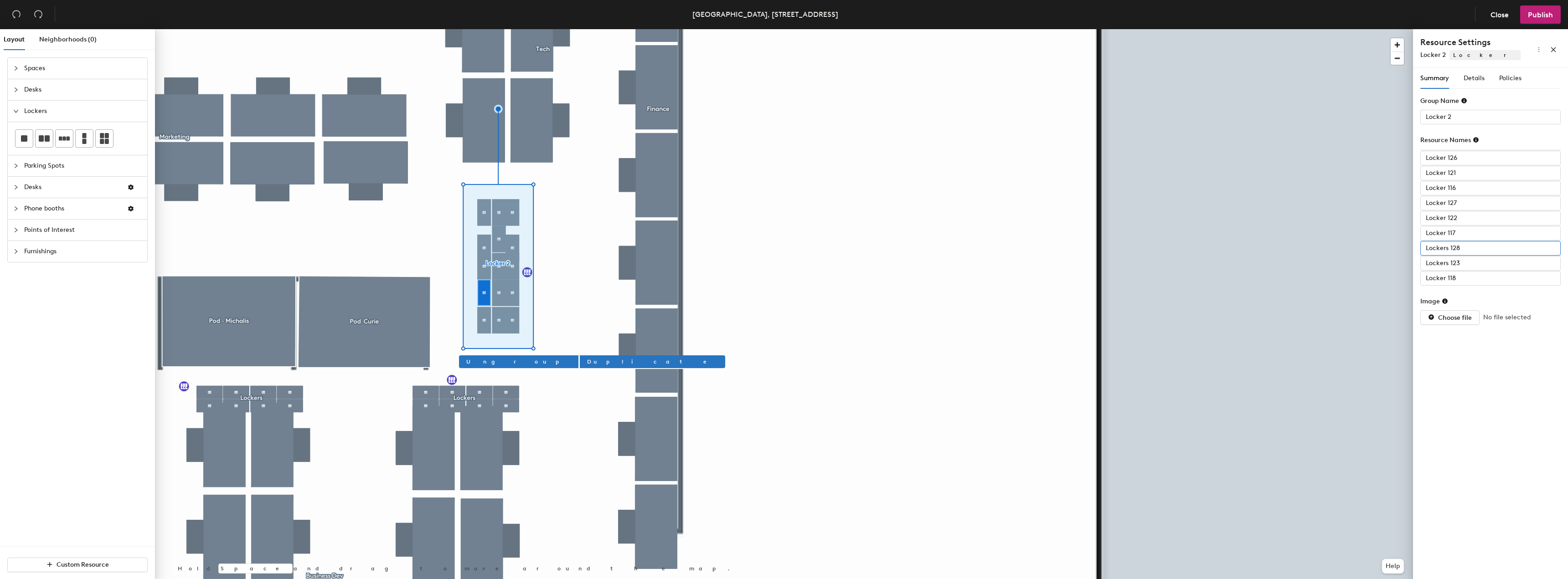
click at [1471, 244] on input "Lockers 128" at bounding box center [1490, 248] width 141 height 15
click at [1469, 117] on input "Locker 2" at bounding box center [1490, 117] width 141 height 15
click at [1469, 116] on input "Locker 2" at bounding box center [1490, 117] width 141 height 15
click at [1458, 114] on input "Locker 2" at bounding box center [1490, 117] width 141 height 15
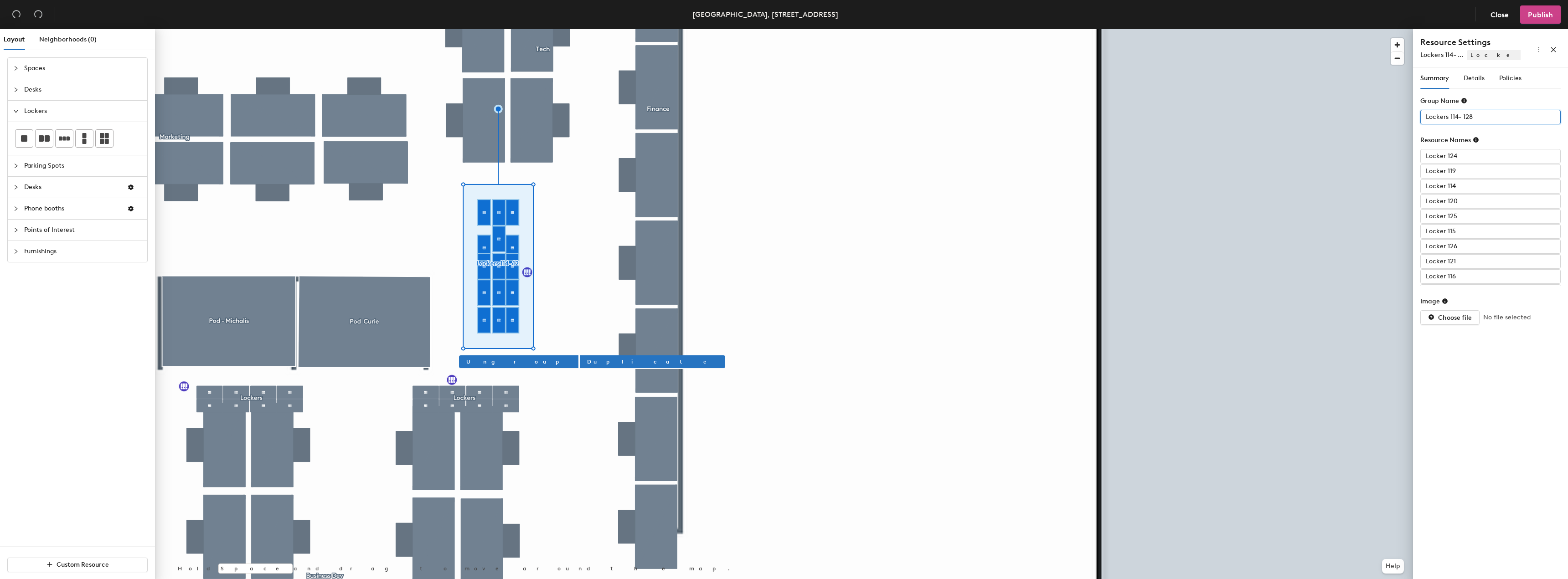
type input "Lockers 114- 128"
click at [1529, 17] on span "Publish" at bounding box center [1540, 15] width 25 height 9
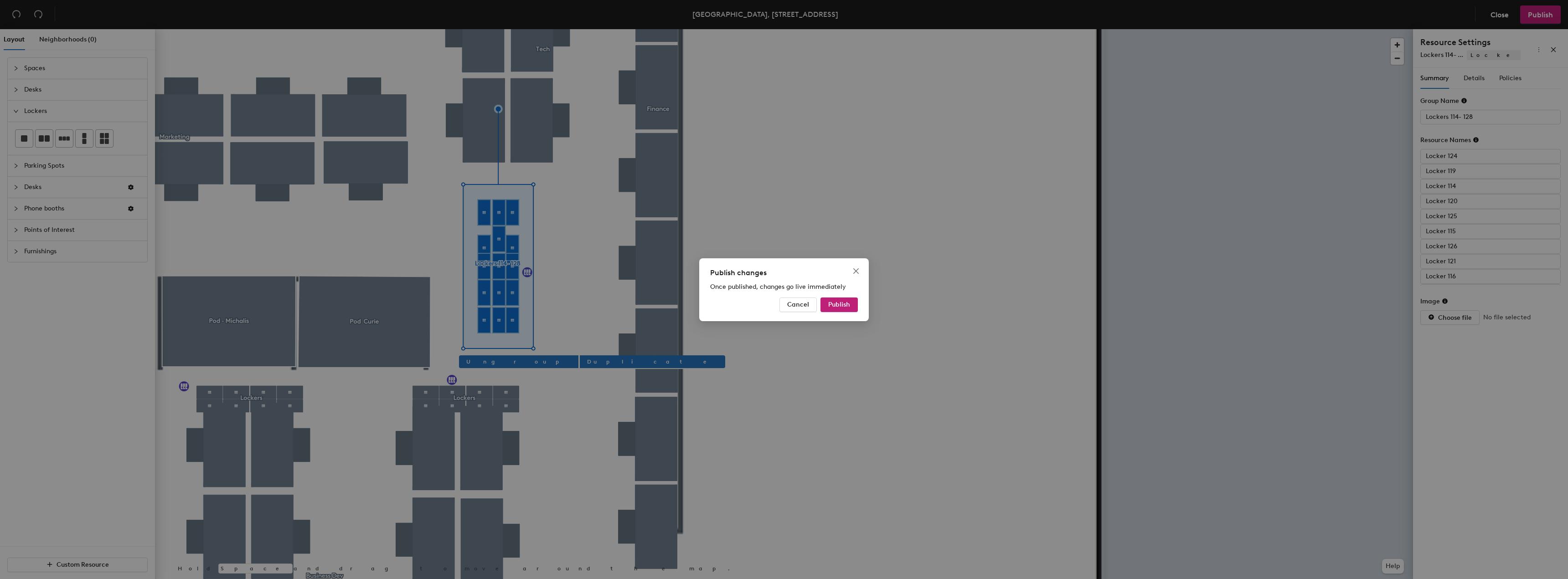
click at [849, 296] on div "Publish changes Once published, changes go live immediately Cancel Publish" at bounding box center [784, 290] width 170 height 63
click at [847, 305] on span "Publish" at bounding box center [839, 304] width 22 height 8
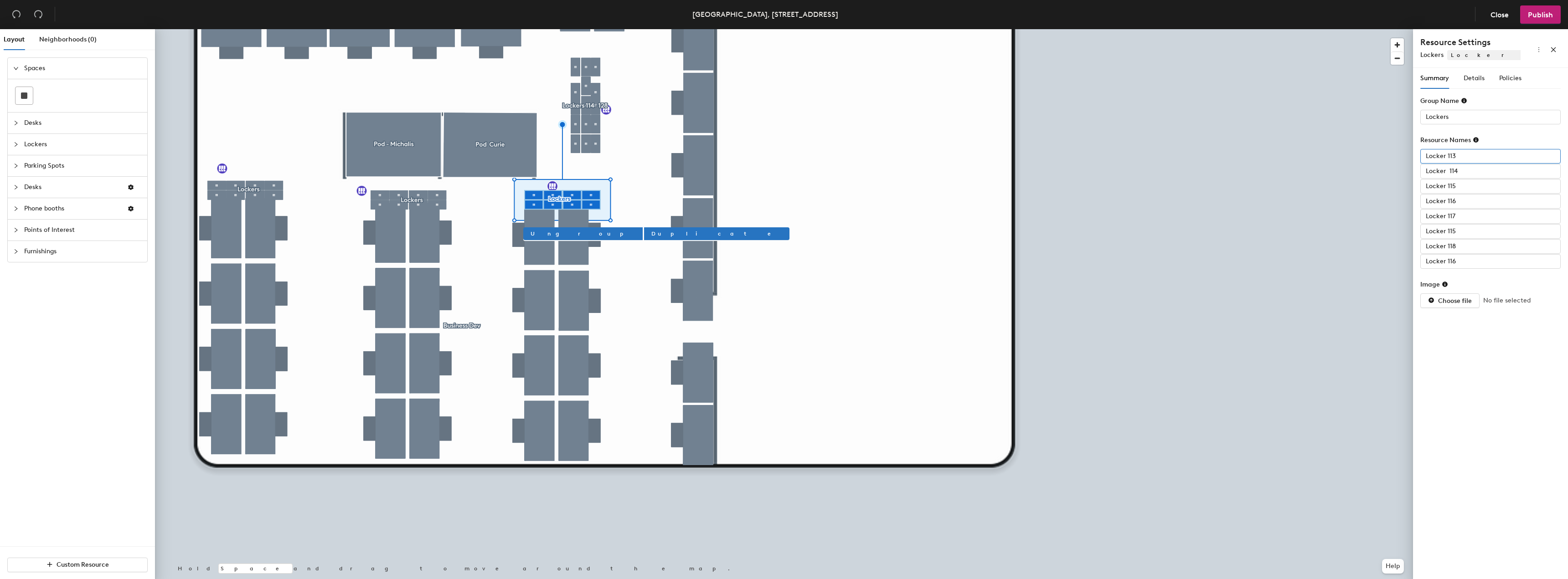
click at [1470, 159] on input "Locker 113" at bounding box center [1490, 156] width 141 height 15
click at [1476, 158] on input "Locker 113" at bounding box center [1490, 156] width 141 height 15
type input "Locker"
click at [1468, 169] on input "Locker 114" at bounding box center [1490, 172] width 141 height 15
click at [1466, 173] on input "Locker 114" at bounding box center [1490, 172] width 141 height 15
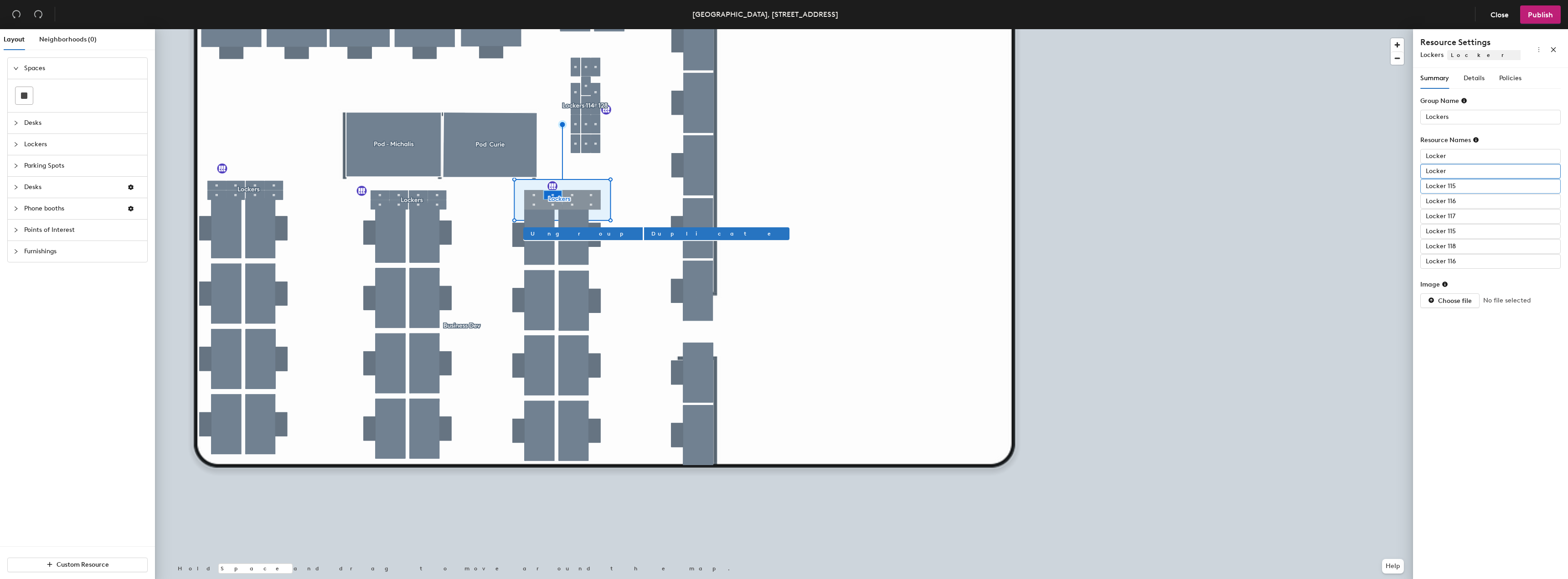
type input "Locker"
click at [1474, 187] on input "Locker 115" at bounding box center [1490, 186] width 141 height 15
click at [1454, 190] on input "Locker 115" at bounding box center [1490, 186] width 141 height 15
type input "Locker"
click at [1458, 199] on input "Locker 116" at bounding box center [1490, 201] width 141 height 15
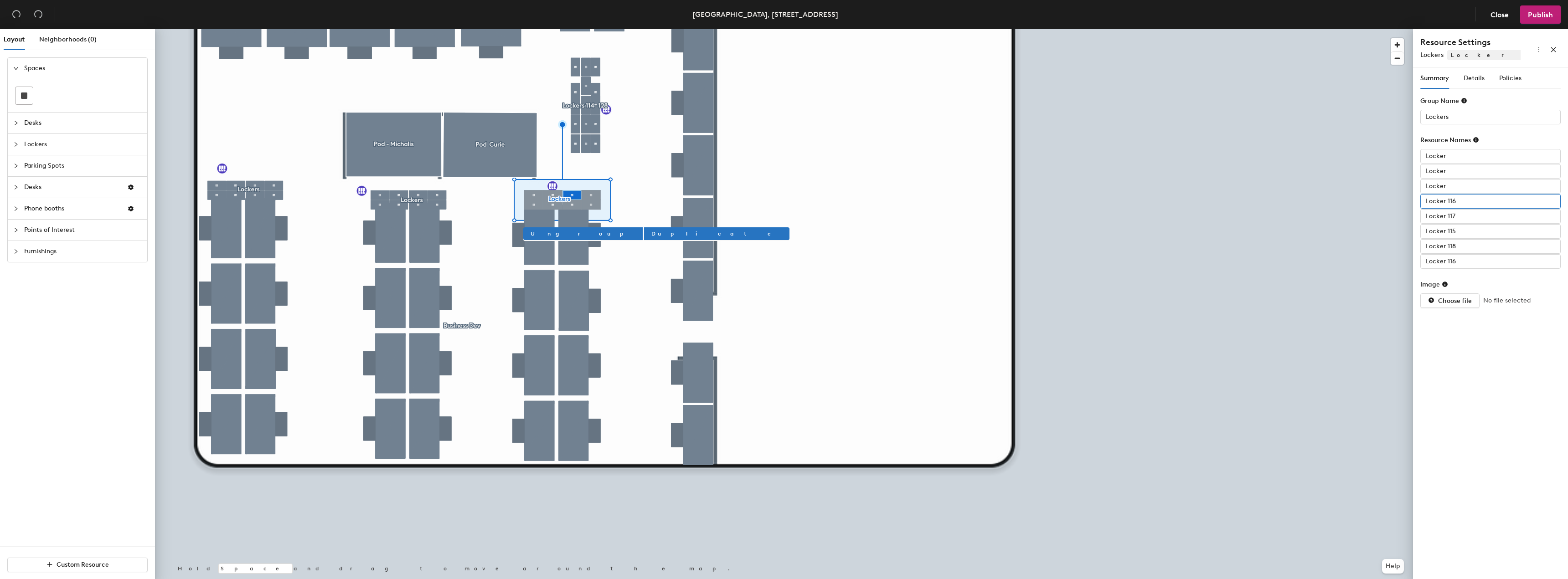
click at [1459, 199] on input "Locker 116" at bounding box center [1490, 201] width 141 height 15
type input "Locker"
click at [1466, 215] on input "Locker 117" at bounding box center [1490, 217] width 141 height 15
click at [1466, 216] on input "Locker 117" at bounding box center [1490, 217] width 141 height 15
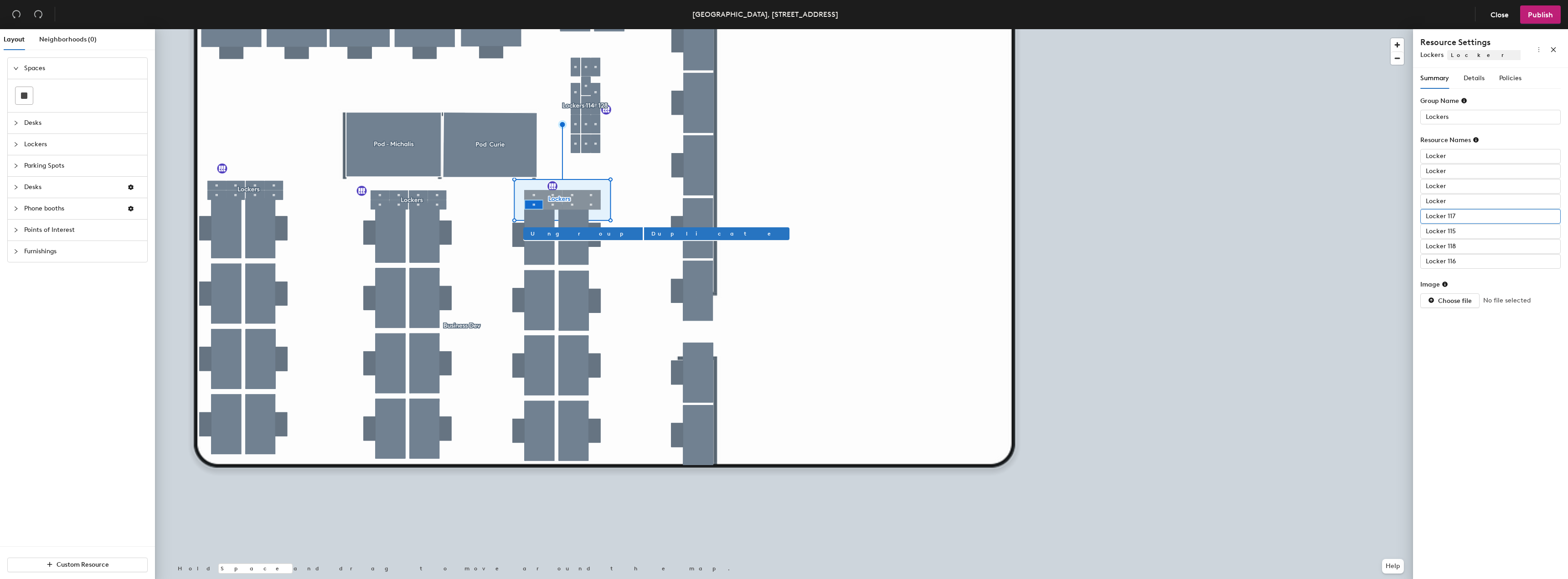
click at [1466, 216] on input "Locker 117" at bounding box center [1490, 217] width 141 height 15
type input "Locker"
click at [1471, 230] on input "Locker 115" at bounding box center [1490, 231] width 141 height 15
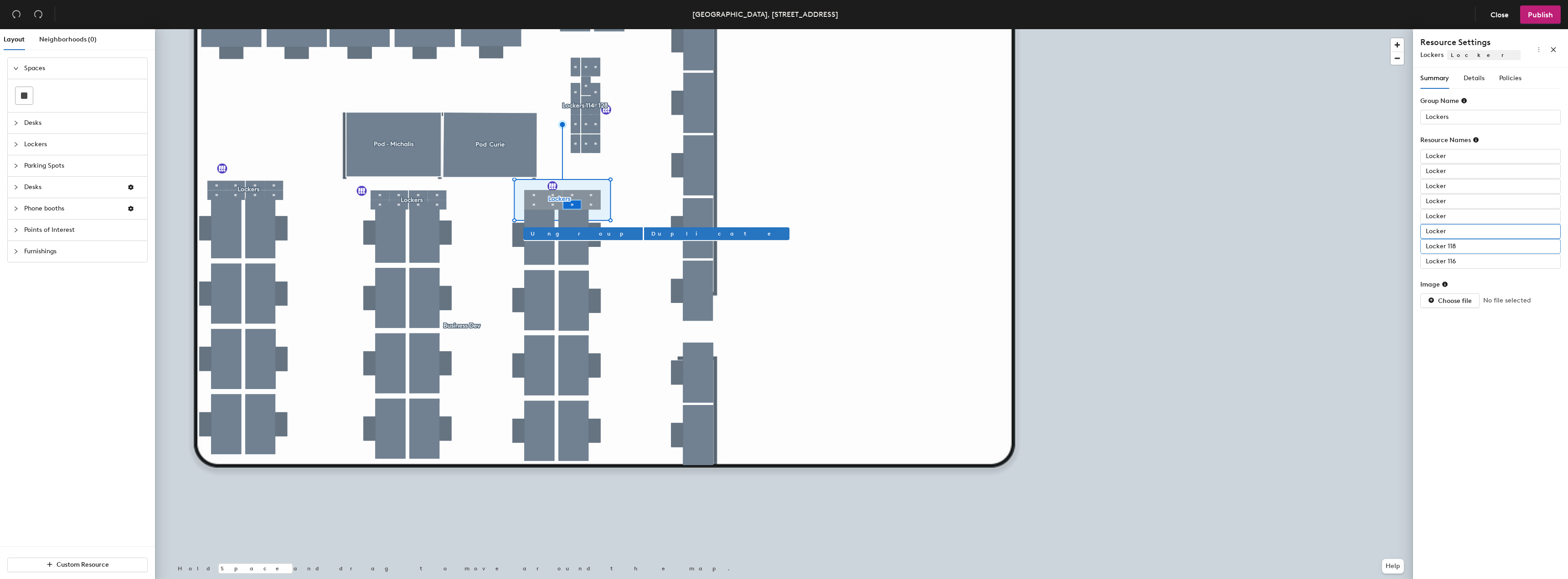
type input "Locker"
click at [1467, 252] on input "Locker 118" at bounding box center [1490, 246] width 141 height 15
click at [1463, 250] on input "Locker 118" at bounding box center [1490, 246] width 141 height 15
click at [1470, 251] on input "Locker 118" at bounding box center [1490, 246] width 141 height 15
type input "Locker"
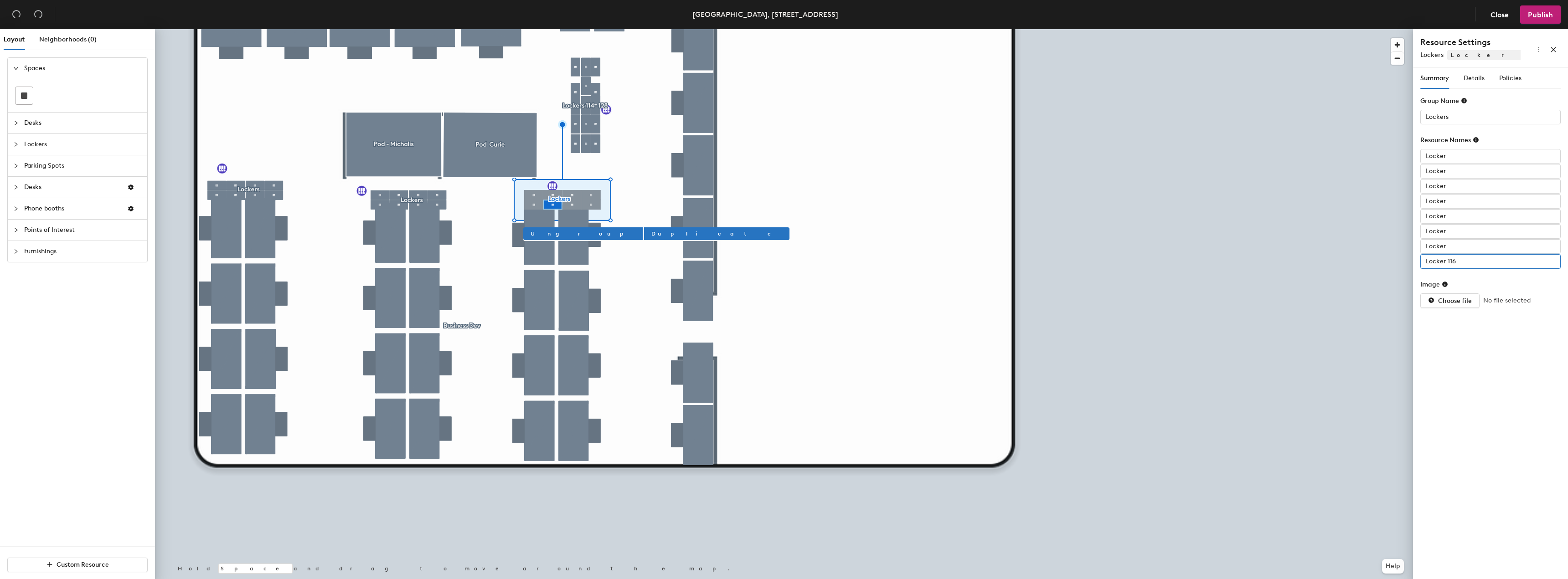
click at [1460, 263] on input "Locker 116" at bounding box center [1490, 262] width 141 height 15
click at [1474, 258] on input "Locker 116" at bounding box center [1490, 262] width 141 height 15
type input "Locker"
click at [1502, 116] on input "Lockers" at bounding box center [1490, 117] width 141 height 15
click at [1500, 116] on input "Lockers" at bounding box center [1490, 117] width 141 height 15
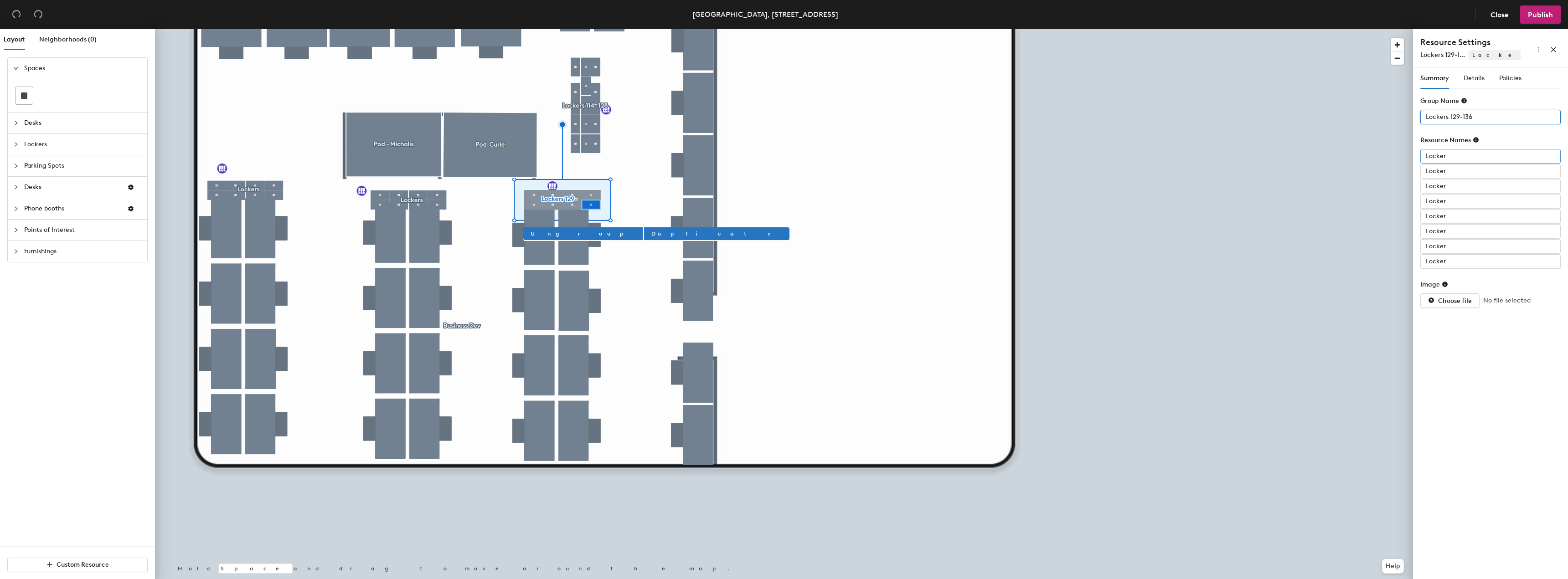
type input "Lockers 129-136"
click at [1478, 156] on input "Locker" at bounding box center [1490, 156] width 141 height 15
click at [1479, 157] on input "Locker" at bounding box center [1490, 156] width 141 height 15
click at [1465, 170] on input "Locker" at bounding box center [1490, 172] width 141 height 15
click at [1462, 188] on input "Locker" at bounding box center [1490, 186] width 141 height 15
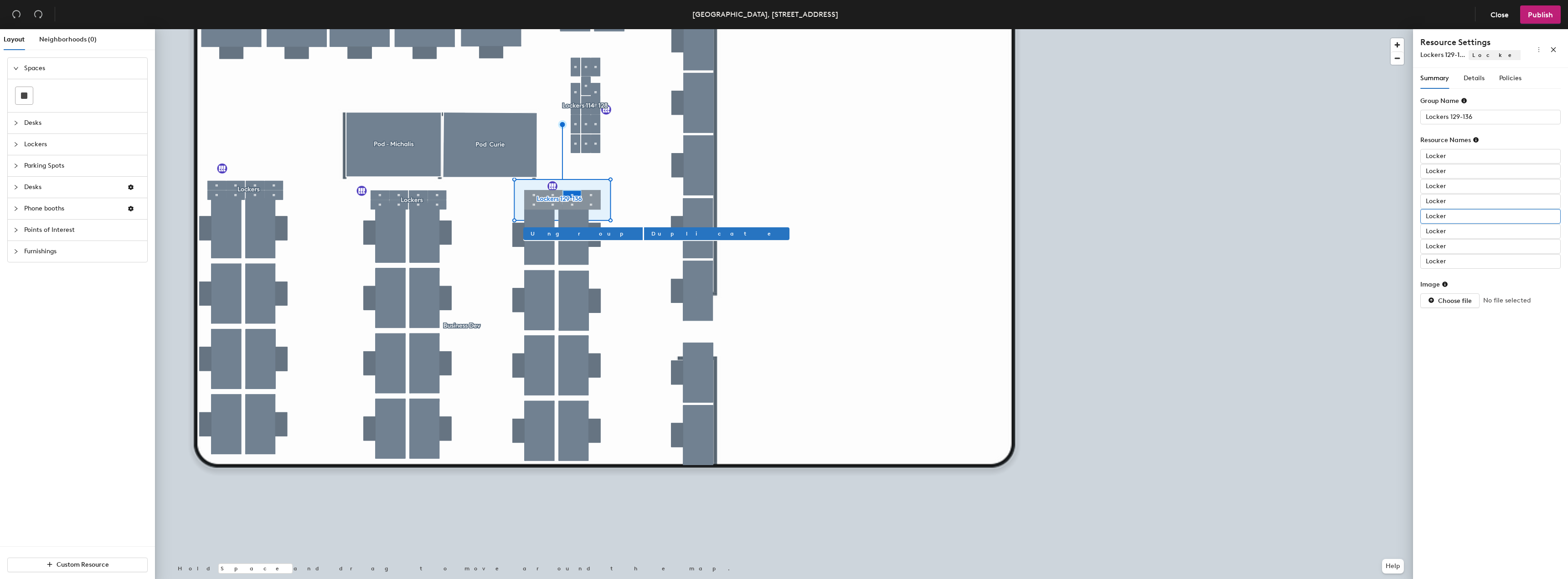
click at [1466, 210] on input "Locker" at bounding box center [1490, 217] width 141 height 15
click at [1465, 221] on input "Locker" at bounding box center [1490, 217] width 141 height 15
click at [1458, 235] on input "Locker" at bounding box center [1490, 231] width 141 height 15
click at [1459, 257] on input "Locker" at bounding box center [1490, 262] width 141 height 15
click at [1462, 265] on input "Locker" at bounding box center [1490, 262] width 141 height 15
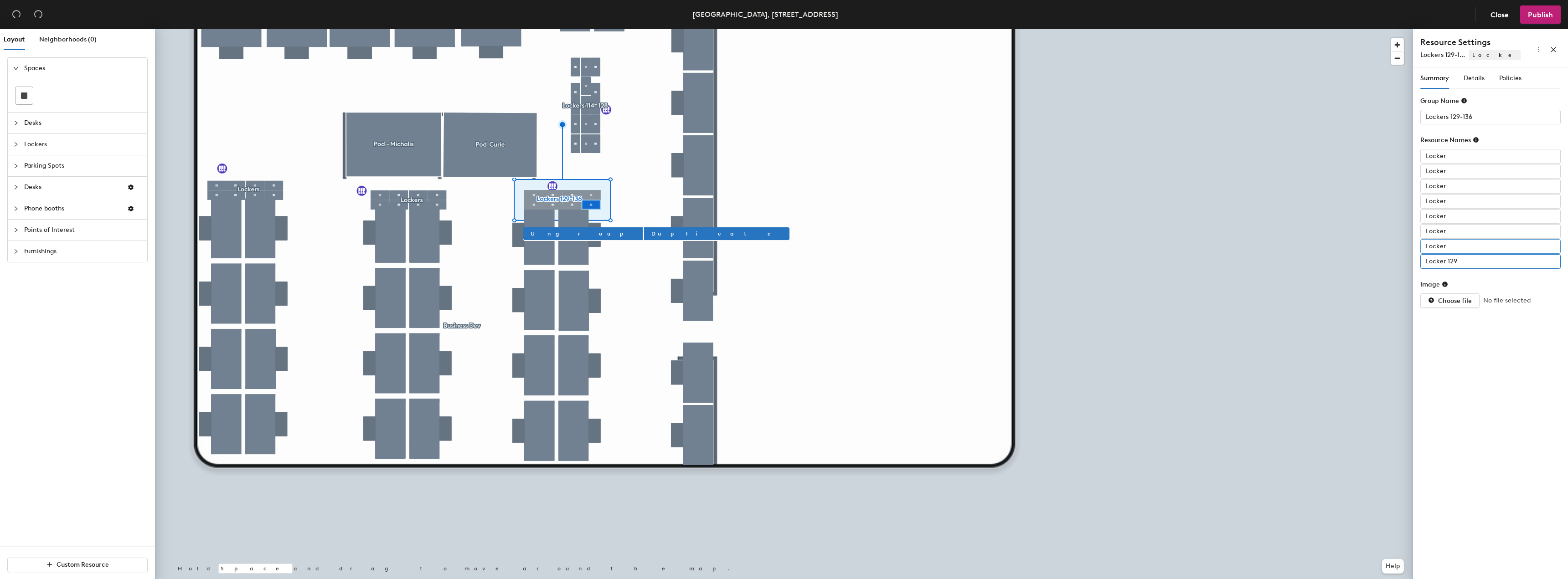
type input "Locker 129"
click at [1458, 246] on input "Locker" at bounding box center [1490, 246] width 141 height 15
click at [1463, 246] on input "Locker" at bounding box center [1490, 246] width 141 height 15
click at [1462, 227] on input "Locker" at bounding box center [1490, 231] width 141 height 15
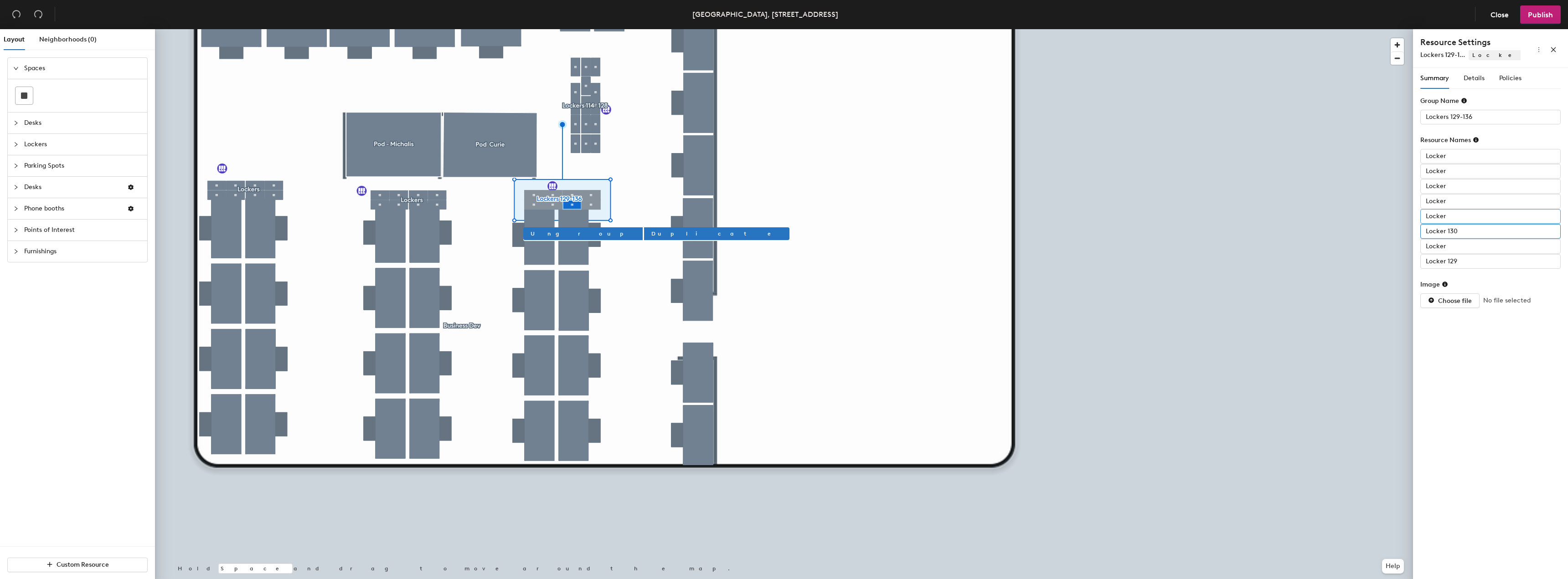
type input "Locker 130"
click at [1466, 221] on input "Locker" at bounding box center [1490, 217] width 141 height 15
click at [1475, 220] on input "Locker" at bounding box center [1490, 217] width 141 height 15
click at [1466, 204] on input "Locker" at bounding box center [1490, 201] width 141 height 15
click at [1471, 182] on input "Locker" at bounding box center [1490, 186] width 141 height 15
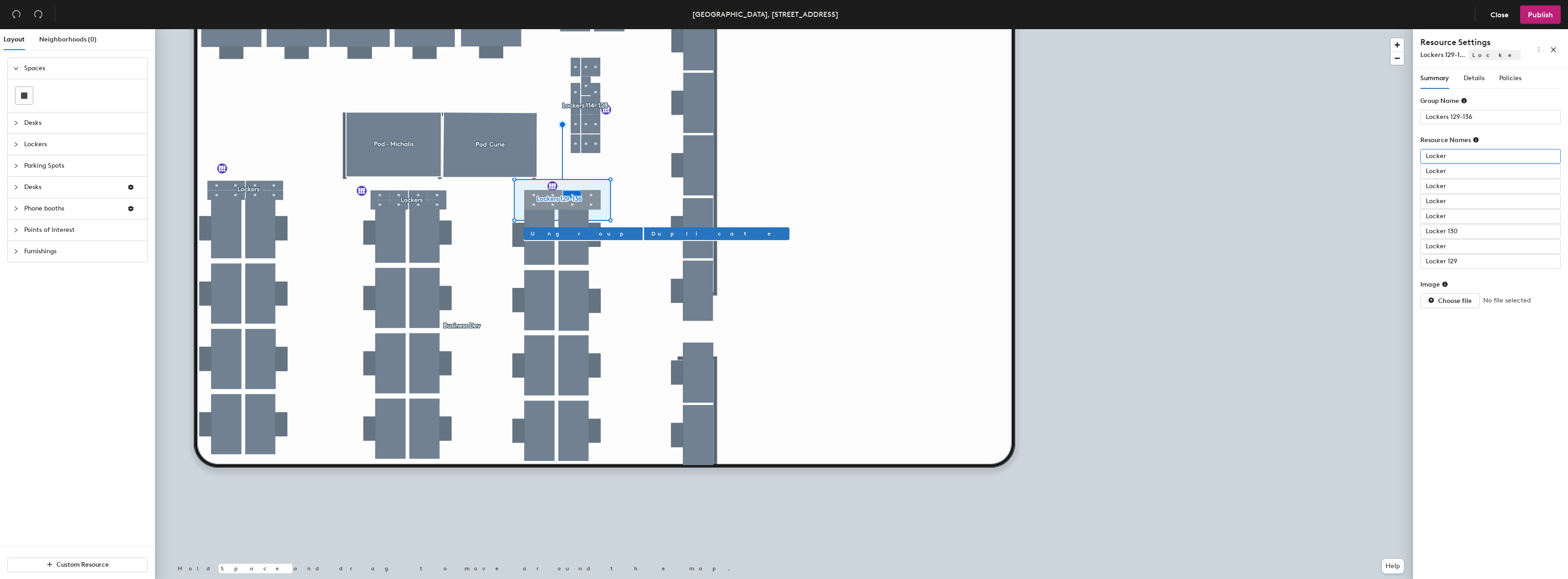
click at [1469, 161] on input "Locker" at bounding box center [1490, 156] width 141 height 15
click at [1452, 169] on input "Locker" at bounding box center [1490, 172] width 141 height 15
click at [1458, 182] on input "Locker" at bounding box center [1490, 186] width 141 height 15
click at [1460, 197] on input "Locker" at bounding box center [1490, 201] width 141 height 15
click at [1463, 218] on input "Locker" at bounding box center [1490, 217] width 141 height 15
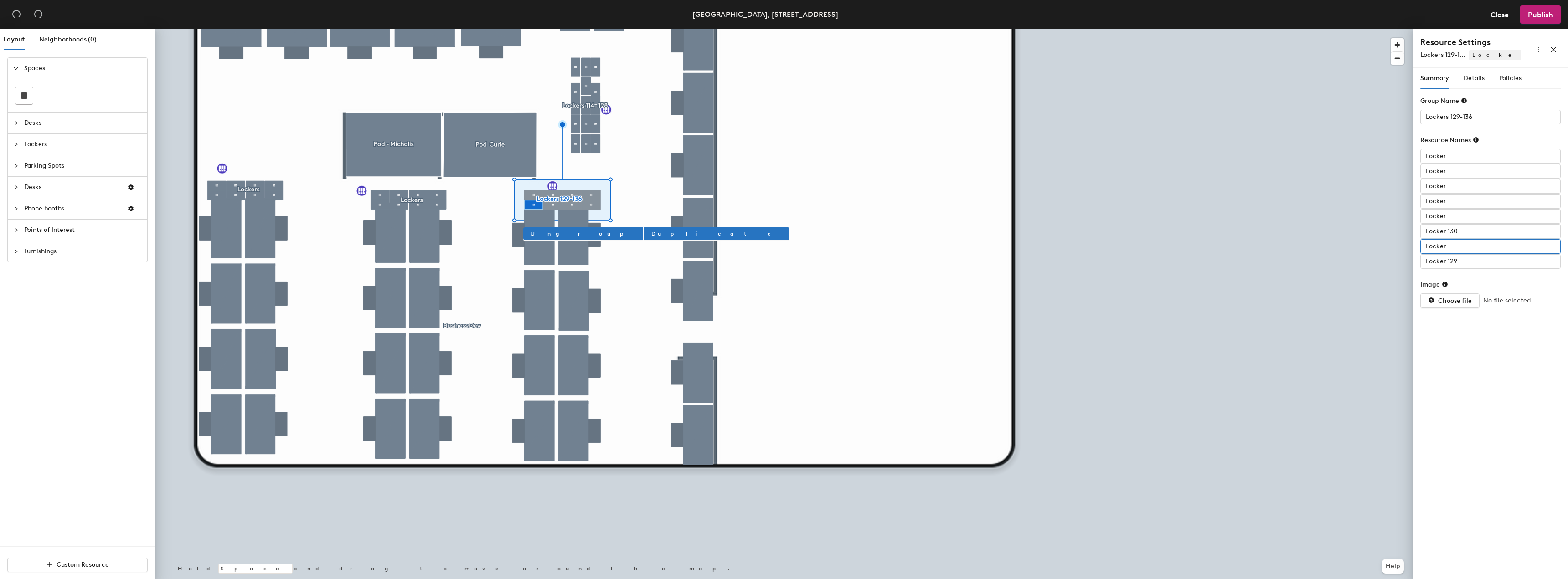
click at [1468, 245] on input "Locker" at bounding box center [1490, 246] width 141 height 15
click at [1464, 244] on input "Locker" at bounding box center [1490, 246] width 141 height 15
type input "Locker 131"
click at [1453, 217] on input "Locker" at bounding box center [1490, 217] width 141 height 15
click at [1449, 199] on input "Locker" at bounding box center [1490, 201] width 141 height 15
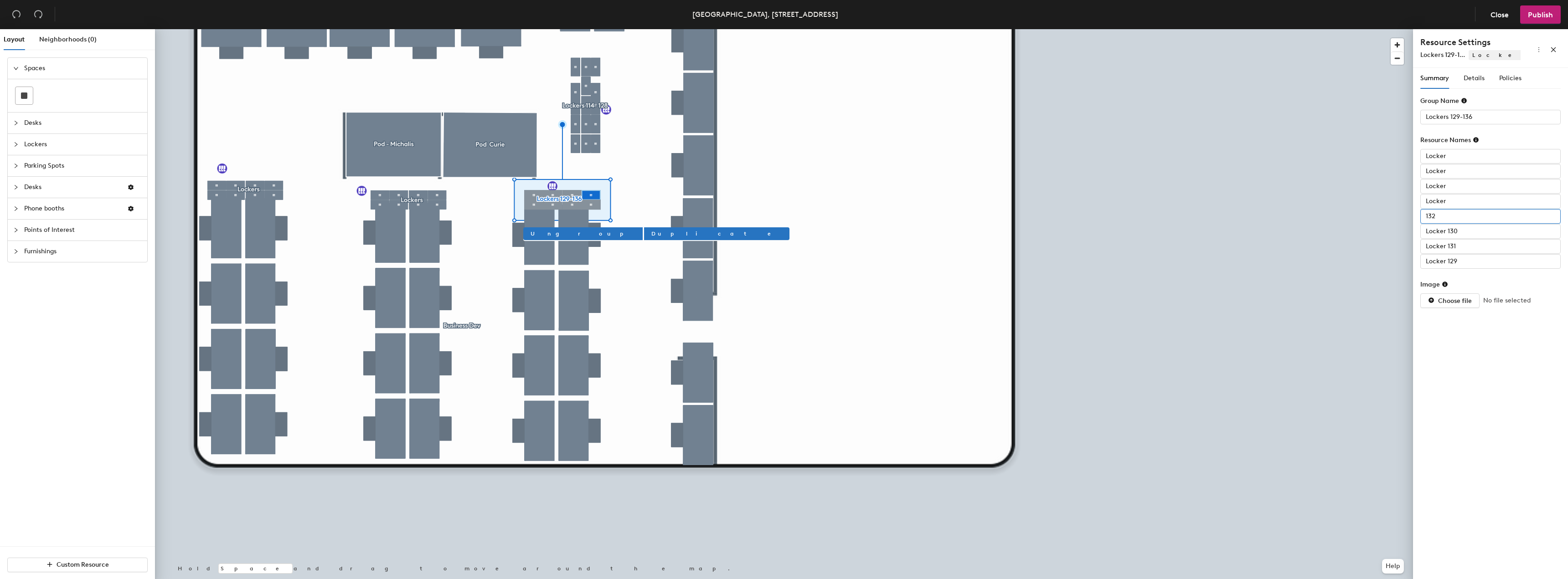
click at [1424, 213] on input "132" at bounding box center [1490, 217] width 141 height 15
click at [1427, 215] on input "132" at bounding box center [1490, 217] width 141 height 15
type input "Locker 132"
click at [1460, 203] on input "Locker" at bounding box center [1490, 201] width 141 height 15
click at [1460, 182] on input "Locker" at bounding box center [1490, 186] width 141 height 15
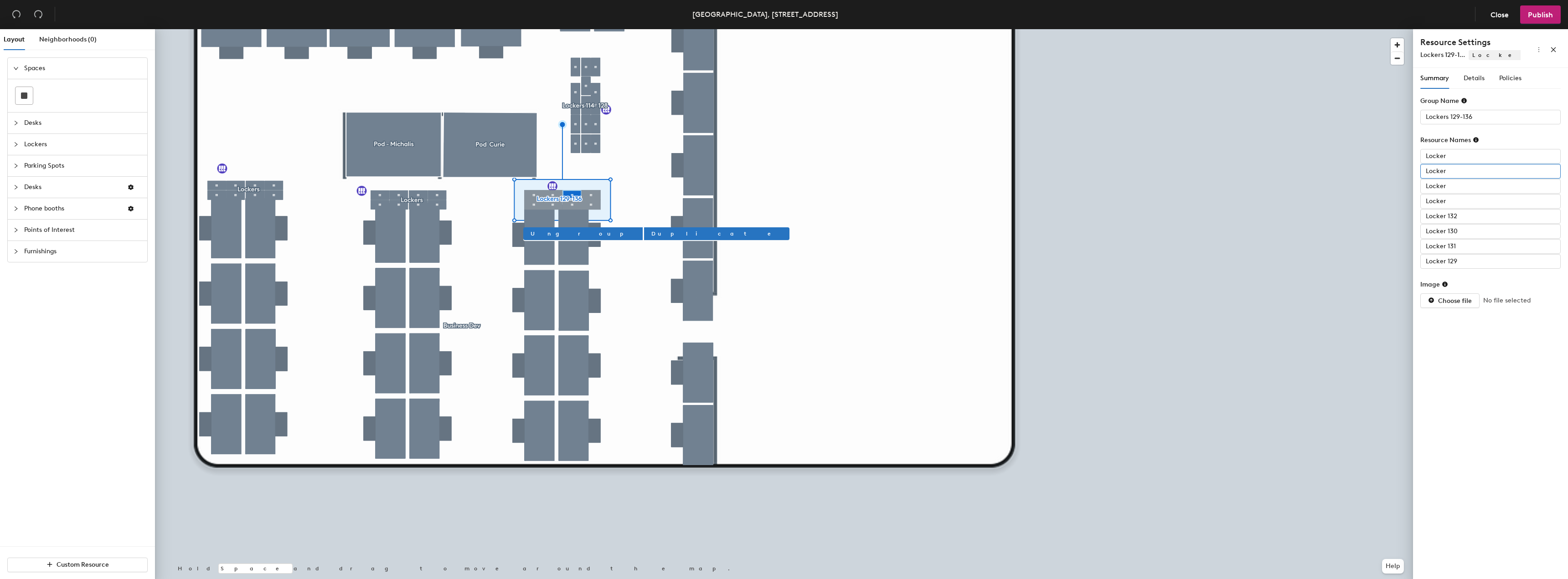
click at [1468, 167] on input "Locker" at bounding box center [1490, 172] width 141 height 15
click at [1464, 156] on input "Locker" at bounding box center [1490, 156] width 141 height 15
click at [1466, 260] on input "Locker 129" at bounding box center [1490, 262] width 141 height 15
click at [1462, 229] on input "Locker 130" at bounding box center [1490, 231] width 141 height 15
click at [1463, 246] on input "Locker 131" at bounding box center [1490, 246] width 141 height 15
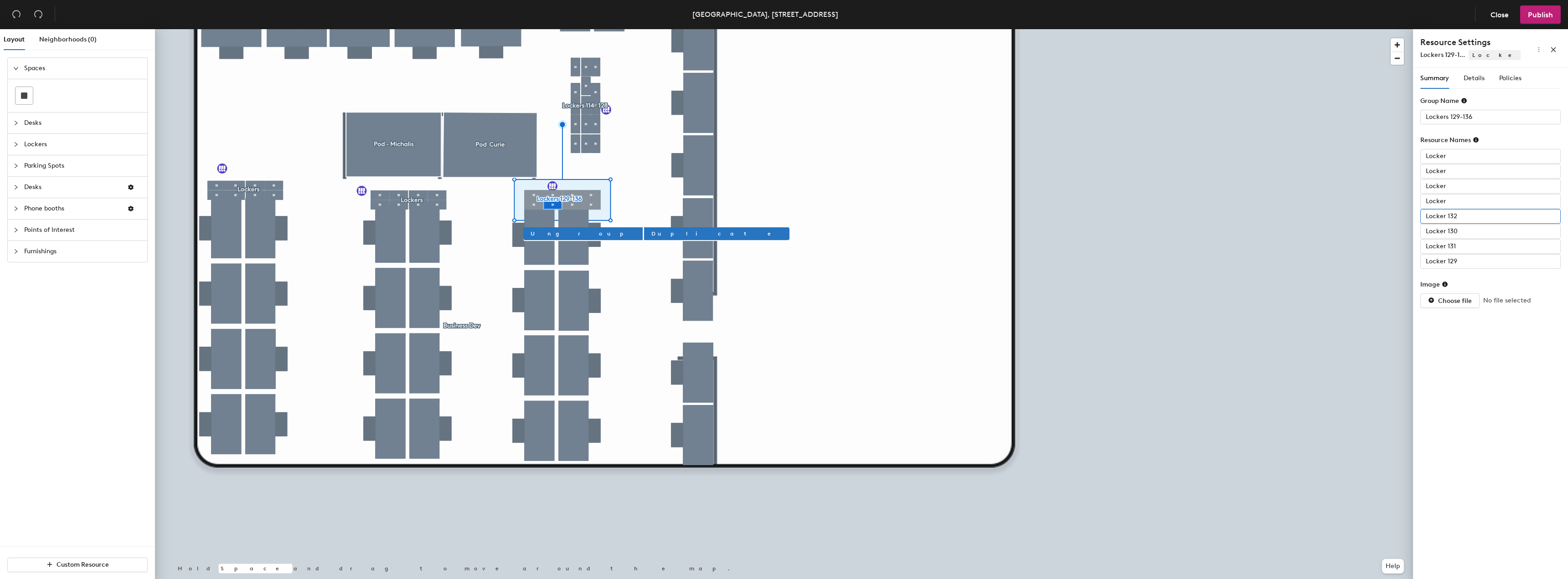
click at [1462, 213] on input "Locker 132" at bounding box center [1490, 217] width 141 height 15
click at [1472, 200] on input "Locker" at bounding box center [1490, 201] width 141 height 15
click at [1474, 199] on input "Locker" at bounding box center [1490, 201] width 141 height 15
type input "Locker 133"
click at [1471, 179] on input "Locker" at bounding box center [1490, 186] width 141 height 15
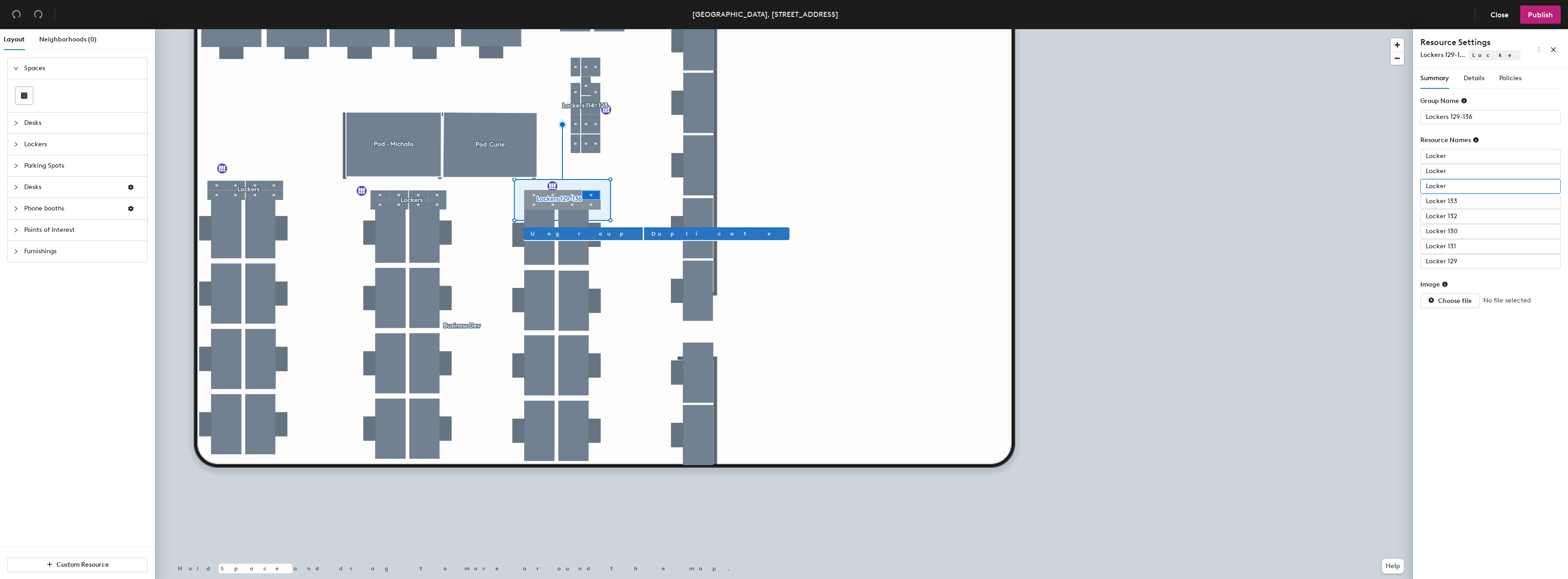
click at [1468, 189] on input "Locker" at bounding box center [1490, 186] width 141 height 15
type input "Locker 134"
click at [1466, 179] on div "Locker Locker Locker 134 Locker 133 Locker 132 Locker 130 Locker 131 Locker 129" at bounding box center [1490, 209] width 141 height 120
click at [1464, 173] on input "Locker" at bounding box center [1490, 172] width 141 height 15
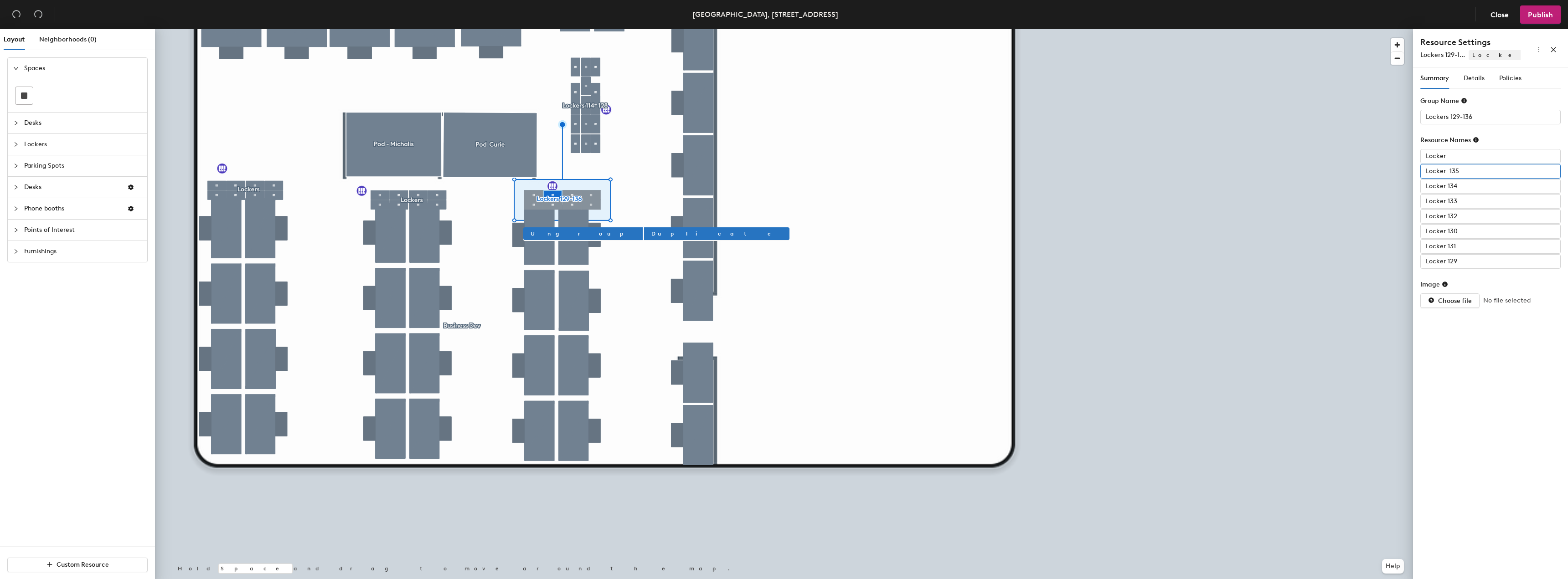
click at [1463, 168] on input "Locker 135" at bounding box center [1490, 172] width 141 height 15
type input "Locker 135"
click at [1460, 161] on input "Locker" at bounding box center [1490, 156] width 141 height 15
click at [1460, 159] on input "Locker" at bounding box center [1490, 156] width 141 height 15
click at [1468, 162] on input "Locker" at bounding box center [1490, 156] width 141 height 15
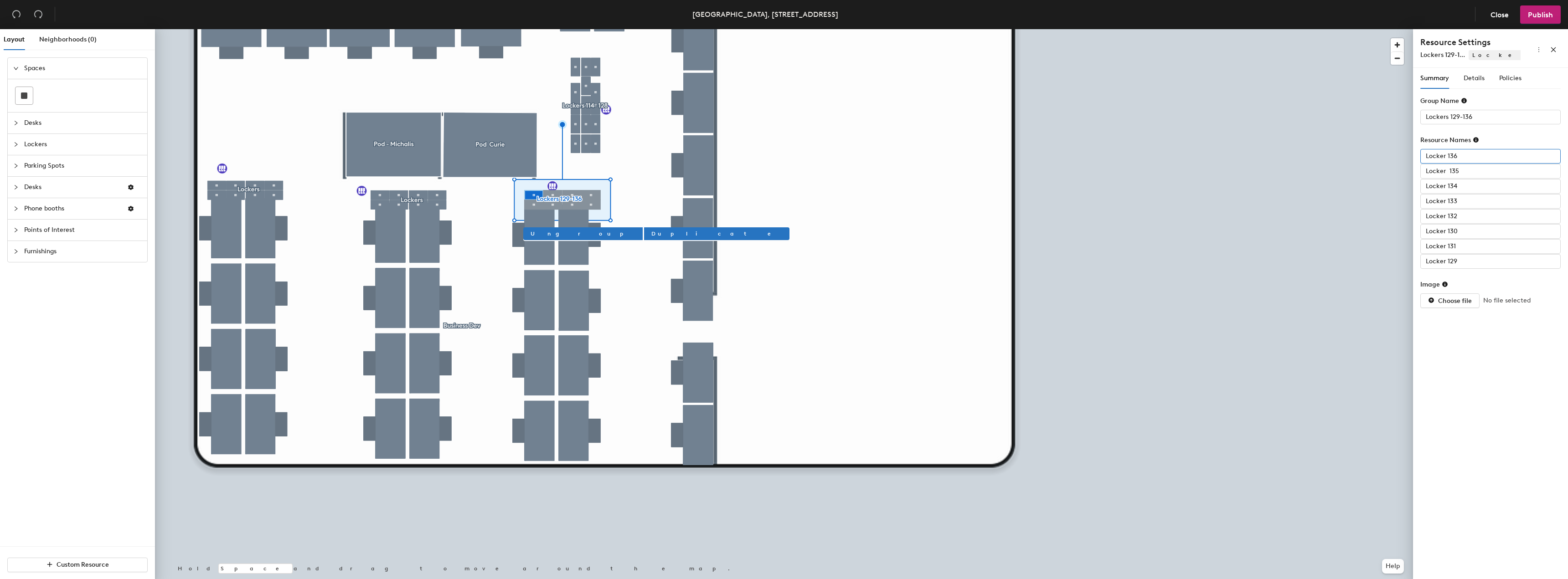
type input "Locker 136"
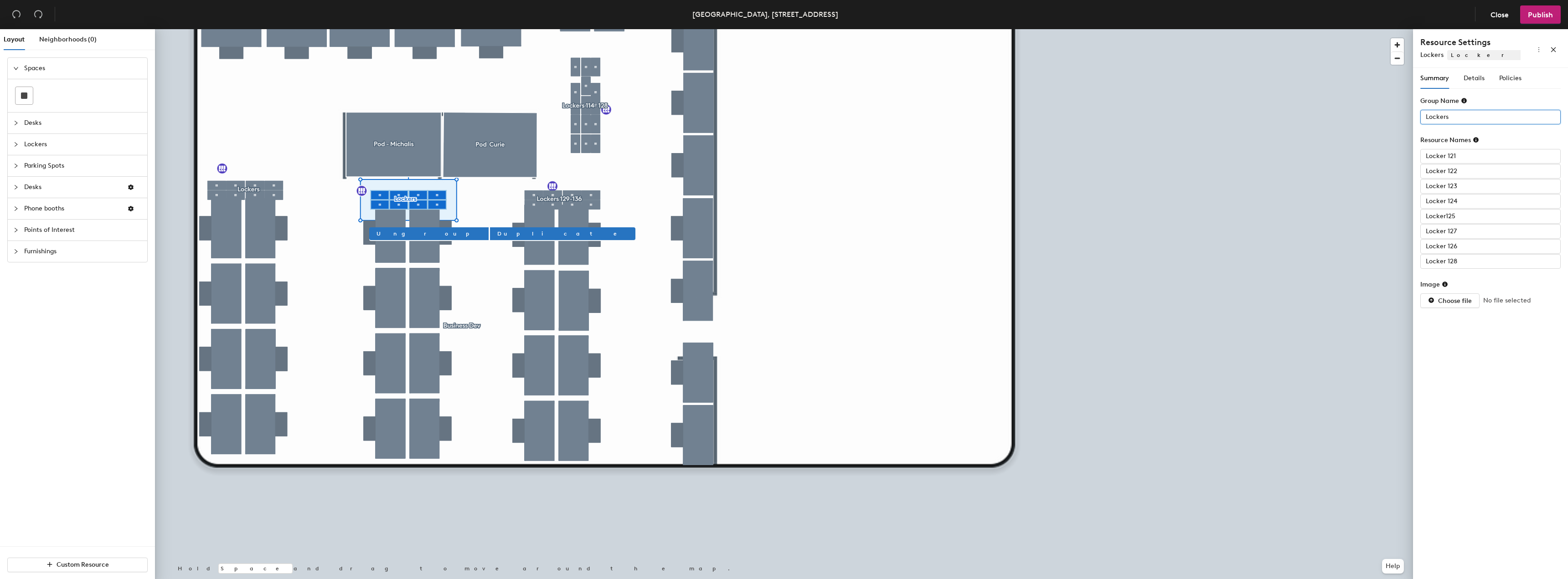
click at [1454, 111] on input "Lockers" at bounding box center [1490, 117] width 141 height 15
click at [1460, 116] on input "Lockers" at bounding box center [1490, 117] width 141 height 15
type input "Lockers 137-144"
click at [1471, 150] on input "Locker 121" at bounding box center [1490, 156] width 141 height 15
click at [1480, 153] on input "Locker 121" at bounding box center [1490, 156] width 141 height 15
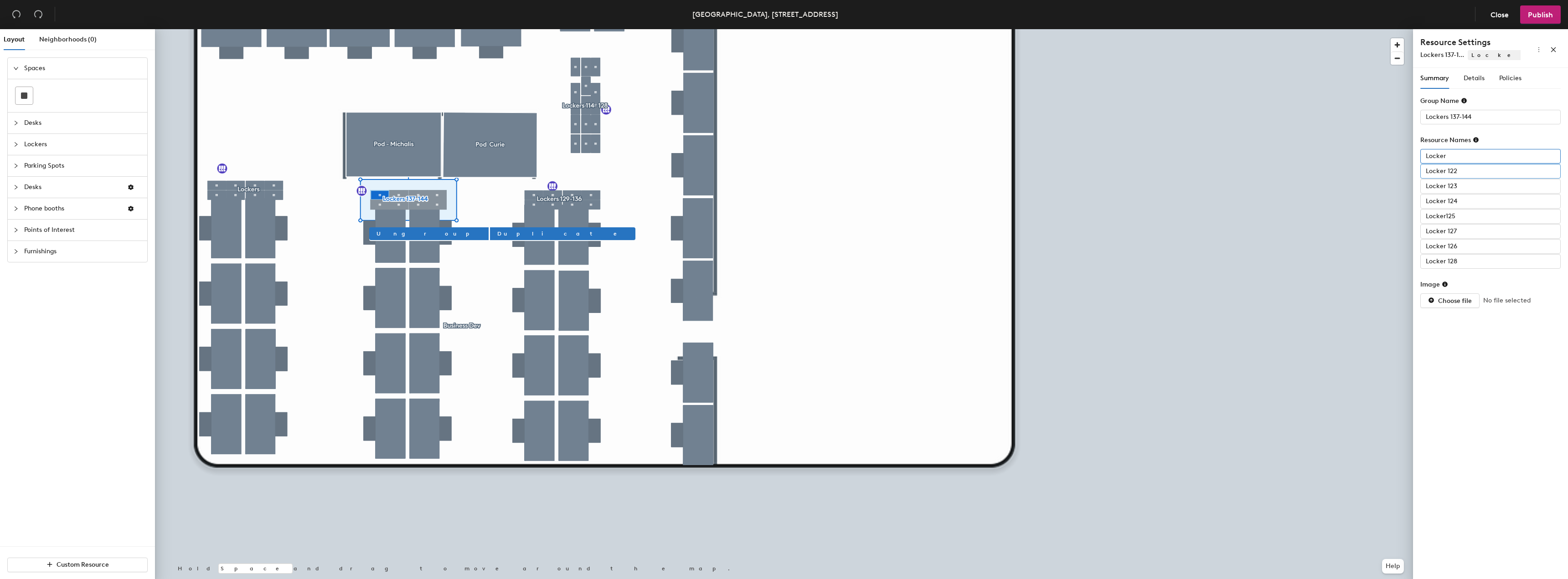
type input "Locker"
click at [1480, 173] on input "Locker 122" at bounding box center [1490, 172] width 141 height 15
click at [1465, 167] on input "Locker 122" at bounding box center [1490, 172] width 141 height 15
type input "Locker"
click at [1465, 181] on input "Locker 123" at bounding box center [1490, 186] width 141 height 15
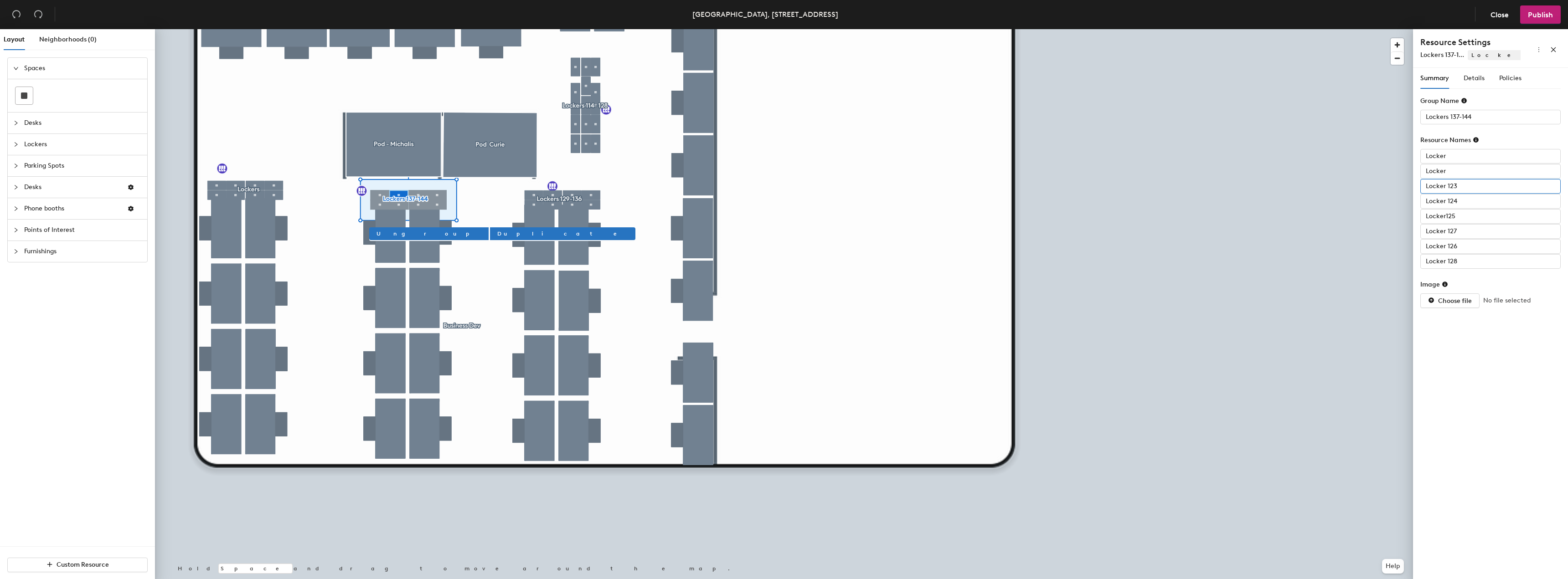
click at [1465, 184] on input "Locker 123" at bounding box center [1490, 186] width 141 height 15
type input "Locker"
click at [1466, 199] on input "Locker 124" at bounding box center [1490, 201] width 141 height 15
click at [1484, 209] on input "Locker125" at bounding box center [1490, 217] width 141 height 15
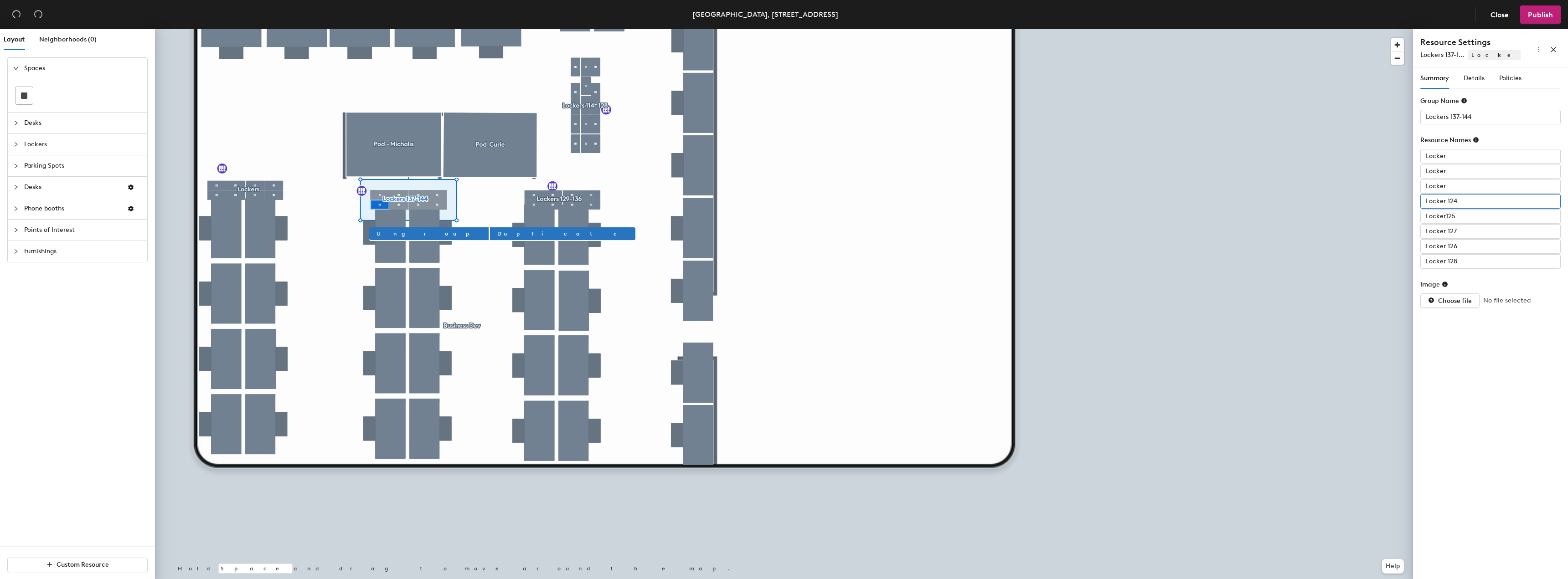
click at [1489, 198] on input "Locker 124" at bounding box center [1490, 201] width 141 height 15
click at [1476, 201] on input "Locker 124" at bounding box center [1490, 201] width 141 height 15
type input "Locker"
click at [1477, 217] on input "Locker125" at bounding box center [1490, 217] width 141 height 15
click at [1458, 218] on input "Locker125" at bounding box center [1490, 217] width 141 height 15
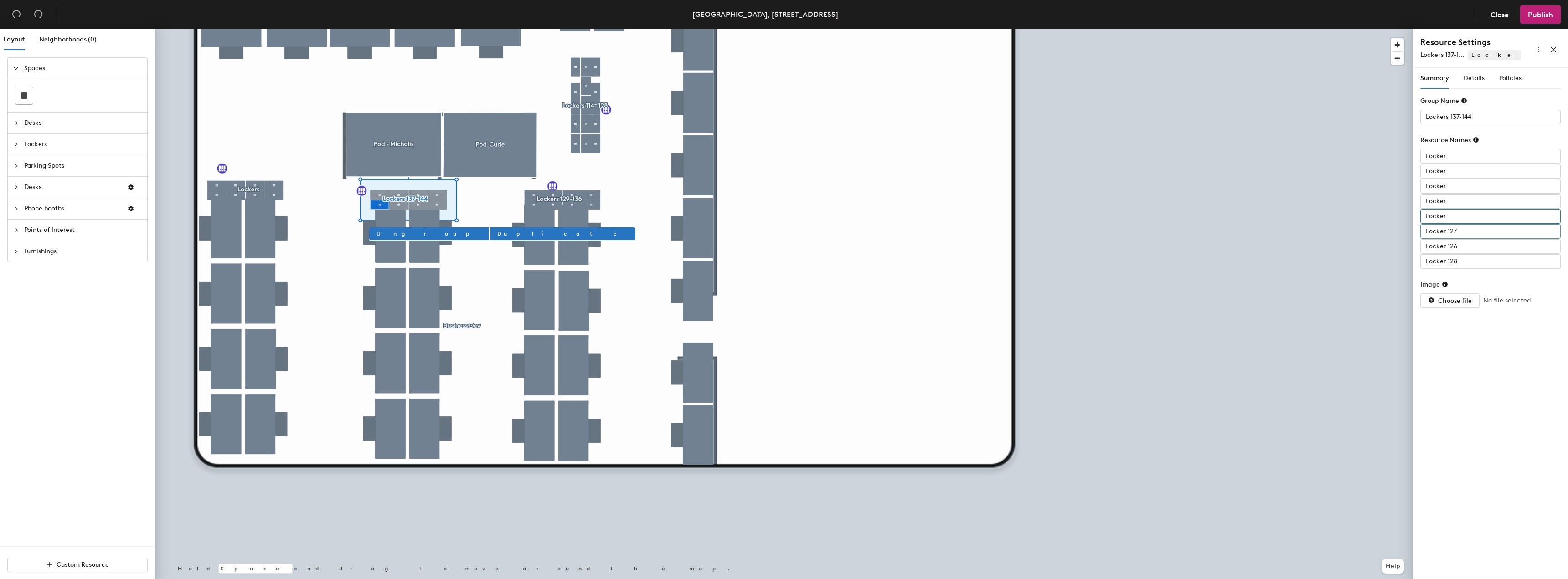
type input "Locker"
click at [1466, 225] on input "Locker 127" at bounding box center [1490, 231] width 141 height 15
click at [1462, 230] on input "Locker 127" at bounding box center [1490, 231] width 141 height 15
type input "Locker"
click at [1468, 249] on input "Locker 126" at bounding box center [1490, 246] width 141 height 15
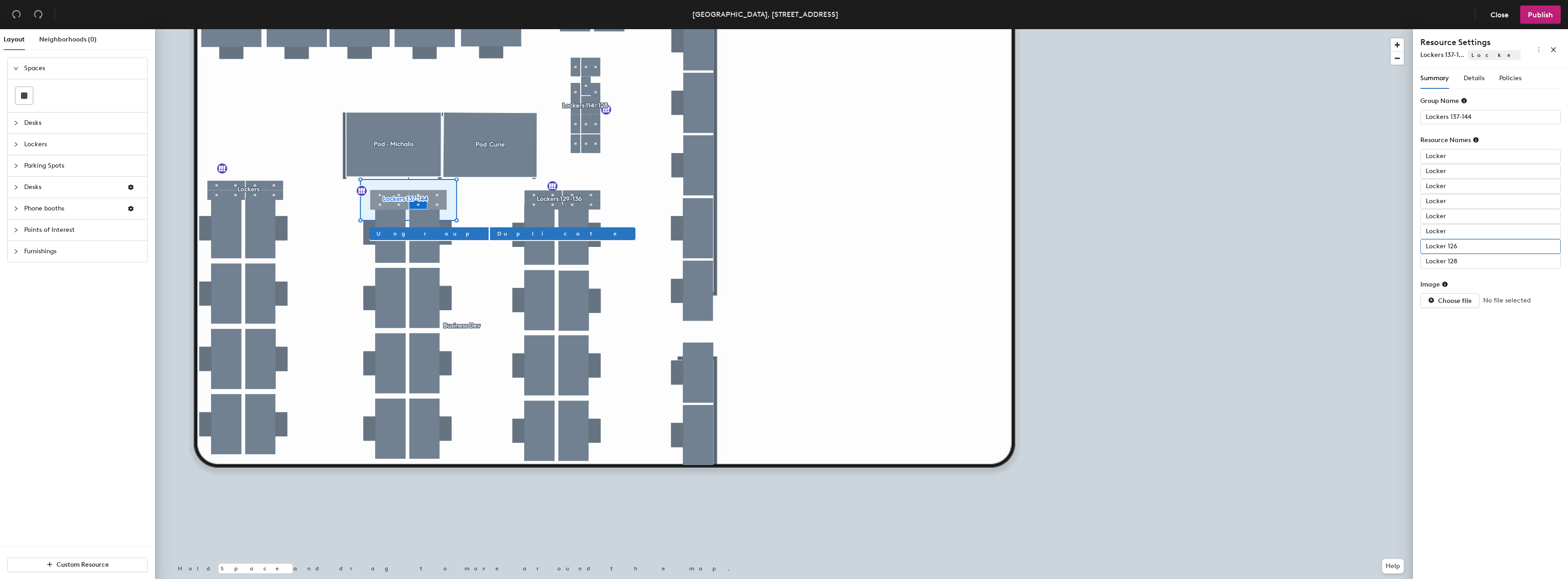
click at [1471, 248] on input "Locker 126" at bounding box center [1490, 246] width 141 height 15
type input "Locker"
click at [1468, 263] on input "Locker 128" at bounding box center [1490, 262] width 141 height 15
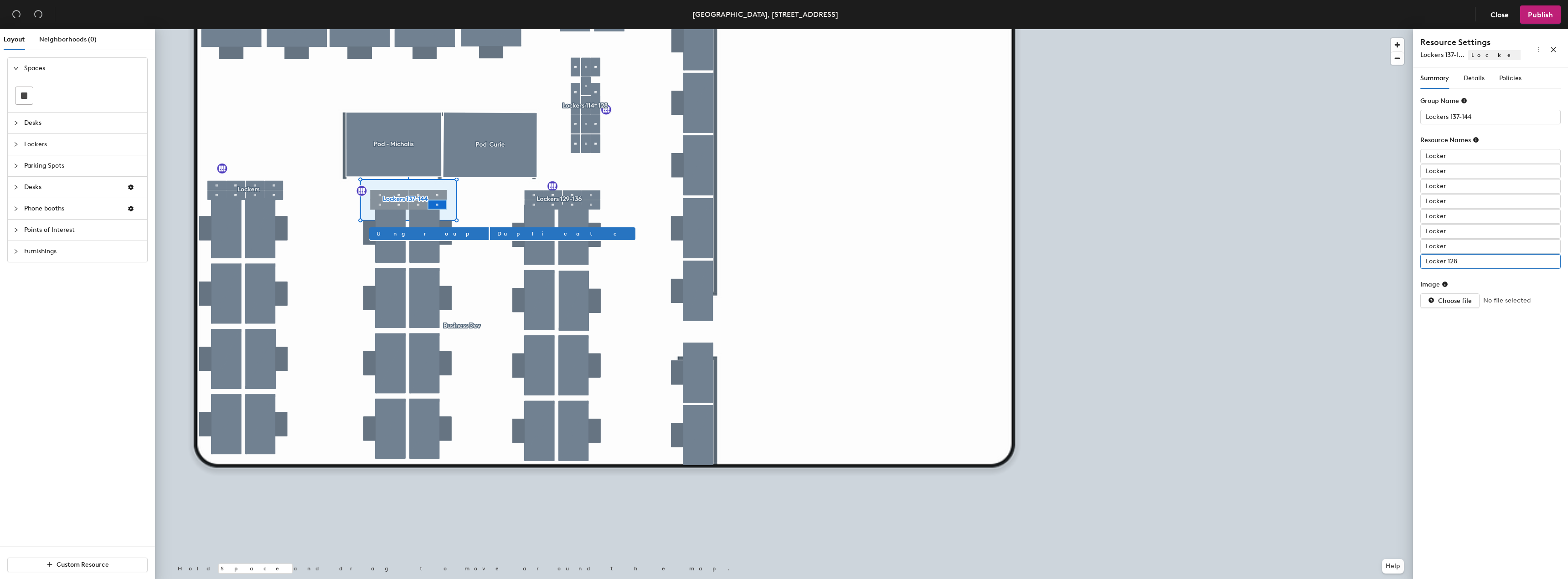
click at [1468, 263] on input "Locker 128" at bounding box center [1490, 262] width 141 height 15
click at [1464, 260] on input "Locker 128" at bounding box center [1490, 262] width 141 height 15
click at [1458, 158] on input "Locker" at bounding box center [1490, 156] width 141 height 15
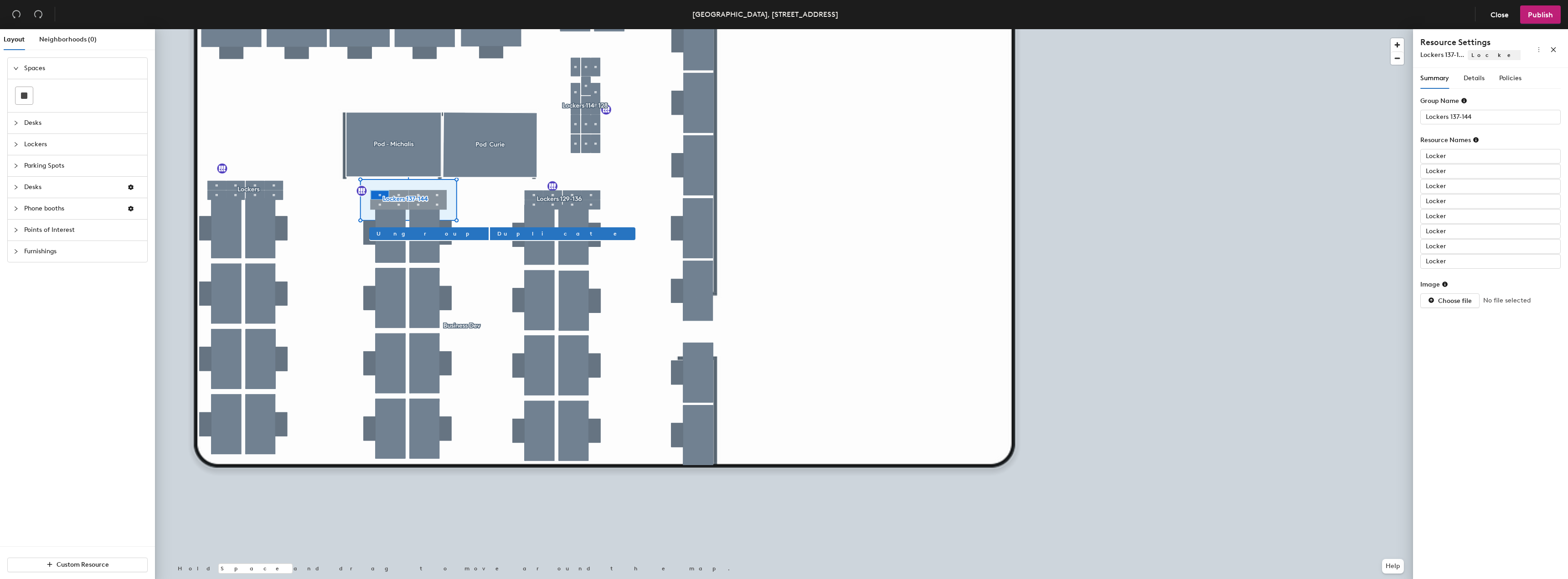
click at [1469, 179] on div "Locker Locker Locker Locker Locker Locker Locker Locker" at bounding box center [1490, 209] width 141 height 120
click at [1461, 268] on input "Locker" at bounding box center [1490, 262] width 141 height 15
click at [1453, 249] on input "Locker" at bounding box center [1490, 246] width 141 height 15
click at [1467, 260] on input "Locker" at bounding box center [1490, 262] width 141 height 15
click at [1460, 265] on input "Locker" at bounding box center [1490, 262] width 141 height 15
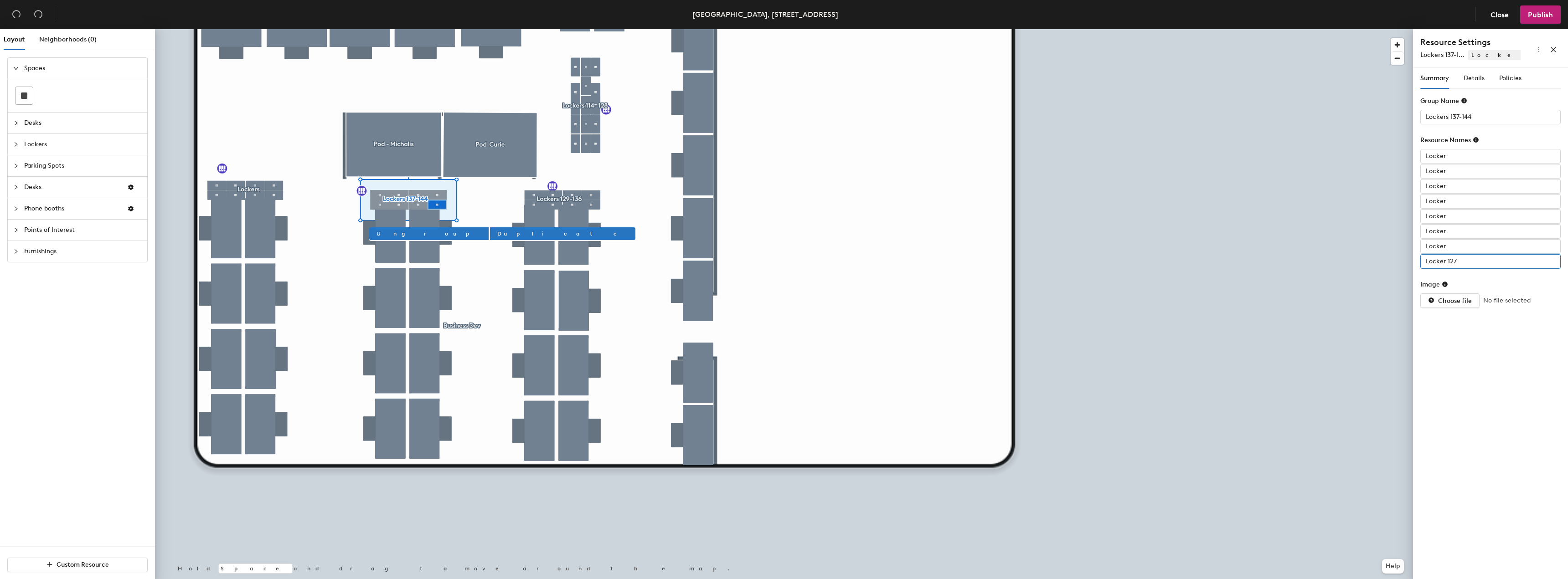
click at [1453, 262] on input "Locker 127" at bounding box center [1490, 262] width 141 height 15
type input "Locker 137"
click at [1457, 246] on input "Locker" at bounding box center [1490, 246] width 141 height 15
click at [1457, 245] on input "Locker" at bounding box center [1490, 246] width 141 height 15
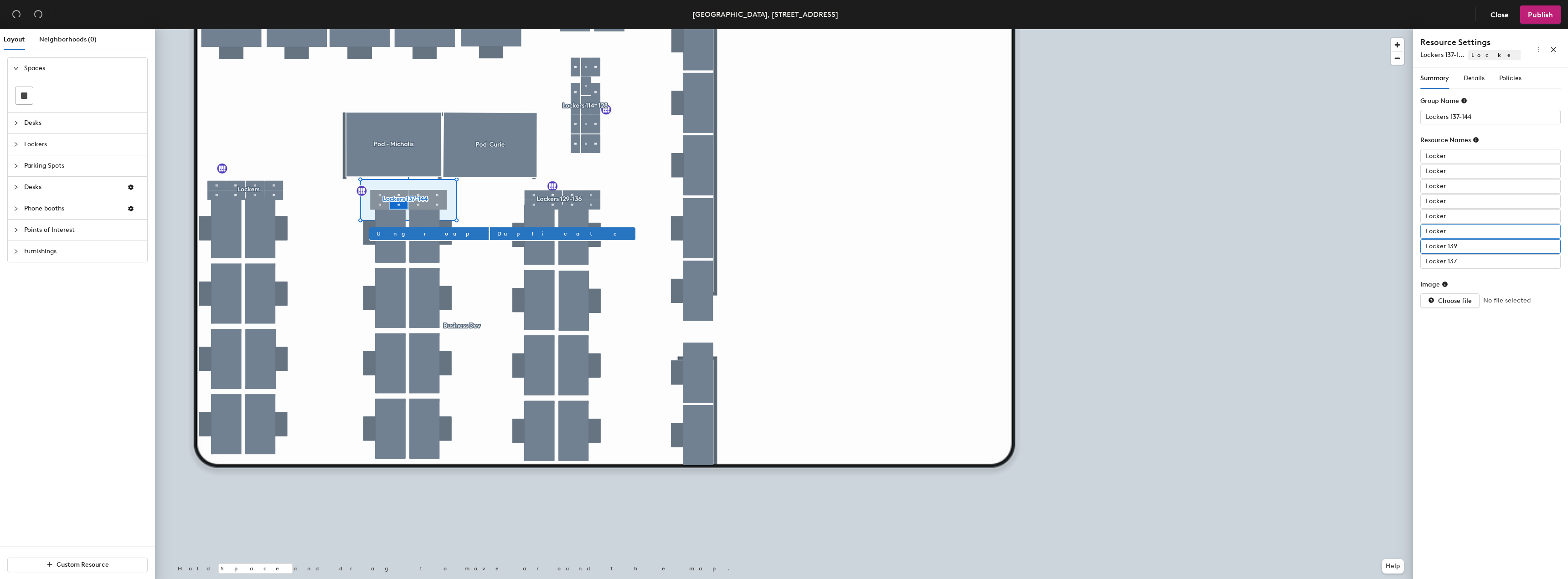
type input "Locker 139"
click at [1464, 229] on input "Locker" at bounding box center [1490, 231] width 141 height 15
click at [1461, 231] on input "Locker" at bounding box center [1490, 231] width 141 height 15
type input "Locker 138"
click at [1465, 218] on input "Locker" at bounding box center [1490, 217] width 141 height 15
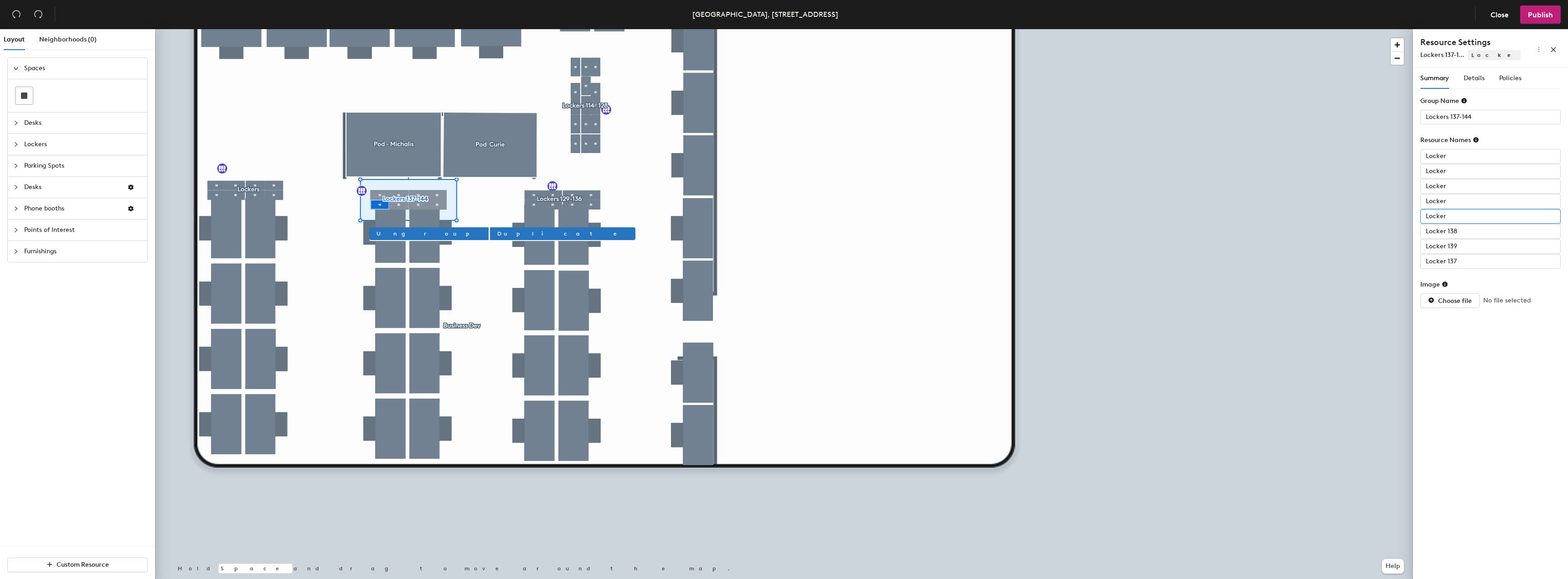
click at [1468, 217] on input "Locker" at bounding box center [1490, 217] width 141 height 15
type input "Locker 140"
click at [1443, 202] on input "Locker" at bounding box center [1490, 201] width 141 height 15
click at [1460, 198] on input "Locker" at bounding box center [1490, 201] width 141 height 15
type input "Locker 141"
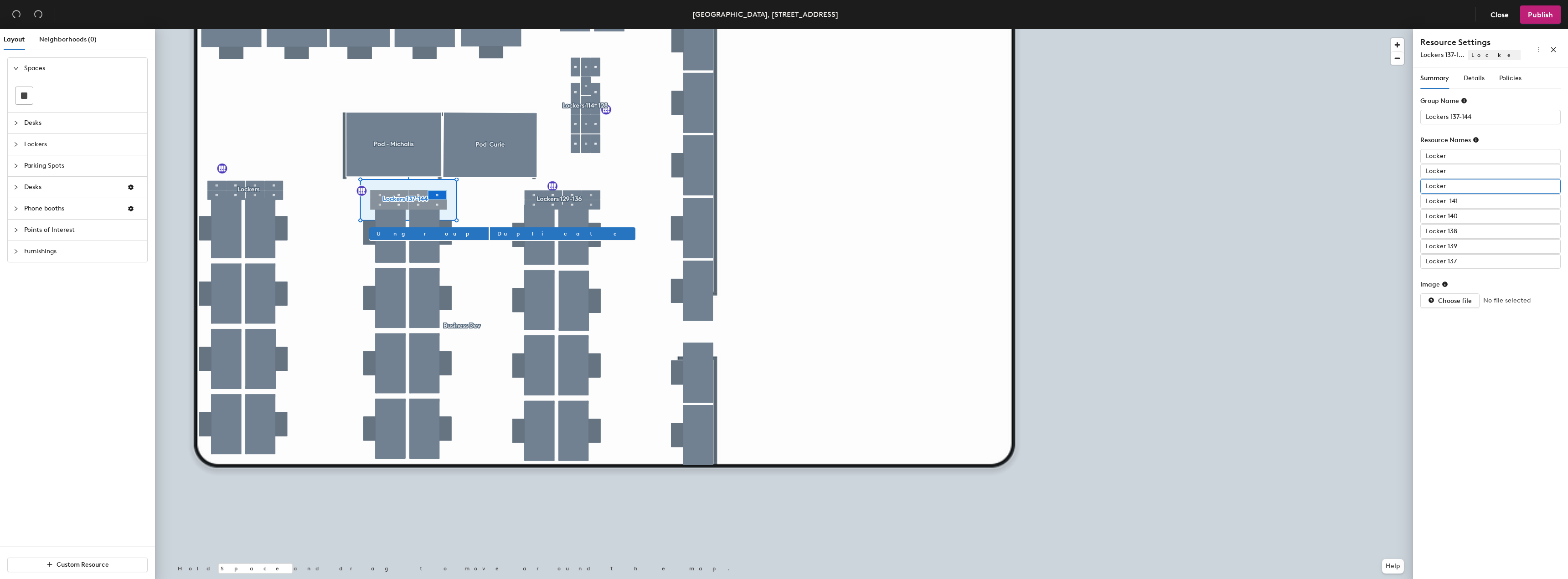
click at [1455, 189] on input "Locker" at bounding box center [1490, 186] width 141 height 15
click at [1457, 214] on input "Locker 140" at bounding box center [1490, 217] width 141 height 15
click at [1459, 266] on input "Locker 137" at bounding box center [1490, 262] width 141 height 15
click at [1464, 235] on input "Locker 138" at bounding box center [1490, 231] width 141 height 15
click at [1464, 250] on input "Locker 139" at bounding box center [1490, 246] width 141 height 15
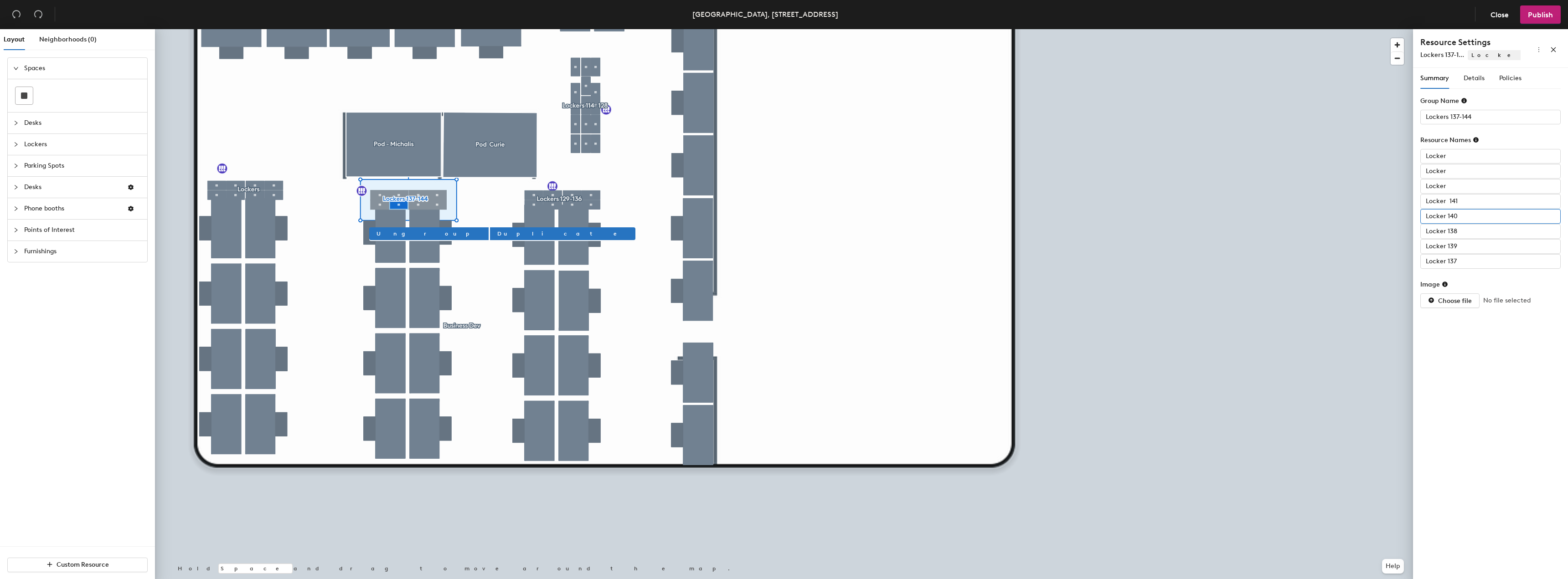
click at [1457, 218] on input "Locker 140" at bounding box center [1490, 217] width 141 height 15
click at [1480, 198] on input "Locker 141" at bounding box center [1490, 201] width 141 height 15
click at [1478, 190] on input "Locker" at bounding box center [1490, 186] width 141 height 15
click at [1477, 188] on input "Locker" at bounding box center [1490, 186] width 141 height 15
type input "Locker 142"
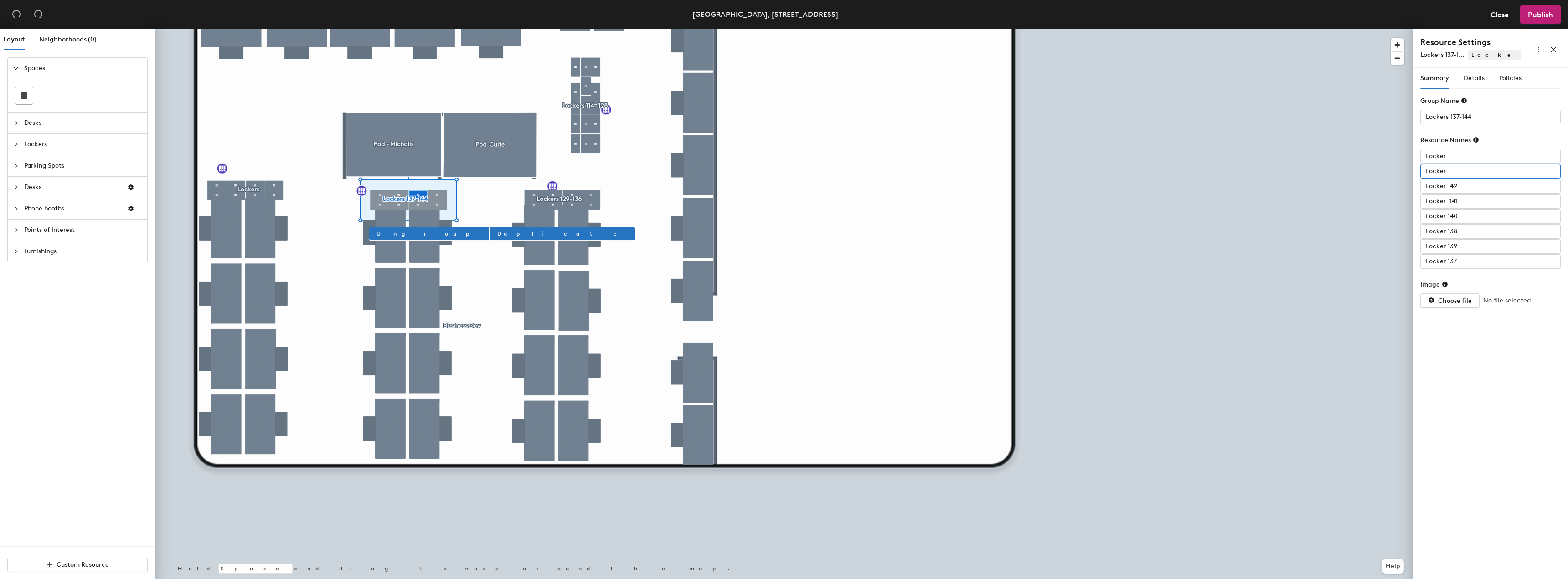
click at [1460, 173] on input "Locker" at bounding box center [1490, 172] width 141 height 15
click at [1463, 173] on input "Locker" at bounding box center [1490, 172] width 141 height 15
click at [1457, 164] on input "Locker 143" at bounding box center [1490, 172] width 141 height 15
type input "Locker 143"
click at [1453, 156] on input "Locker" at bounding box center [1490, 156] width 141 height 15
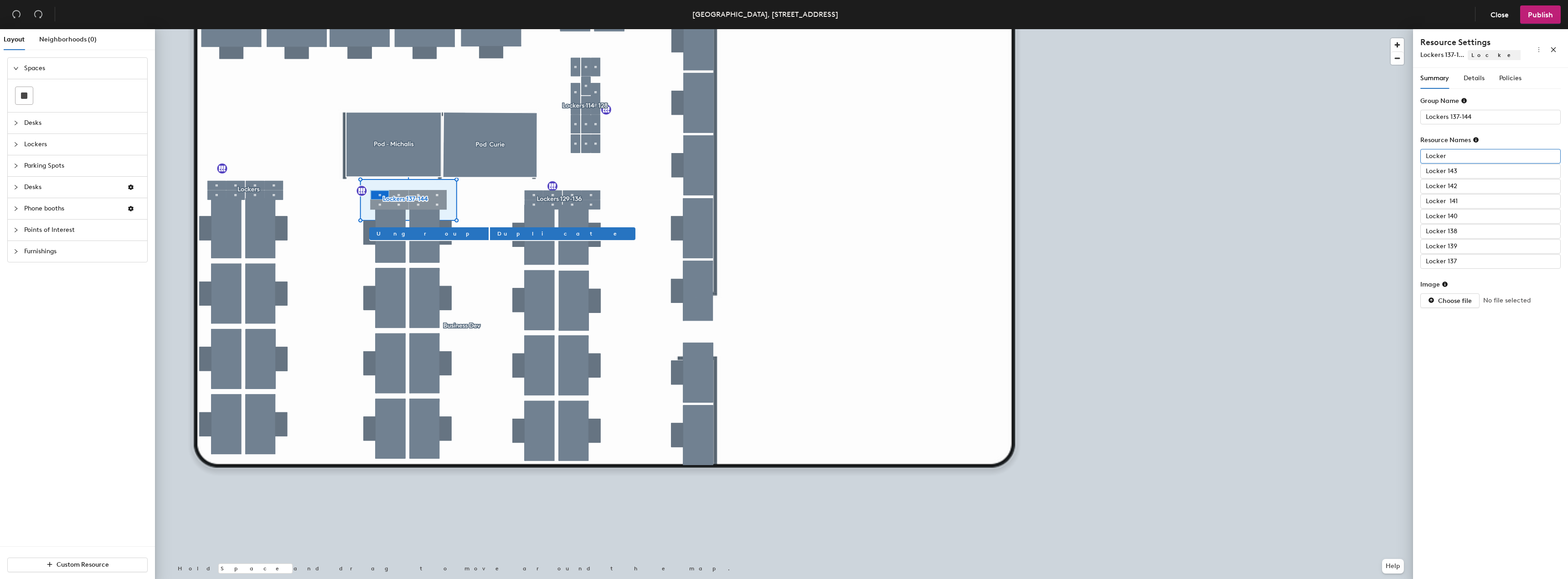
click at [1458, 157] on input "Locker" at bounding box center [1490, 156] width 141 height 15
click at [1460, 157] on input "Locker" at bounding box center [1490, 156] width 141 height 15
click at [1471, 159] on input "Locker" at bounding box center [1490, 156] width 141 height 15
type input "Locker 144"
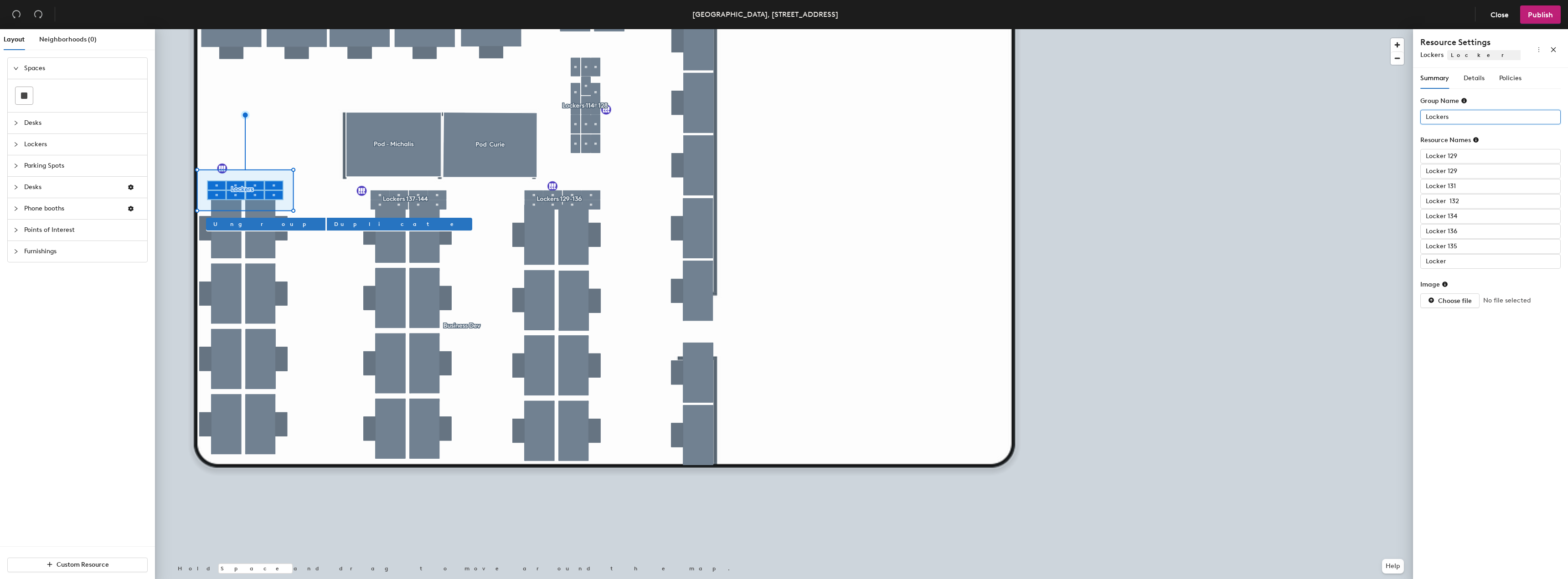
click at [1471, 112] on input "Lockers" at bounding box center [1490, 117] width 141 height 15
click at [1474, 116] on input "Lockers" at bounding box center [1490, 117] width 141 height 15
click at [1447, 117] on input "Lockers145-152" at bounding box center [1490, 117] width 141 height 15
click at [1449, 117] on input "Lockers145-152" at bounding box center [1490, 117] width 141 height 15
type input "Lockers1 45-152"
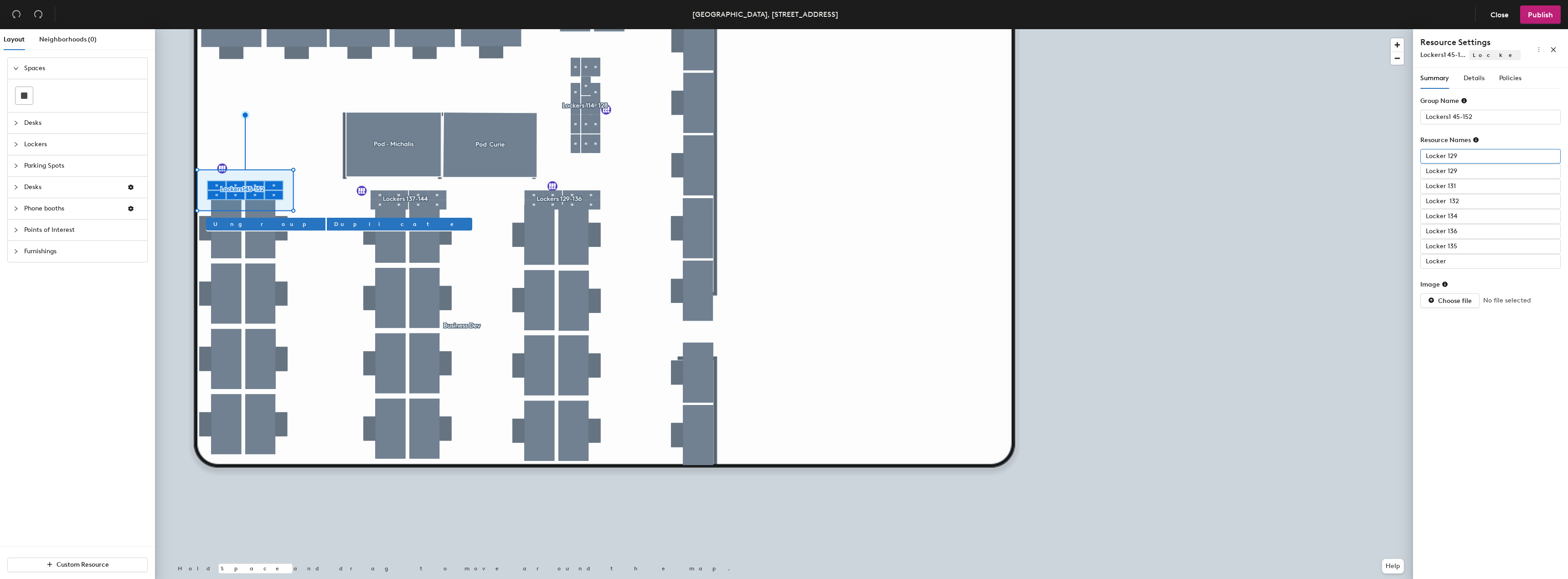
click at [1465, 155] on input "Locker 129" at bounding box center [1490, 156] width 141 height 15
click at [1466, 156] on input "Locker 129" at bounding box center [1490, 156] width 141 height 15
click at [1461, 157] on input "Locker 129" at bounding box center [1490, 156] width 141 height 15
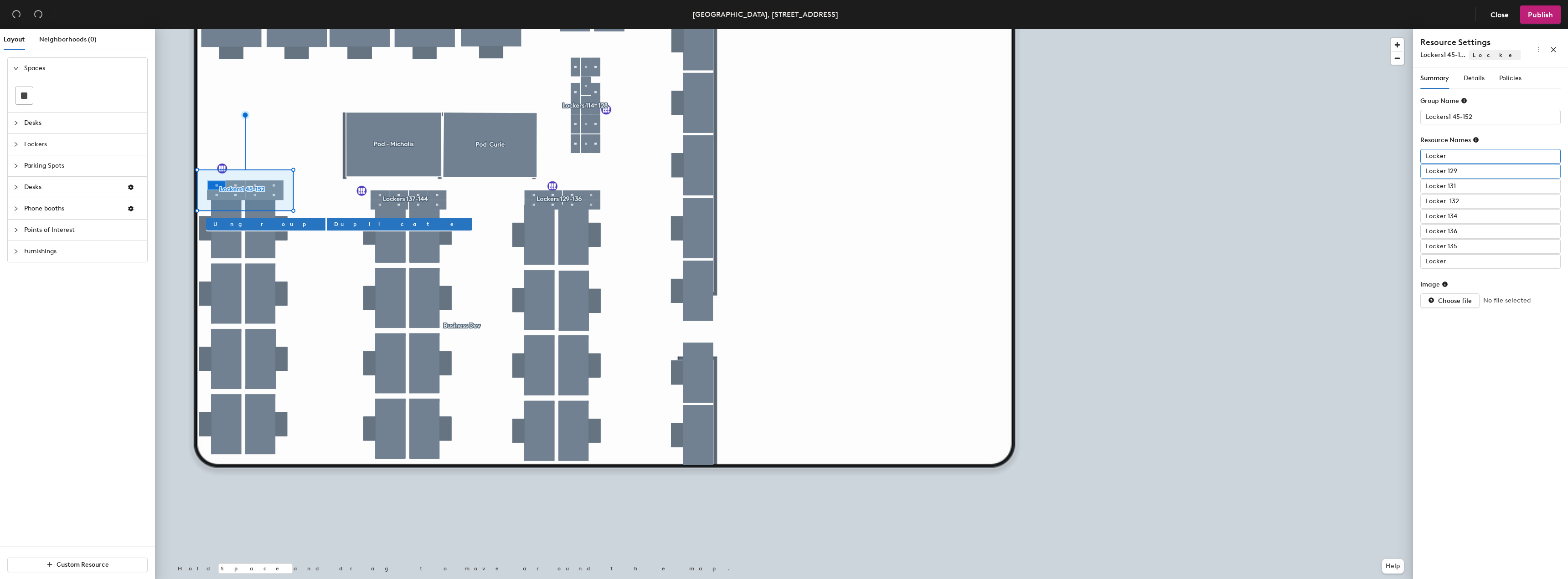
type input "Locker"
drag, startPoint x: 1461, startPoint y: 167, endPoint x: 1464, endPoint y: 174, distance: 7.6
click at [1461, 168] on input "Locker 129" at bounding box center [1490, 172] width 141 height 15
click at [1460, 175] on input "Locker 129" at bounding box center [1490, 172] width 141 height 15
type input "Locker"
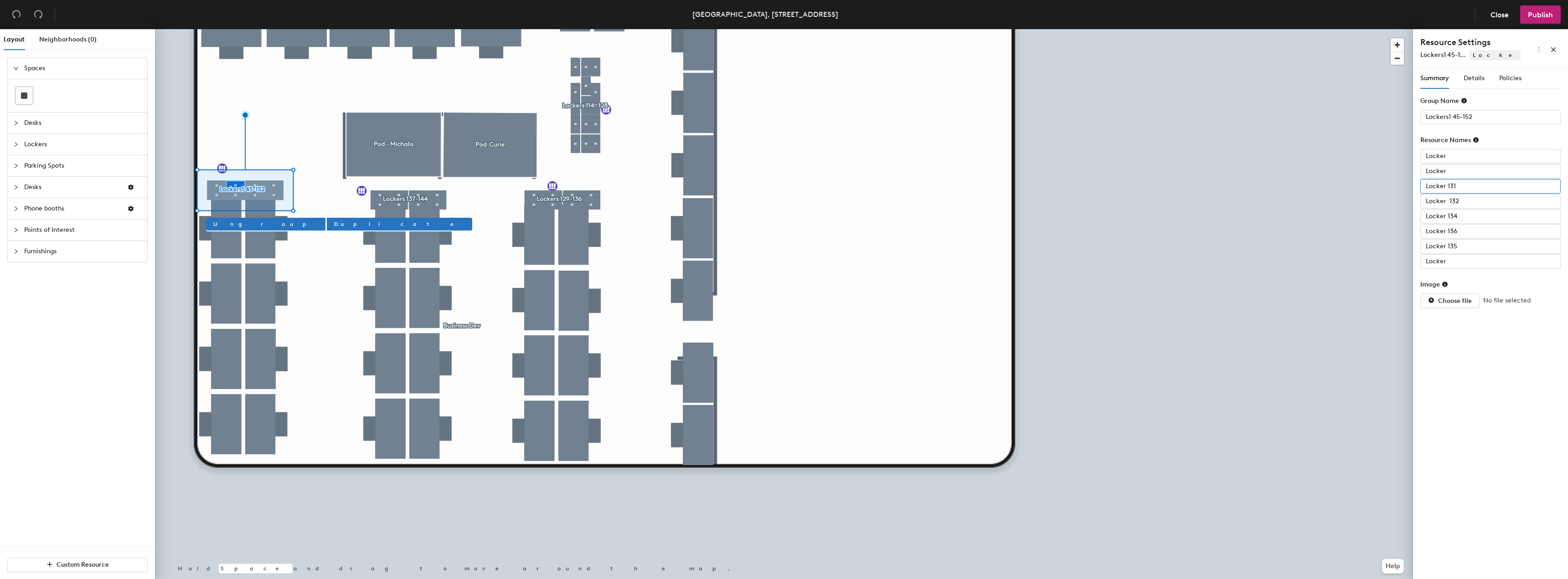
click at [1462, 185] on input "Locker 131" at bounding box center [1490, 186] width 141 height 15
click at [1465, 183] on input "Locker 131" at bounding box center [1490, 186] width 141 height 15
type input "Locker 1"
click at [1469, 198] on input "Locker 132" at bounding box center [1490, 201] width 141 height 15
click at [1457, 186] on input "Locker 1" at bounding box center [1490, 186] width 141 height 15
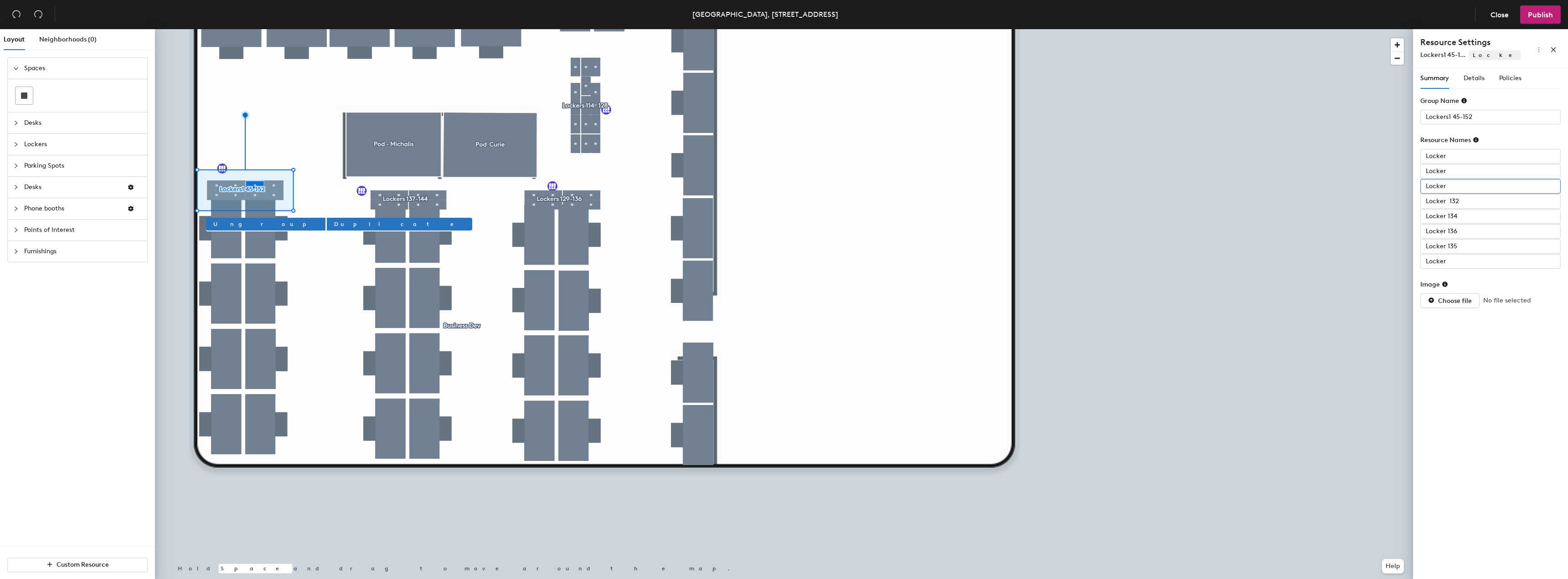
type input "Locker"
click at [1468, 193] on div "Locker Locker Locker Locker 132 Locker 134 Locker 136 Locker 135 Locker" at bounding box center [1490, 209] width 141 height 120
click at [1468, 197] on input "Locker 132" at bounding box center [1490, 201] width 141 height 15
click at [1469, 202] on input "Locker 132" at bounding box center [1490, 201] width 141 height 15
type input "Locker"
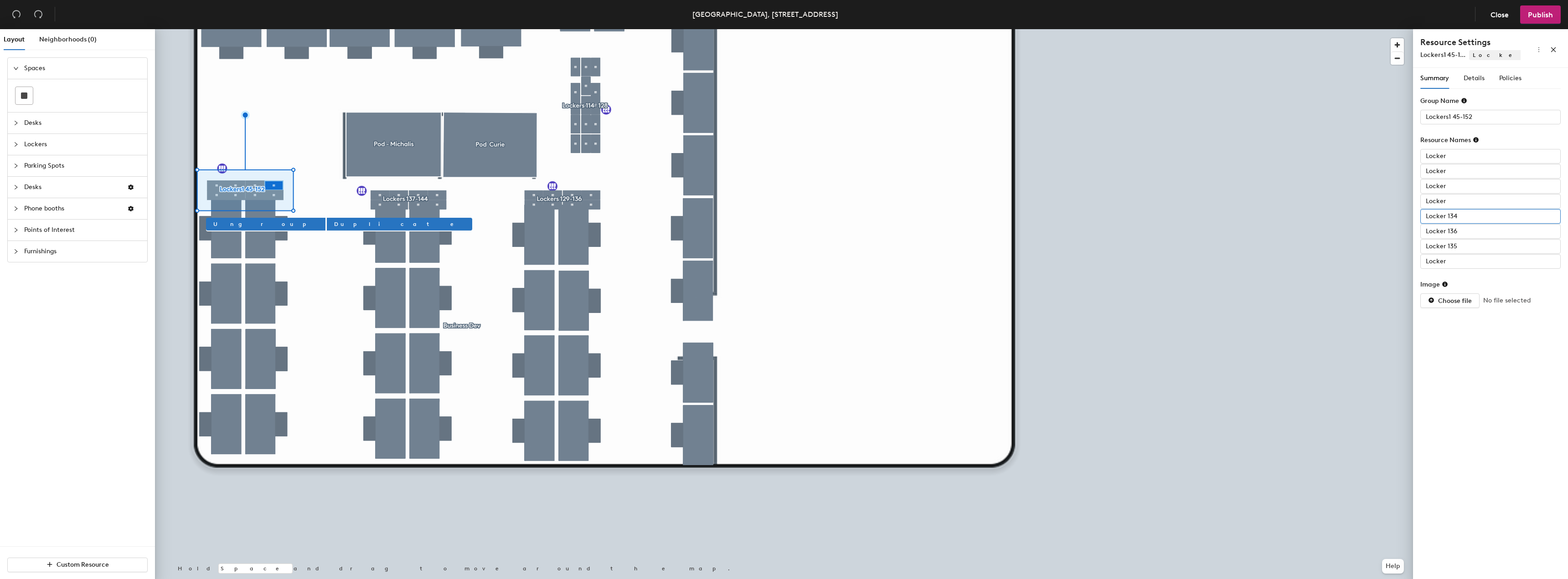
click at [1475, 217] on input "Locker 134" at bounding box center [1490, 217] width 141 height 15
click at [1467, 215] on input "Locker 134" at bounding box center [1490, 217] width 141 height 15
type input "Locker"
click at [1468, 227] on input "Locker 136" at bounding box center [1490, 231] width 141 height 15
click at [1460, 234] on input "Locker 136" at bounding box center [1490, 231] width 141 height 15
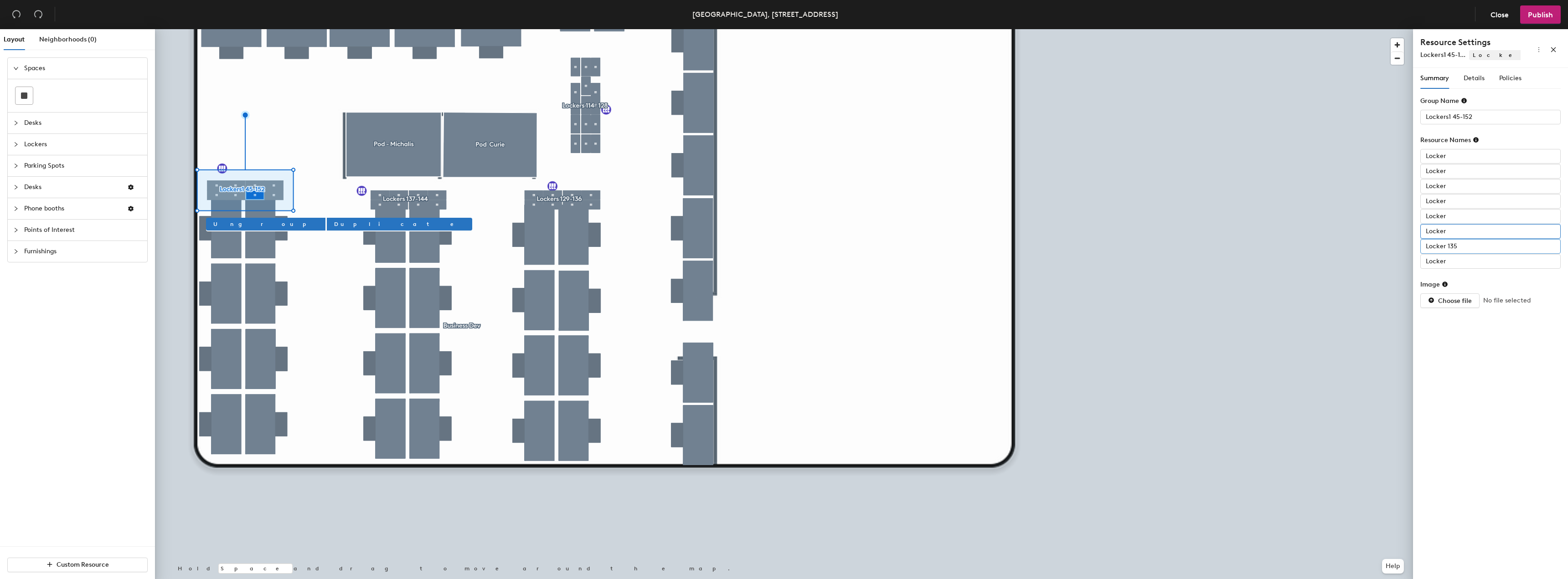
type input "Locker"
click at [1461, 249] on input "Locker 135" at bounding box center [1490, 246] width 141 height 15
click at [1468, 247] on input "Locker 135" at bounding box center [1490, 246] width 141 height 15
type input "Locker"
click at [1458, 154] on input "Locker" at bounding box center [1490, 156] width 141 height 15
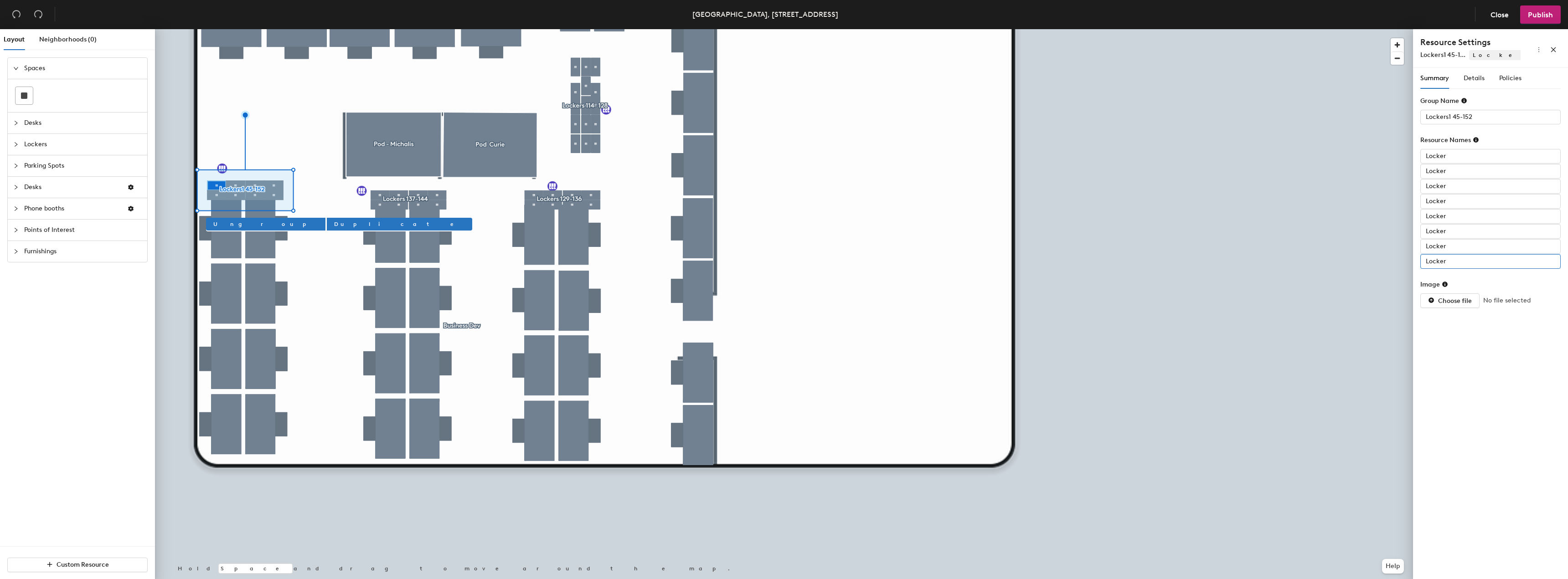
click at [1449, 261] on input "Locker" at bounding box center [1490, 262] width 141 height 15
click at [1474, 260] on input "Locker" at bounding box center [1490, 262] width 141 height 15
type input "Locker 145"
click at [1460, 239] on input "Locker" at bounding box center [1490, 246] width 141 height 15
click at [1458, 242] on input "Locker" at bounding box center [1490, 246] width 141 height 15
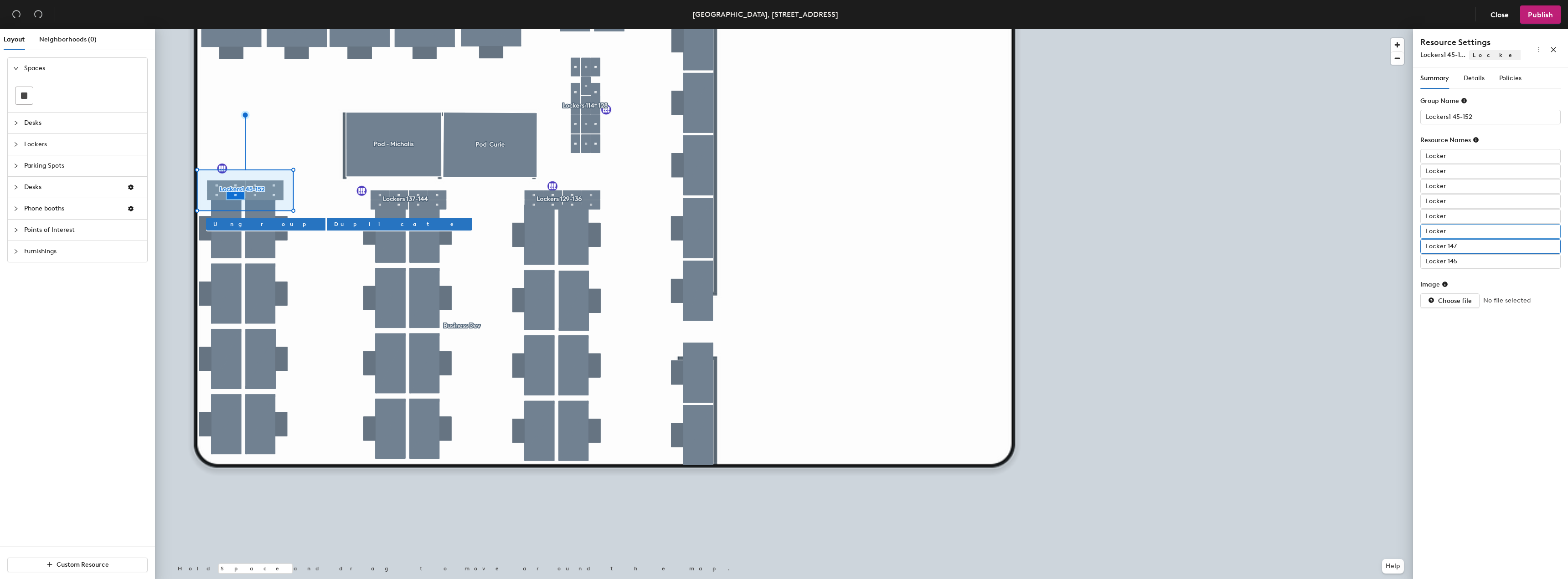
type input "Locker 147"
click at [1458, 238] on input "Locker" at bounding box center [1490, 231] width 141 height 15
click at [1458, 231] on input "Locker" at bounding box center [1490, 231] width 141 height 15
type input "Locker 146"
click at [1462, 217] on input "Locker" at bounding box center [1490, 217] width 141 height 15
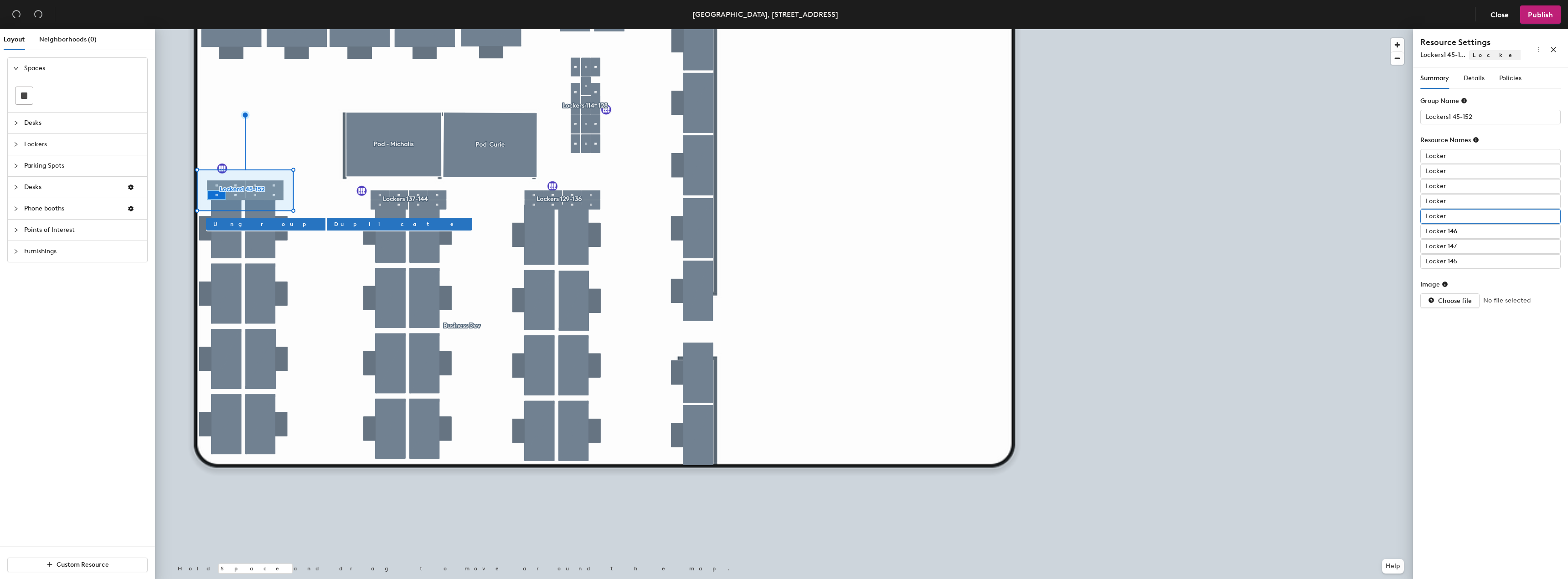
click at [1462, 217] on input "Locker" at bounding box center [1490, 217] width 141 height 15
type input "Locker 147"
click at [1456, 205] on input "Locker" at bounding box center [1490, 201] width 141 height 15
click at [1458, 199] on input "Locker" at bounding box center [1490, 201] width 141 height 15
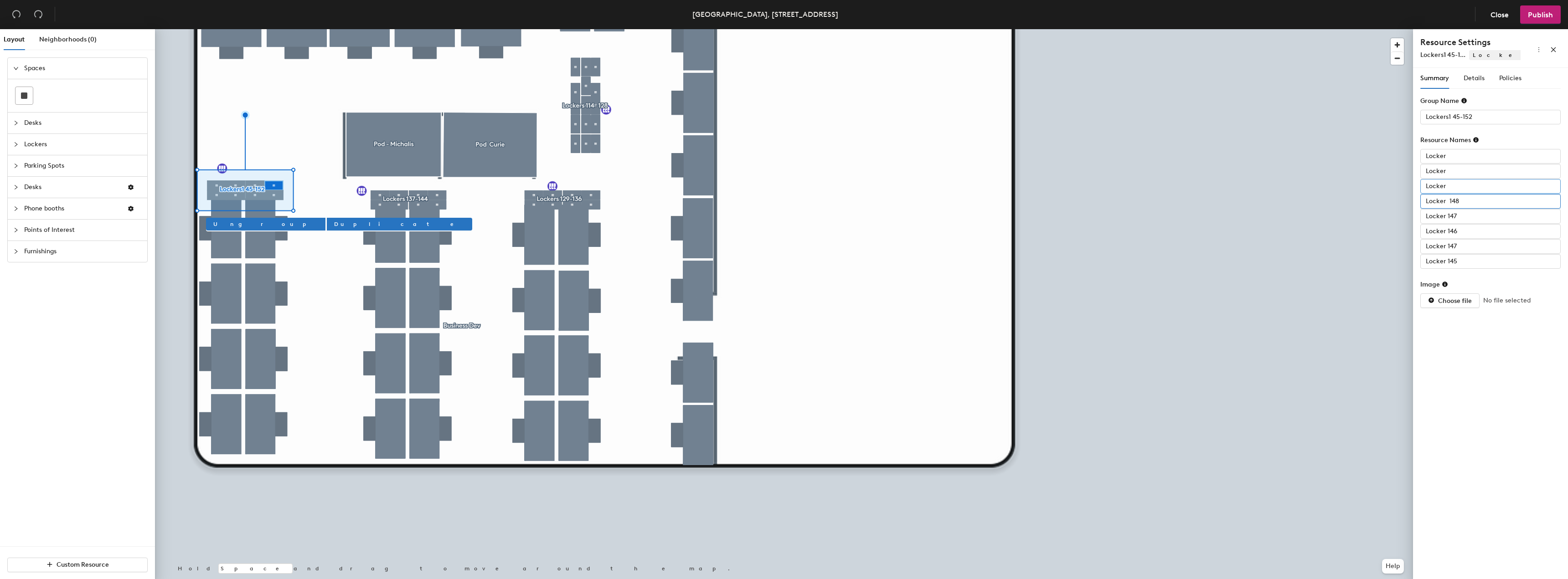
type input "Locker 148"
click at [1460, 183] on input "Locker" at bounding box center [1490, 186] width 141 height 15
click at [1460, 184] on input "Locker" at bounding box center [1490, 186] width 141 height 15
type input "Locker 149"
click at [1449, 173] on input "Locker" at bounding box center [1490, 172] width 141 height 15
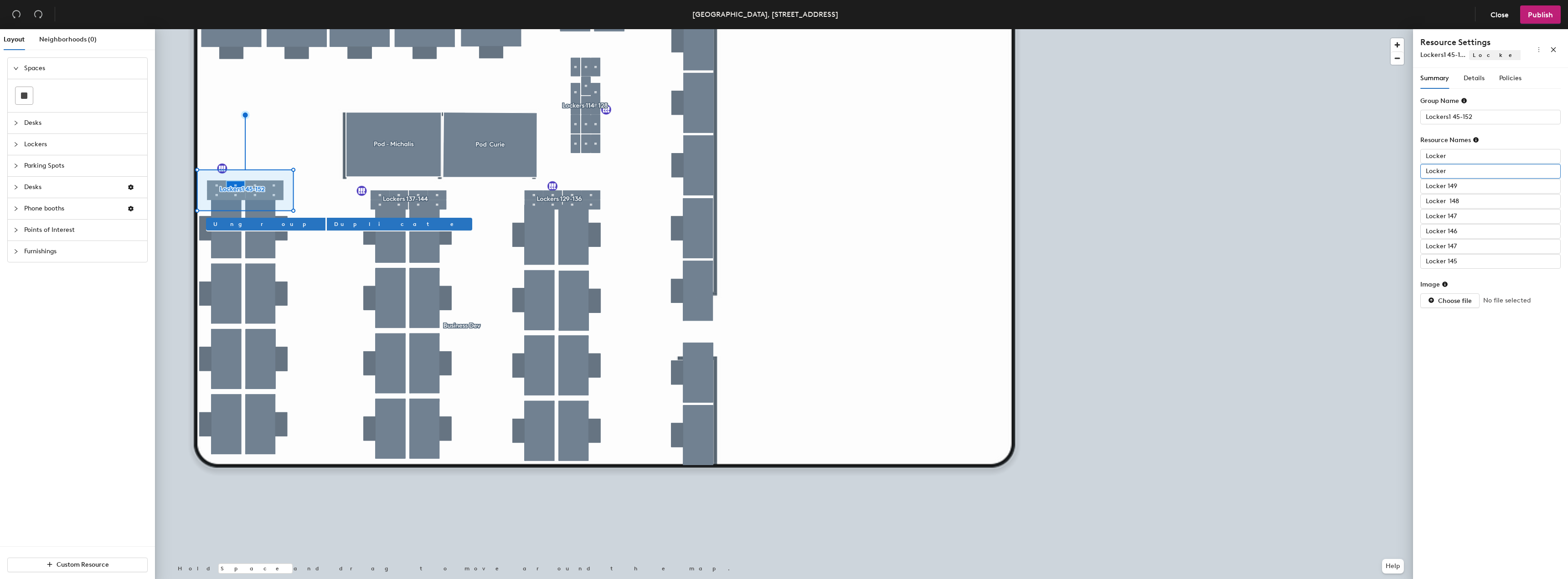
click at [1453, 171] on input "Locker" at bounding box center [1490, 172] width 141 height 15
type input "Locker 150"
click at [1448, 155] on input "Locker" at bounding box center [1490, 156] width 141 height 15
click at [1450, 155] on input "Locker" at bounding box center [1490, 156] width 141 height 15
type input "Locker 152"
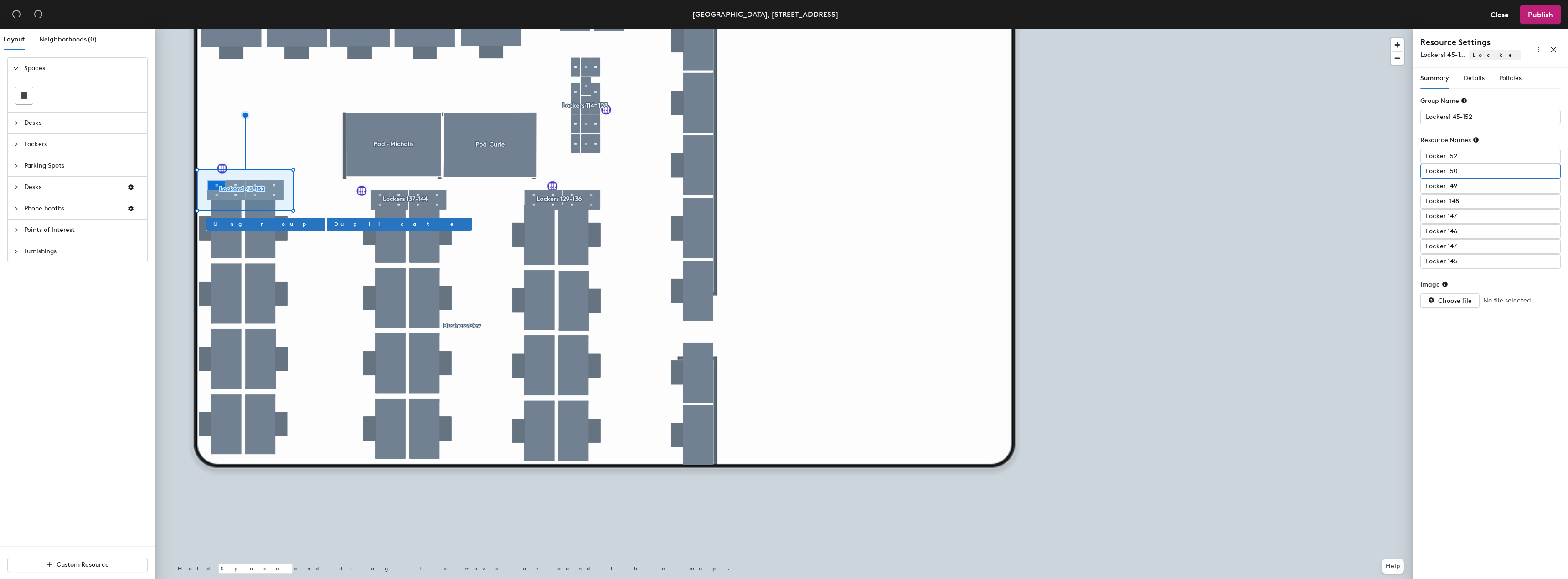
click at [1460, 169] on input "Locker 150" at bounding box center [1490, 172] width 141 height 15
click at [1461, 170] on input "Locker 150" at bounding box center [1490, 172] width 141 height 15
type input "Locker 151"
click at [1465, 220] on input "Locker 147" at bounding box center [1490, 217] width 141 height 15
click at [1461, 246] on input "Locker 147" at bounding box center [1490, 246] width 141 height 15
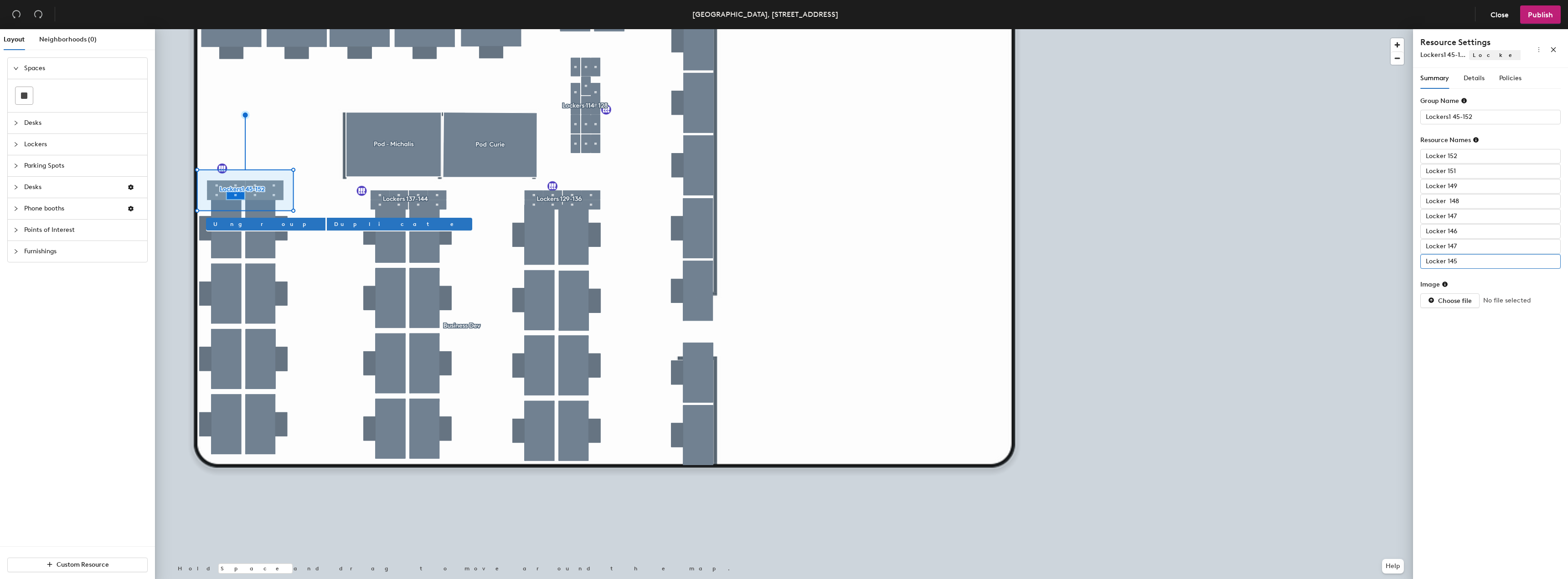
click at [1466, 260] on input "Locker 145" at bounding box center [1490, 262] width 141 height 15
click at [1468, 231] on input "Locker 146" at bounding box center [1490, 231] width 141 height 15
click at [1462, 246] on input "Locker 147" at bounding box center [1490, 246] width 141 height 15
click at [1460, 217] on input "Locker 147" at bounding box center [1490, 217] width 141 height 15
click at [1465, 215] on input "Locker 147" at bounding box center [1490, 217] width 141 height 15
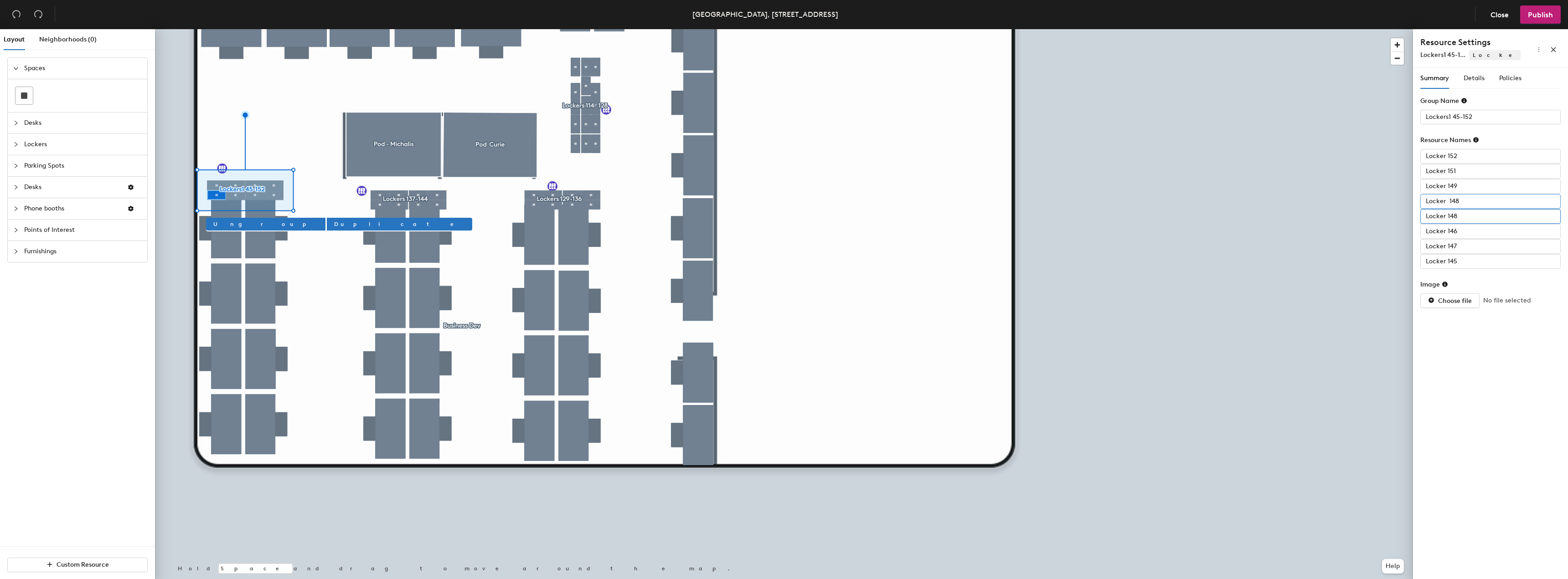
type input "Locker 148"
click at [1472, 202] on input "Locker 148" at bounding box center [1490, 201] width 141 height 15
click at [1475, 203] on input "Locker 148" at bounding box center [1490, 201] width 141 height 15
type input "Locker 149"
click at [1469, 182] on input "Locker 149" at bounding box center [1490, 186] width 141 height 15
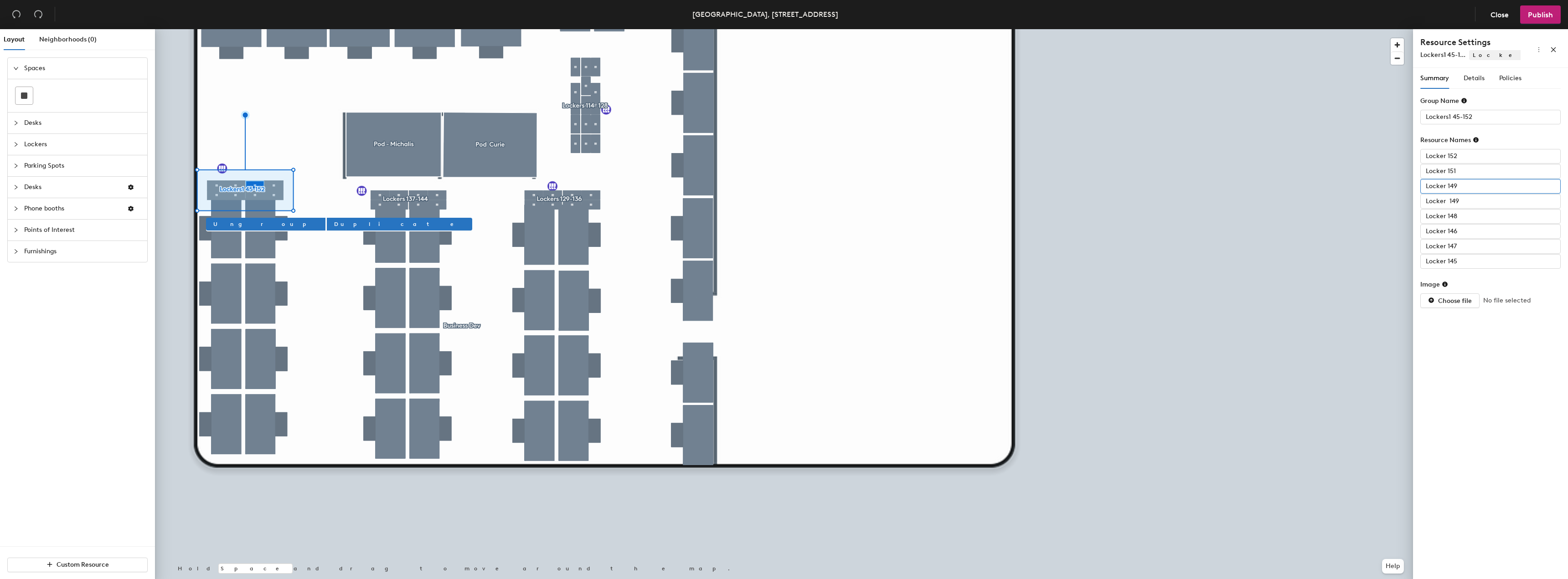
click at [1473, 186] on input "Locker 149" at bounding box center [1490, 186] width 141 height 15
type input "Locker 150"
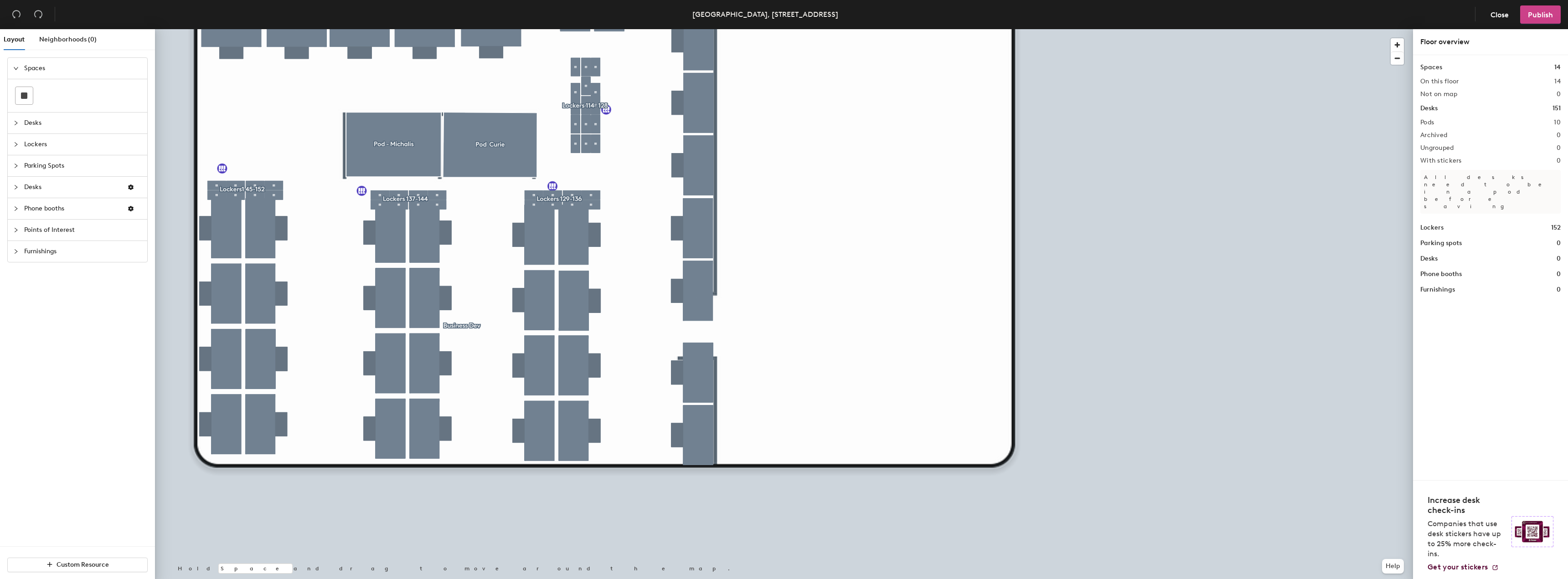
click at [1531, 15] on span "Publish" at bounding box center [1540, 15] width 25 height 9
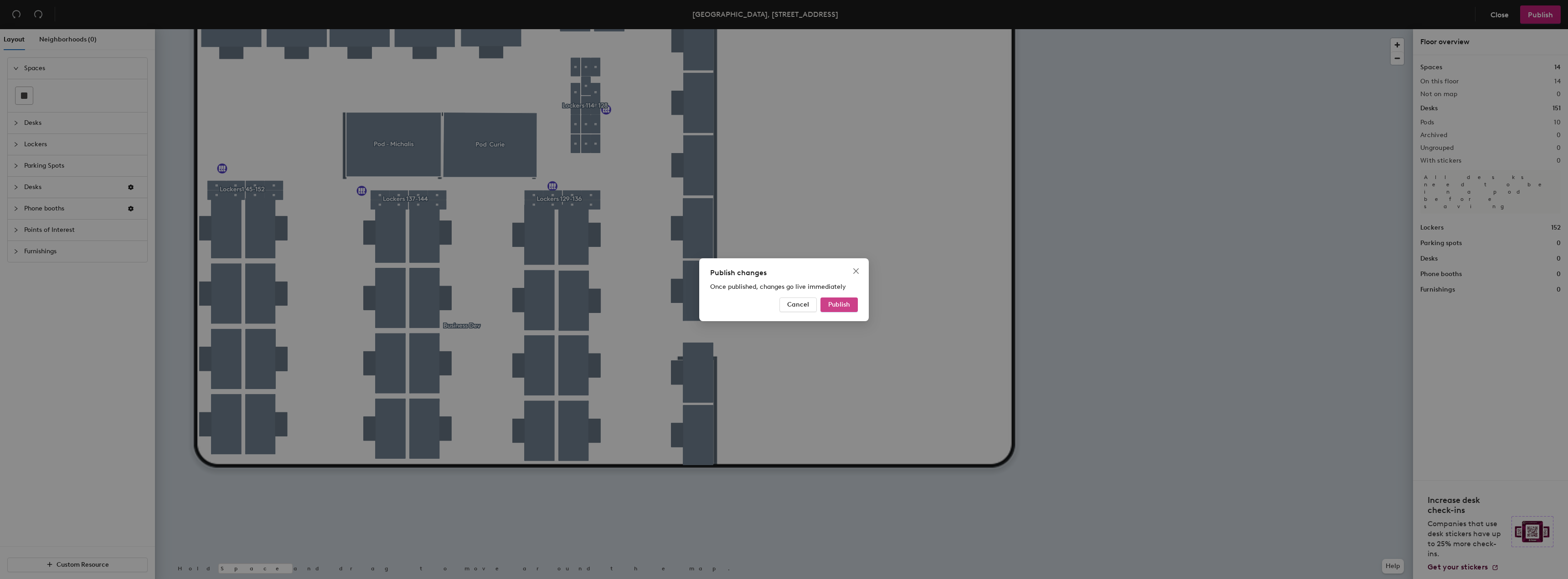
click at [828, 304] on span "Publish" at bounding box center [839, 304] width 22 height 8
